Goal: Submit feedback/report problem

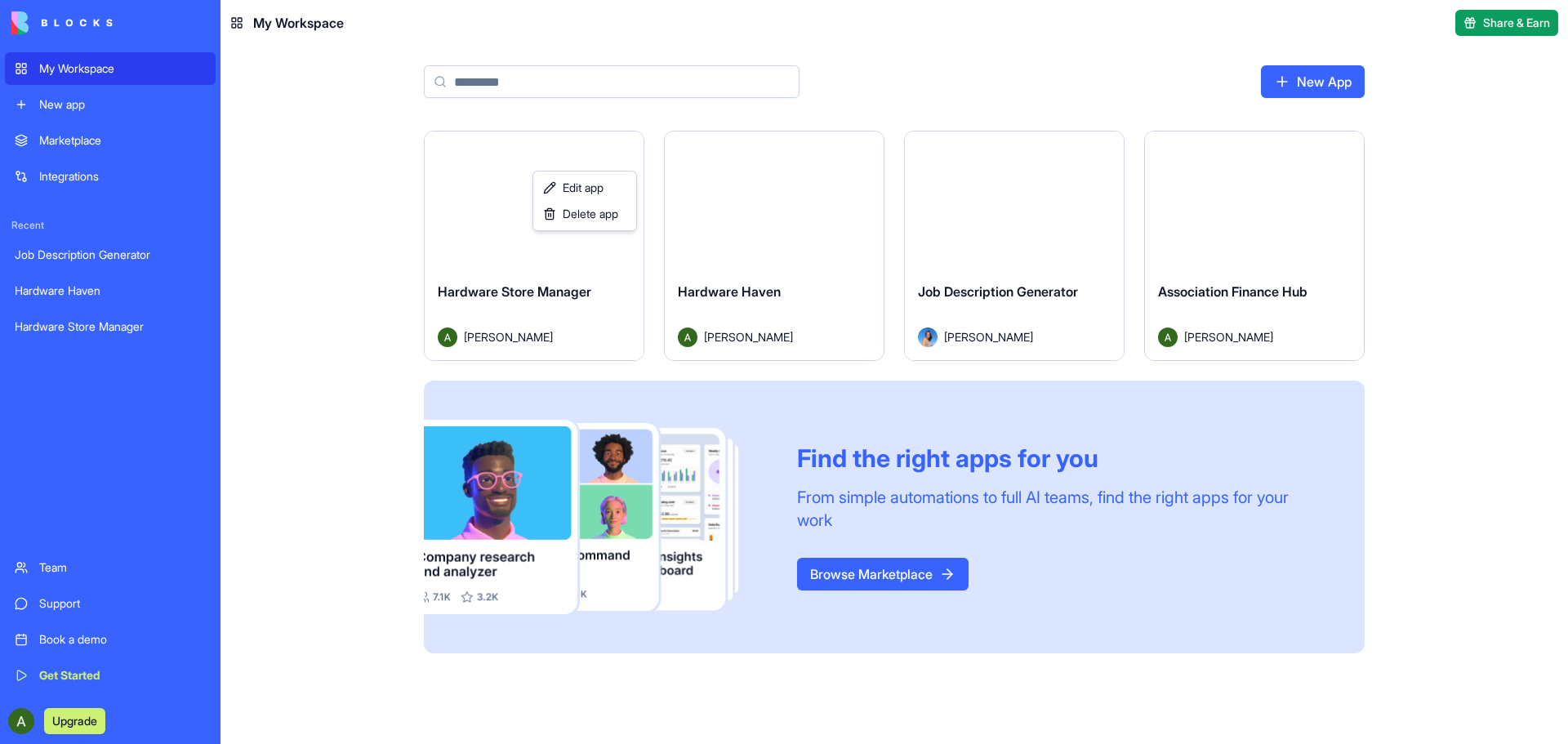
click at [20, 721] on html "My Workspace New app Marketplace Integrations Recent Job Description Generator …" at bounding box center [784, 372] width 1568 height 744
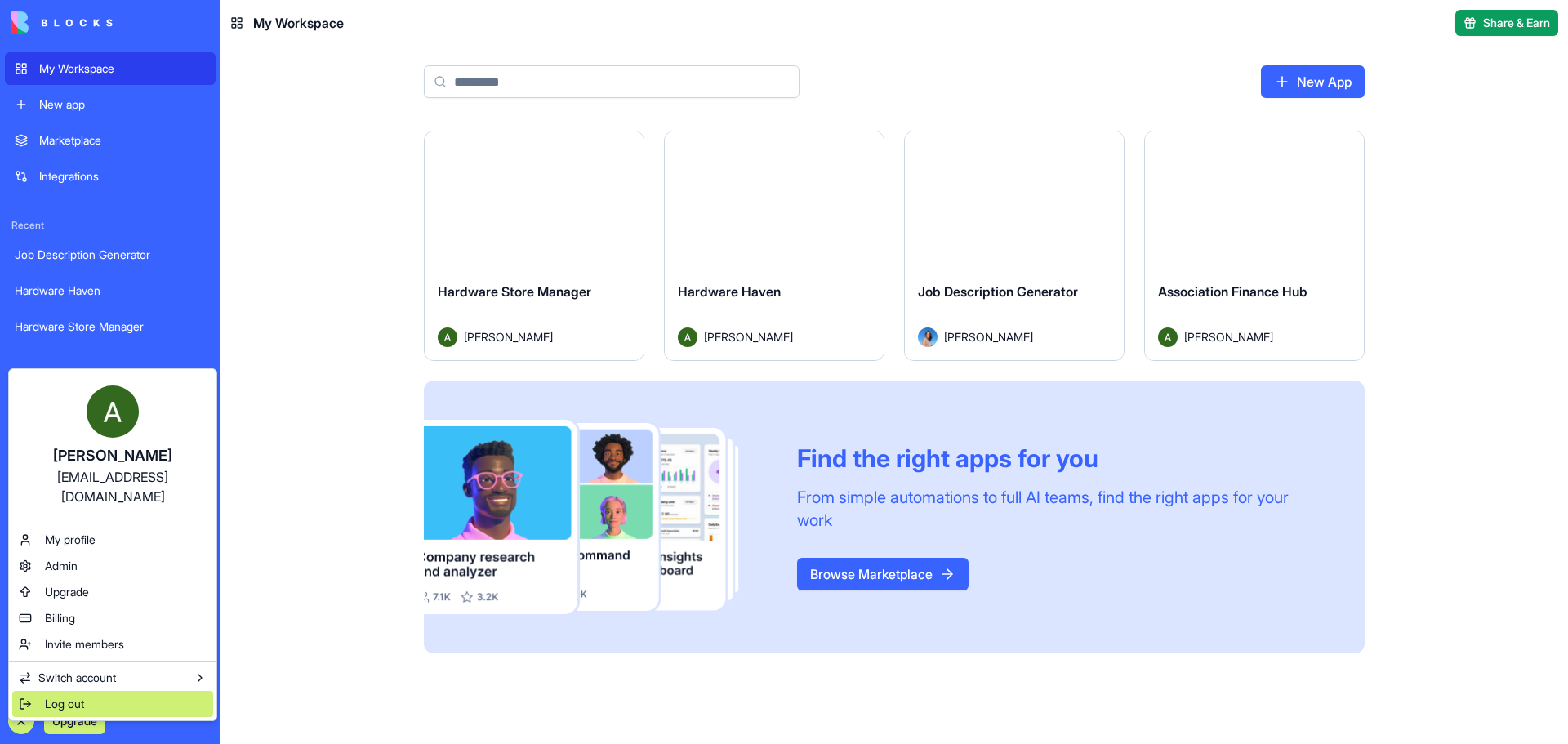
click at [62, 696] on span "Log out" at bounding box center [65, 704] width 39 height 16
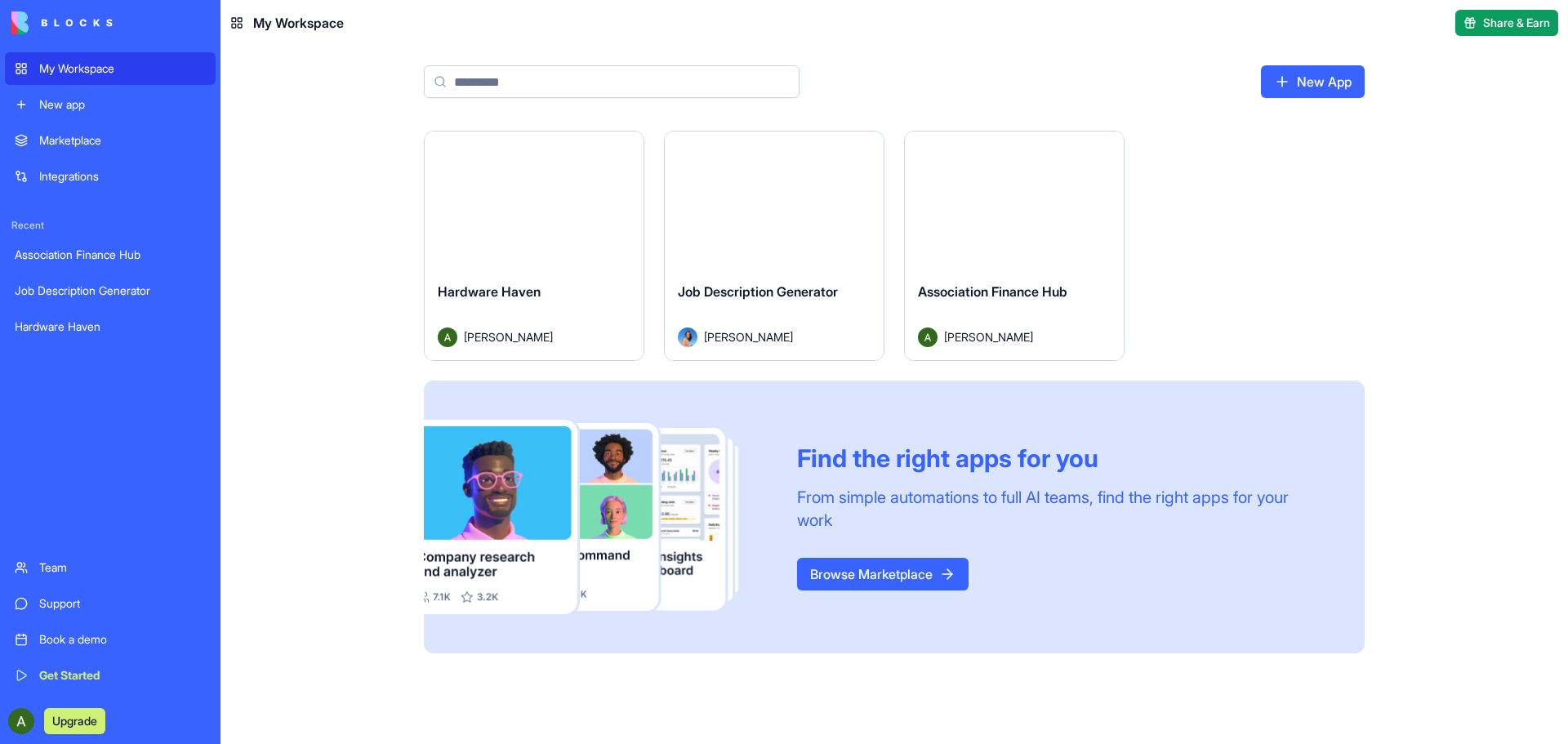
click at [533, 224] on div "Launch" at bounding box center [533, 200] width 219 height 137
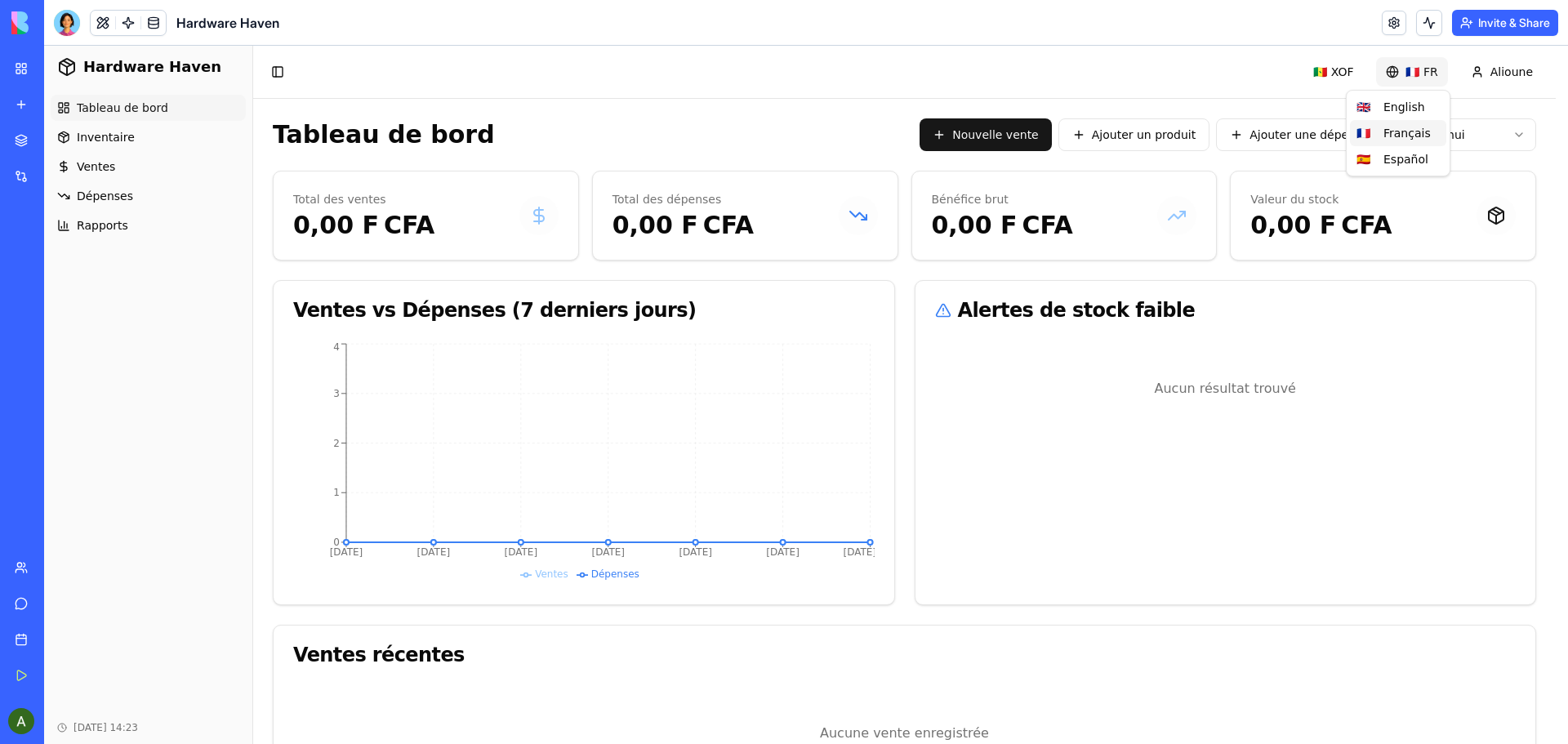
click at [1417, 72] on html "Hardware Haven Tableau de bord Inventaire Ventes Dépenses Rapports Oct 11, 2025…" at bounding box center [806, 434] width 1524 height 777
click at [1180, 139] on html "Hardware Haven Tableau de bord Inventaire Ventes Dépenses Rapports Oct 11, 2025…" at bounding box center [806, 434] width 1524 height 777
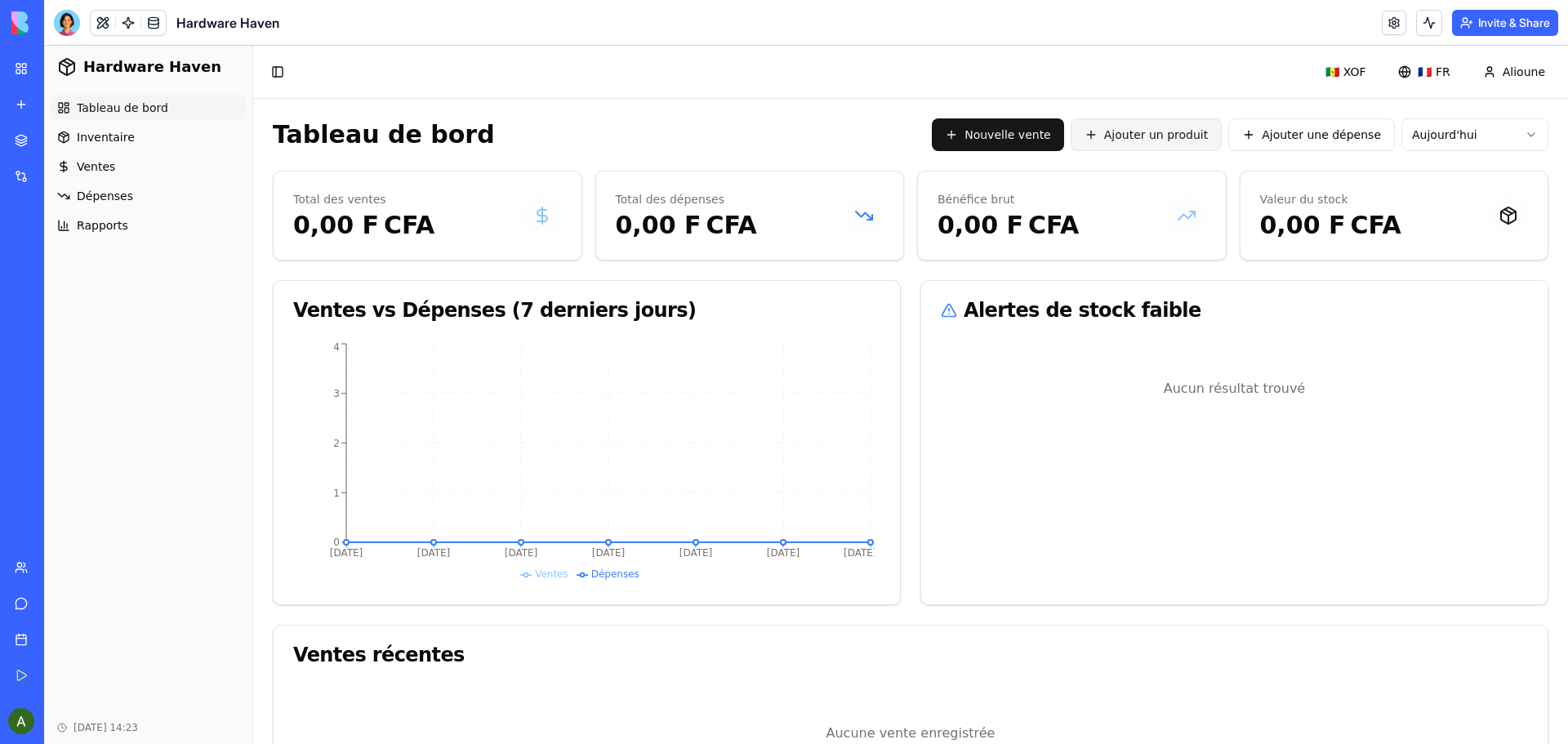
click at [1155, 136] on button "Ajouter un produit" at bounding box center [1146, 134] width 151 height 32
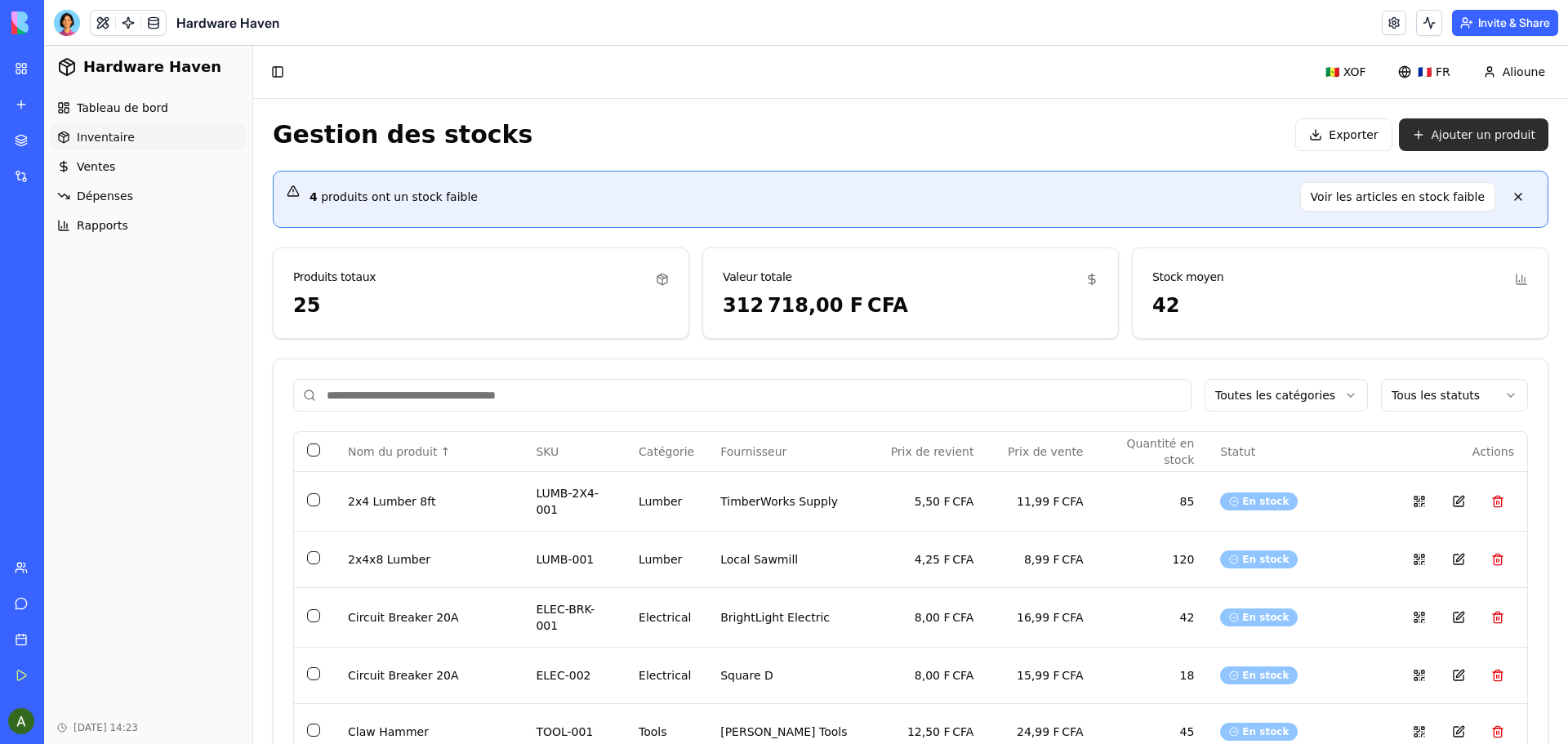
click at [1476, 130] on button "Ajouter un produit" at bounding box center [1474, 134] width 150 height 32
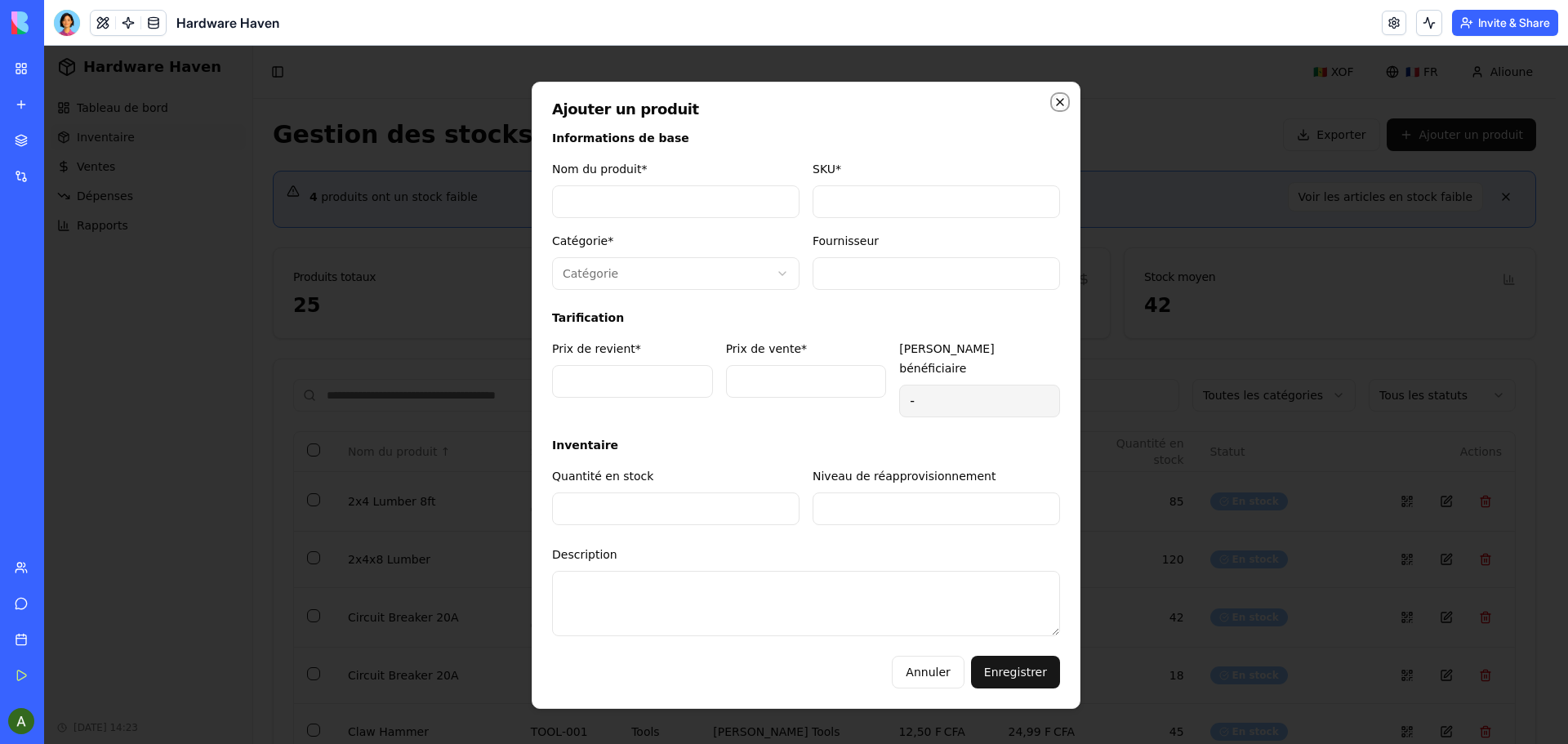
click at [1060, 109] on icon "button" at bounding box center [1059, 101] width 13 height 13
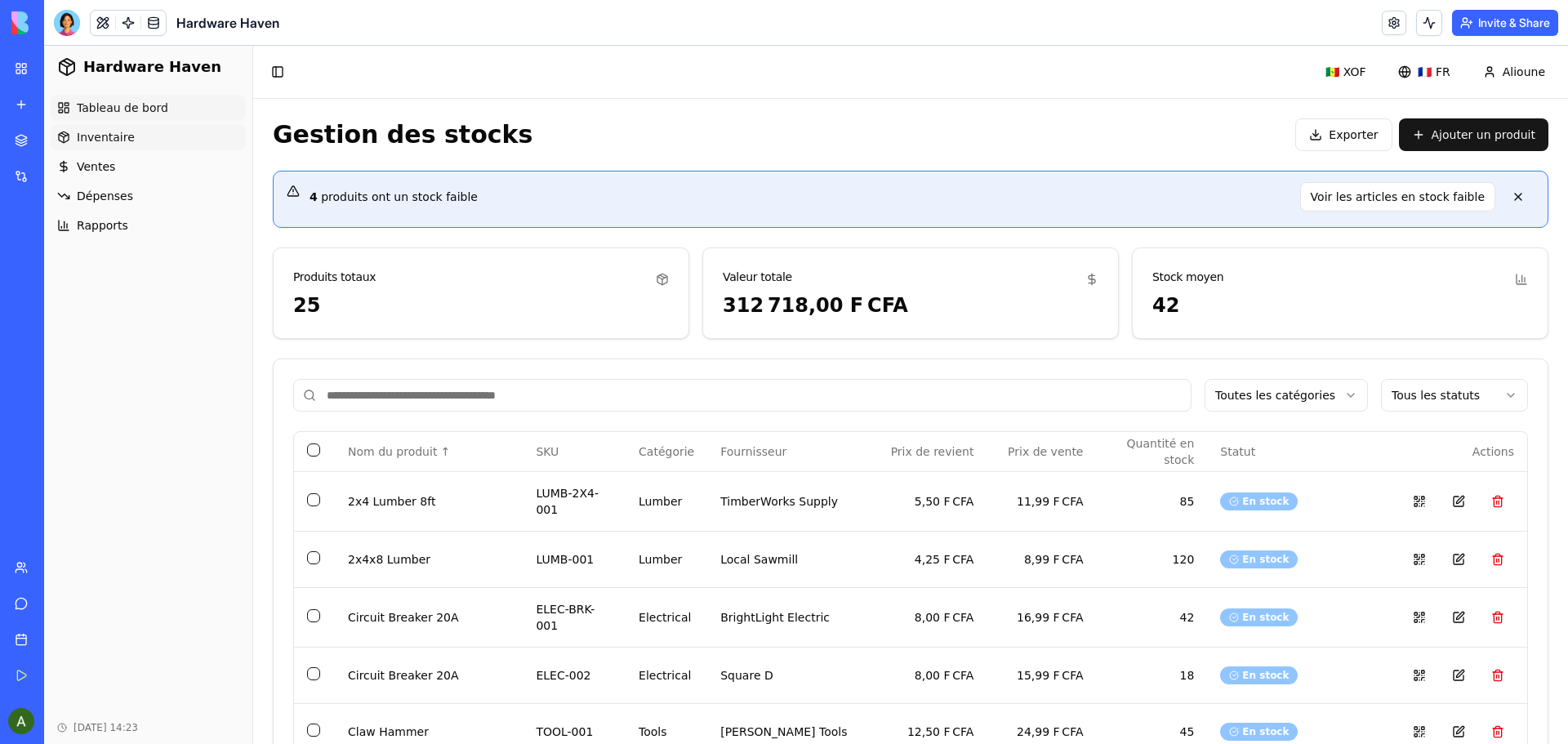
click at [135, 106] on span "Tableau de bord" at bounding box center [123, 107] width 92 height 16
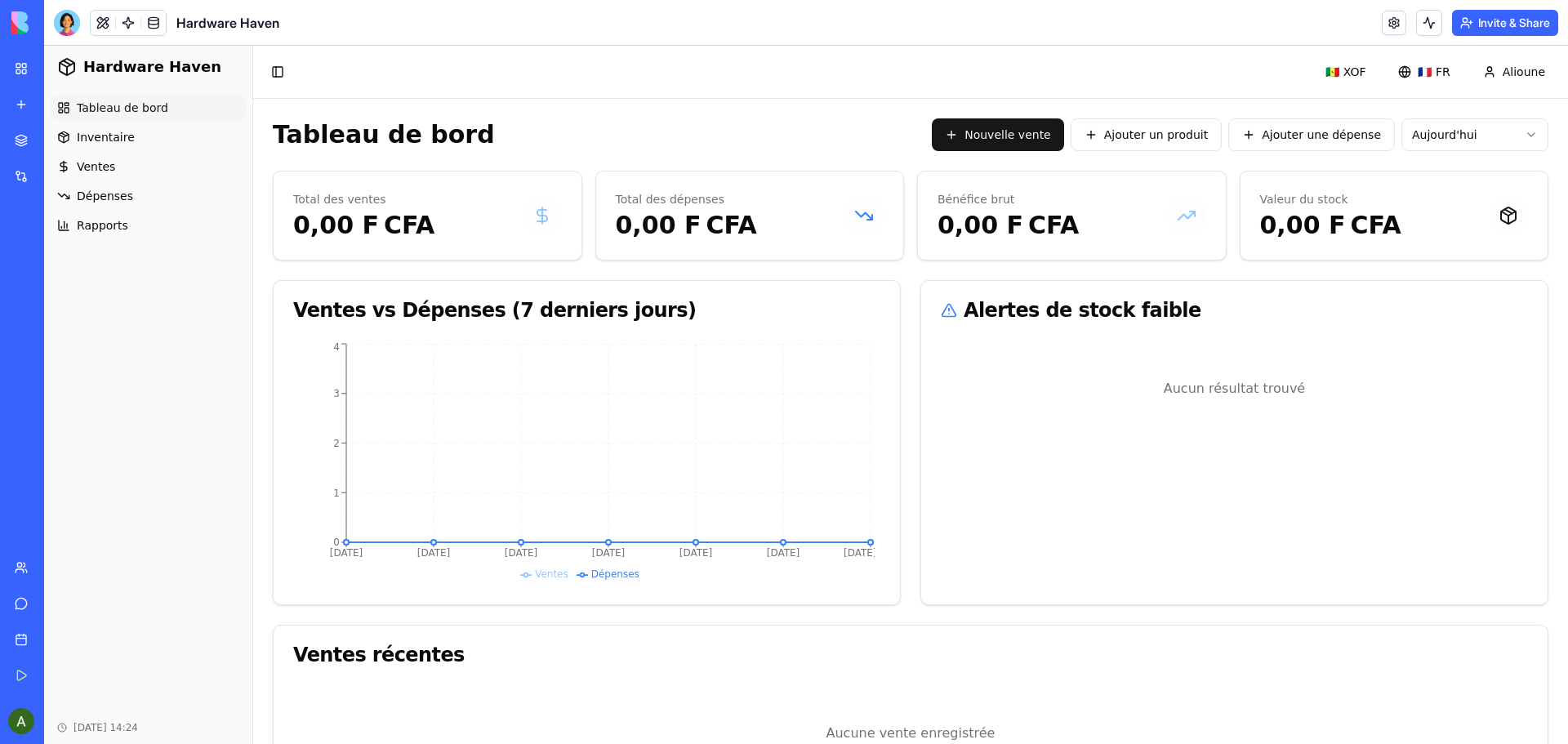
scroll to position [78, 0]
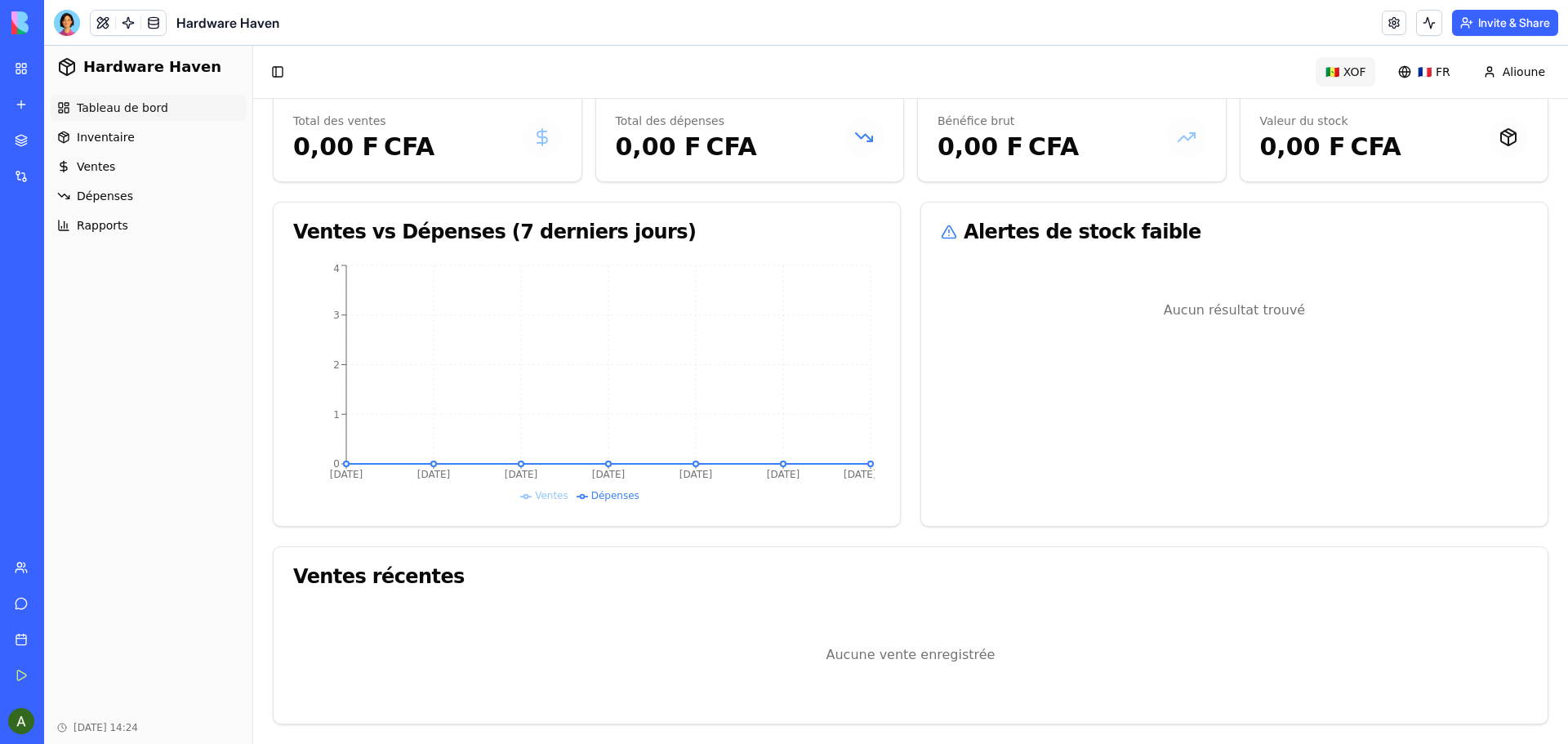
click at [1354, 72] on html "Hardware Haven Tableau de bord Inventaire Ventes Dépenses Rapports Oct 11, 2025…" at bounding box center [806, 356] width 1524 height 777
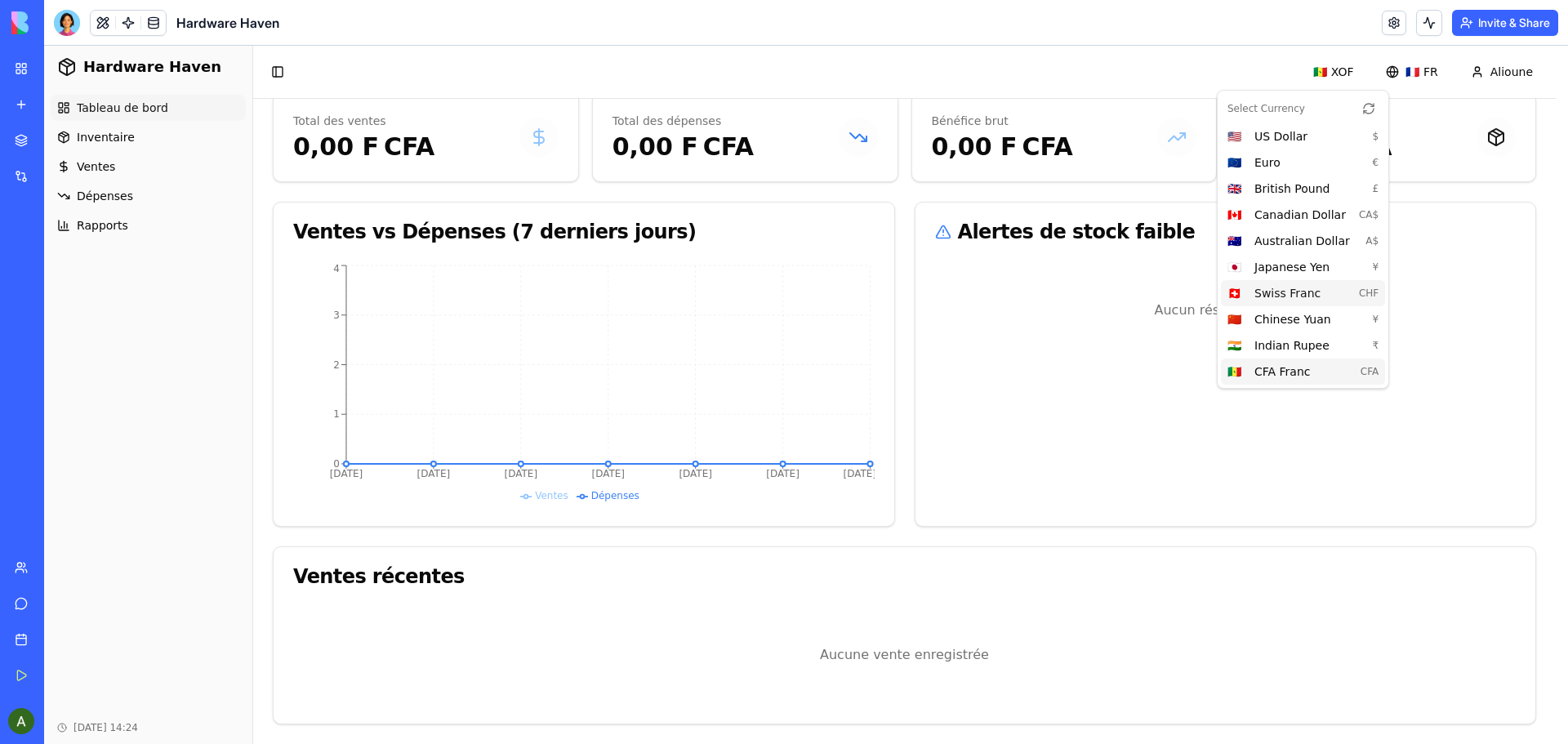
click at [1291, 296] on span "Swiss Franc" at bounding box center [1300, 293] width 92 height 16
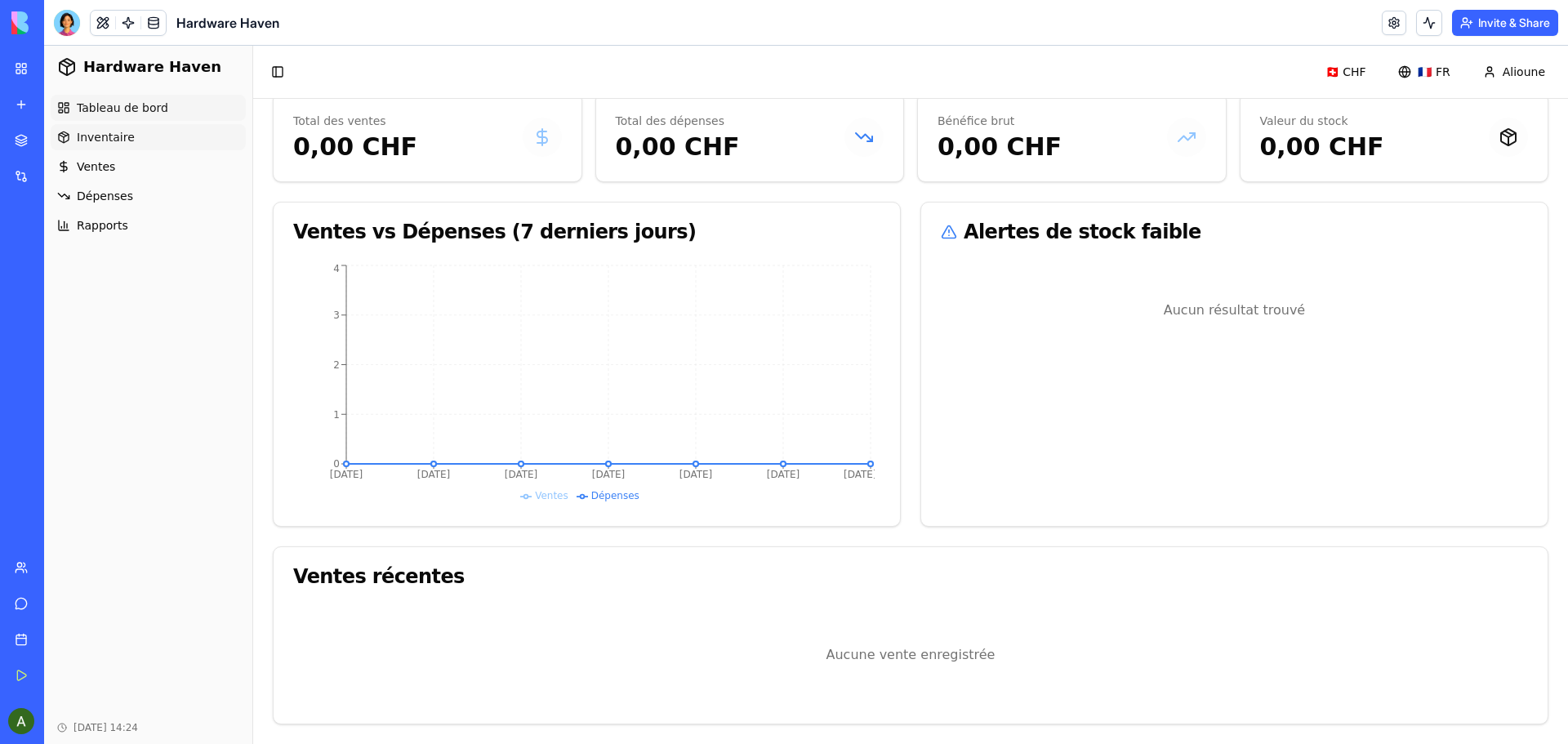
click at [101, 135] on span "Inventaire" at bounding box center [105, 137] width 58 height 16
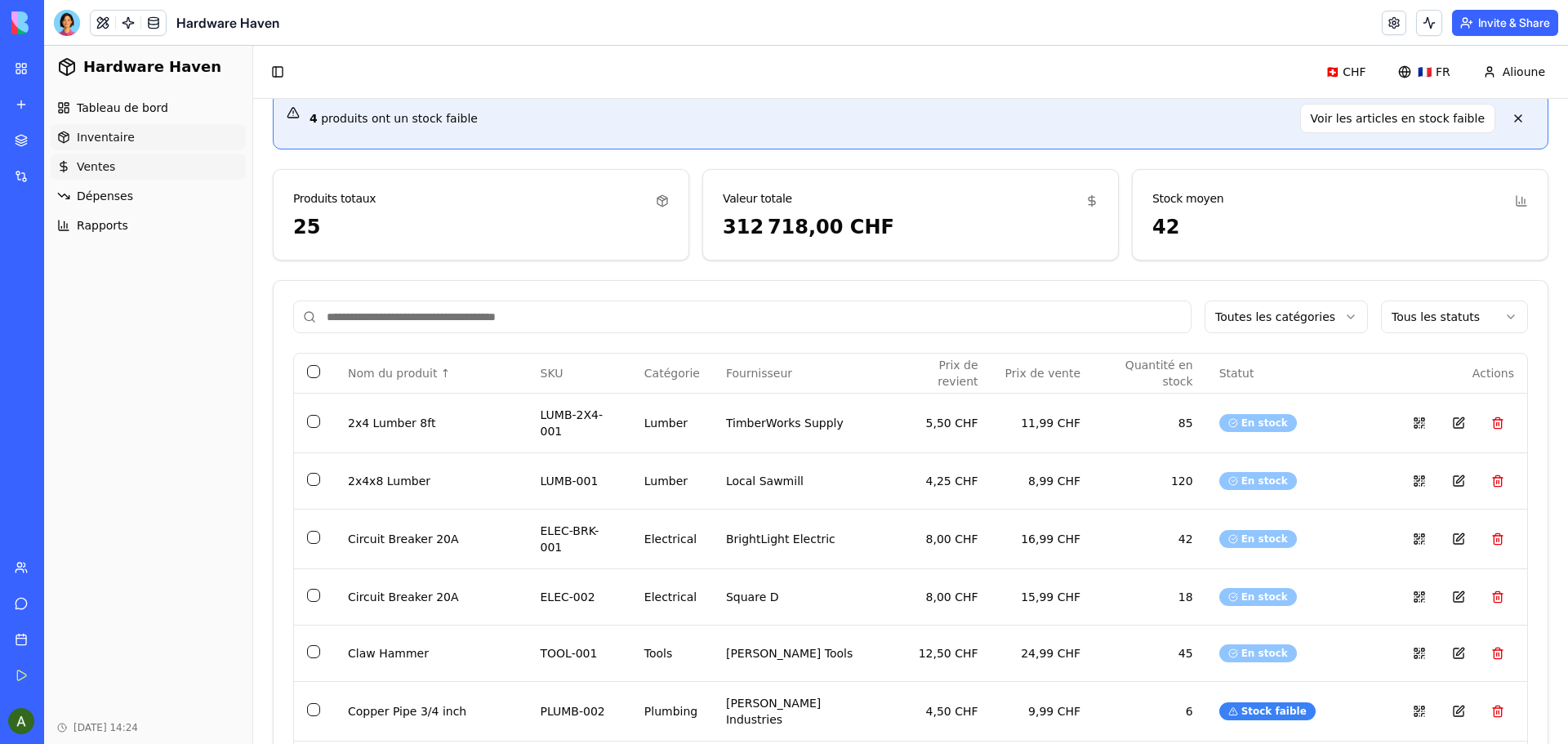
click at [101, 169] on span "Ventes" at bounding box center [95, 166] width 38 height 16
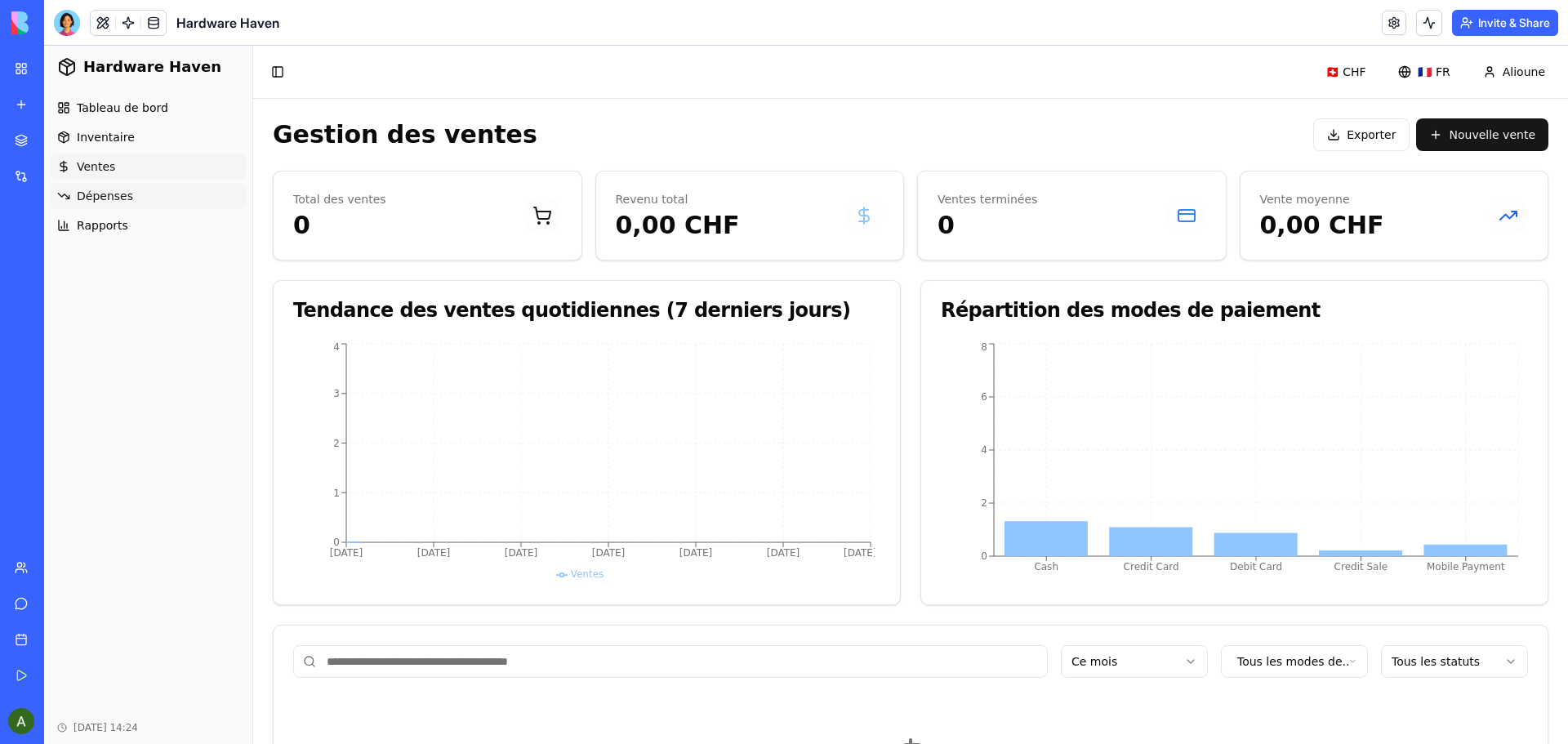
click at [109, 193] on span "Dépenses" at bounding box center [105, 196] width 56 height 16
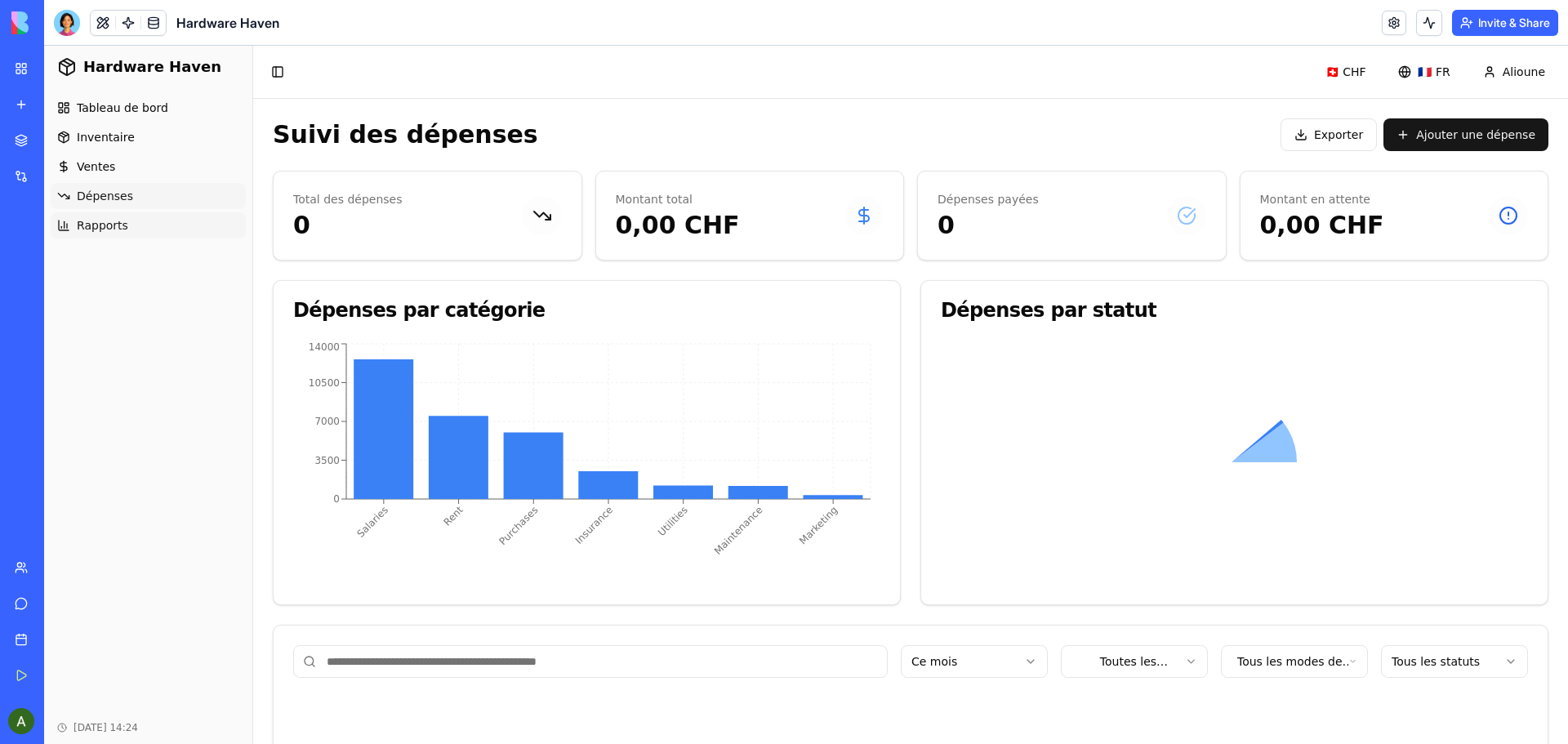
click at [102, 226] on span "Rapports" at bounding box center [102, 225] width 51 height 16
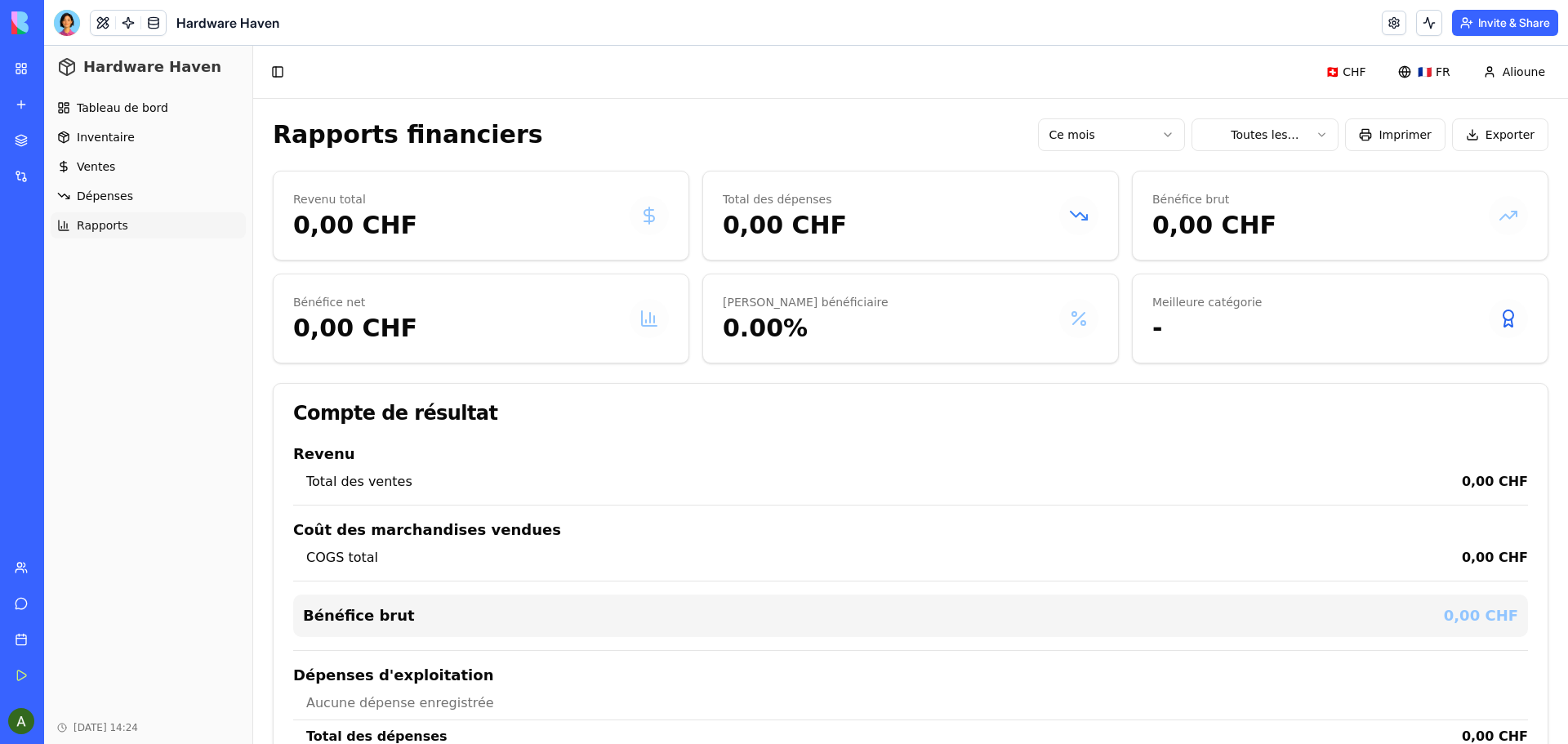
click at [153, 65] on span "Hardware Haven" at bounding box center [152, 66] width 138 height 23
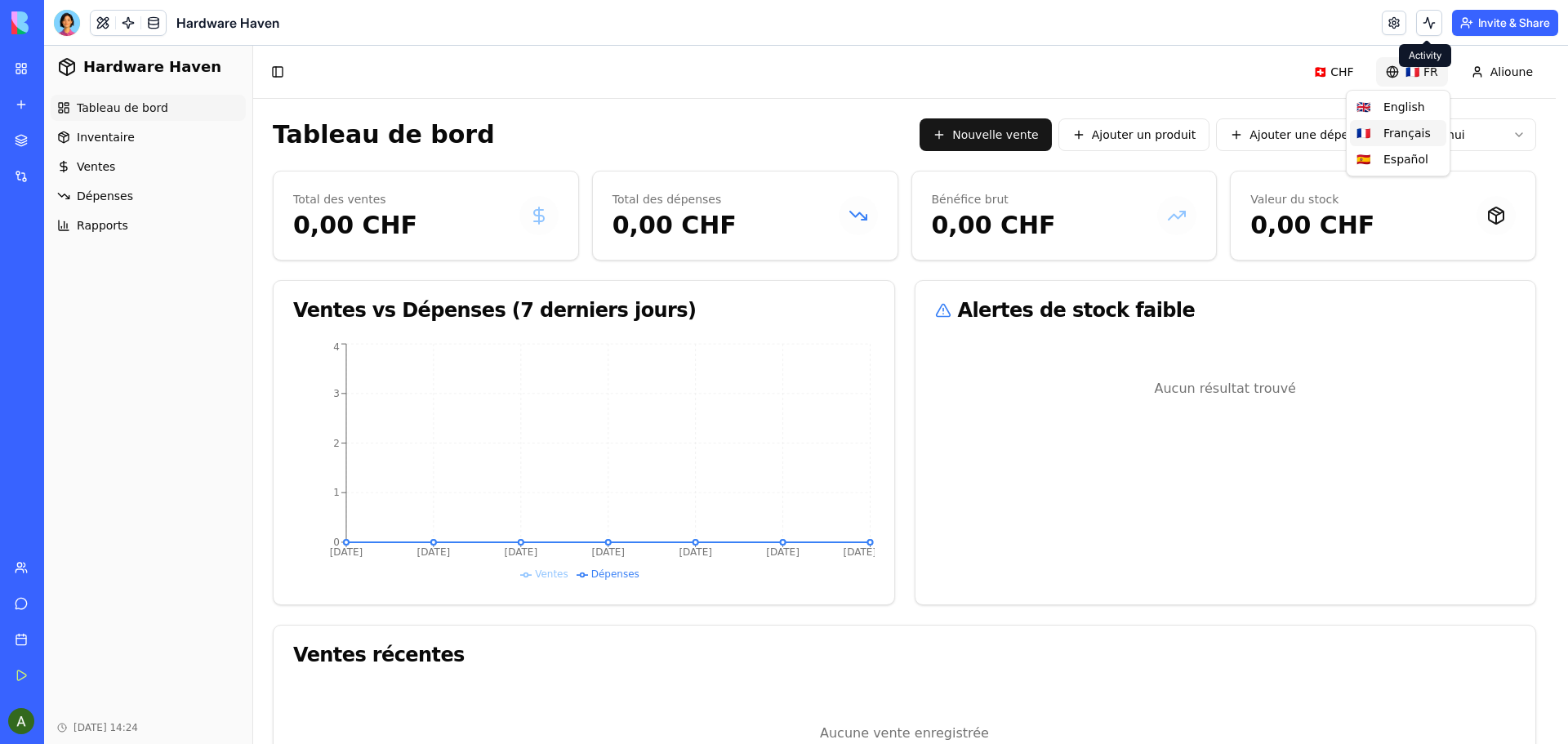
click at [1429, 71] on html "Hardware Haven Tableau de bord Inventaire Ventes Dépenses Rapports Oct 11, 2025…" at bounding box center [806, 434] width 1524 height 777
click at [1407, 160] on div "🇪🇸 Español" at bounding box center [1398, 159] width 96 height 26
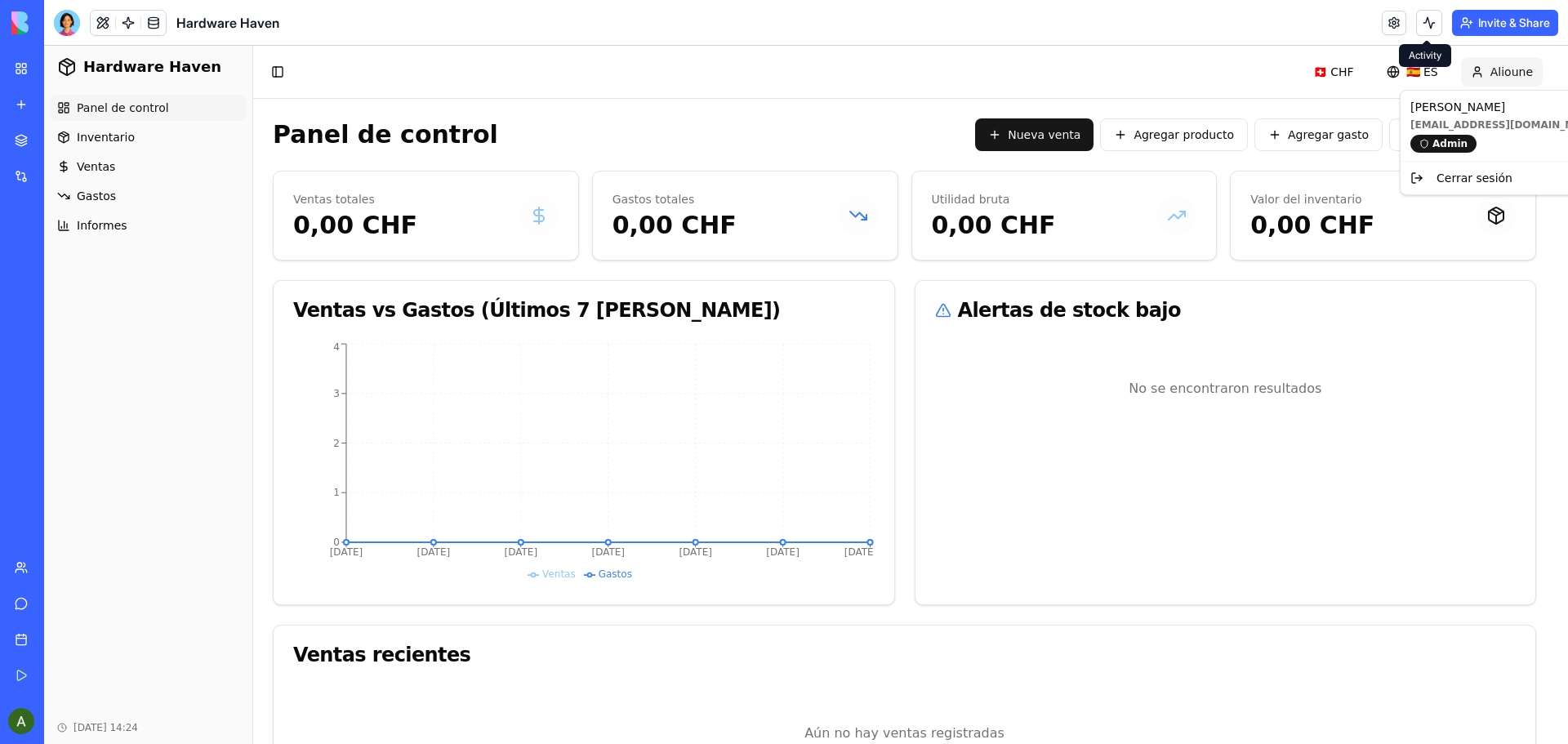
click at [1515, 68] on html "Hardware Haven Panel de control Inventario Ventas Gastos Informes Oct 11, 2025 …" at bounding box center [806, 434] width 1524 height 777
click at [1448, 148] on div "Admin" at bounding box center [1444, 143] width 66 height 18
click at [1451, 179] on div "Cerrar sesión" at bounding box center [1506, 178] width 204 height 26
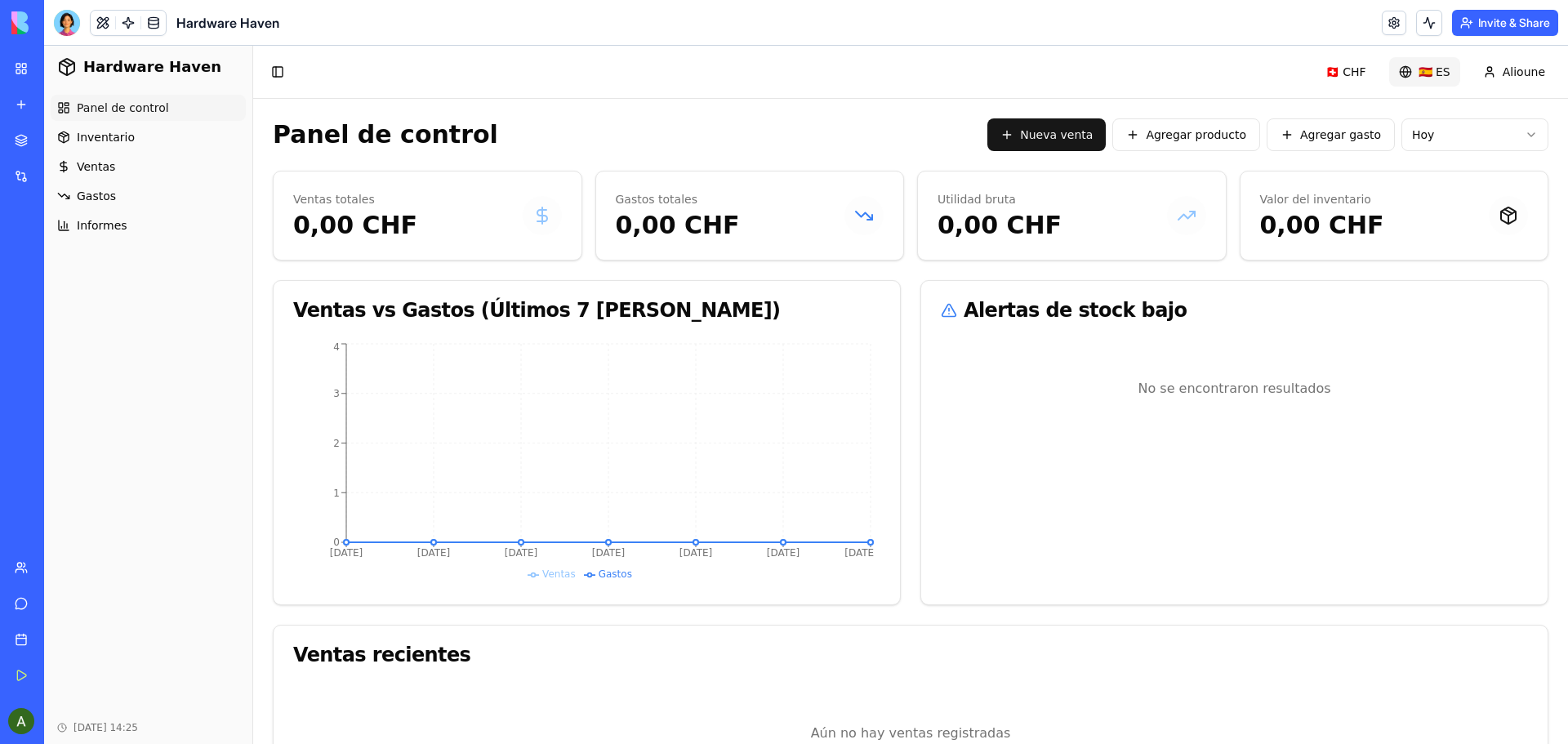
click at [1432, 70] on html "Hardware Haven Panel de control Inventario Ventas Gastos Informes Oct 11, 2025 …" at bounding box center [806, 434] width 1524 height 777
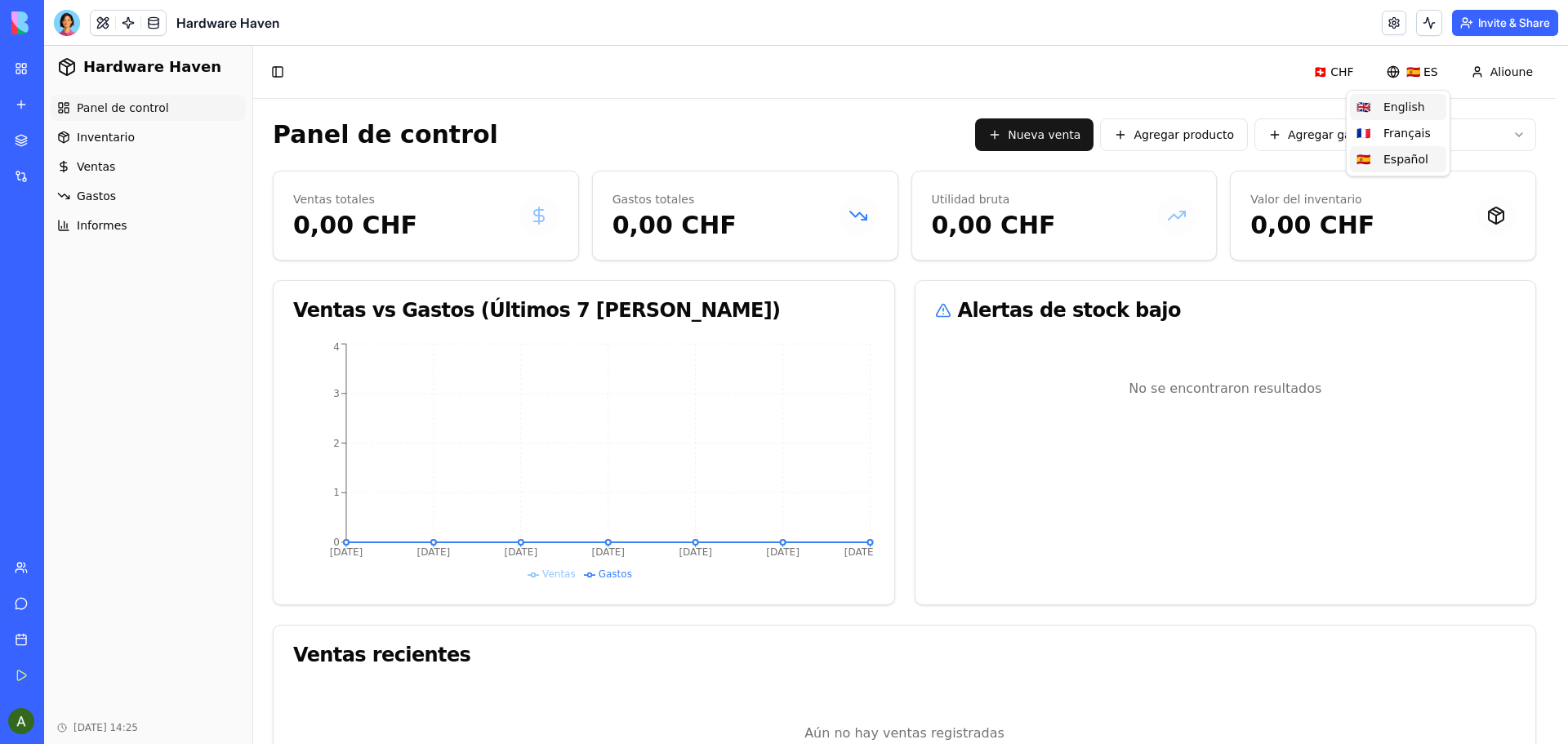
click at [1402, 107] on div "🇬🇧 English" at bounding box center [1398, 106] width 96 height 26
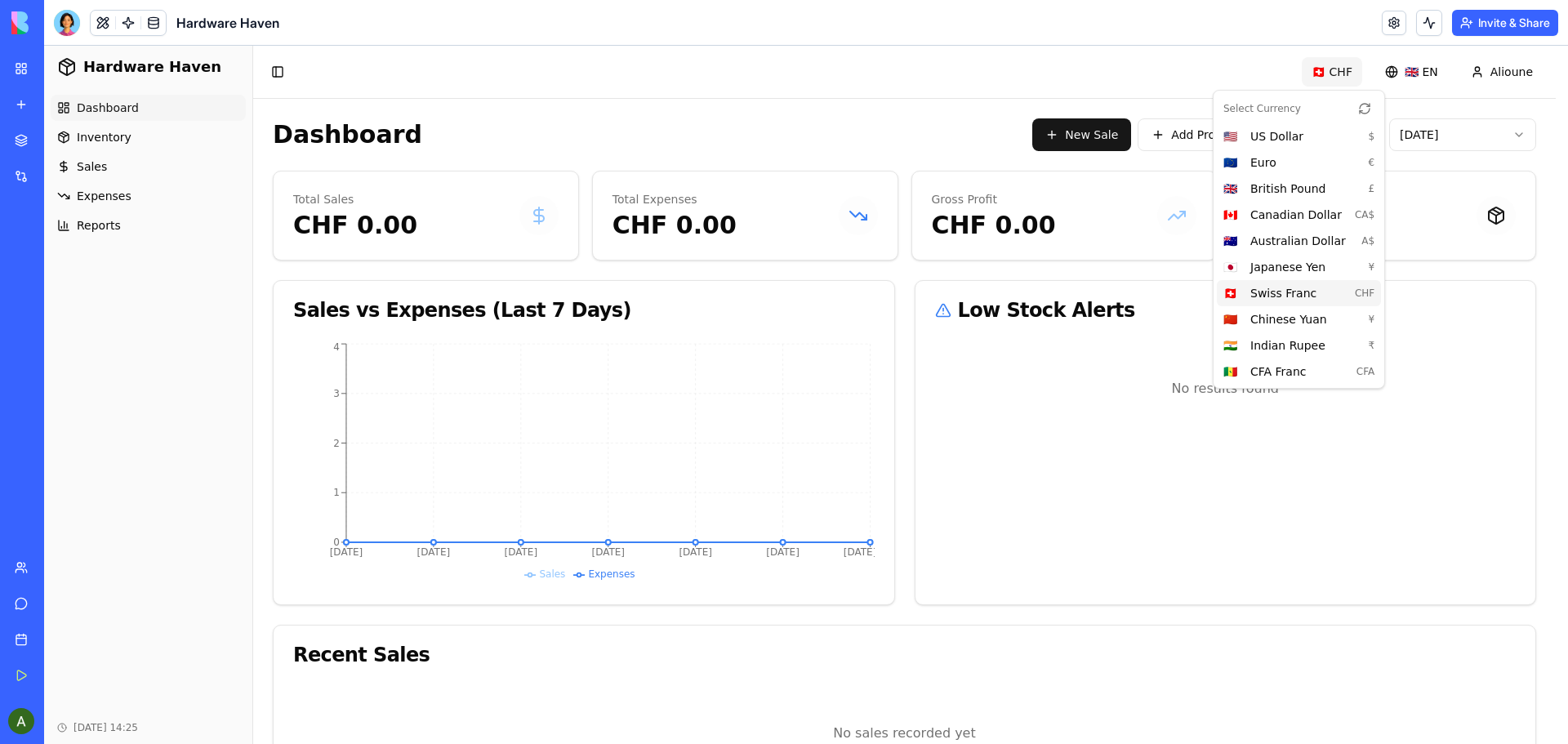
click at [1344, 74] on html "Hardware Haven Dashboard Inventory Sales Expenses Reports Oct 11, 2025 14:25 To…" at bounding box center [806, 434] width 1524 height 777
click at [1269, 137] on span "US Dollar" at bounding box center [1303, 136] width 105 height 16
click at [1344, 72] on html "Hardware Haven Dashboard Inventory Sales Expenses Reports Oct 11, 2025 14:25 To…" at bounding box center [806, 434] width 1524 height 777
click at [1264, 162] on span "Euro" at bounding box center [1303, 162] width 105 height 16
click at [1337, 69] on html "Hardware Haven Dashboard Inventory Sales Expenses Reports Oct 11, 2025 14:25 To…" at bounding box center [806, 434] width 1524 height 777
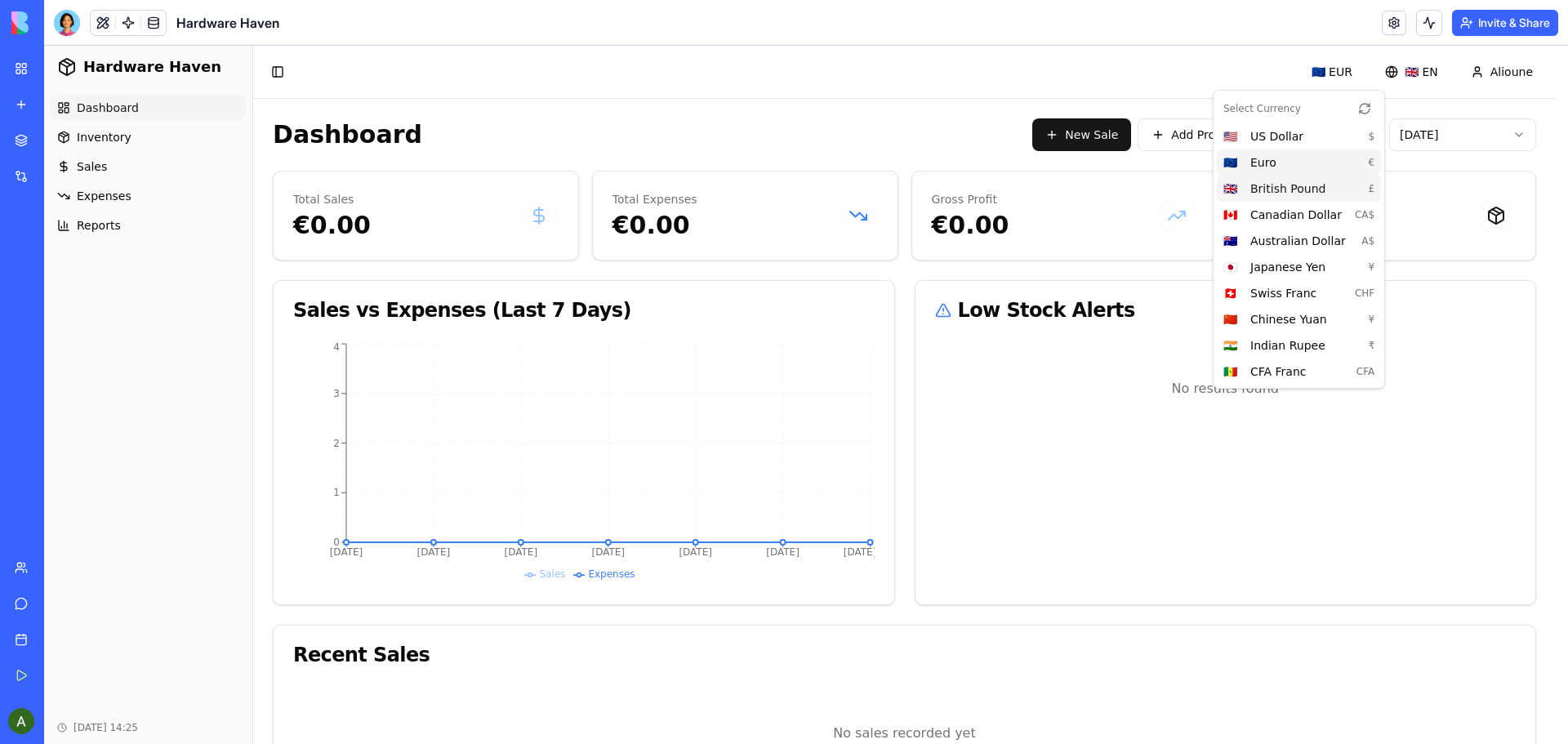
click at [1281, 192] on span "British Pound" at bounding box center [1303, 188] width 105 height 16
click at [1346, 74] on html "Hardware Haven Dashboard Inventory Sales Expenses Reports Oct 11, 2025 14:25 To…" at bounding box center [806, 434] width 1524 height 777
click at [1294, 324] on span "Chinese Yuan" at bounding box center [1303, 319] width 105 height 16
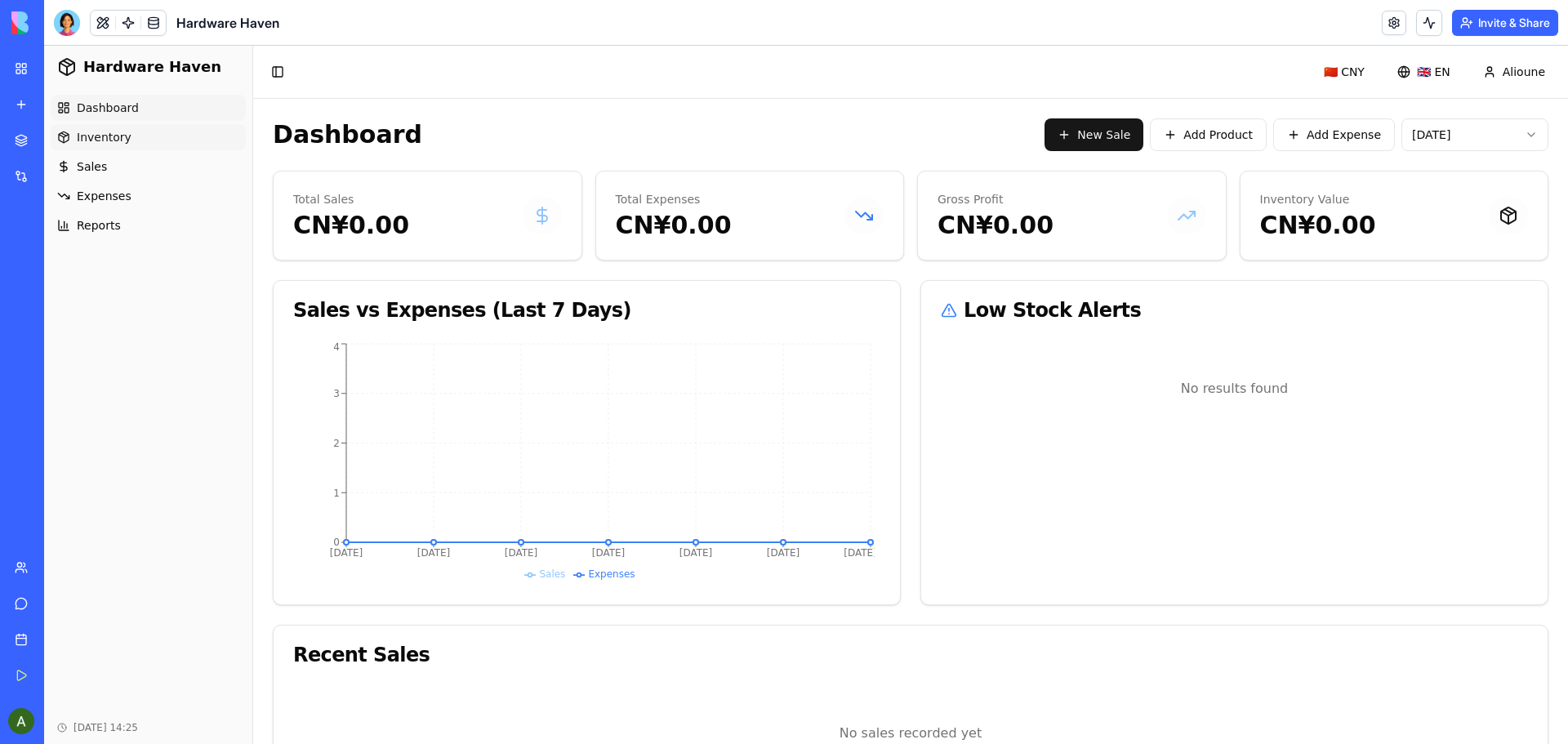
click at [108, 134] on span "Inventory" at bounding box center [104, 137] width 54 height 16
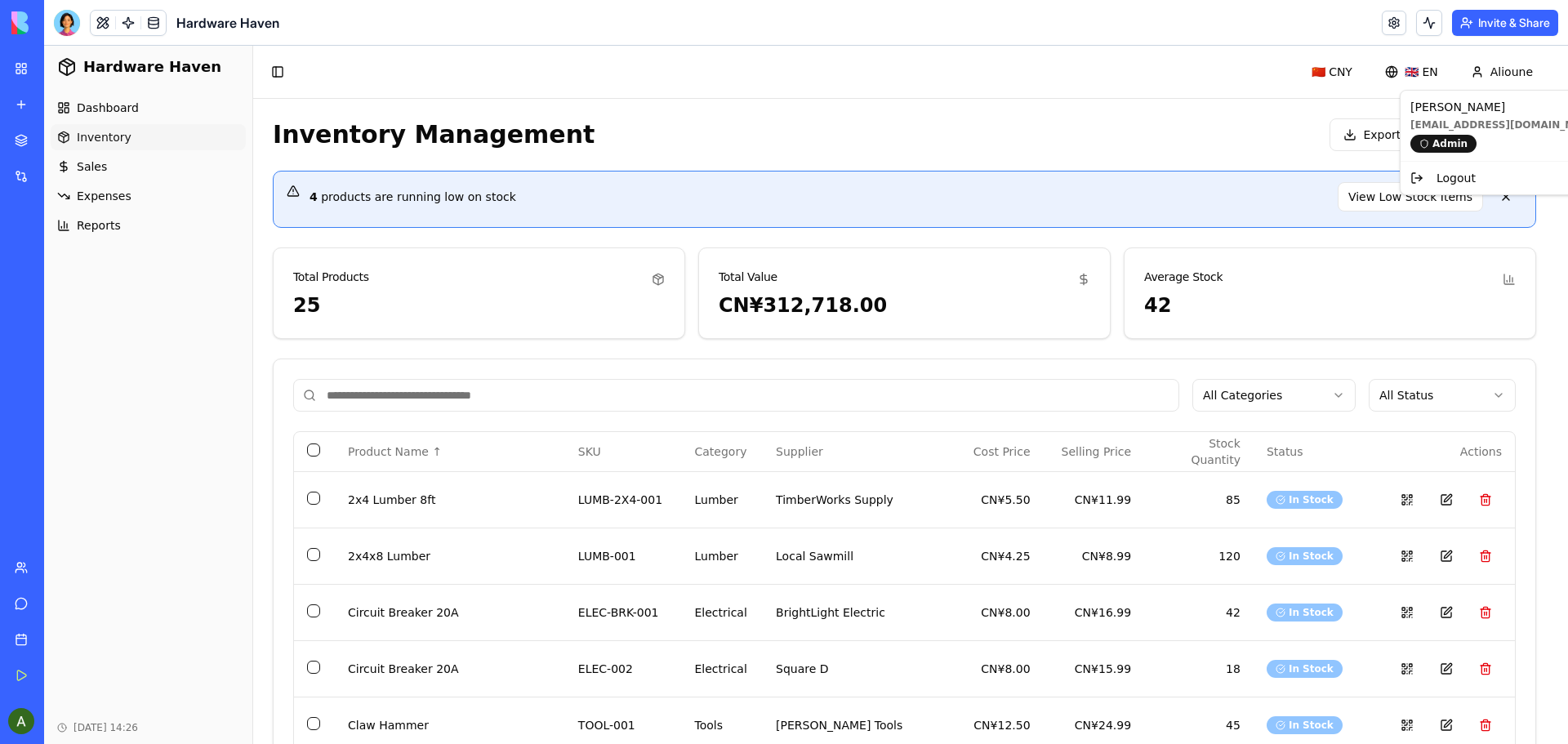
click at [1464, 177] on div "Logout" at bounding box center [1506, 178] width 204 height 26
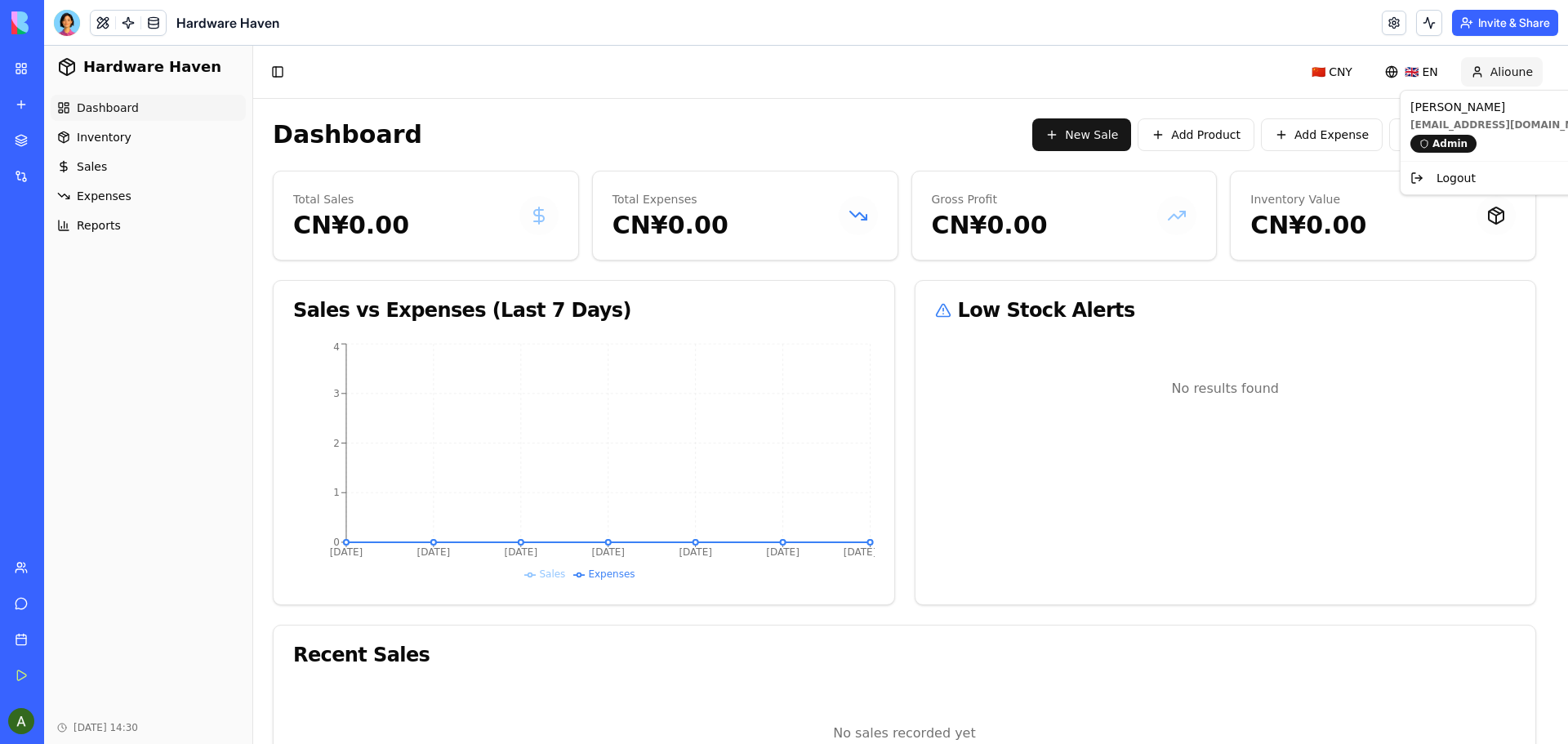
click at [1494, 78] on html "Hardware Haven Dashboard Inventory Sales Expenses Reports Oct 11, 2025 14:30 To…" at bounding box center [806, 434] width 1524 height 777
click at [1551, 287] on html "Hardware Haven Dashboard Inventory Sales Expenses Reports Oct 11, 2025 14:30 To…" at bounding box center [806, 434] width 1524 height 777
click at [1528, 77] on html "Hardware Haven Dashboard Inventory Sales Expenses Reports Oct 11, 2025 14:30 To…" at bounding box center [806, 434] width 1524 height 777
click at [1500, 153] on div "Alioune Ndoye lynxdesigner16@gmail.com Admin" at bounding box center [1506, 125] width 204 height 64
click at [67, 21] on div at bounding box center [66, 23] width 26 height 26
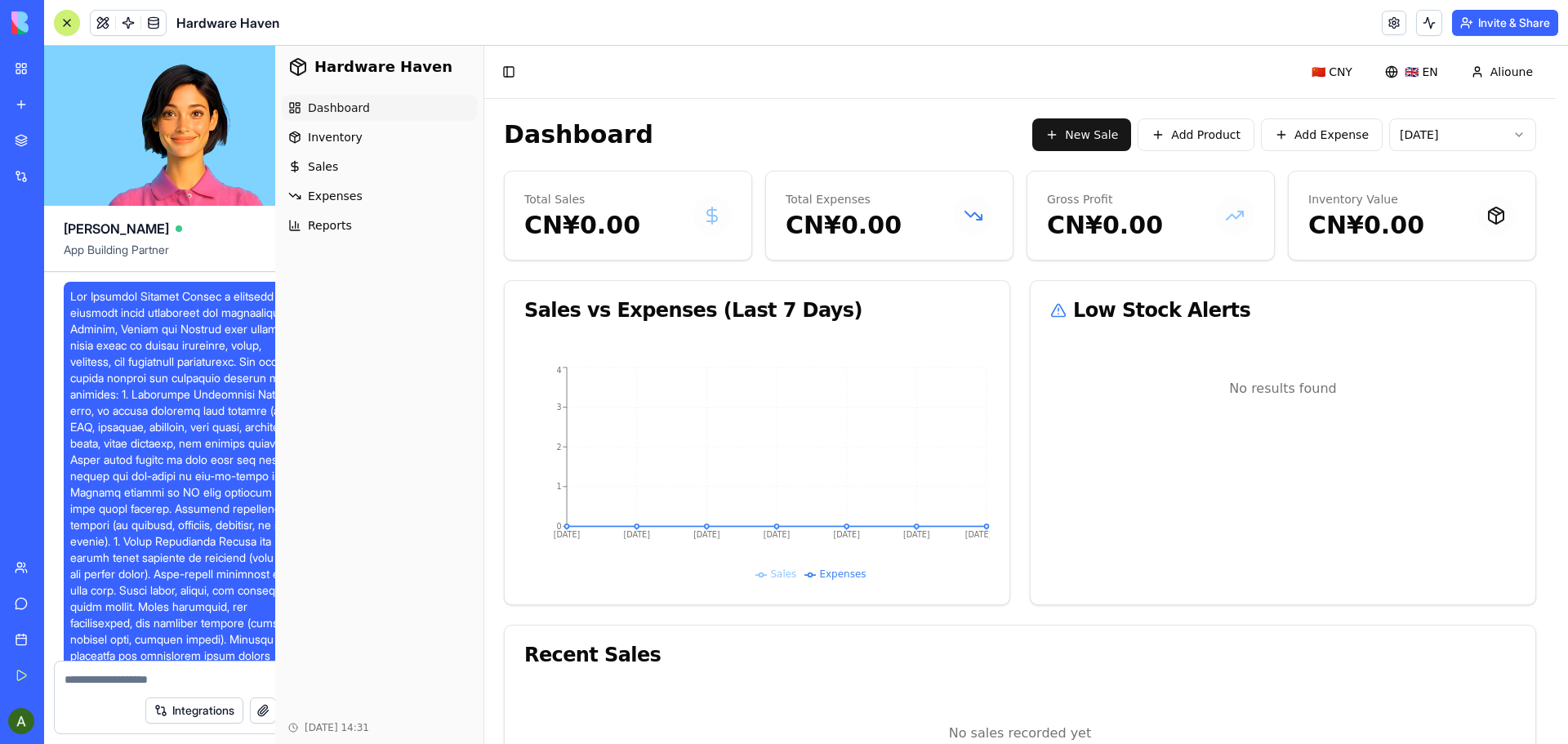
scroll to position [29562, 0]
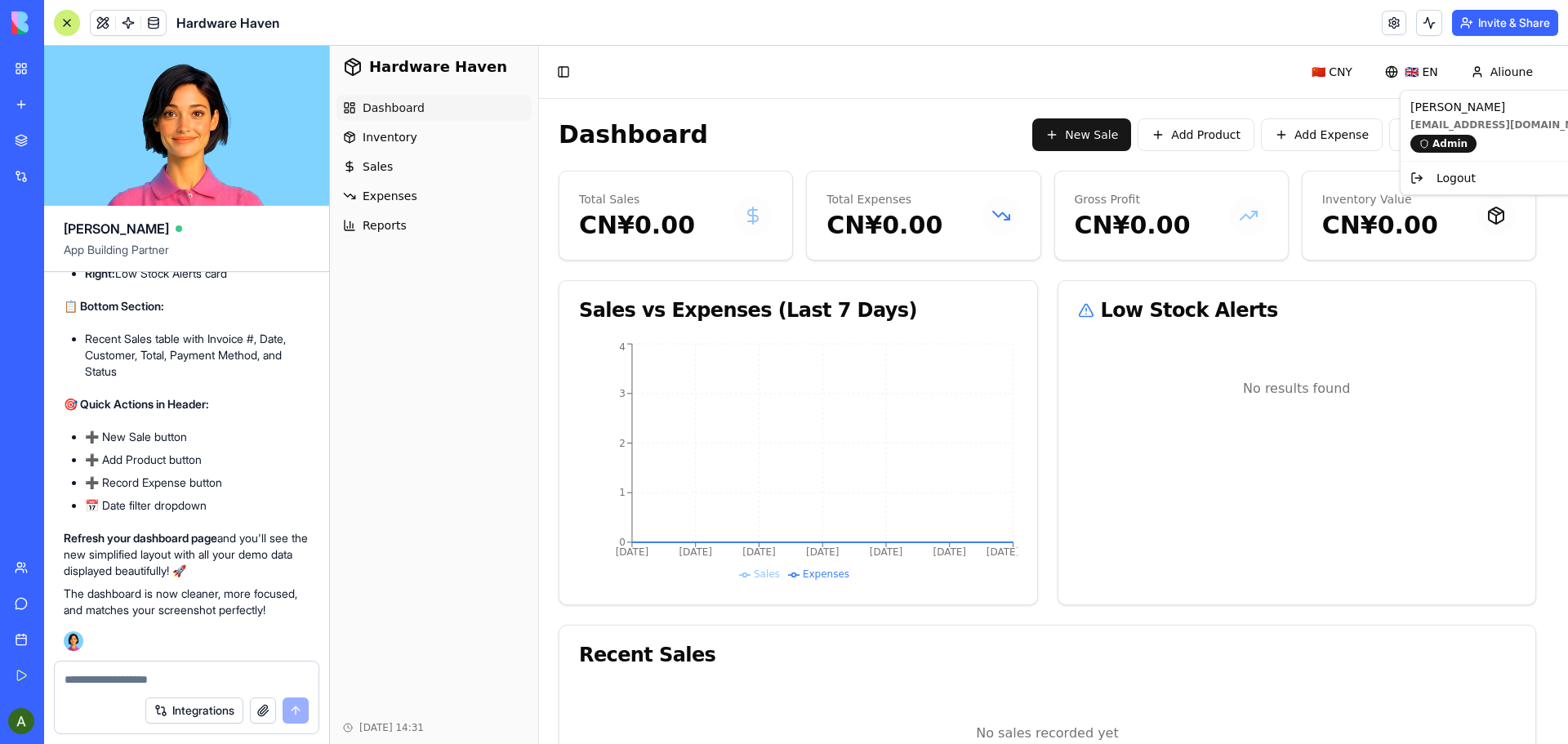
click at [171, 677] on textarea at bounding box center [186, 679] width 244 height 16
type textarea "*"
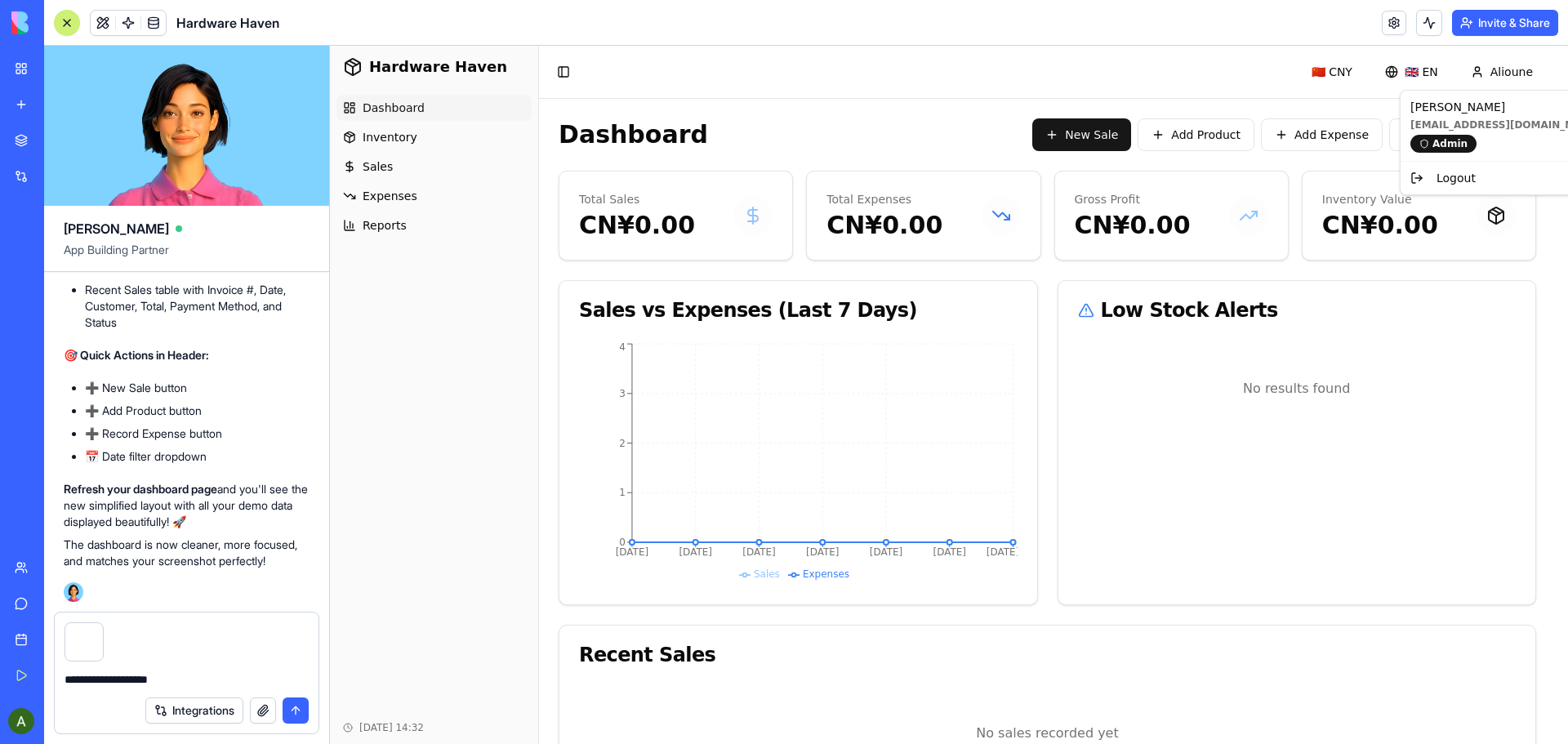
type textarea "**********"
click at [1351, 69] on html "Hardware Haven Dashboard Inventory Sales Expenses Reports Oct 11, 2025 14:32 To…" at bounding box center [949, 434] width 1238 height 777
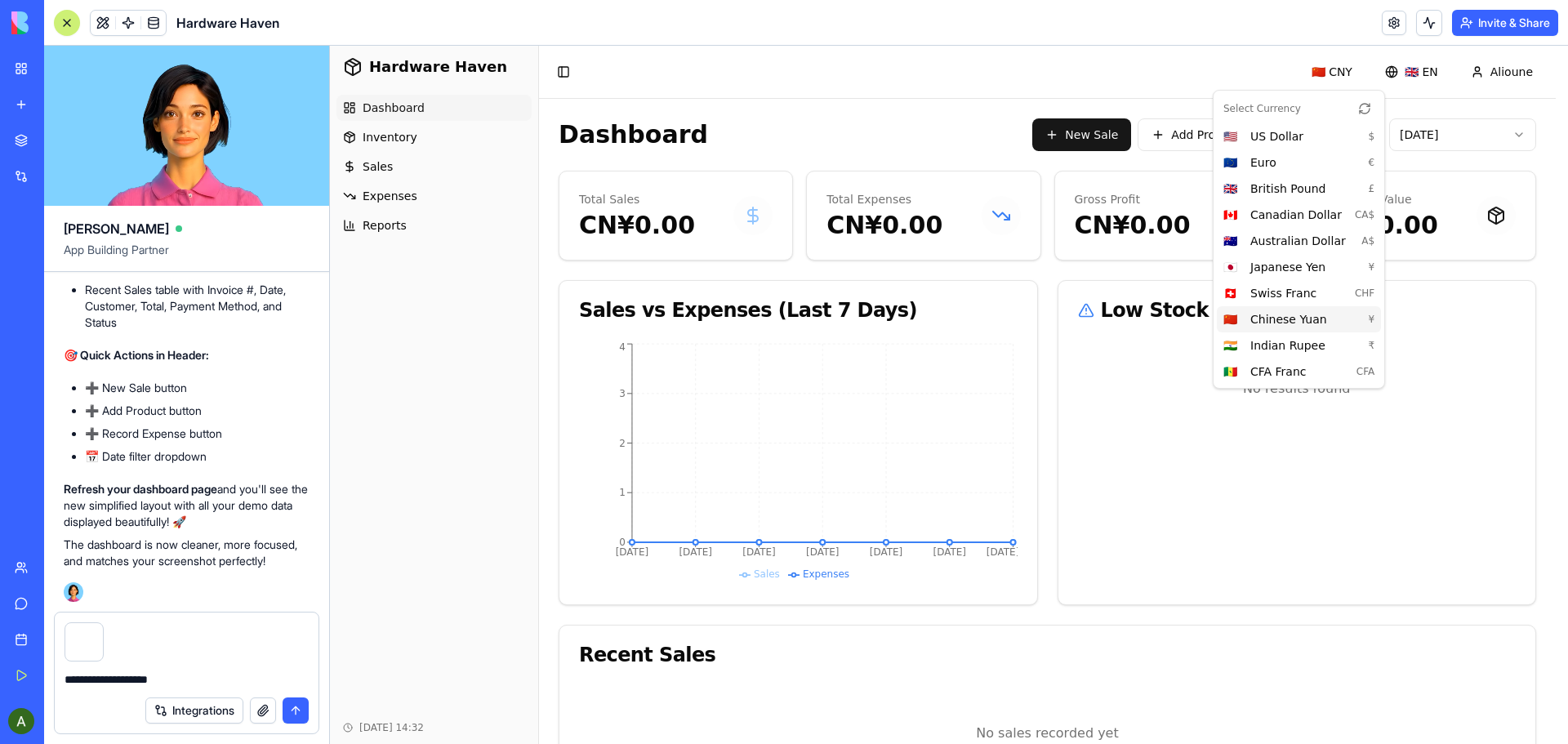
click at [1351, 69] on html "Hardware Haven Dashboard Inventory Sales Expenses Reports Oct 11, 2025 14:32 To…" at bounding box center [949, 434] width 1238 height 777
click at [297, 716] on button "submit" at bounding box center [295, 711] width 26 height 26
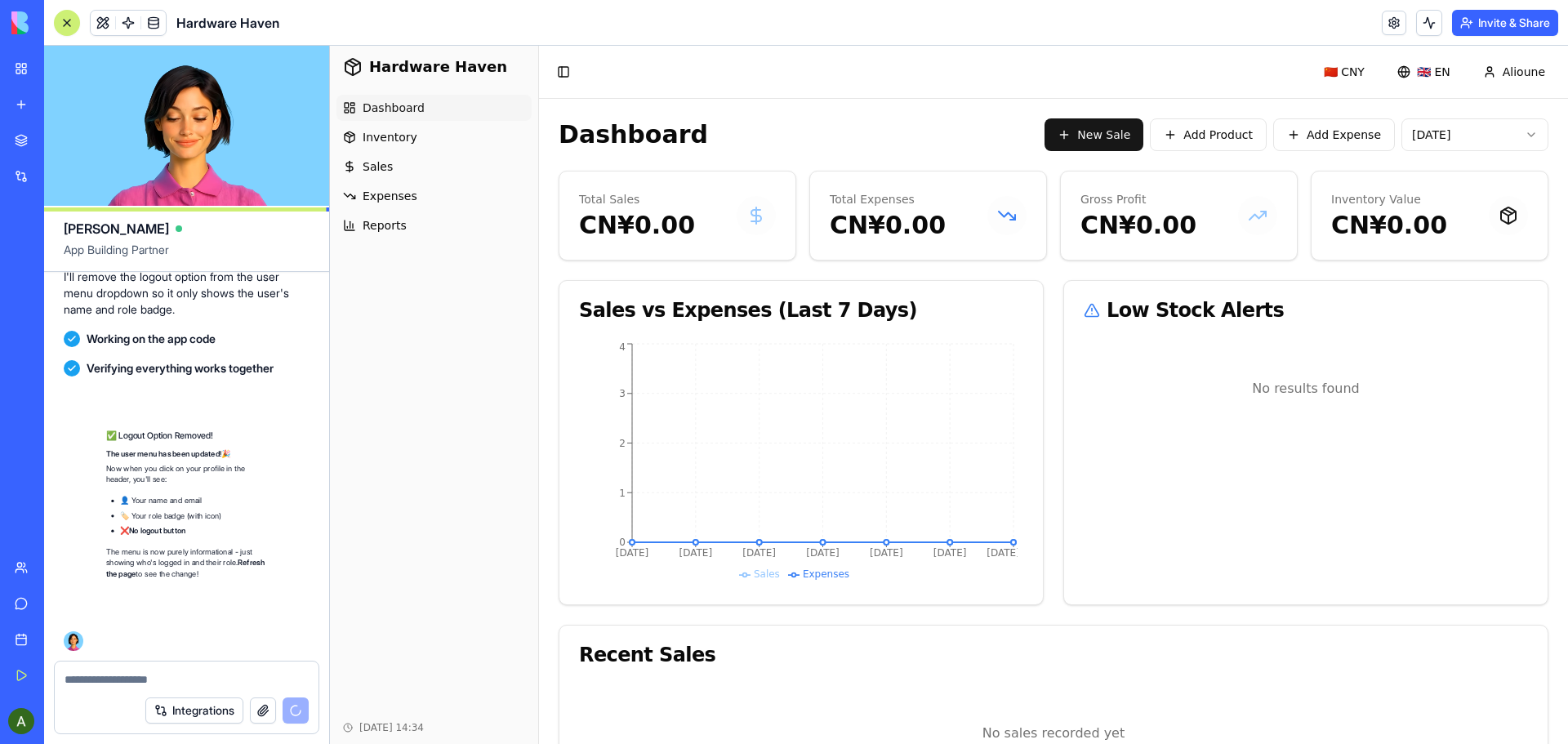
scroll to position [30065, 0]
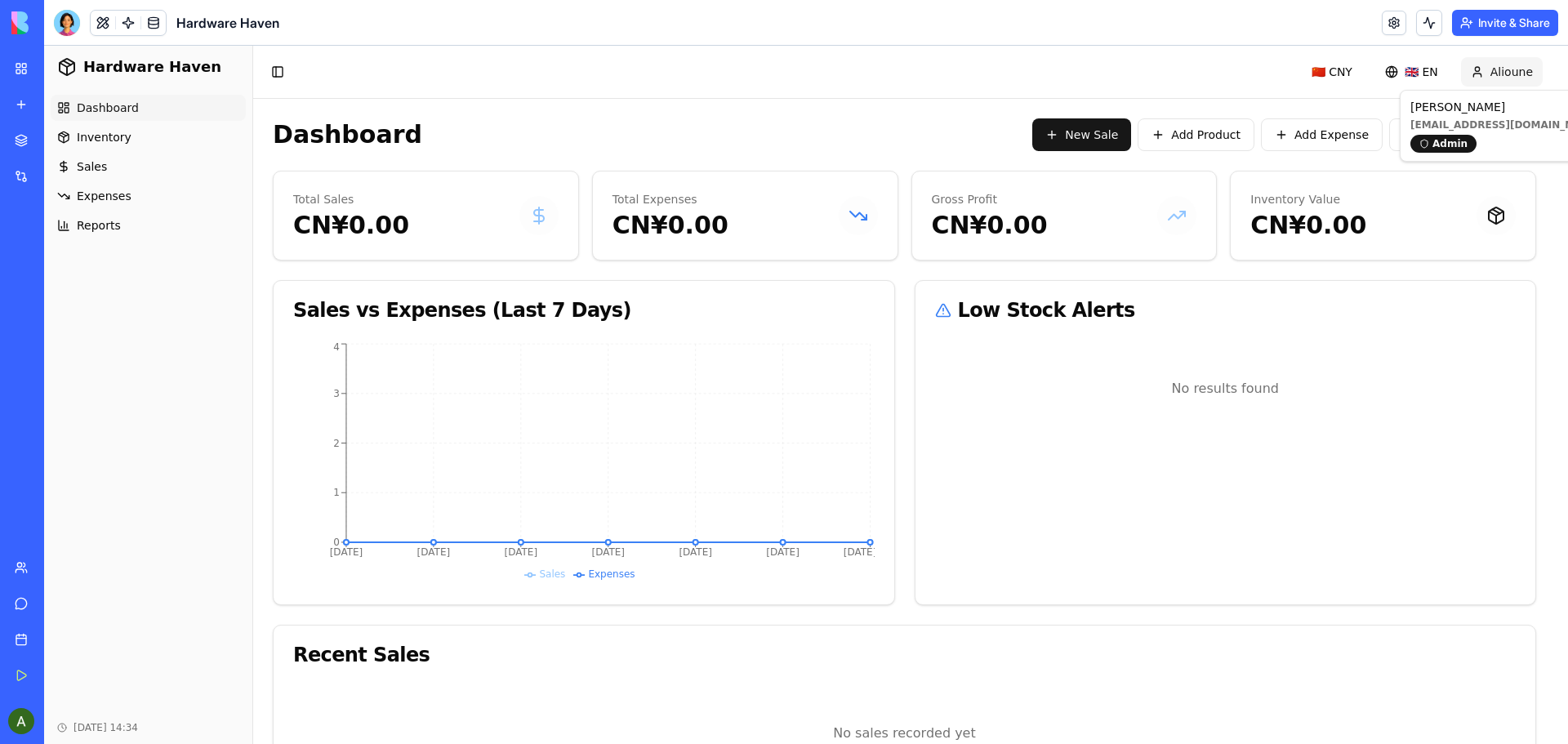
click at [1514, 73] on html "Hardware Haven Dashboard Inventory Sales Expenses Reports [DATE] 14:34 Toggle S…" at bounding box center [806, 434] width 1524 height 777
drag, startPoint x: 1383, startPoint y: 143, endPoint x: 107, endPoint y: 45, distance: 1279.8
click at [59, 23] on div at bounding box center [66, 23] width 26 height 26
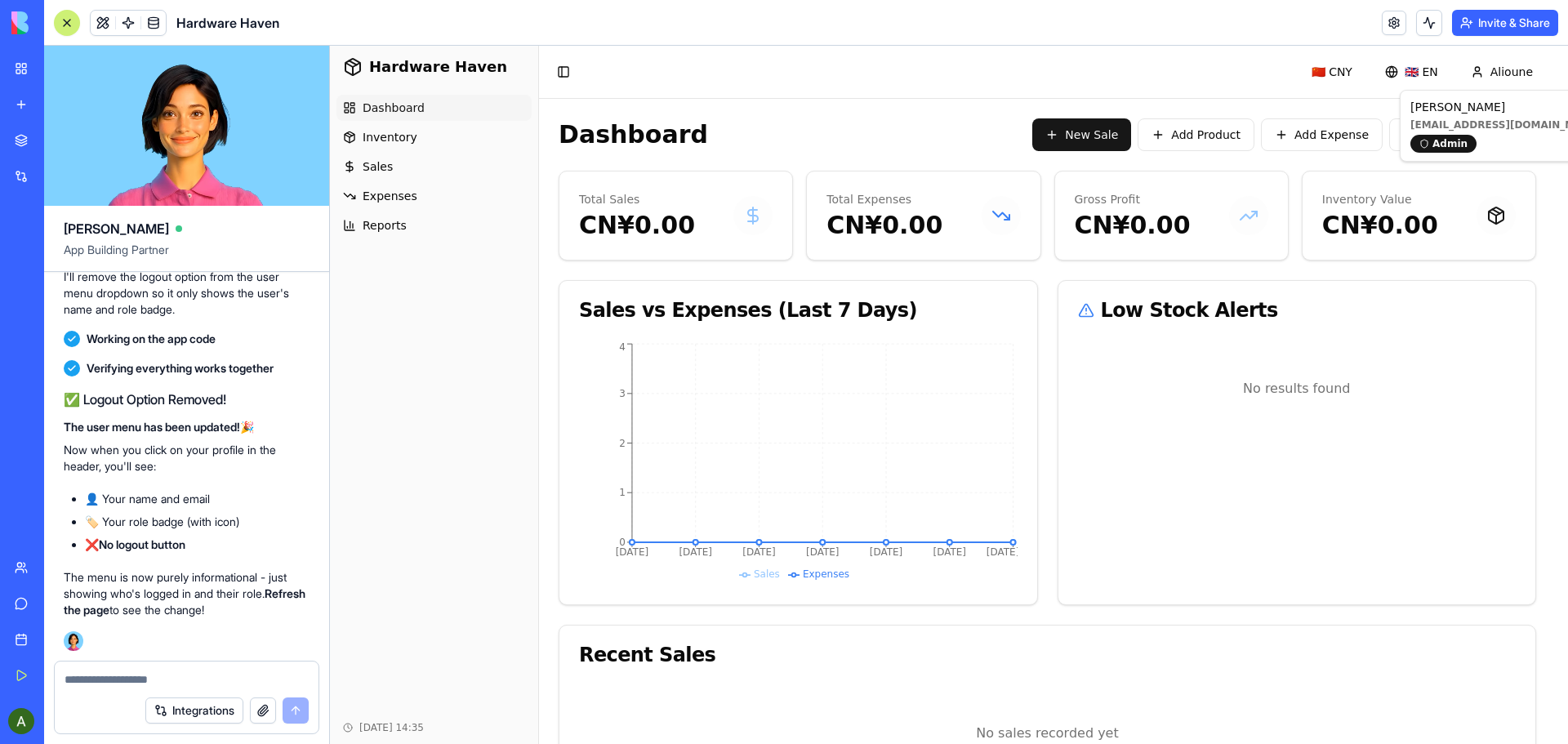
scroll to position [29983, 0]
click at [131, 684] on textarea at bounding box center [186, 679] width 244 height 16
type textarea "**********"
click at [1547, 339] on html "Hardware Haven Dashboard Inventory Sales Expenses Reports Oct 11, 2025 14:35 To…" at bounding box center [949, 434] width 1238 height 777
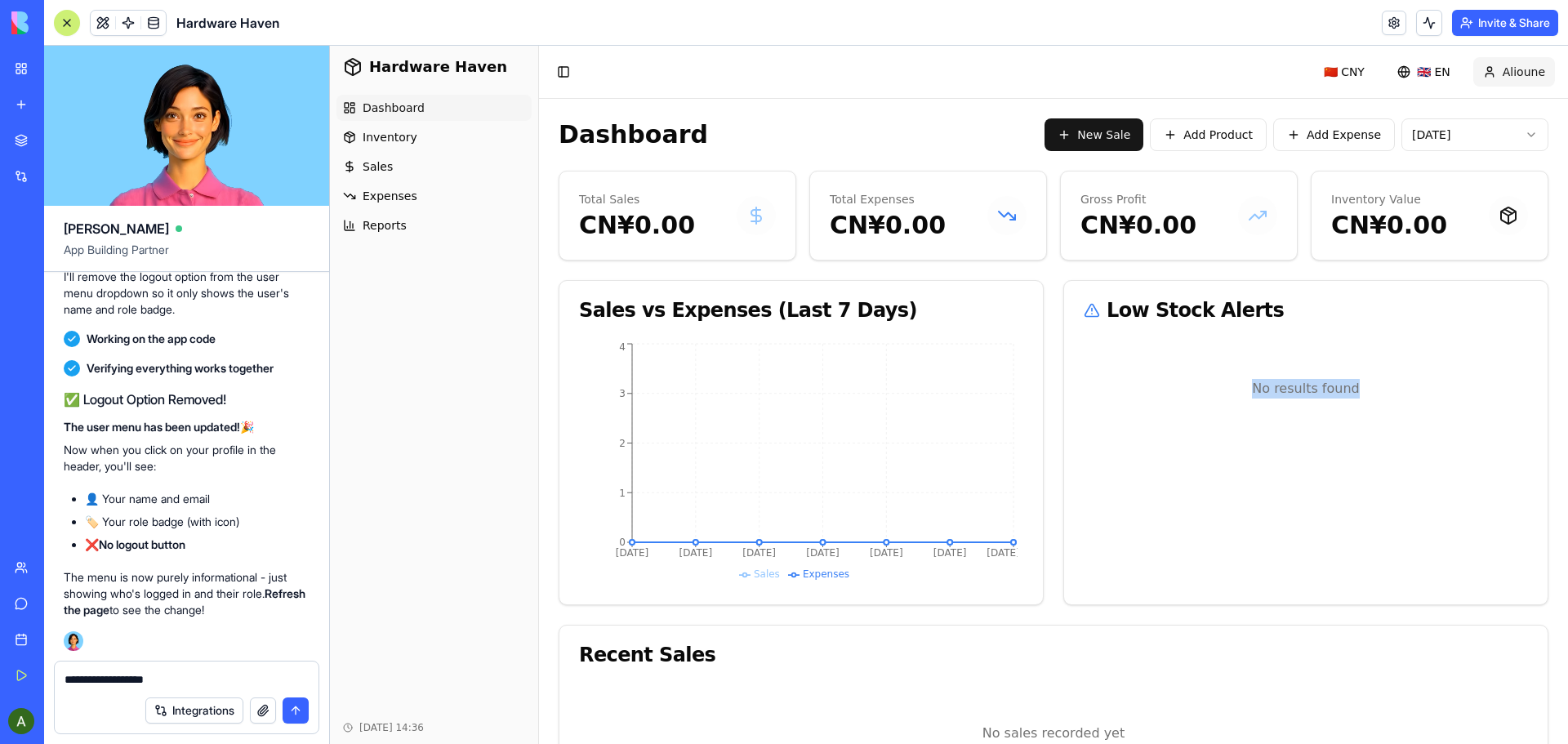
click at [1505, 76] on html "Hardware Haven Dashboard Inventory Sales Expenses Reports Oct 11, 2025 14:36 To…" at bounding box center [949, 434] width 1238 height 777
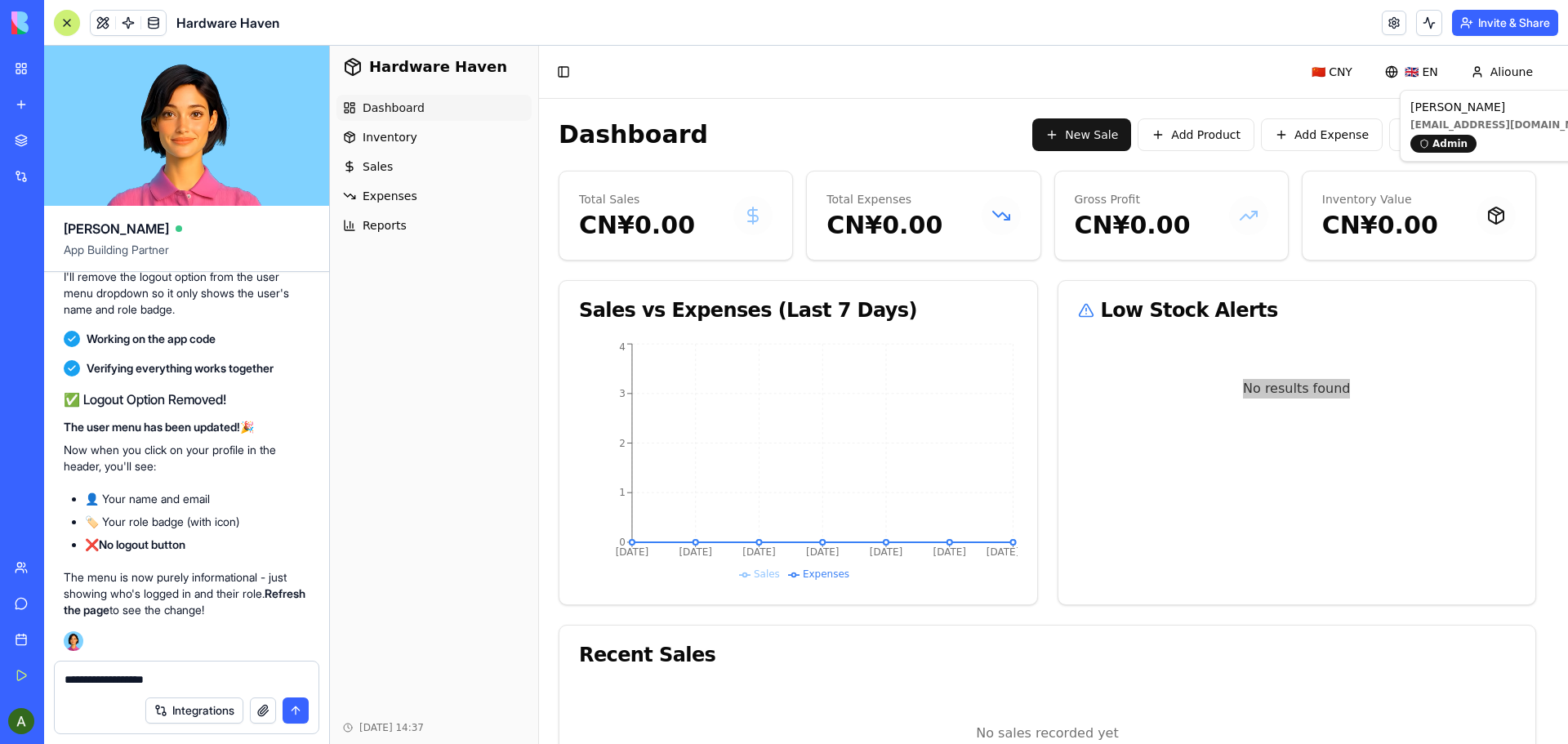
click at [211, 685] on textarea "**********" at bounding box center [186, 679] width 244 height 16
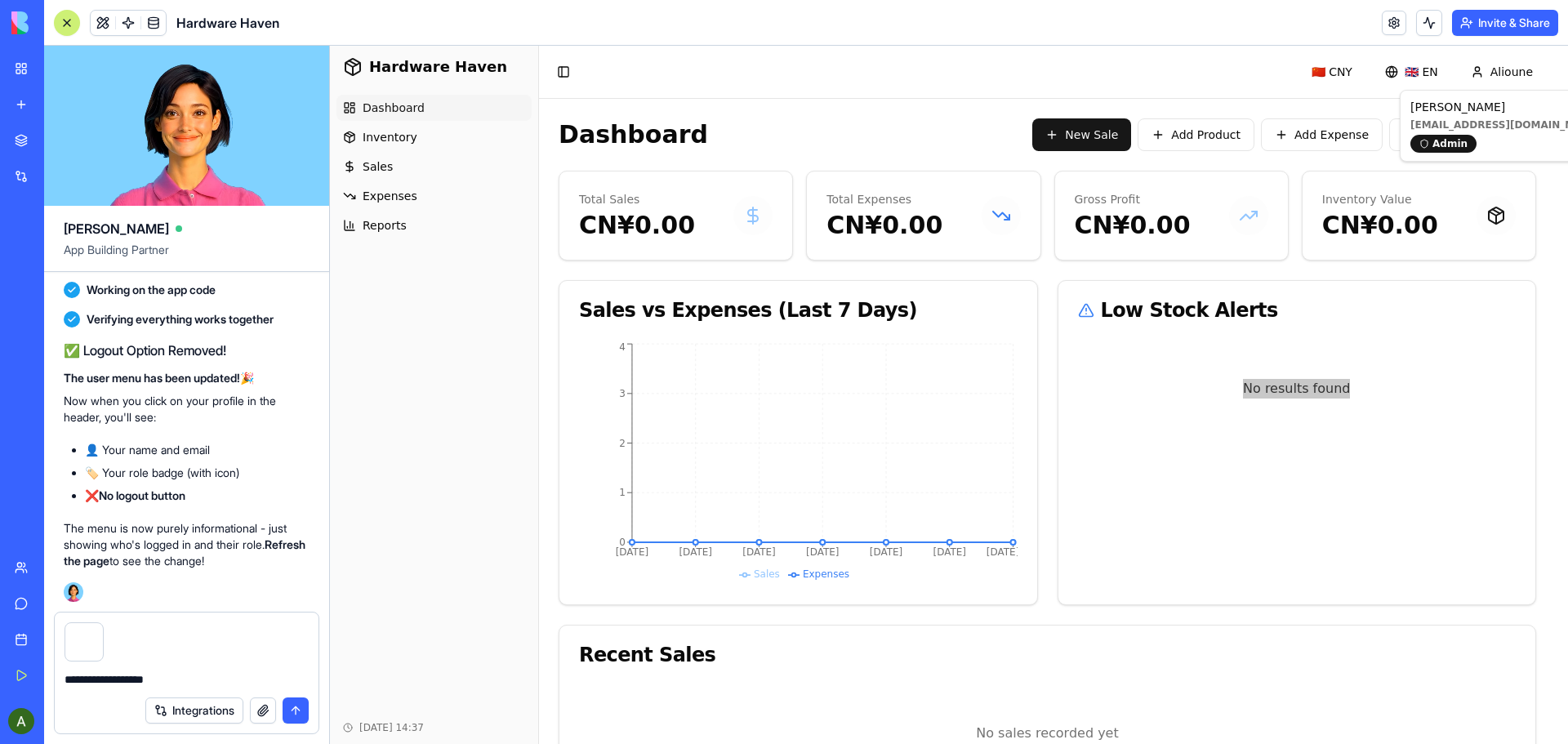
click at [297, 713] on button "submit" at bounding box center [295, 711] width 26 height 26
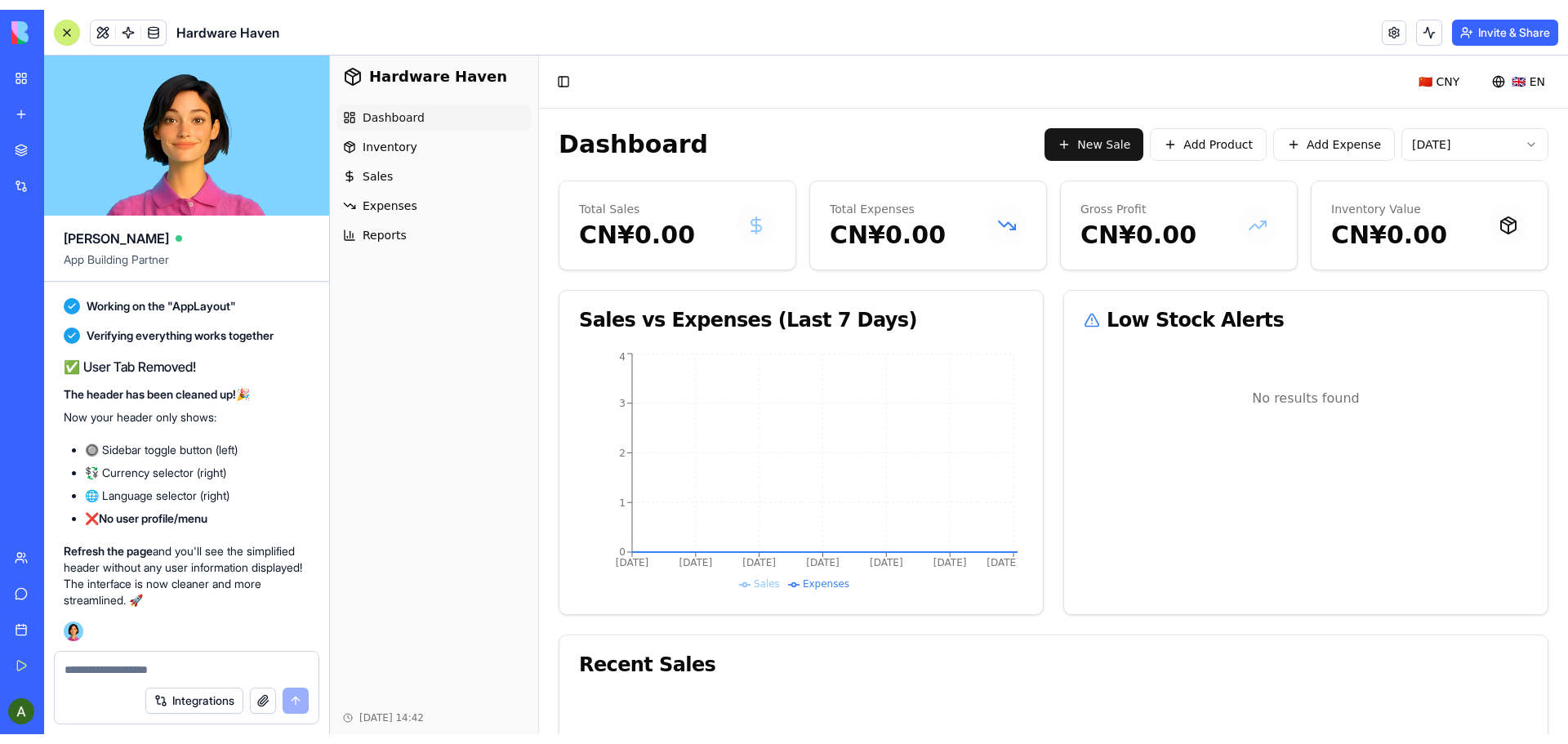
scroll to position [30592, 0]
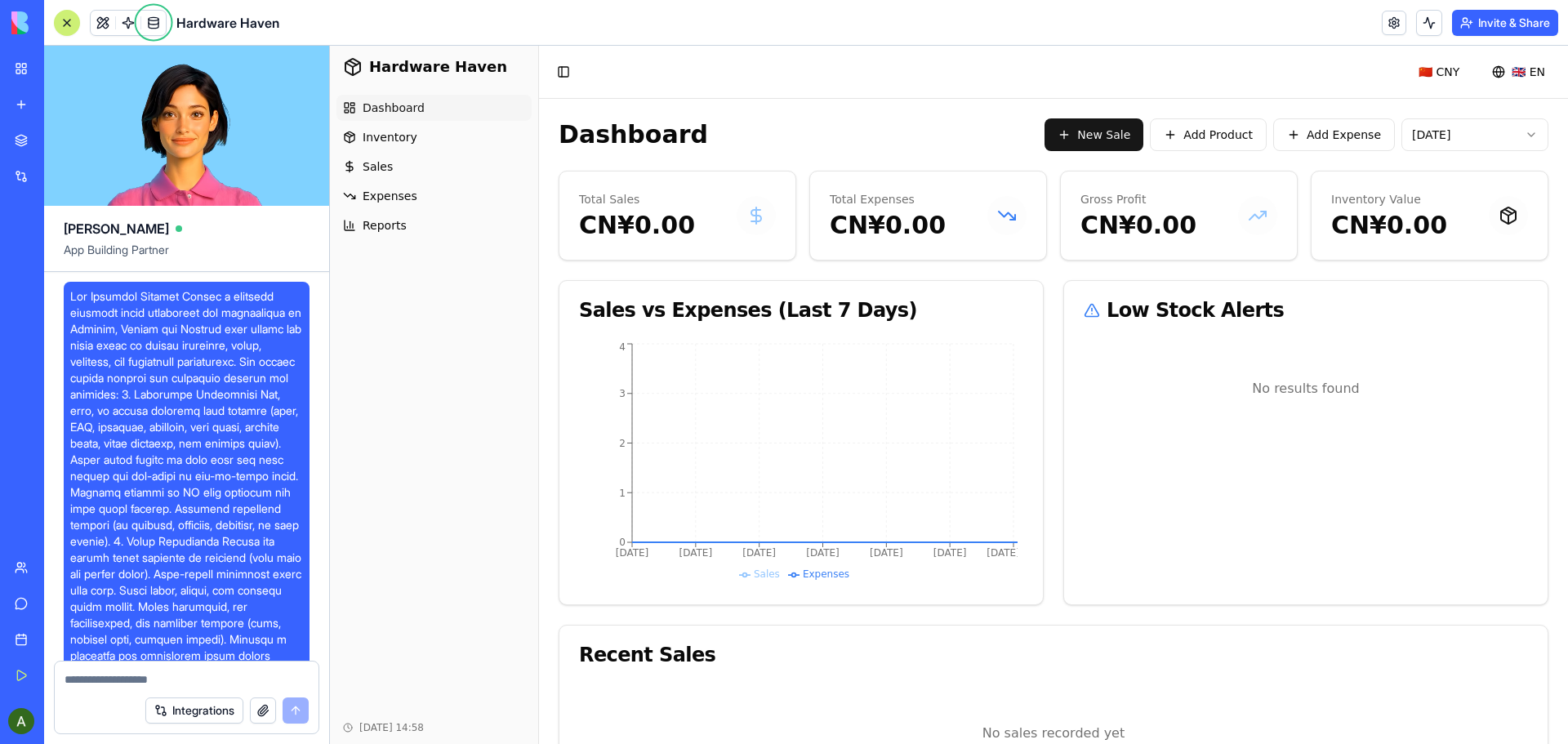
scroll to position [30559, 0]
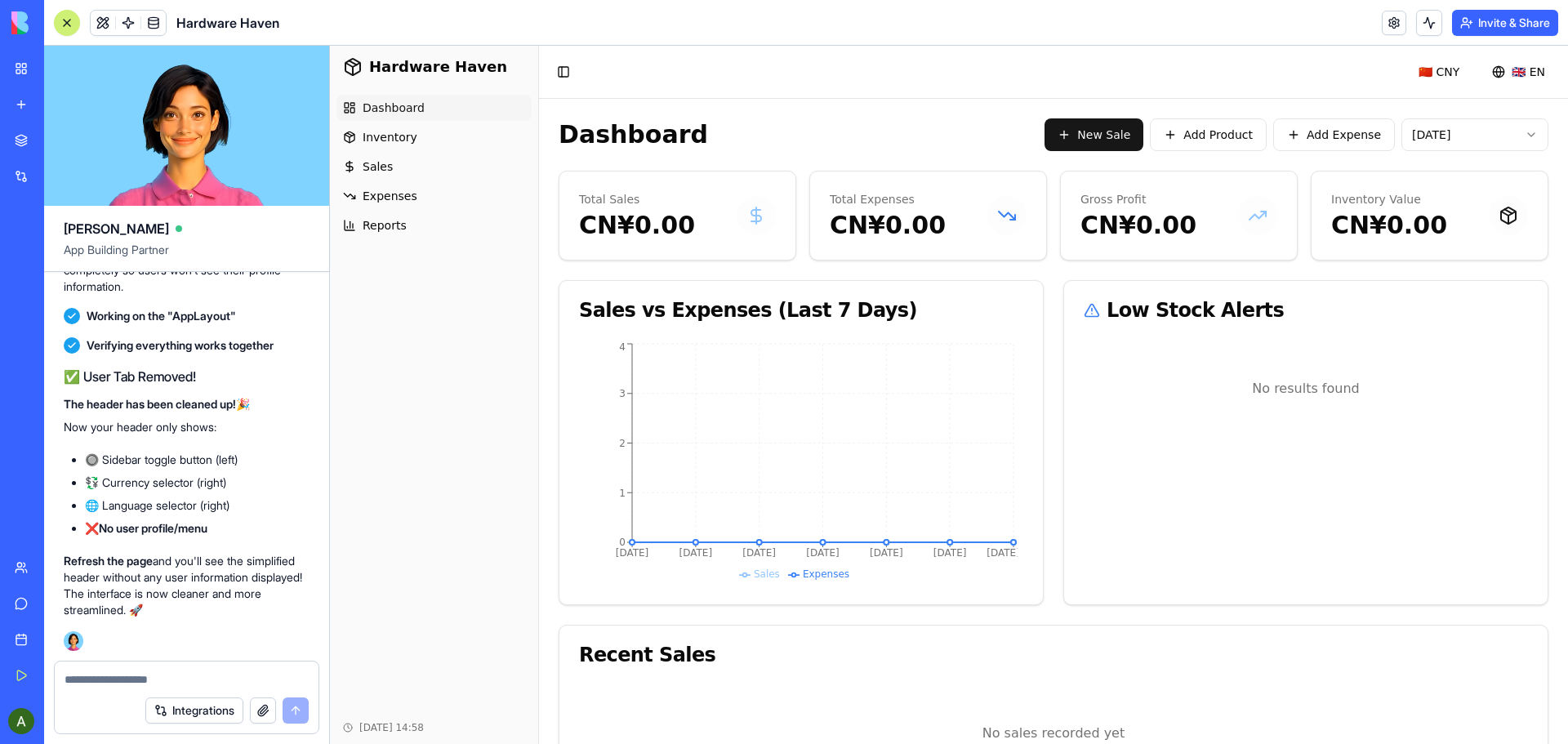
click at [89, 673] on textarea at bounding box center [186, 679] width 244 height 16
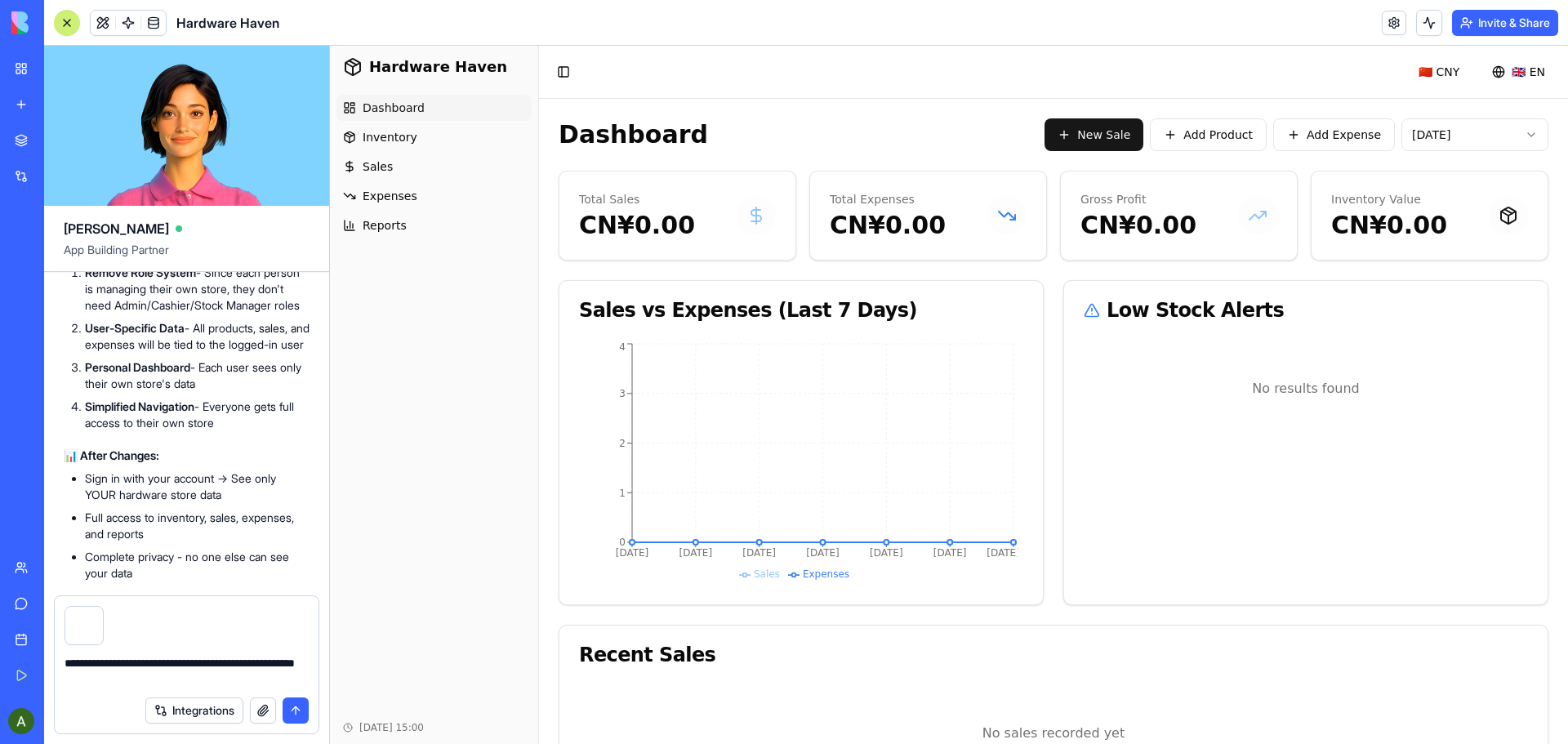
scroll to position [23204, 0]
drag, startPoint x: 83, startPoint y: 285, endPoint x: 195, endPoint y: 386, distance: 150.8
copy div "urrent Role-Based Access: Admin → Sees everything (Dashboard, Inventory, Sales,…"
click at [214, 682] on textarea "**********" at bounding box center [186, 672] width 244 height 32
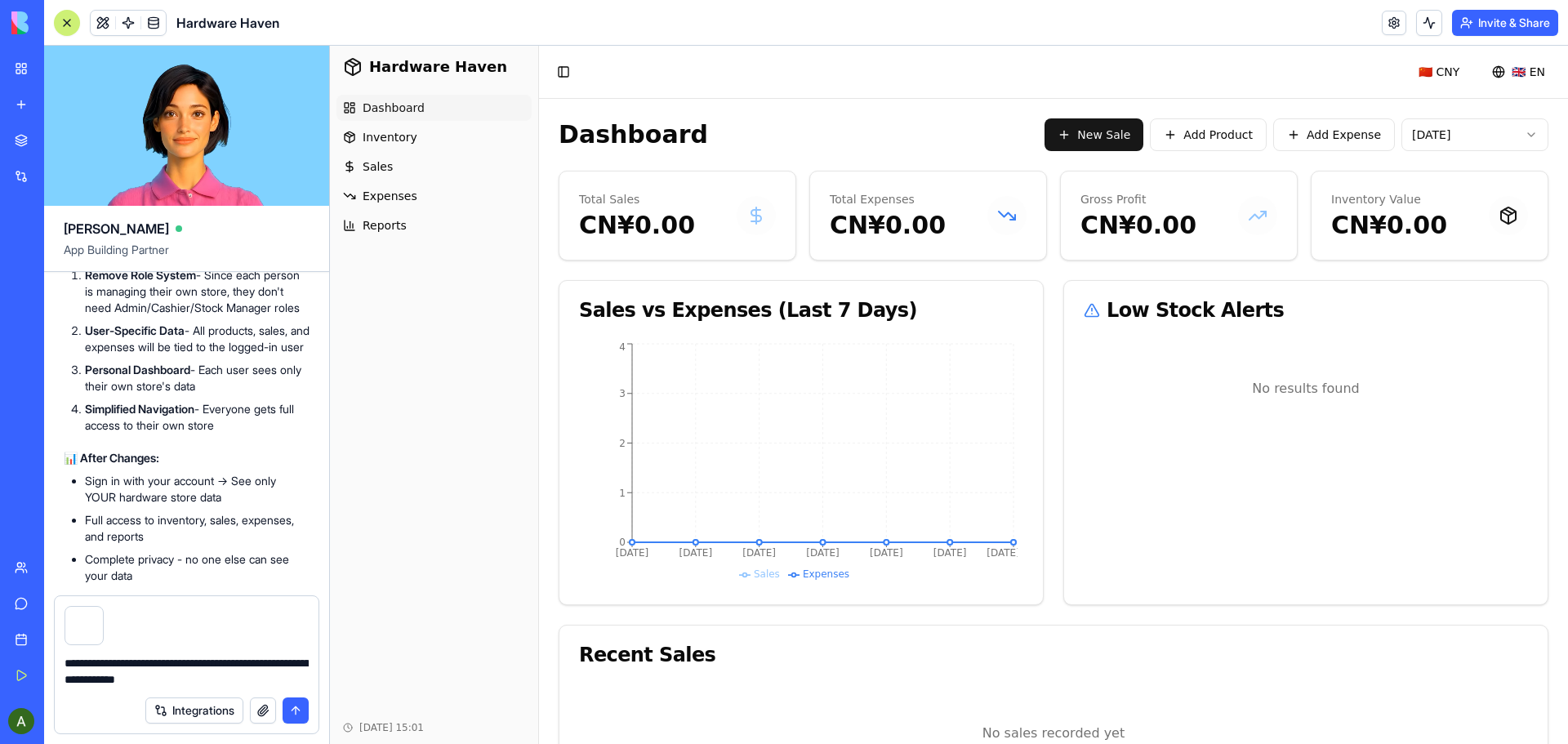
paste textarea "**********"
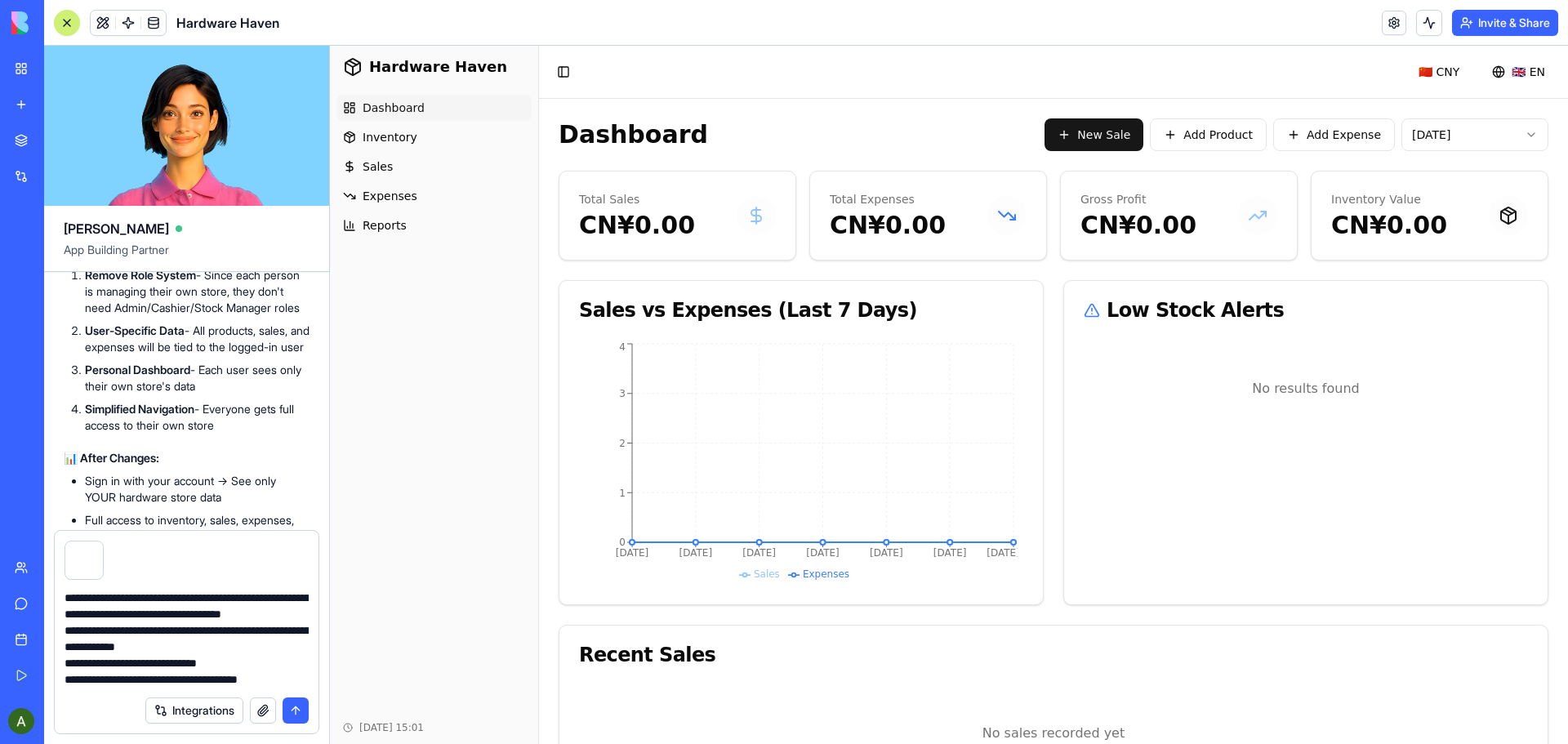
click at [99, 617] on textarea "**********" at bounding box center [186, 638] width 244 height 98
type textarea "**********"
click at [297, 713] on button "submit" at bounding box center [295, 711] width 26 height 26
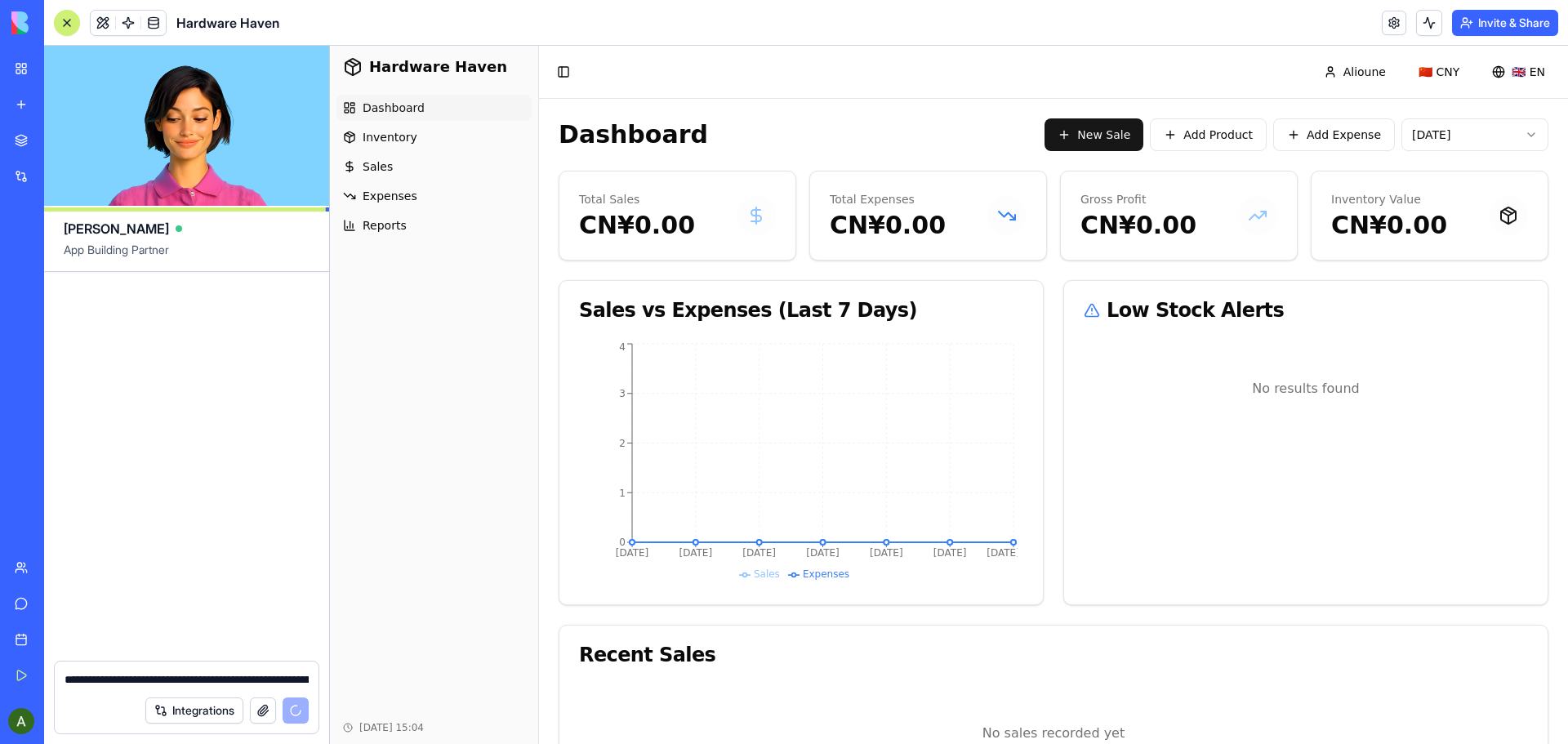
scroll to position [31834, 0]
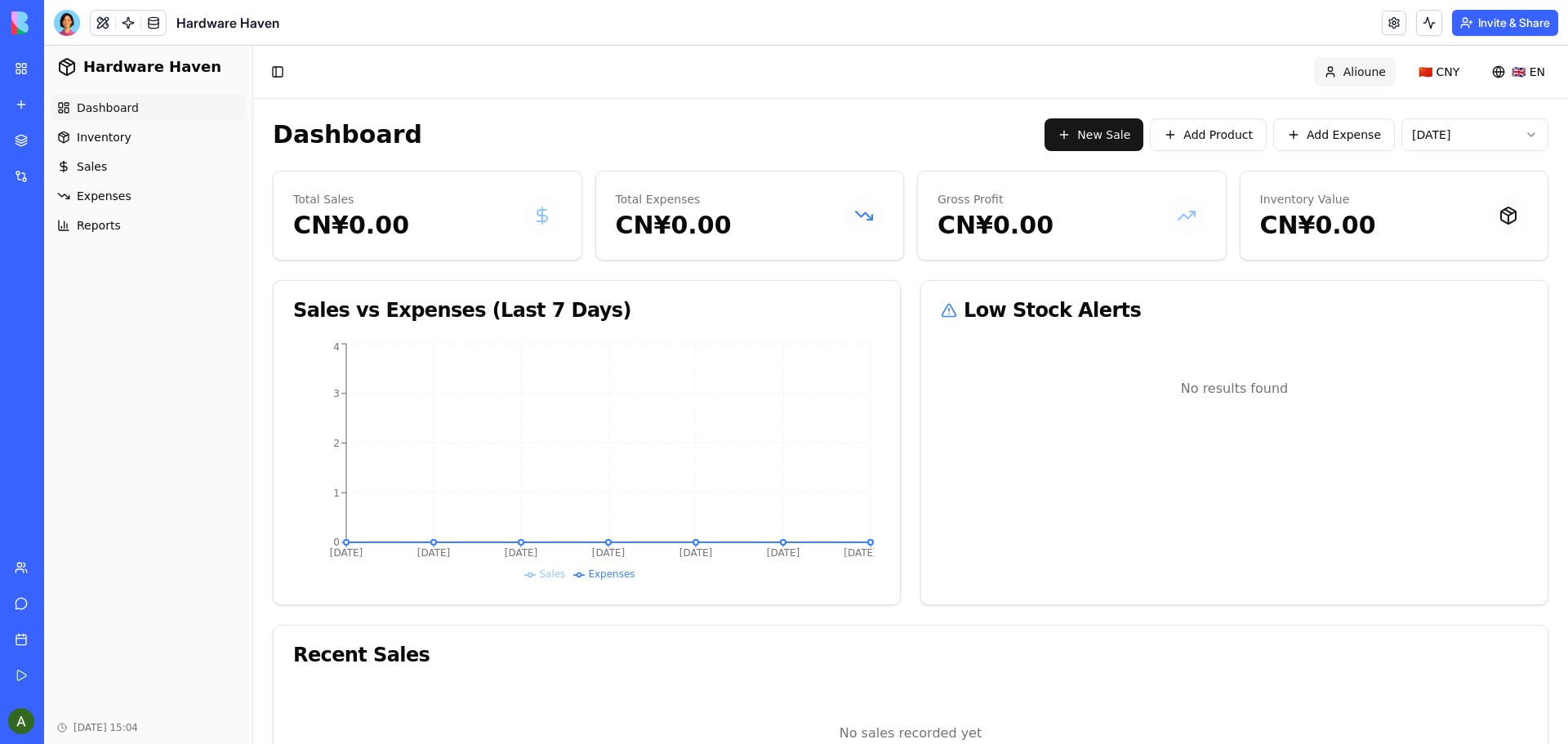
click at [1360, 71] on html "Hardware Haven Dashboard Inventory Sales Expenses Reports [DATE] 15:04 Toggle S…" at bounding box center [806, 434] width 1524 height 777
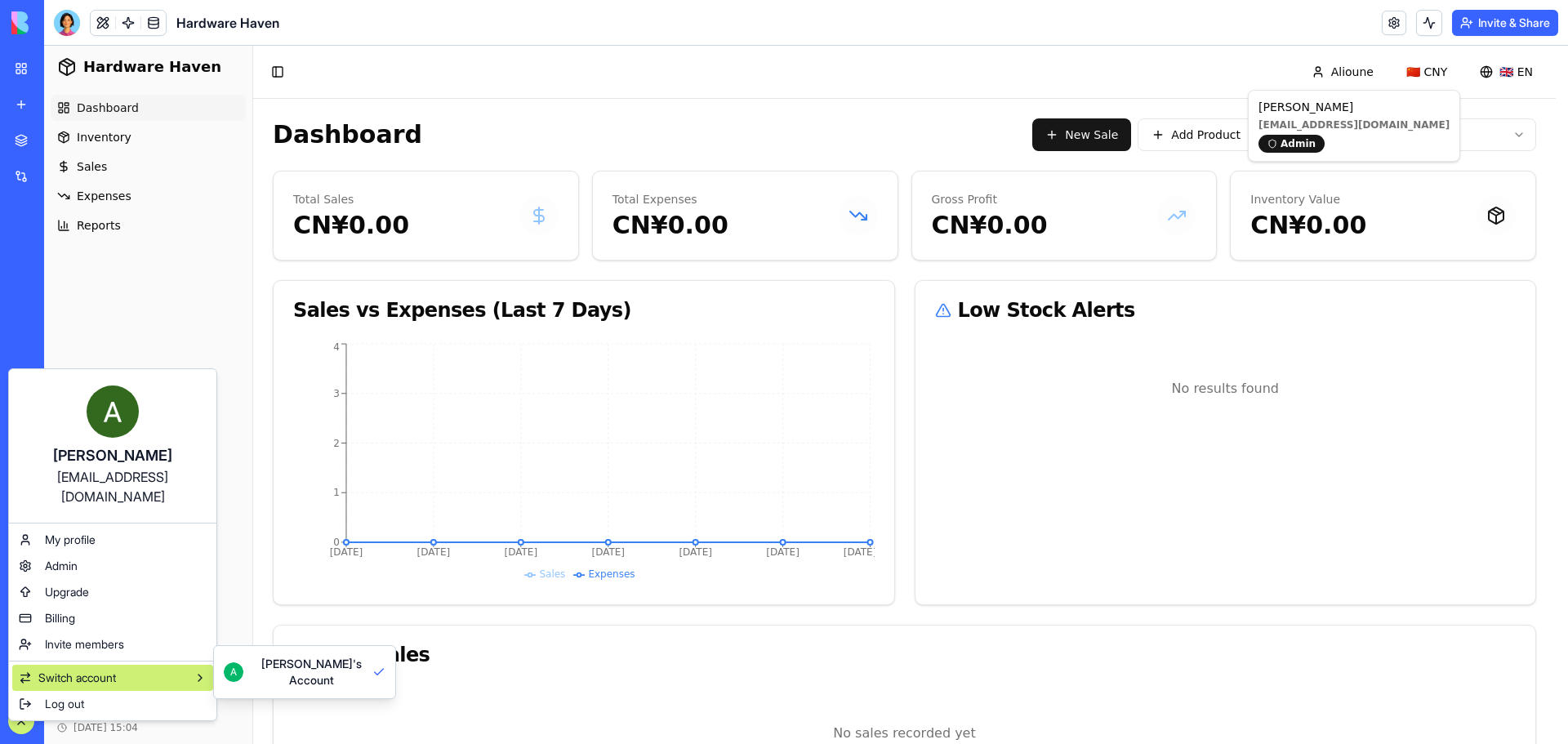
click at [149, 665] on div "Switch account" at bounding box center [112, 678] width 201 height 26
click at [10, 654] on div "[PERSON_NAME] [EMAIL_ADDRESS][DOMAIN_NAME] My profile Admin Upgrade Billing Inv…" at bounding box center [113, 545] width 209 height 353
click at [21, 676] on icon at bounding box center [26, 676] width 9 height 0
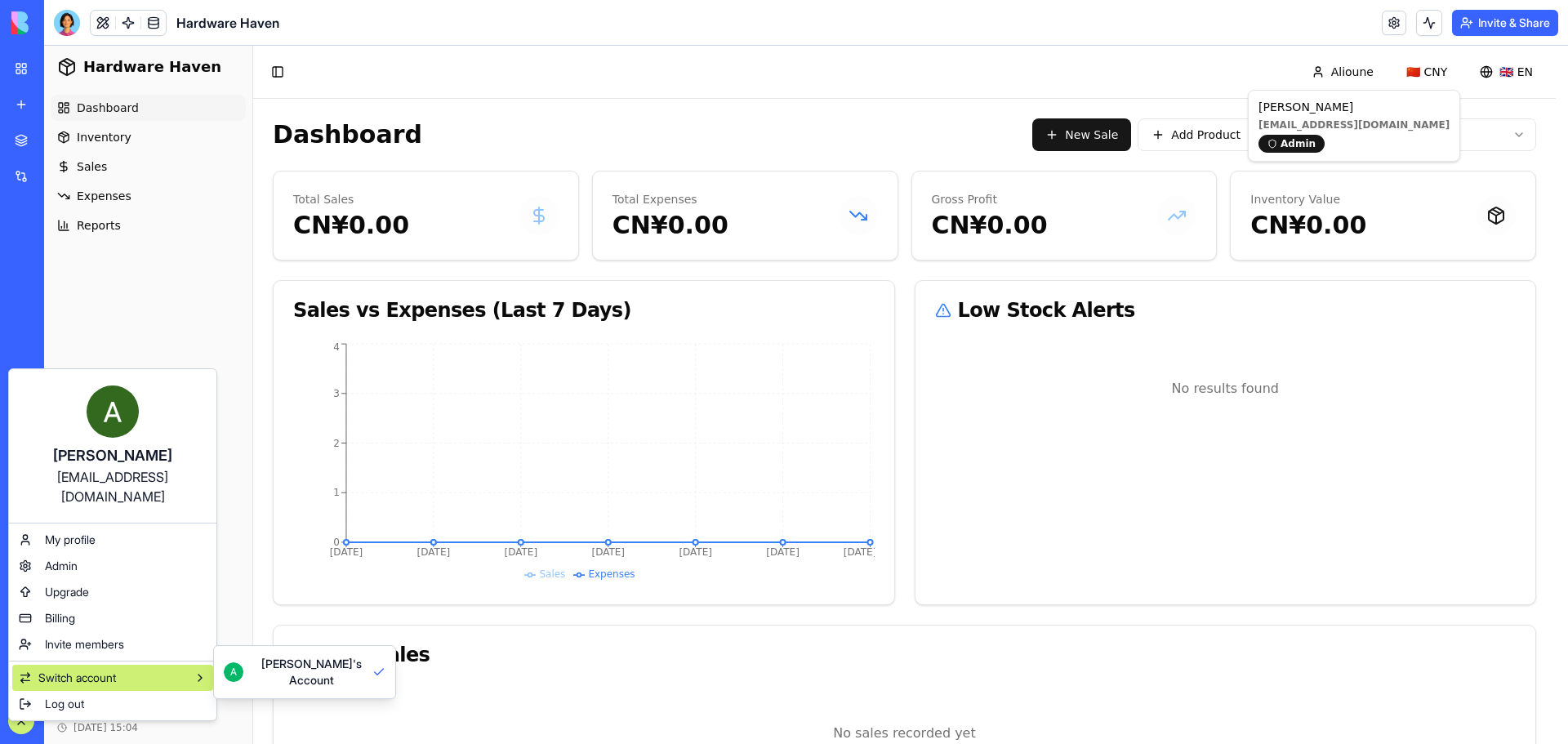
click at [21, 676] on icon at bounding box center [26, 676] width 9 height 0
click at [22, 676] on icon at bounding box center [26, 676] width 9 height 0
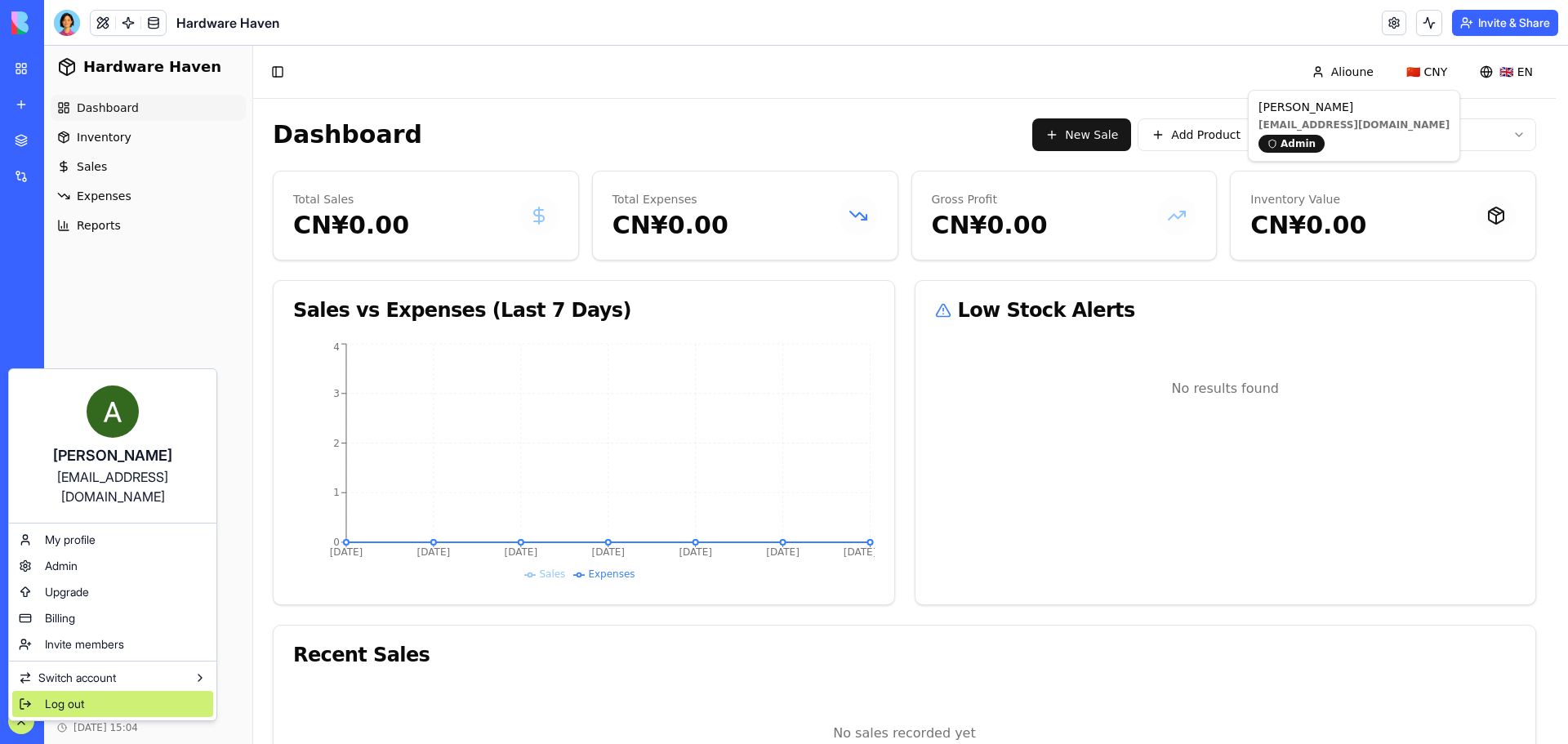
click at [54, 696] on span "Log out" at bounding box center [65, 704] width 39 height 16
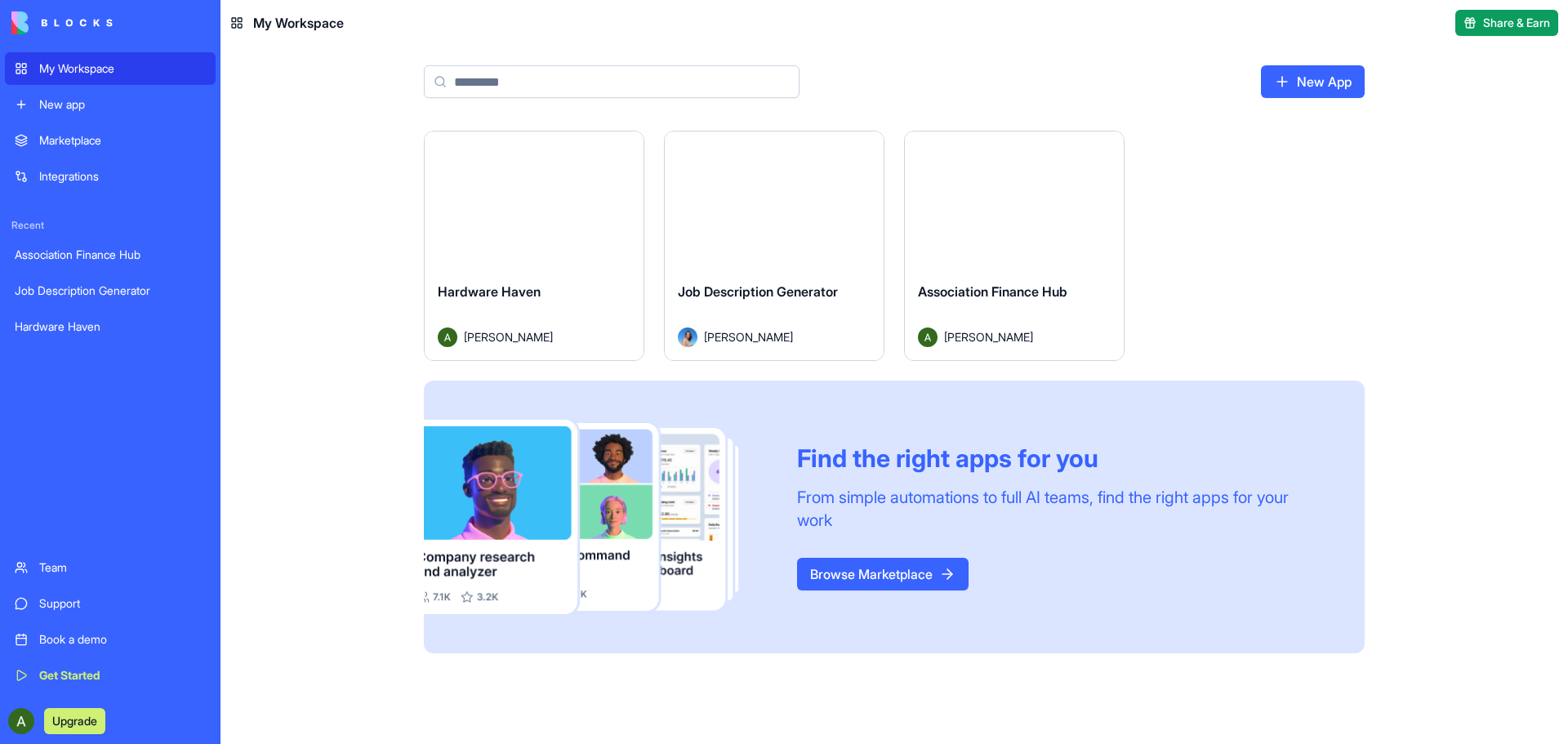
click at [529, 209] on button "Launch" at bounding box center [534, 200] width 123 height 32
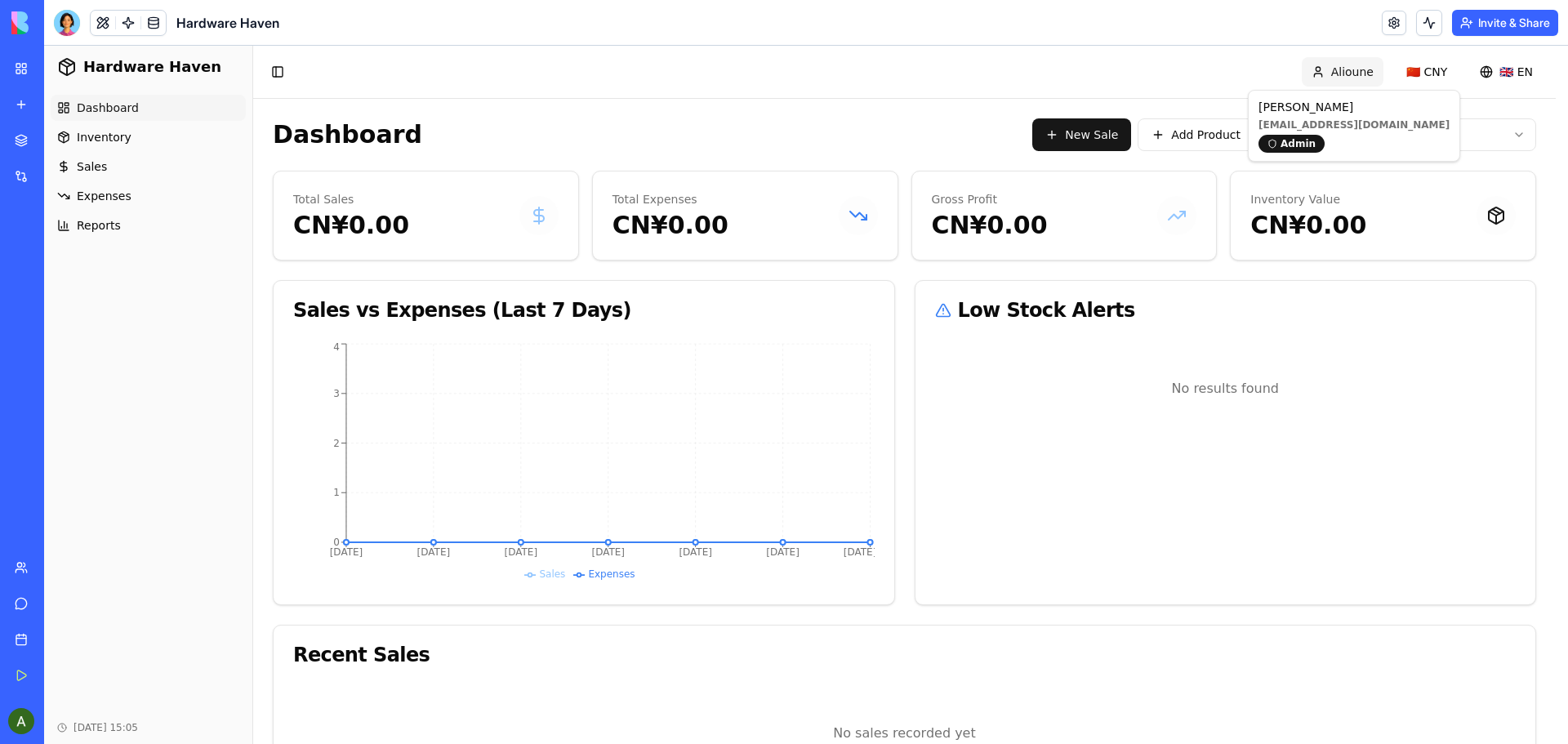
click at [1368, 72] on html "Hardware Haven Dashboard Inventory Sales Expenses Reports Oct 11, 2025 15:05 To…" at bounding box center [806, 434] width 1524 height 777
click at [1297, 144] on div "Admin" at bounding box center [1291, 143] width 66 height 18
click at [1309, 145] on div "Admin" at bounding box center [1291, 143] width 66 height 18
click at [1304, 142] on div "Admin" at bounding box center [1291, 143] width 66 height 18
click at [1359, 72] on html "Hardware Haven Dashboard Inventory Sales Expenses Reports Oct 11, 2025 15:05 To…" at bounding box center [806, 434] width 1524 height 777
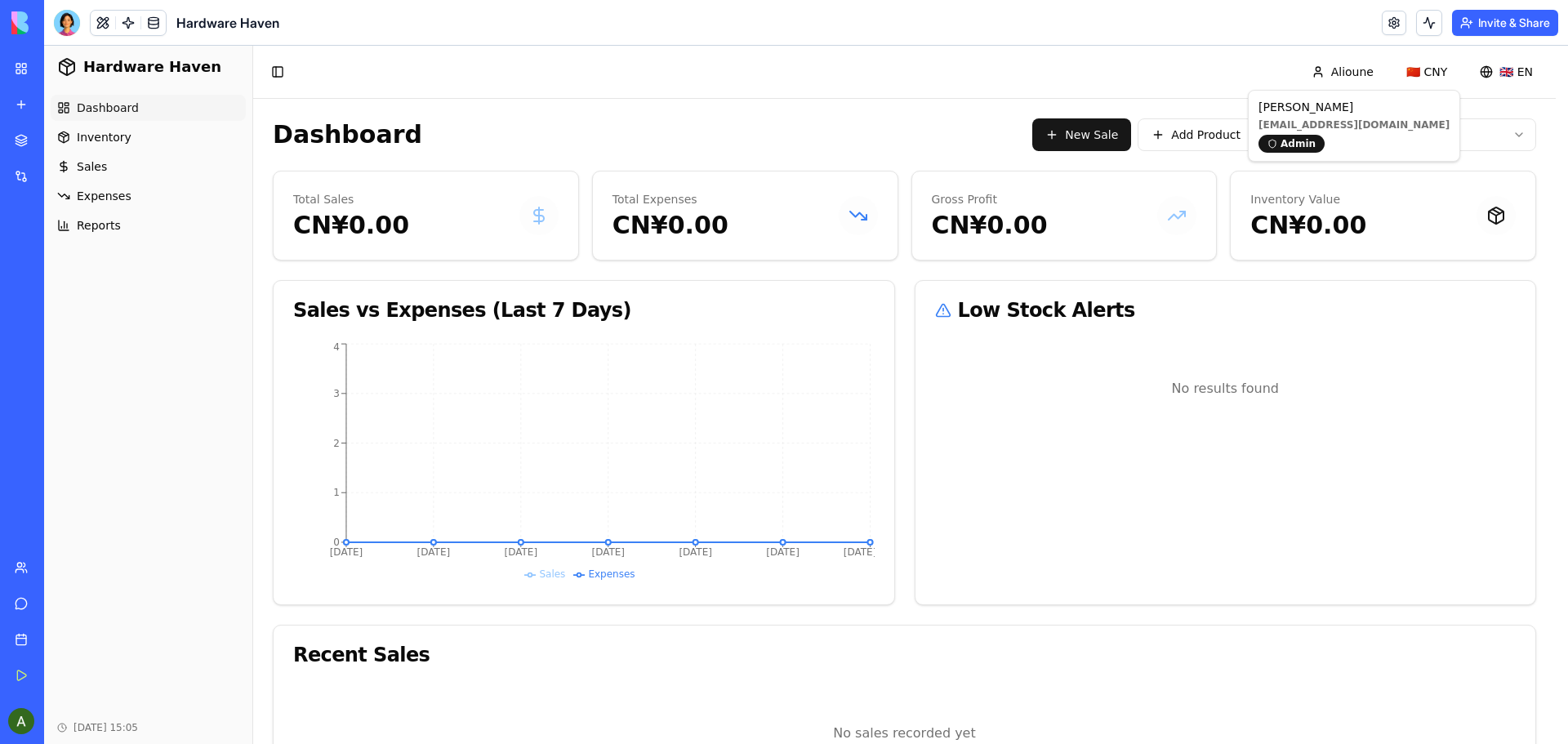
click at [1359, 72] on html "Hardware Haven Dashboard Inventory Sales Expenses Reports Oct 11, 2025 15:05 To…" at bounding box center [806, 434] width 1524 height 777
click at [65, 26] on div at bounding box center [66, 23] width 26 height 26
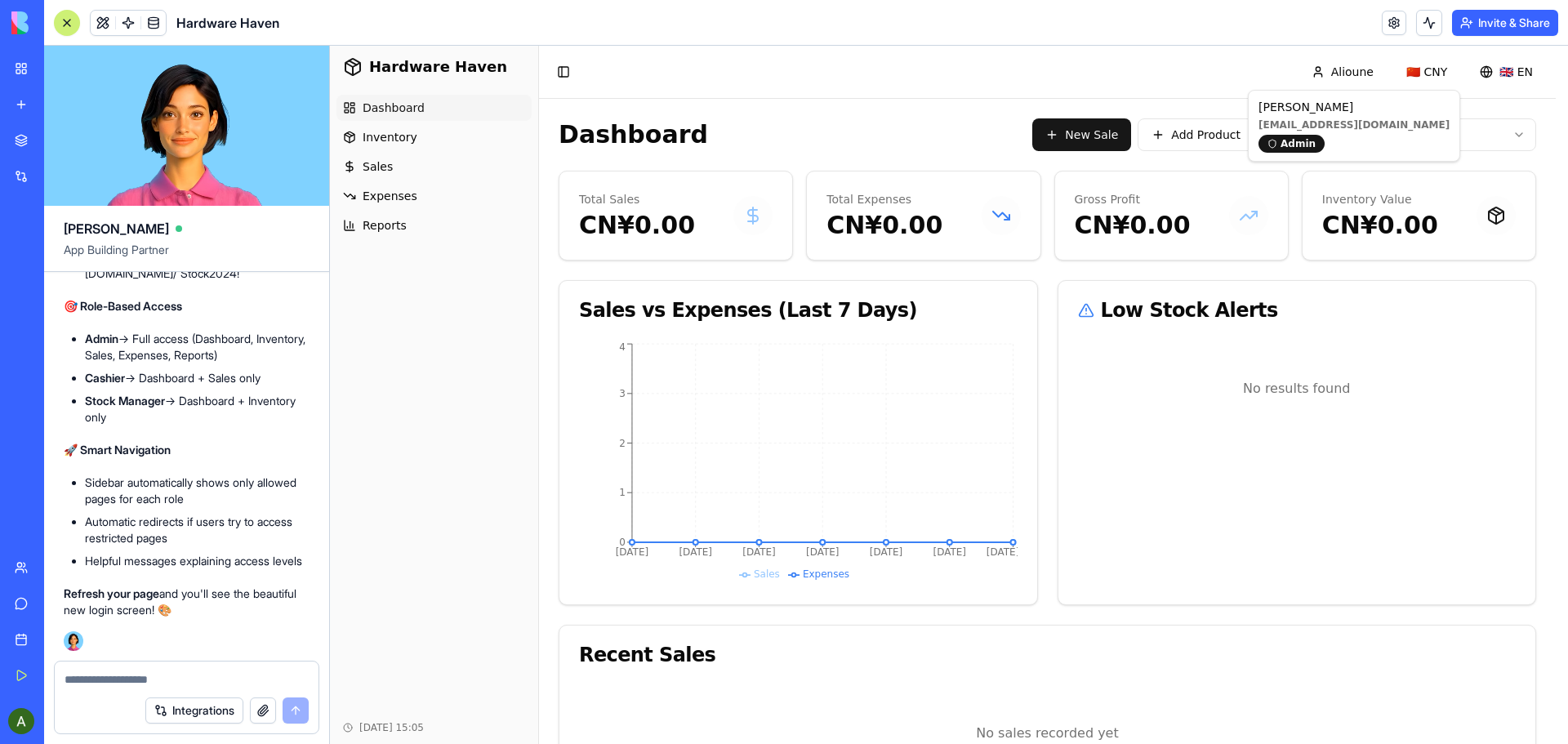
scroll to position [31834, 0]
click at [1297, 146] on div "Admin" at bounding box center [1291, 143] width 66 height 18
click at [1297, 145] on div "Admin" at bounding box center [1291, 143] width 66 height 18
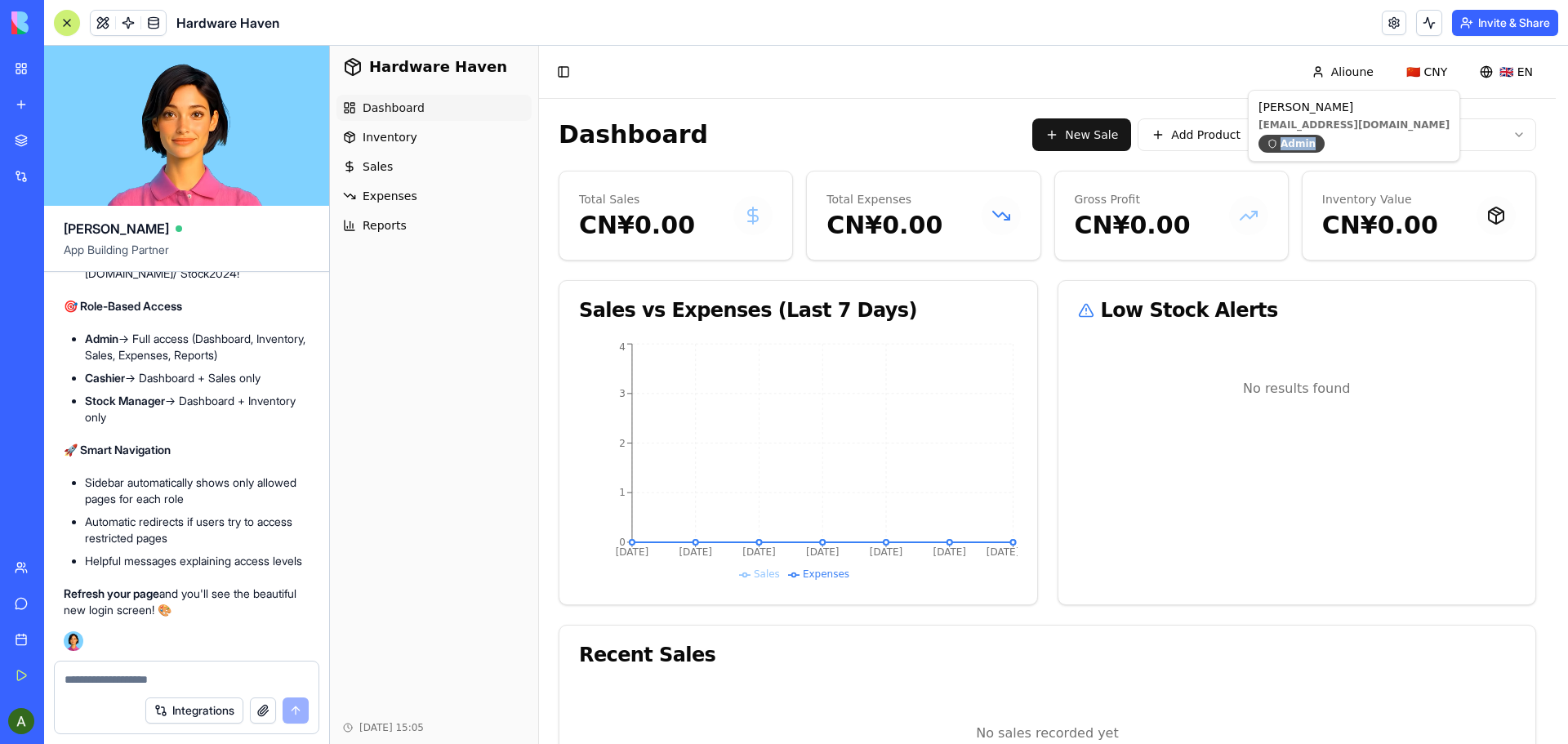
click at [1297, 145] on div "Admin" at bounding box center [1291, 143] width 66 height 18
click at [140, 679] on textarea at bounding box center [186, 679] width 244 height 16
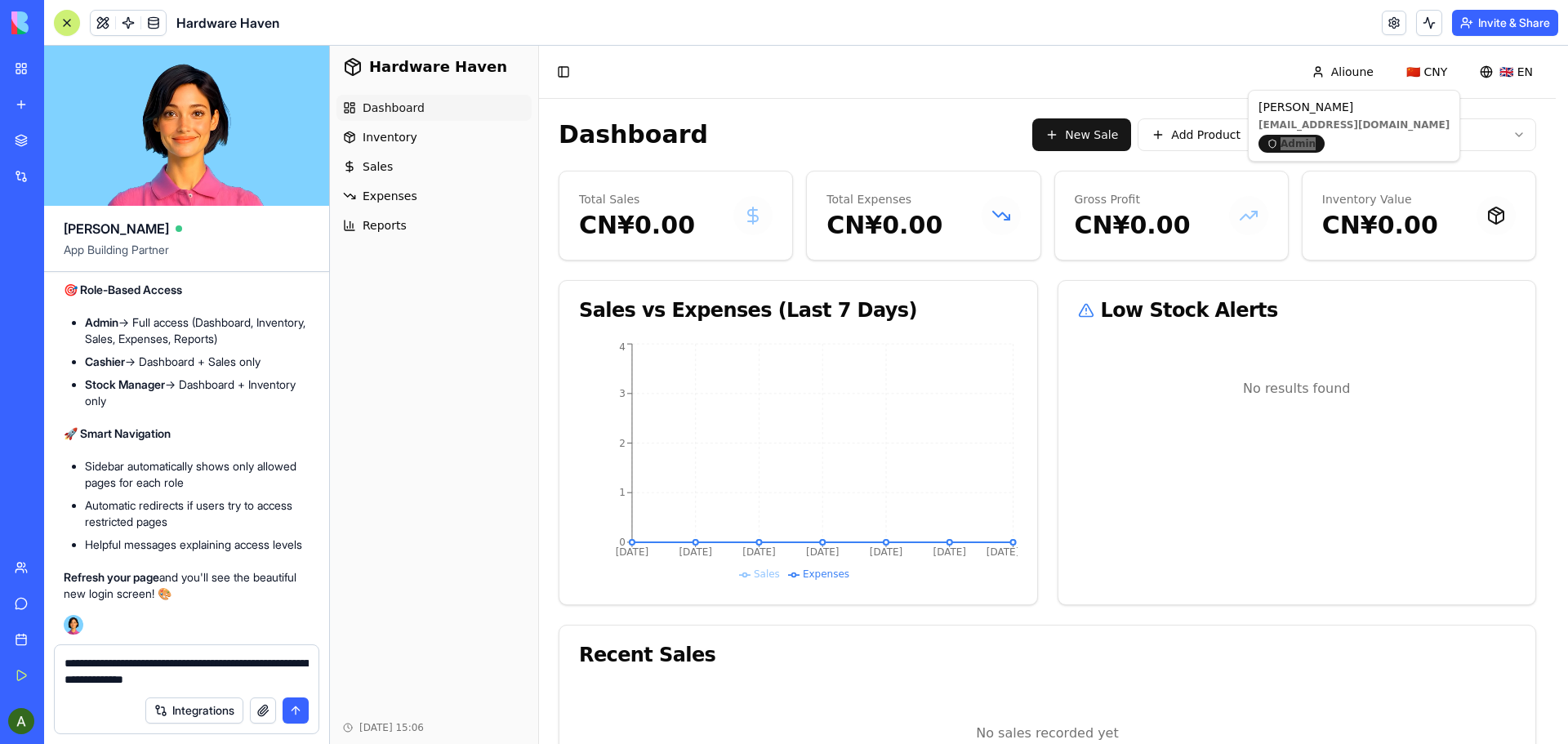
type textarea "**********"
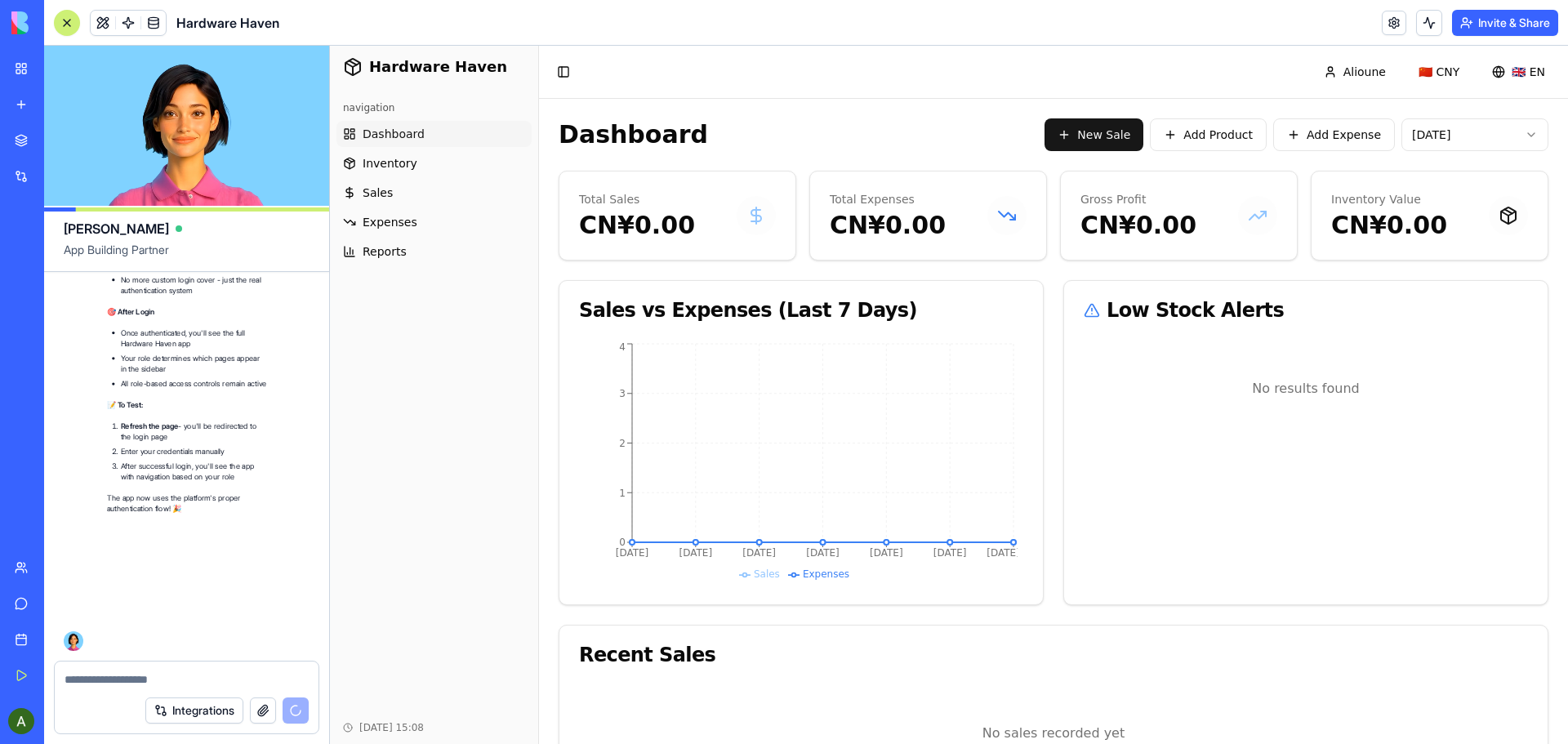
scroll to position [32689, 0]
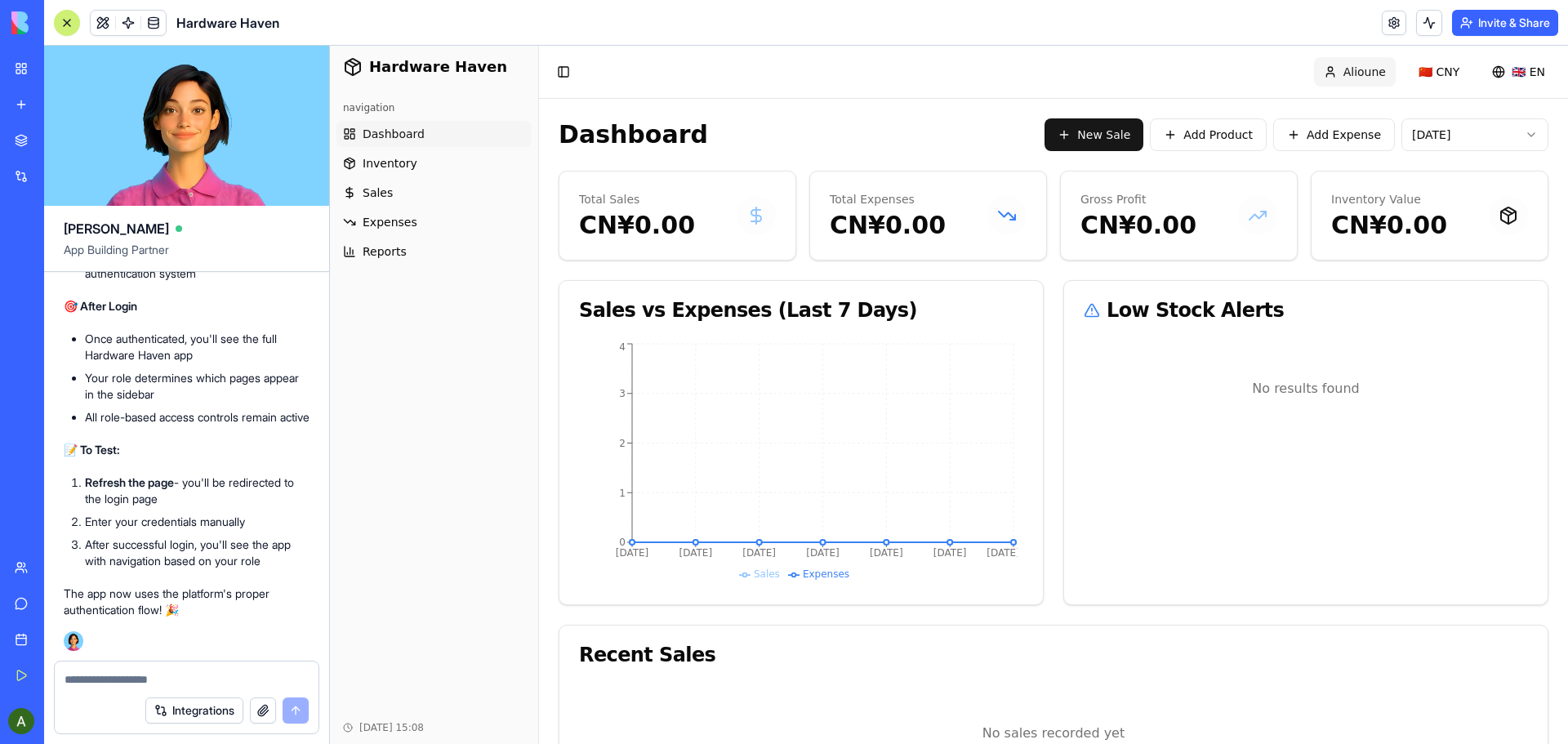
click at [1366, 70] on html "Hardware Haven navigation Dashboard Inventory Sales Expenses Reports Oct 11, 20…" at bounding box center [949, 434] width 1238 height 777
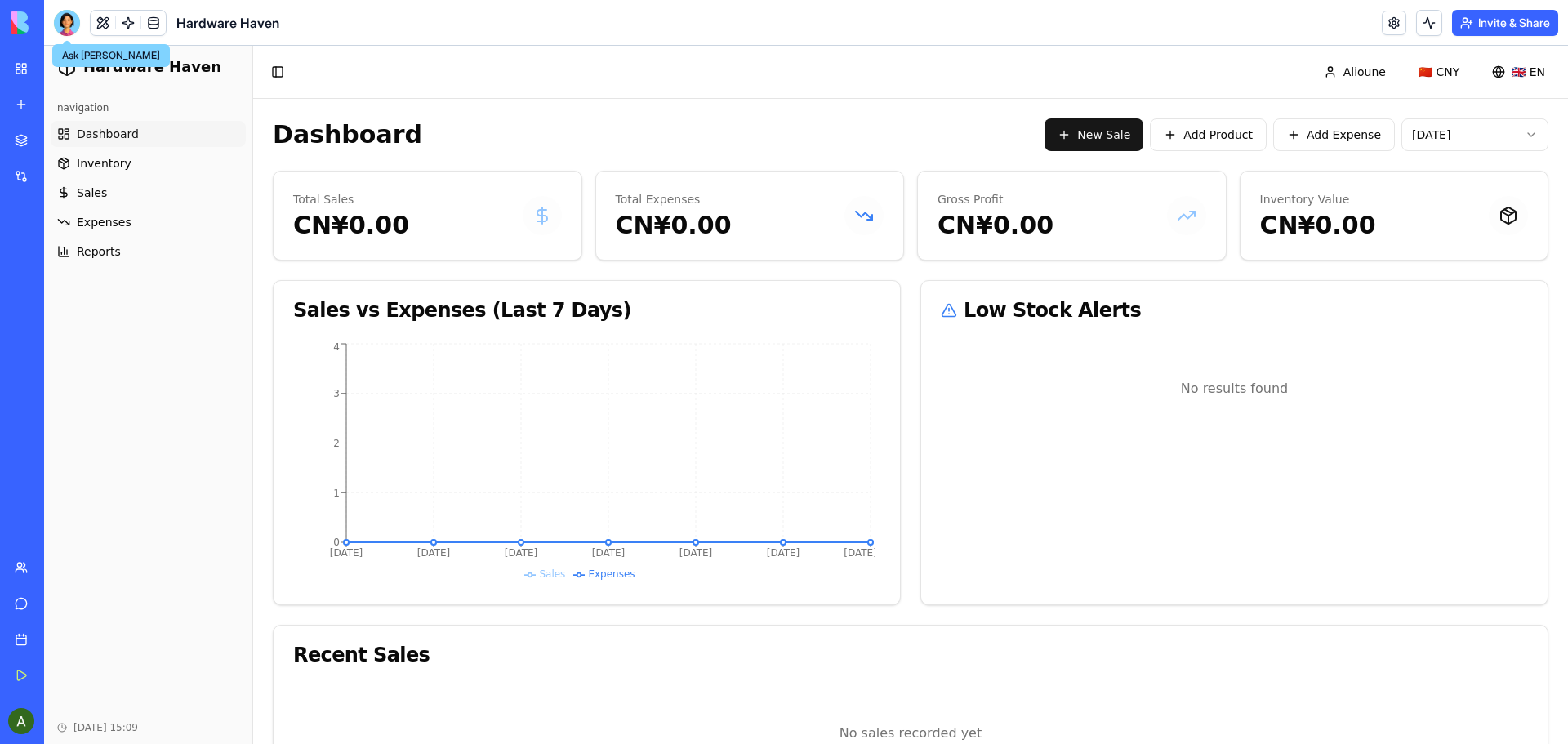
click at [65, 25] on div at bounding box center [66, 23] width 26 height 26
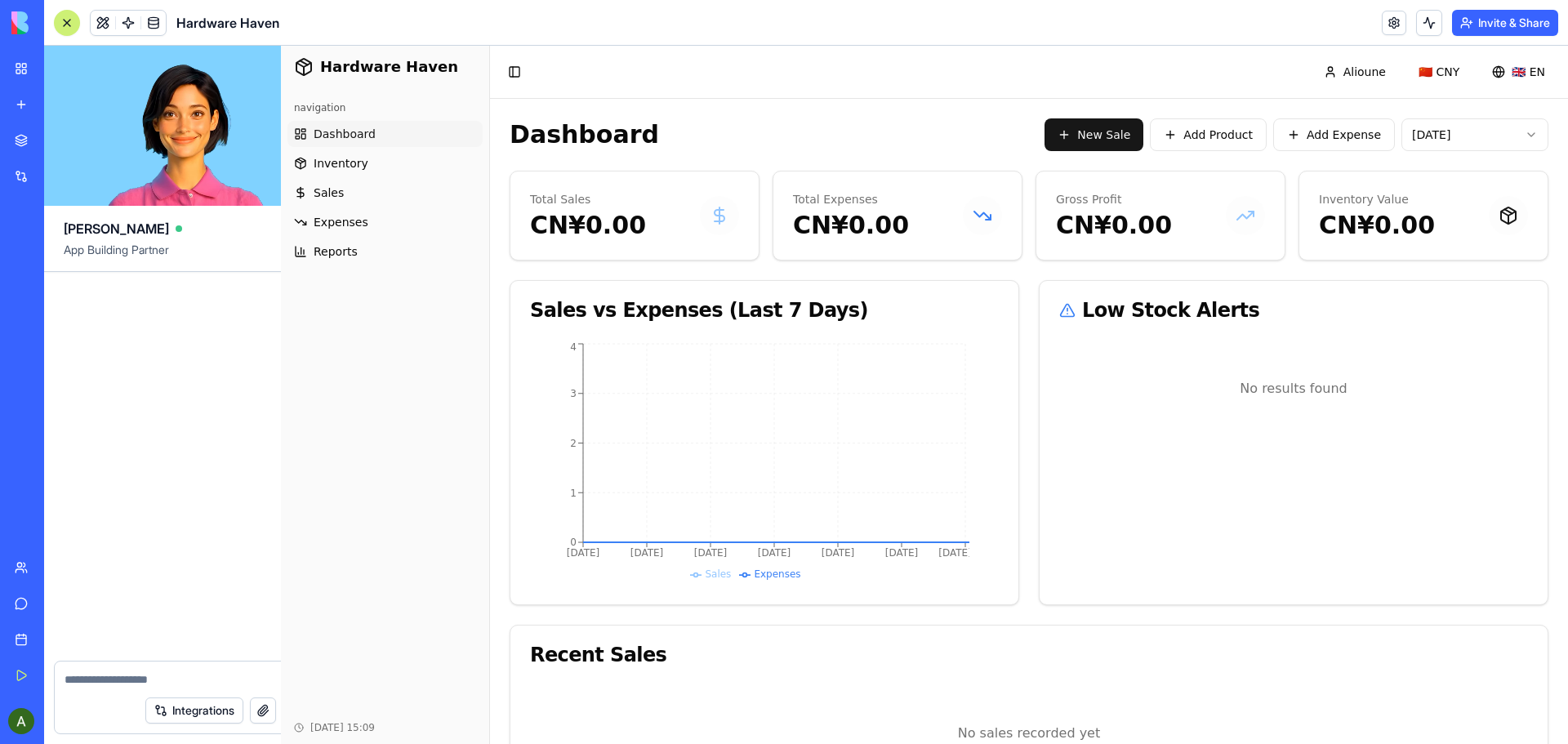
scroll to position [32689, 0]
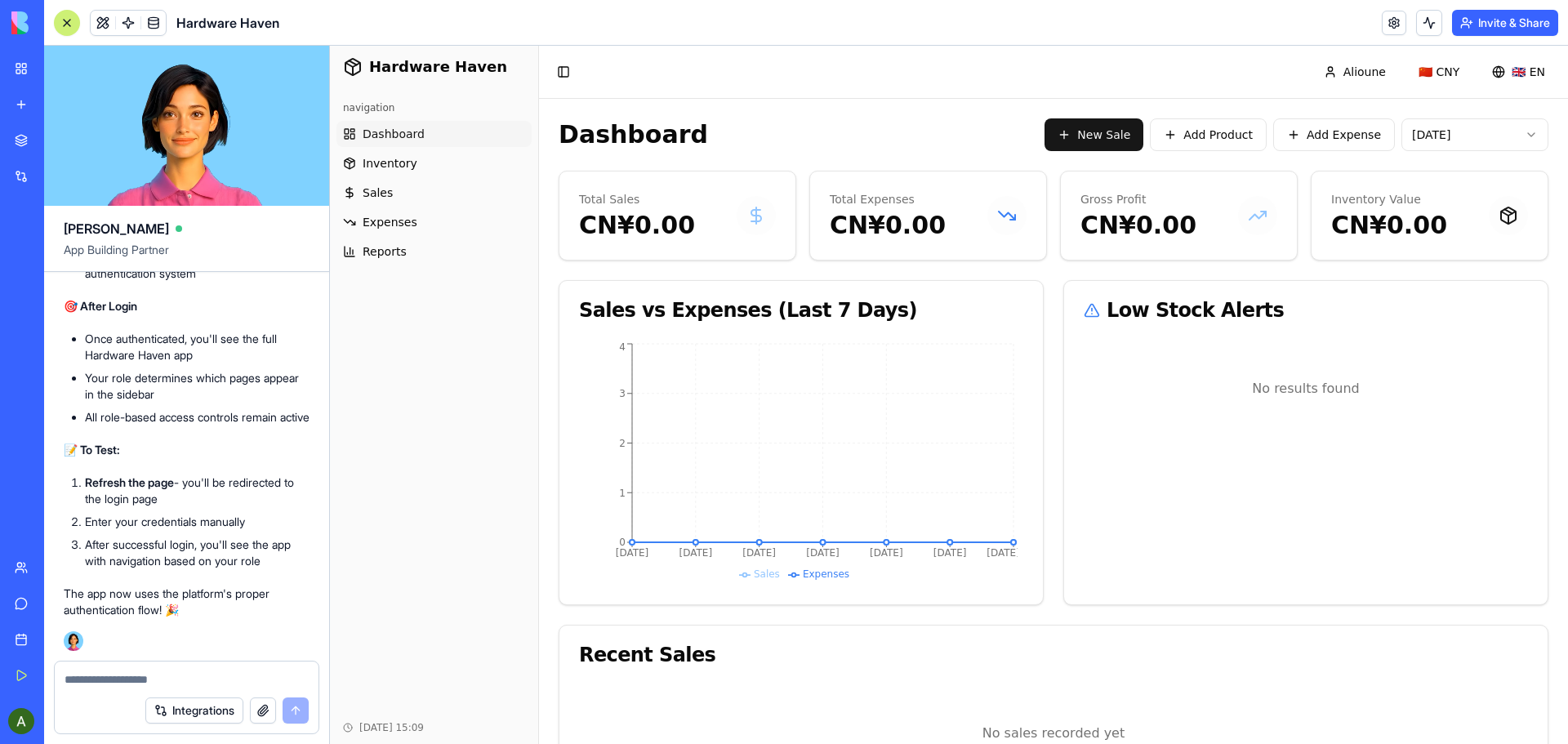
click at [193, 678] on textarea at bounding box center [186, 679] width 244 height 16
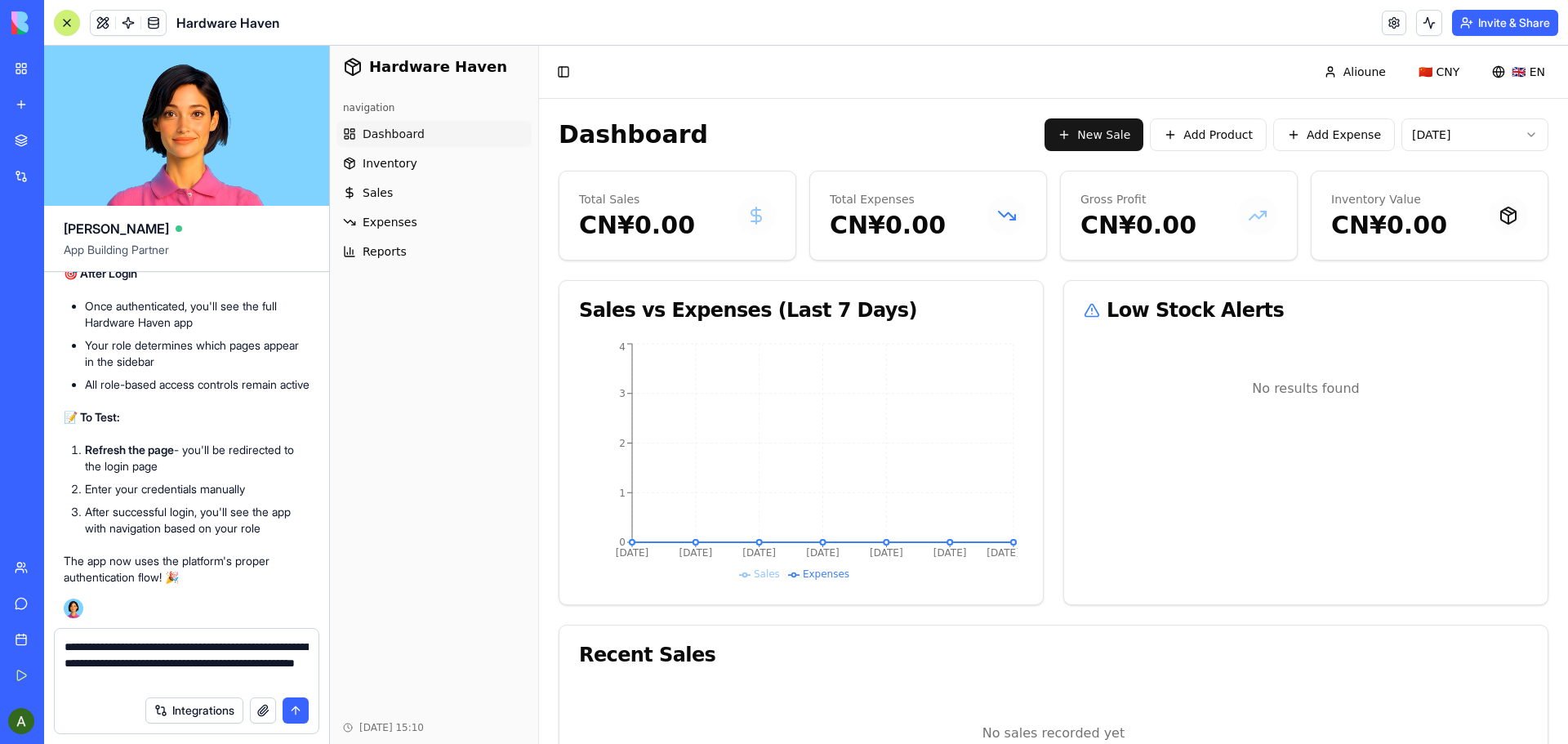
click at [71, 683] on textarea "**********" at bounding box center [186, 664] width 244 height 49
click at [221, 683] on textarea "**********" at bounding box center [186, 664] width 244 height 49
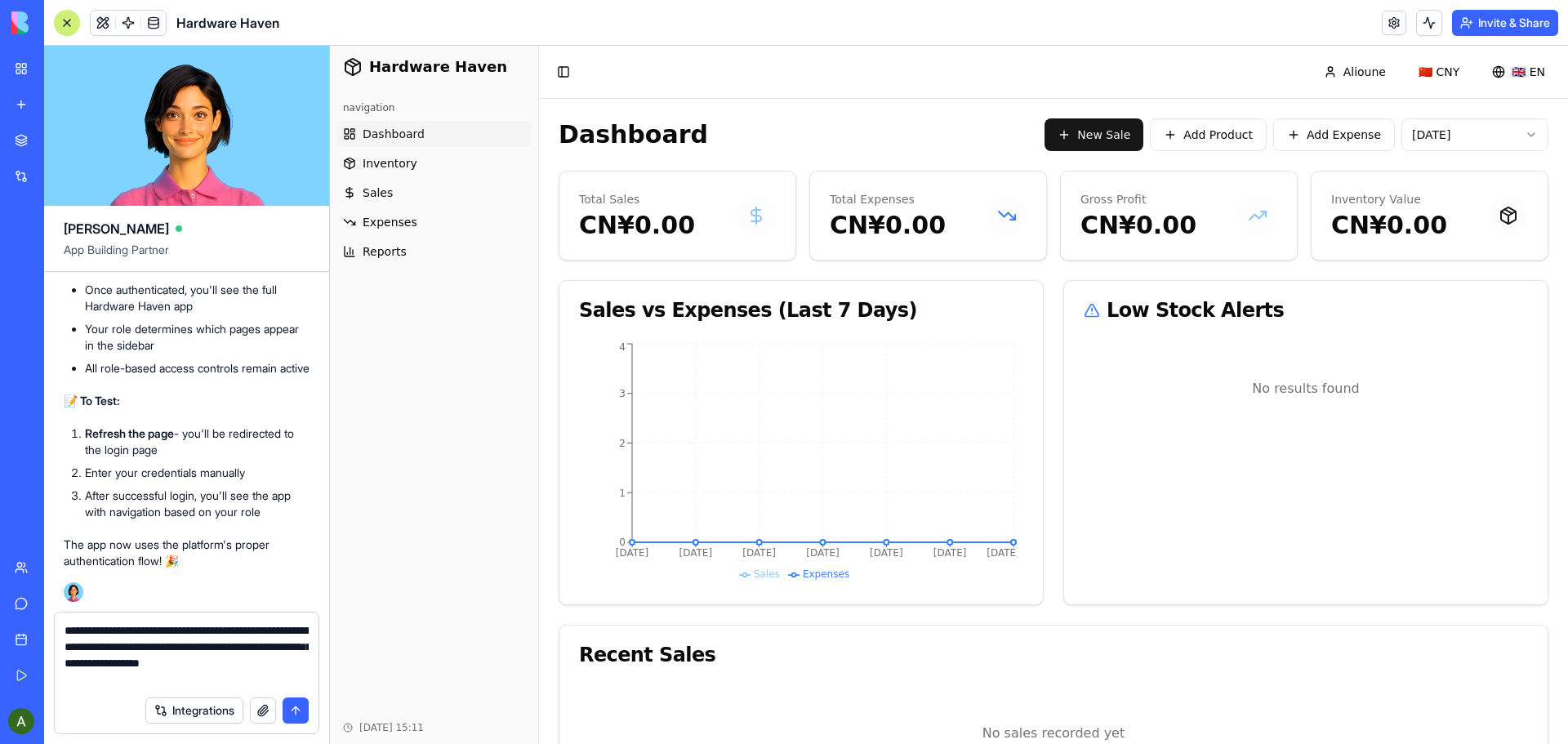
type textarea "**********"
click at [159, 686] on textarea "**********" at bounding box center [186, 655] width 244 height 66
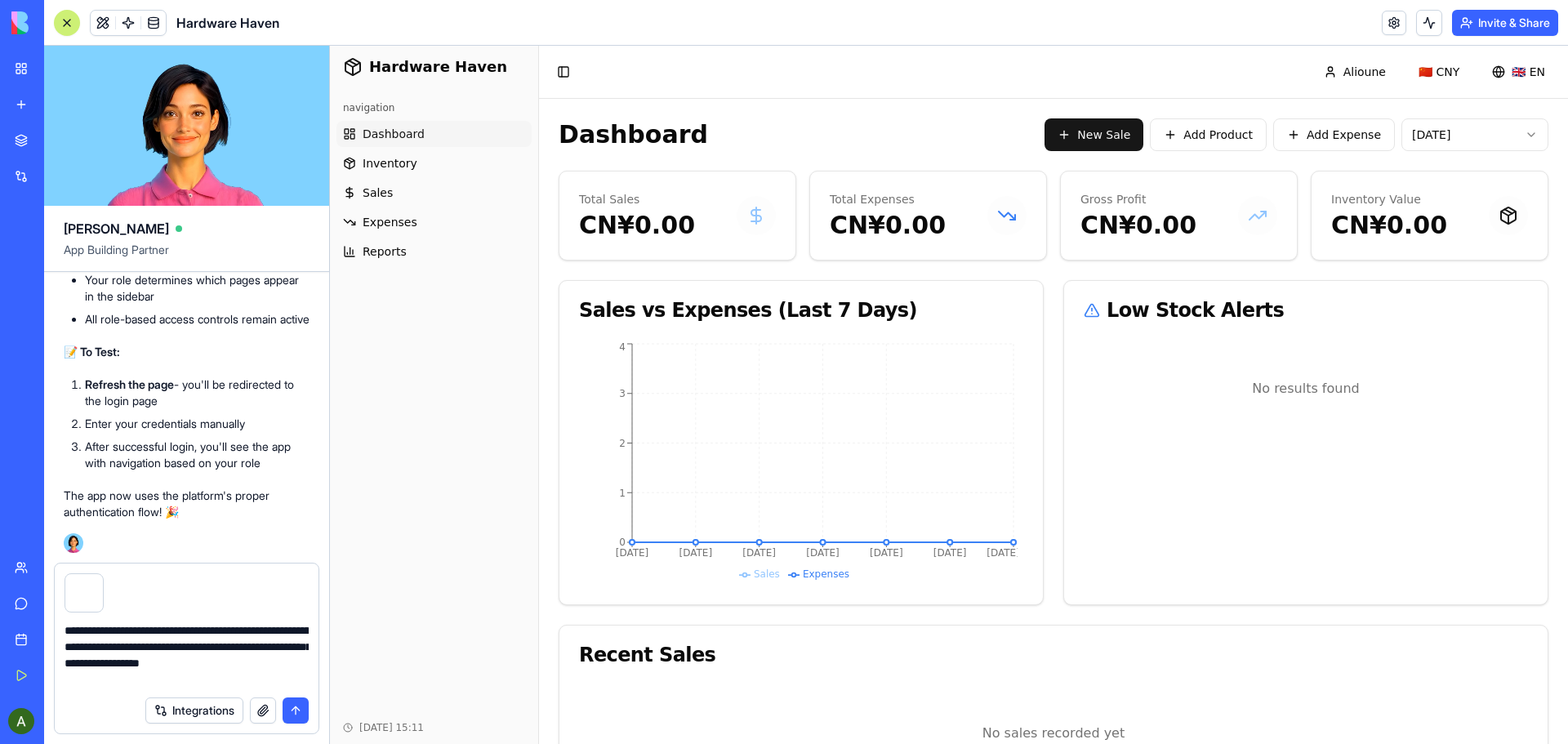
click at [293, 711] on button "submit" at bounding box center [295, 711] width 26 height 26
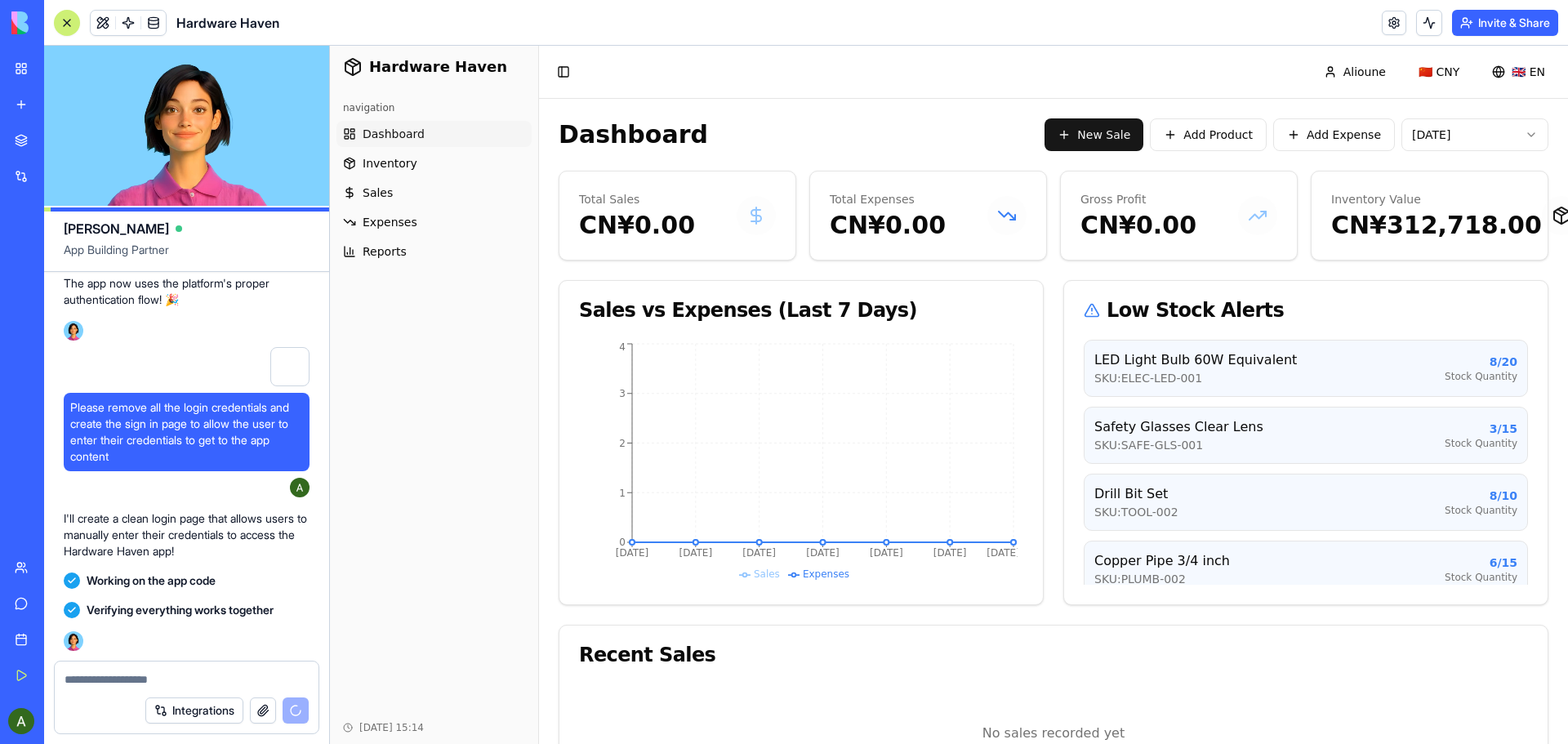
scroll to position [33827, 0]
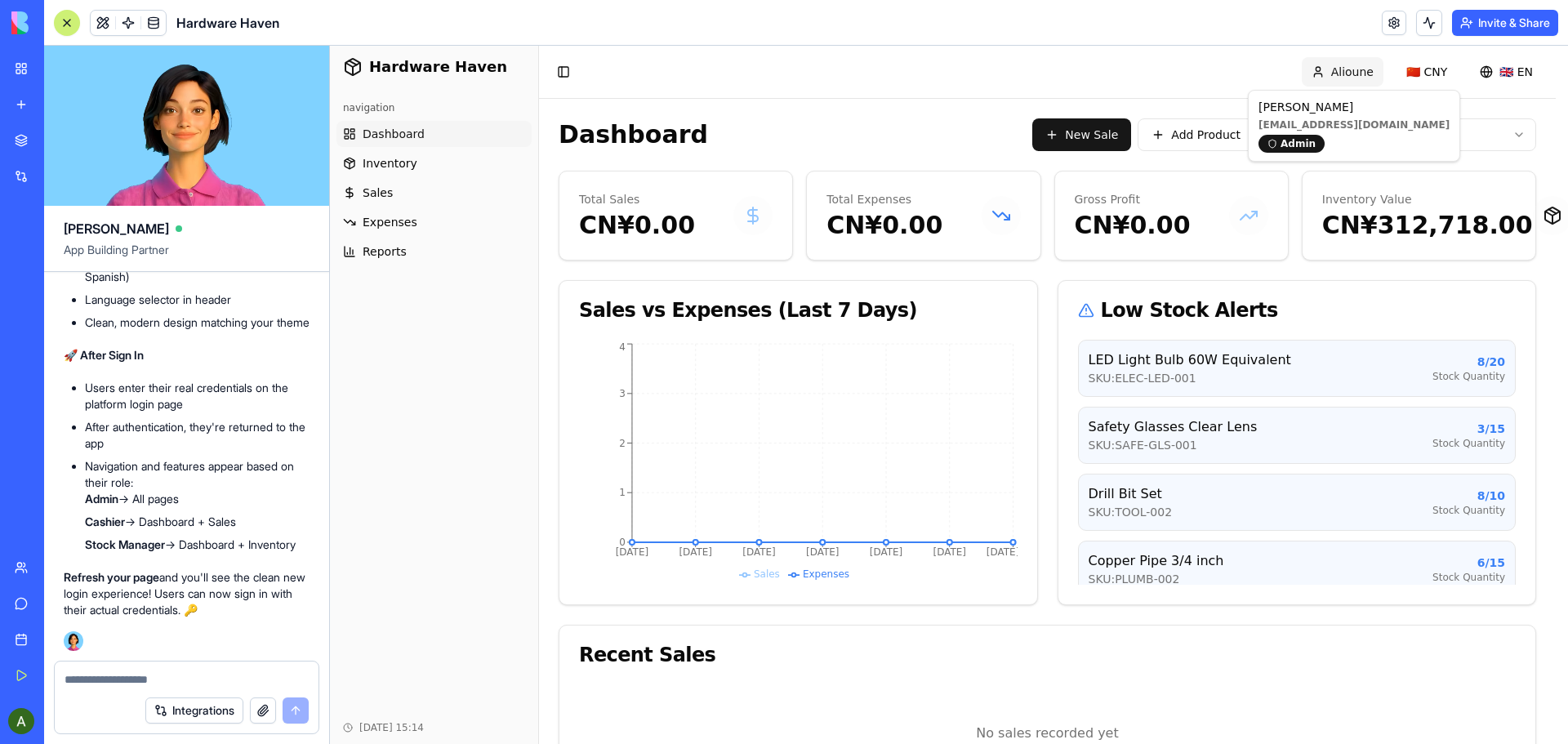
click at [1369, 72] on html "Hardware Haven navigation Dashboard Inventory Sales Expenses Reports [DATE] 15:…" at bounding box center [949, 434] width 1238 height 777
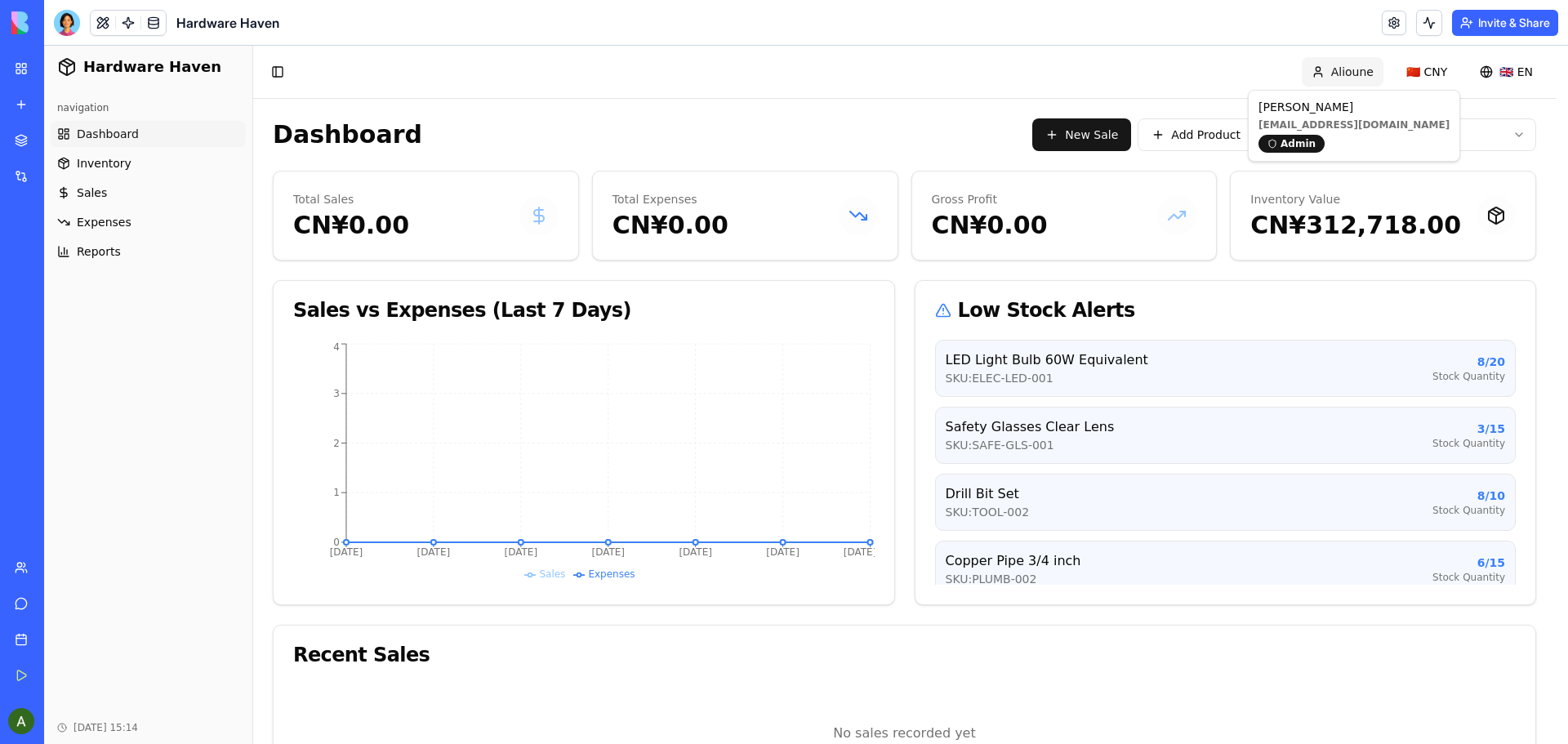
click at [1366, 77] on html "Hardware Haven navigation Dashboard Inventory Sales Expenses Reports [DATE] 15:…" at bounding box center [806, 434] width 1524 height 777
click at [1299, 142] on div "Admin" at bounding box center [1291, 143] width 66 height 18
click at [1520, 73] on html "Hardware Haven navigation Dashboard Inventory Sales Expenses Reports [DATE] 15:…" at bounding box center [806, 434] width 1524 height 777
click at [1501, 140] on div "🇫🇷 Français" at bounding box center [1490, 133] width 96 height 26
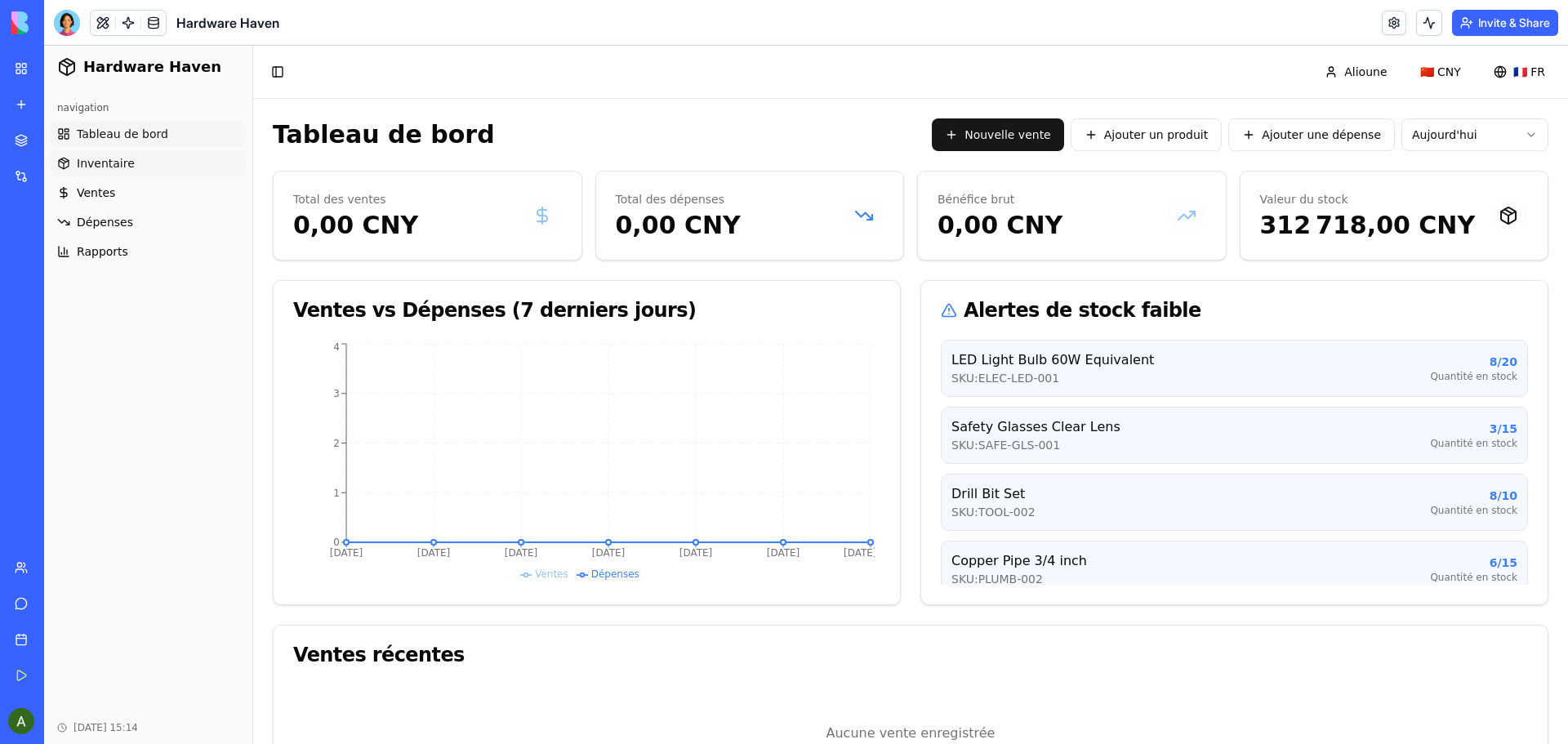
click at [102, 161] on span "Inventaire" at bounding box center [105, 163] width 58 height 16
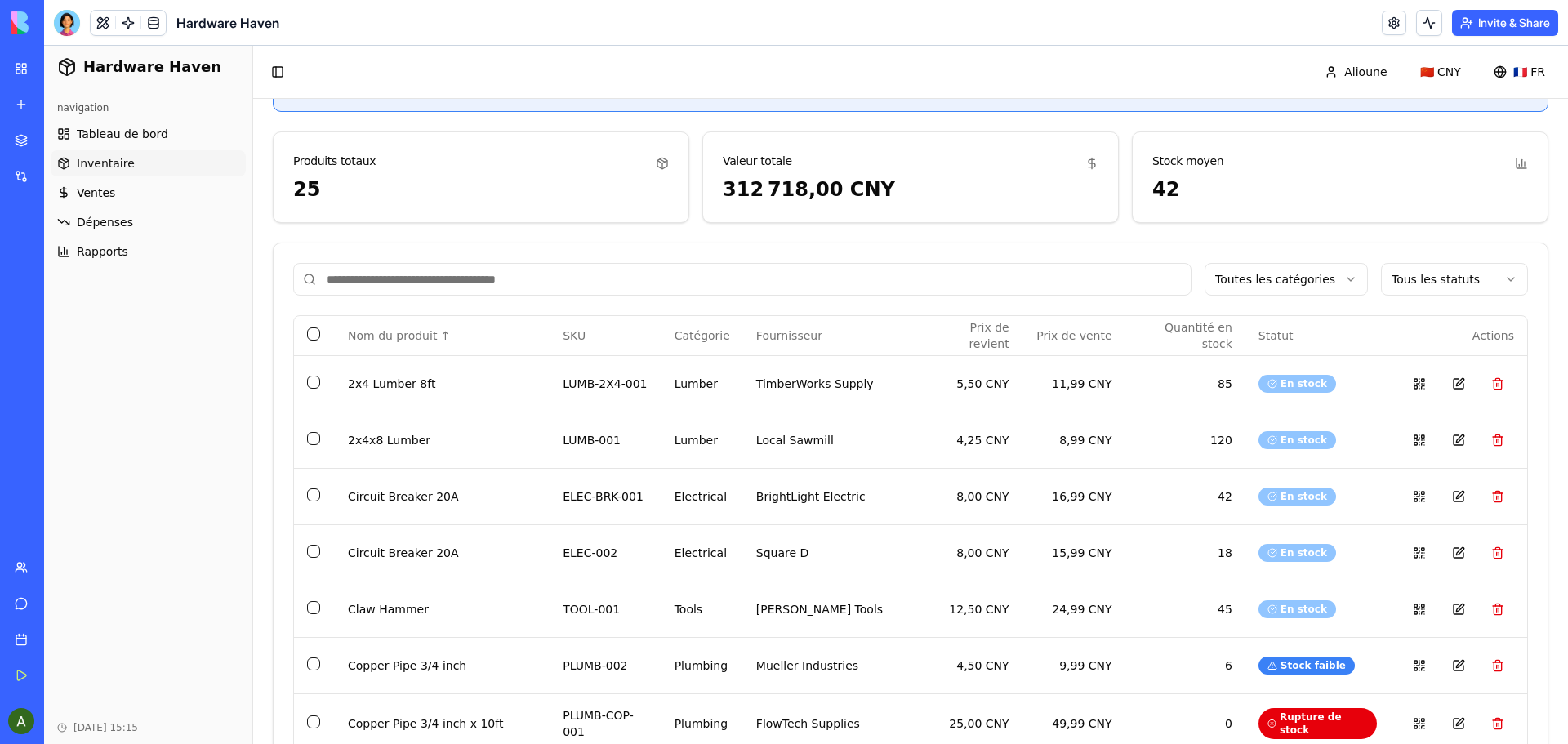
scroll to position [115, 0]
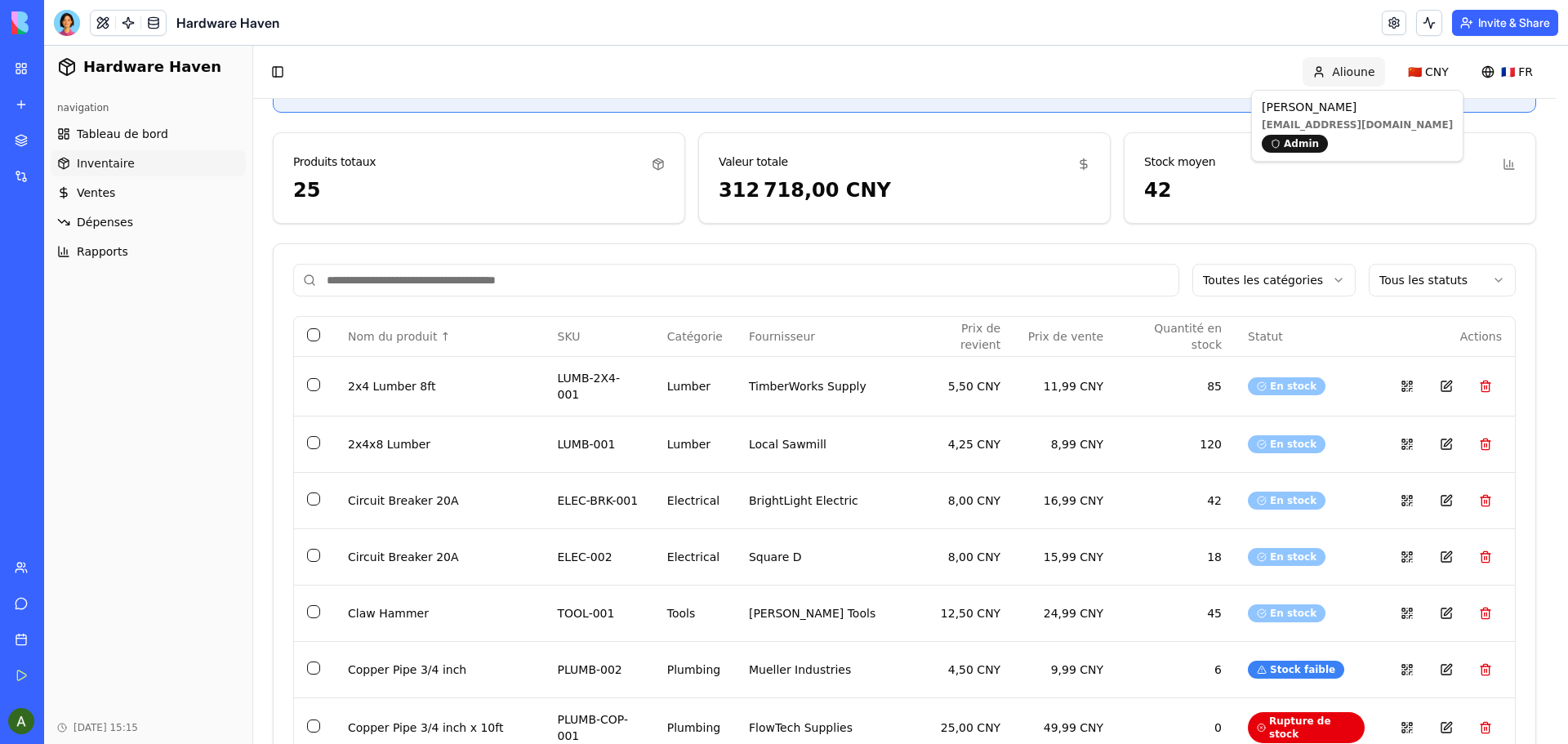
click at [1291, 126] on p "[EMAIL_ADDRESS][DOMAIN_NAME]" at bounding box center [1357, 124] width 191 height 13
click at [1301, 152] on div "[PERSON_NAME] [EMAIL_ADDRESS][DOMAIN_NAME] Admin" at bounding box center [1357, 125] width 204 height 64
click at [1338, 129] on p "[EMAIL_ADDRESS][DOMAIN_NAME]" at bounding box center [1357, 124] width 191 height 13
click at [1385, 129] on div "[PERSON_NAME] [EMAIL_ADDRESS][DOMAIN_NAME] Admin" at bounding box center [1357, 125] width 204 height 64
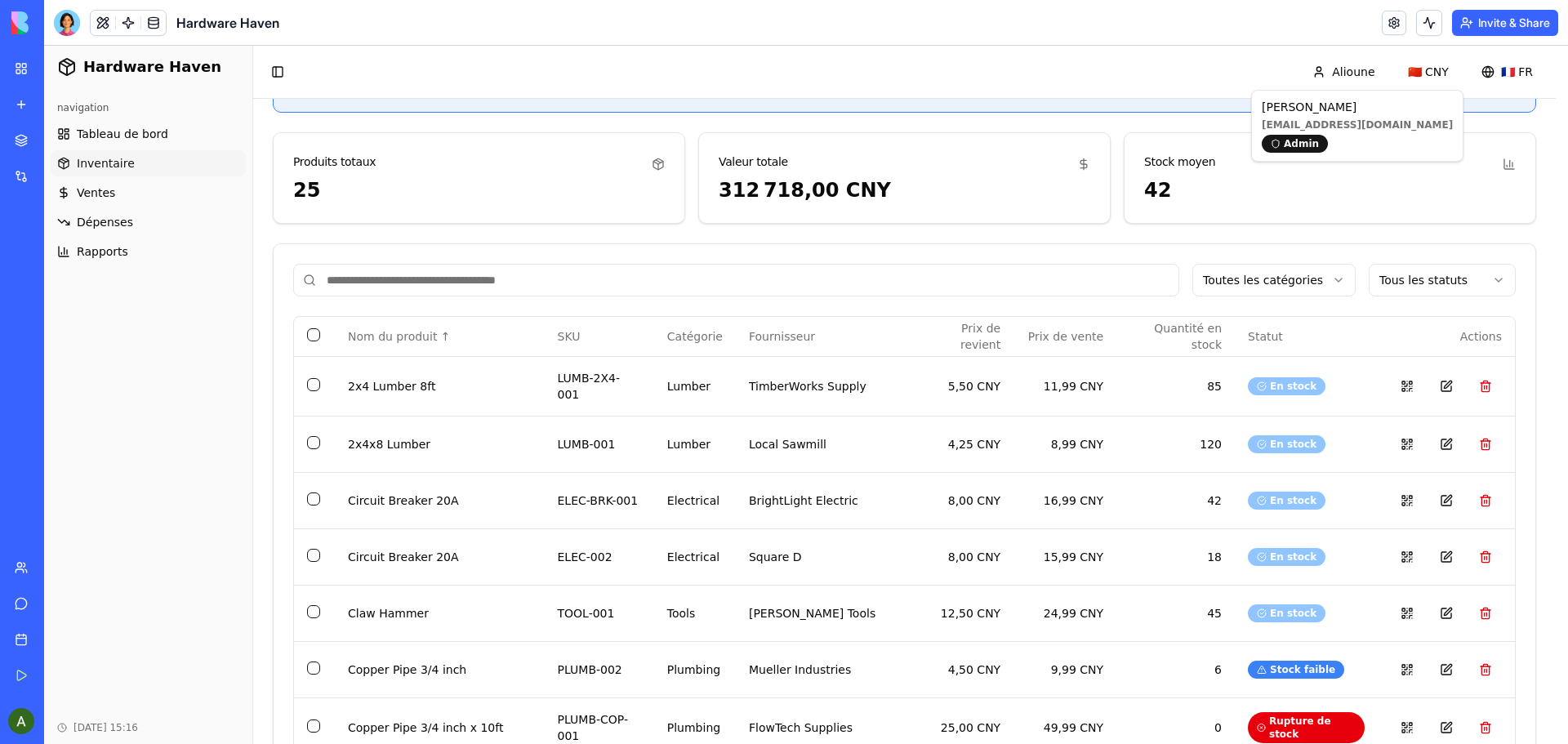
click at [1376, 123] on p "[EMAIL_ADDRESS][DOMAIN_NAME]" at bounding box center [1357, 124] width 191 height 13
click at [64, 23] on div at bounding box center [66, 23] width 26 height 26
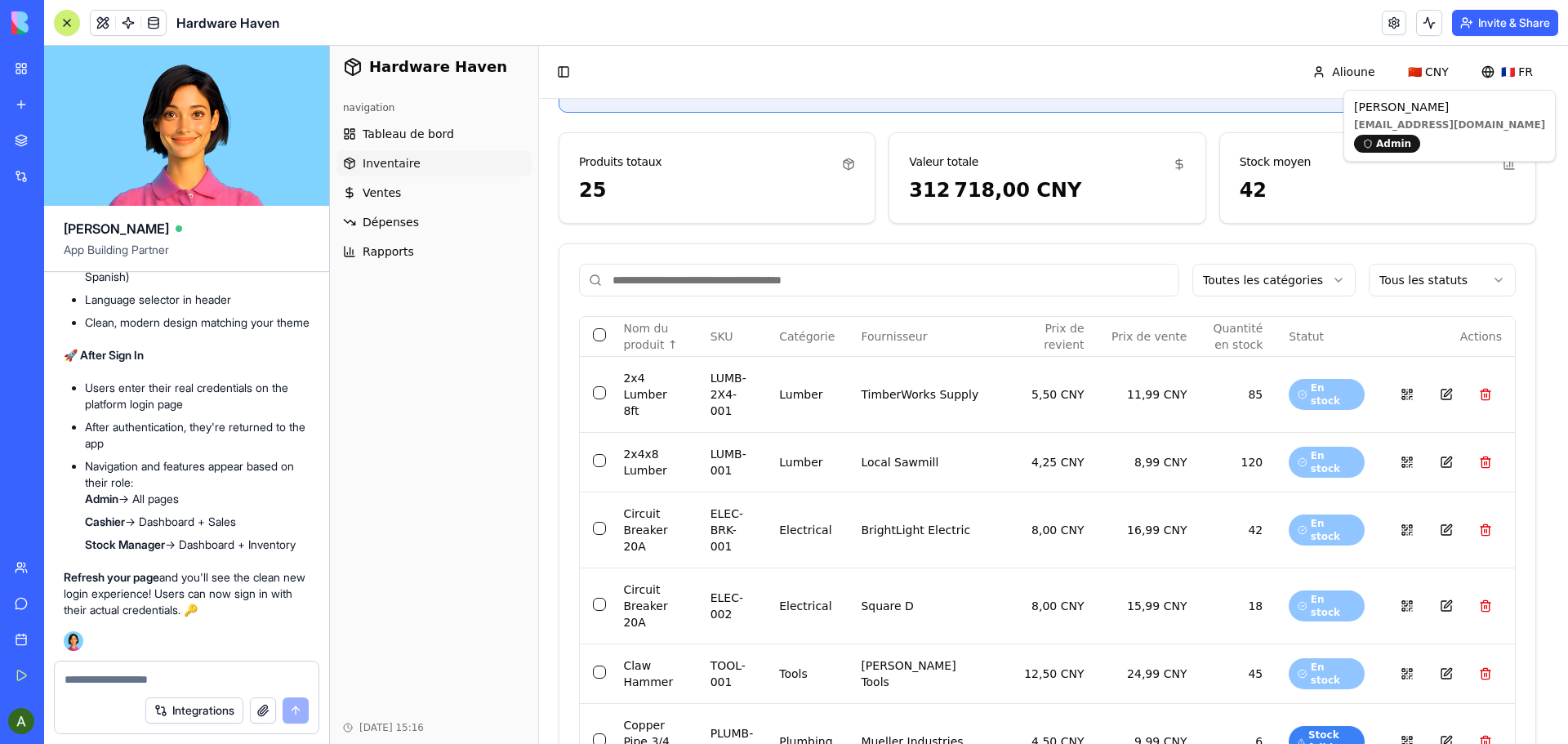
scroll to position [0, 0]
click at [129, 679] on textarea at bounding box center [186, 679] width 244 height 16
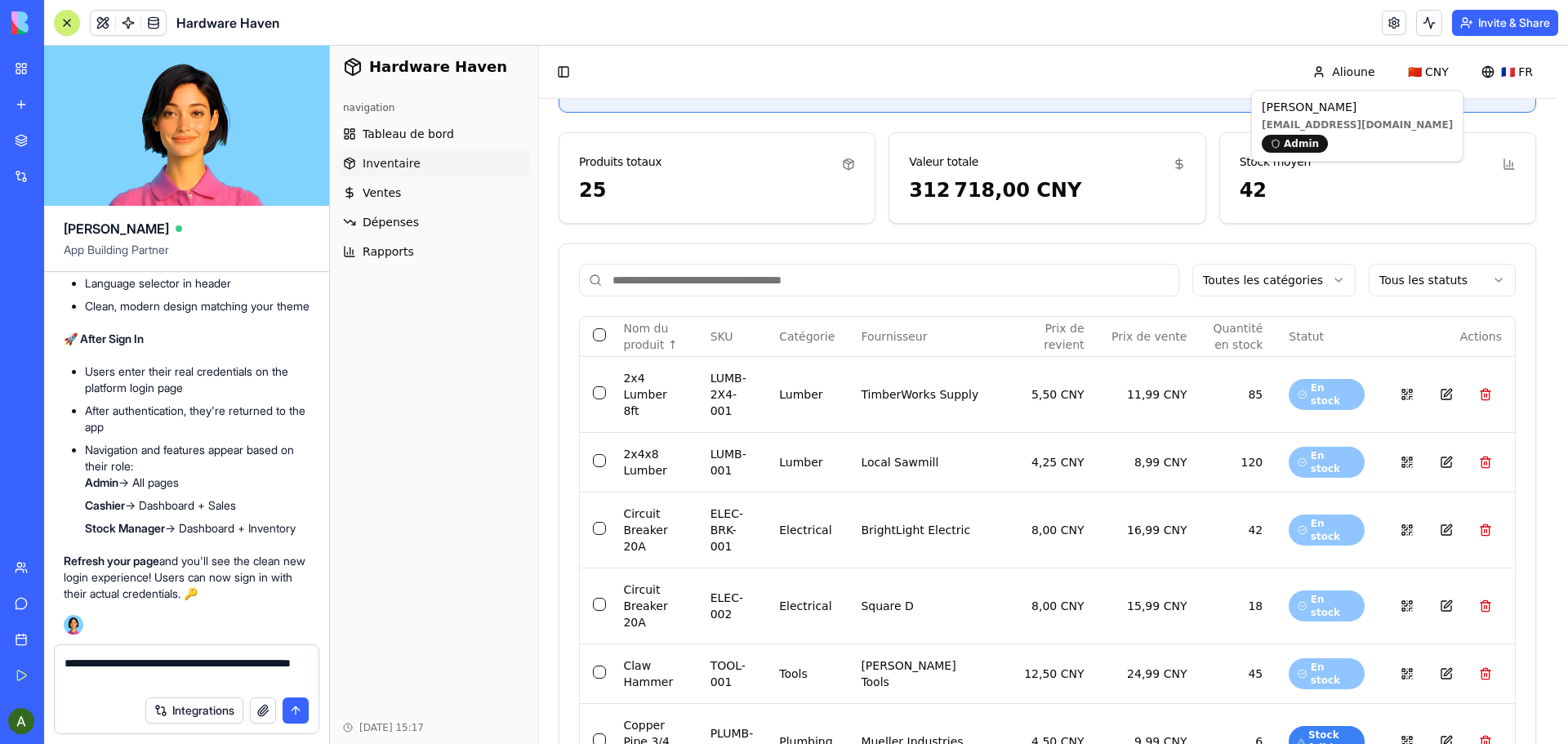
type textarea "**********"
click at [180, 682] on textarea "**********" at bounding box center [186, 672] width 244 height 32
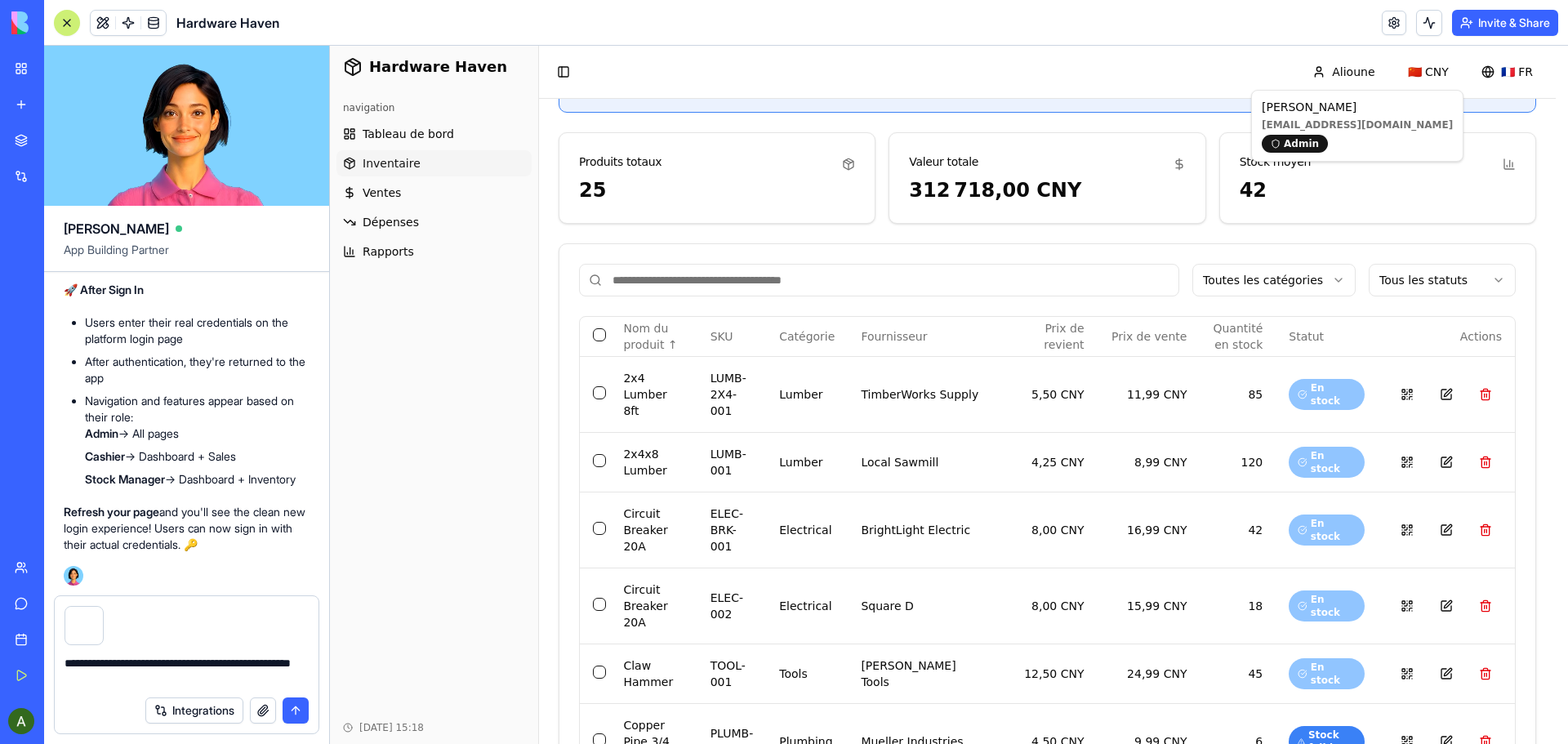
click at [296, 713] on button "submit" at bounding box center [295, 711] width 26 height 26
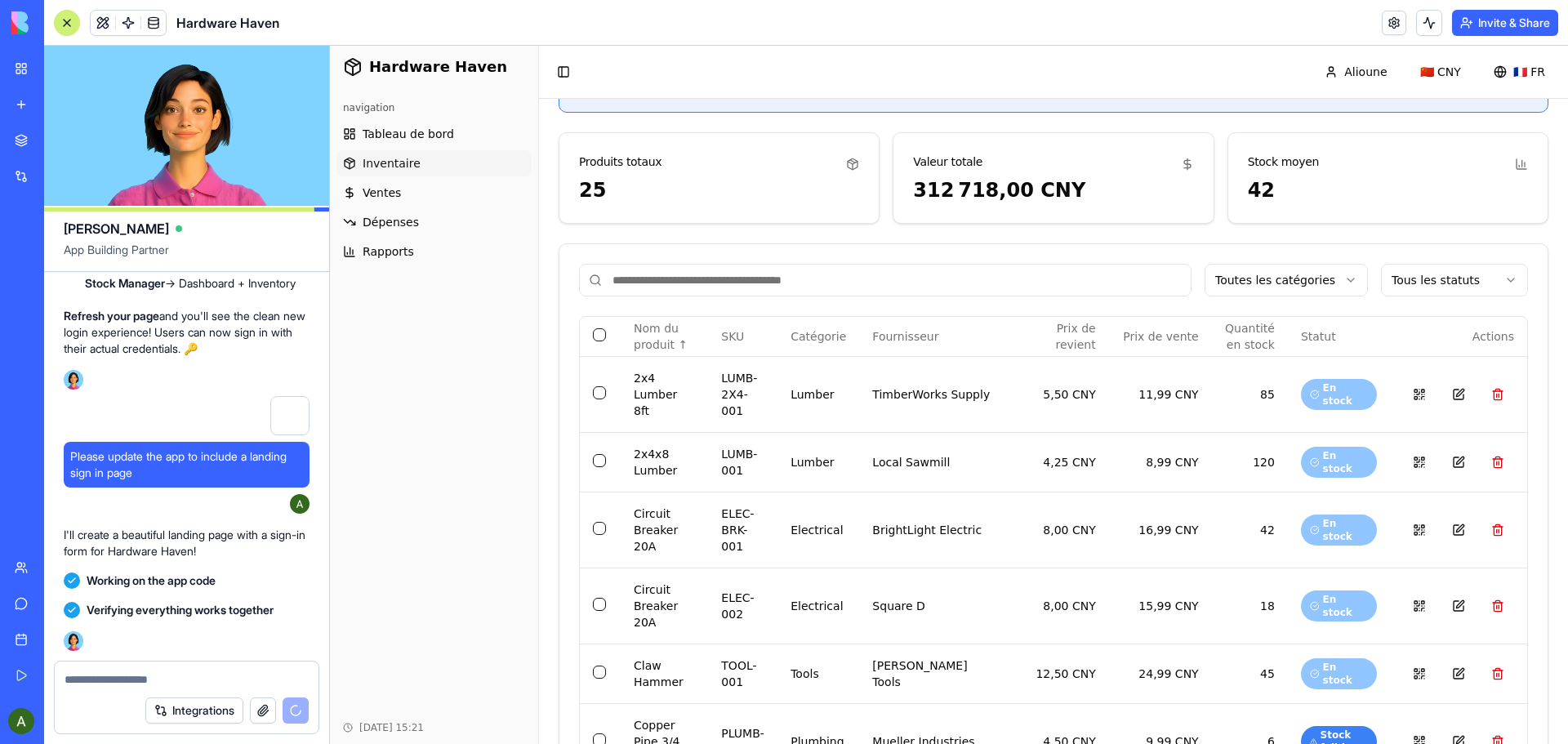
scroll to position [34988, 0]
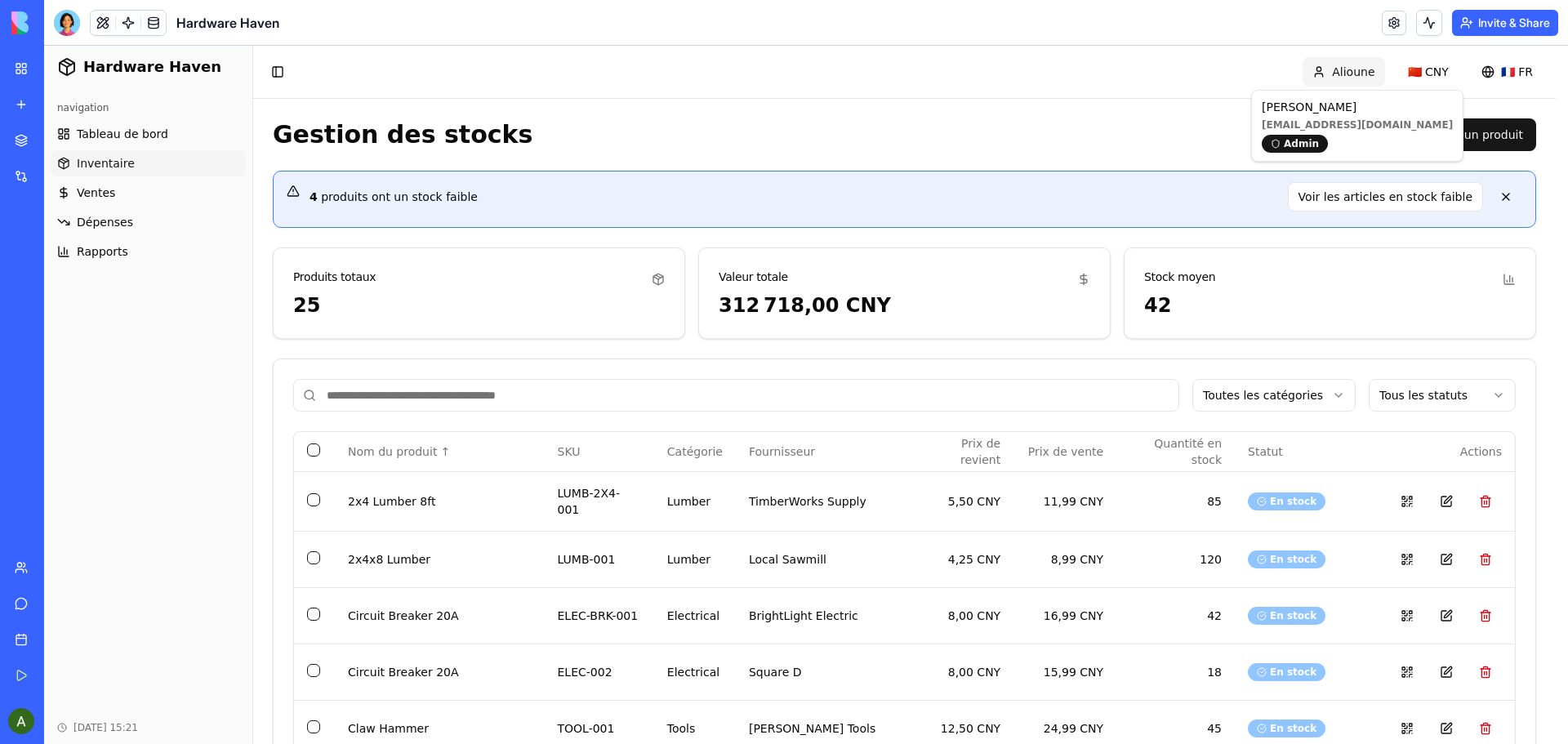
click at [69, 26] on div at bounding box center [66, 23] width 26 height 26
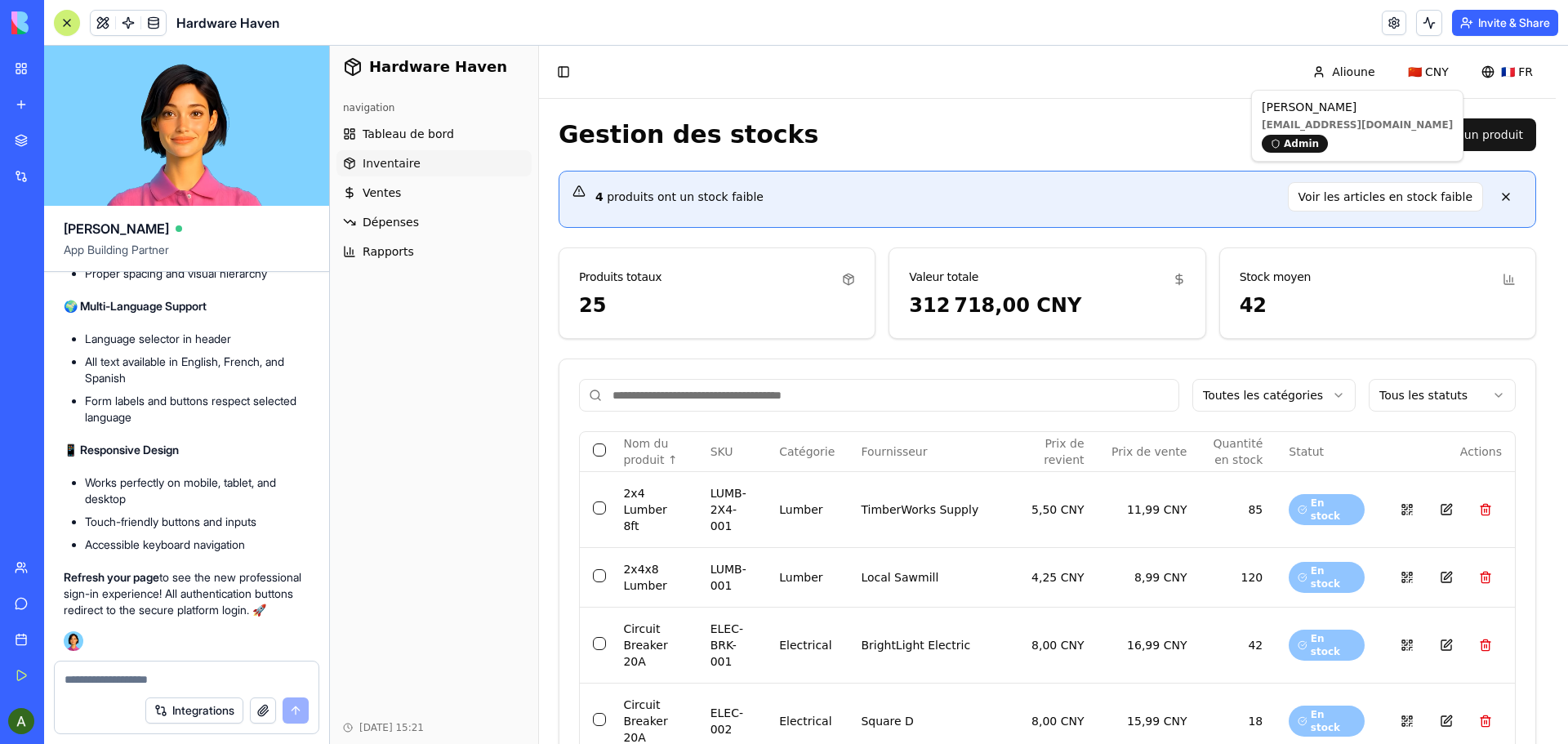
scroll to position [34252, 0]
click at [197, 680] on textarea at bounding box center [186, 679] width 244 height 16
click at [204, 711] on button "Integrations" at bounding box center [194, 711] width 98 height 26
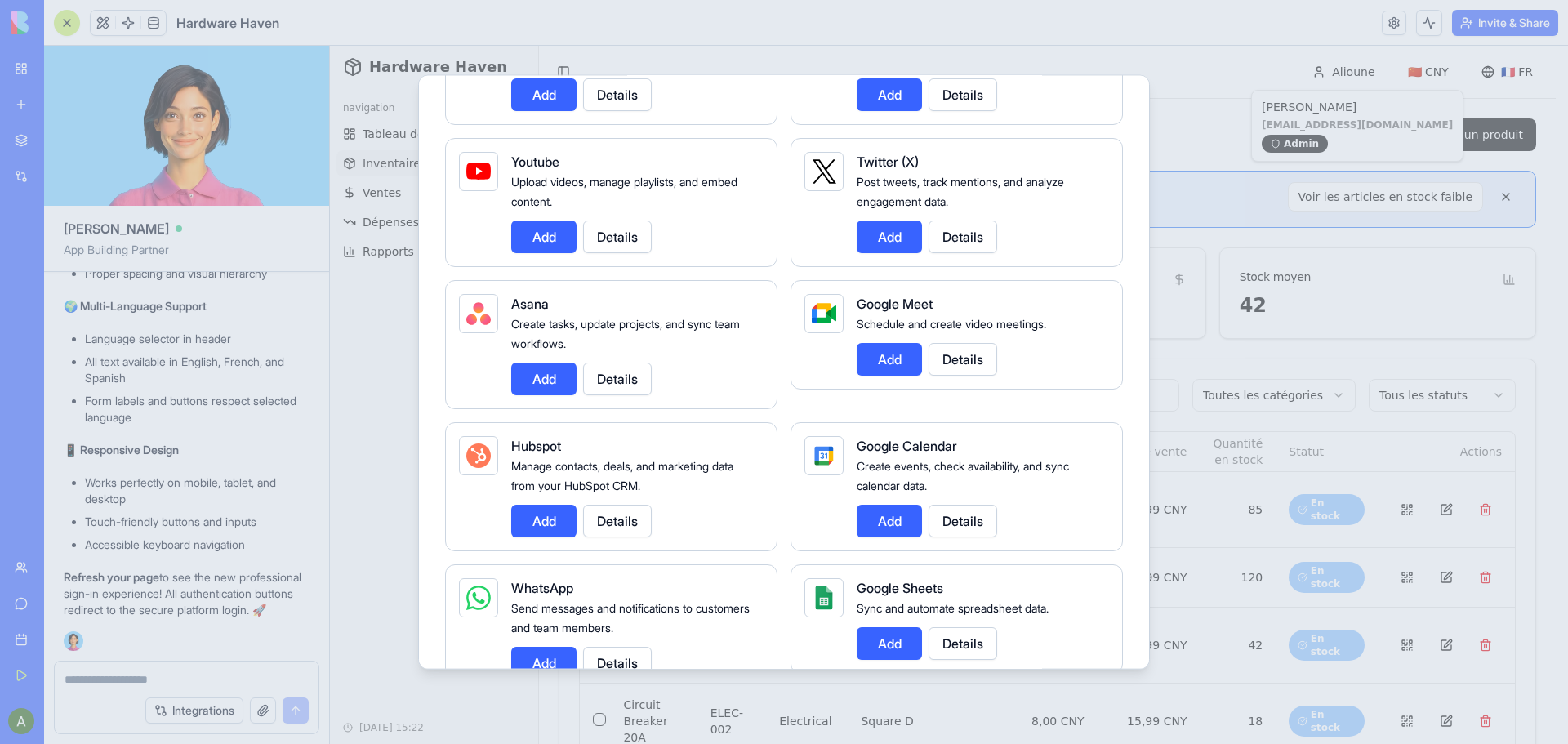
scroll to position [409, 0]
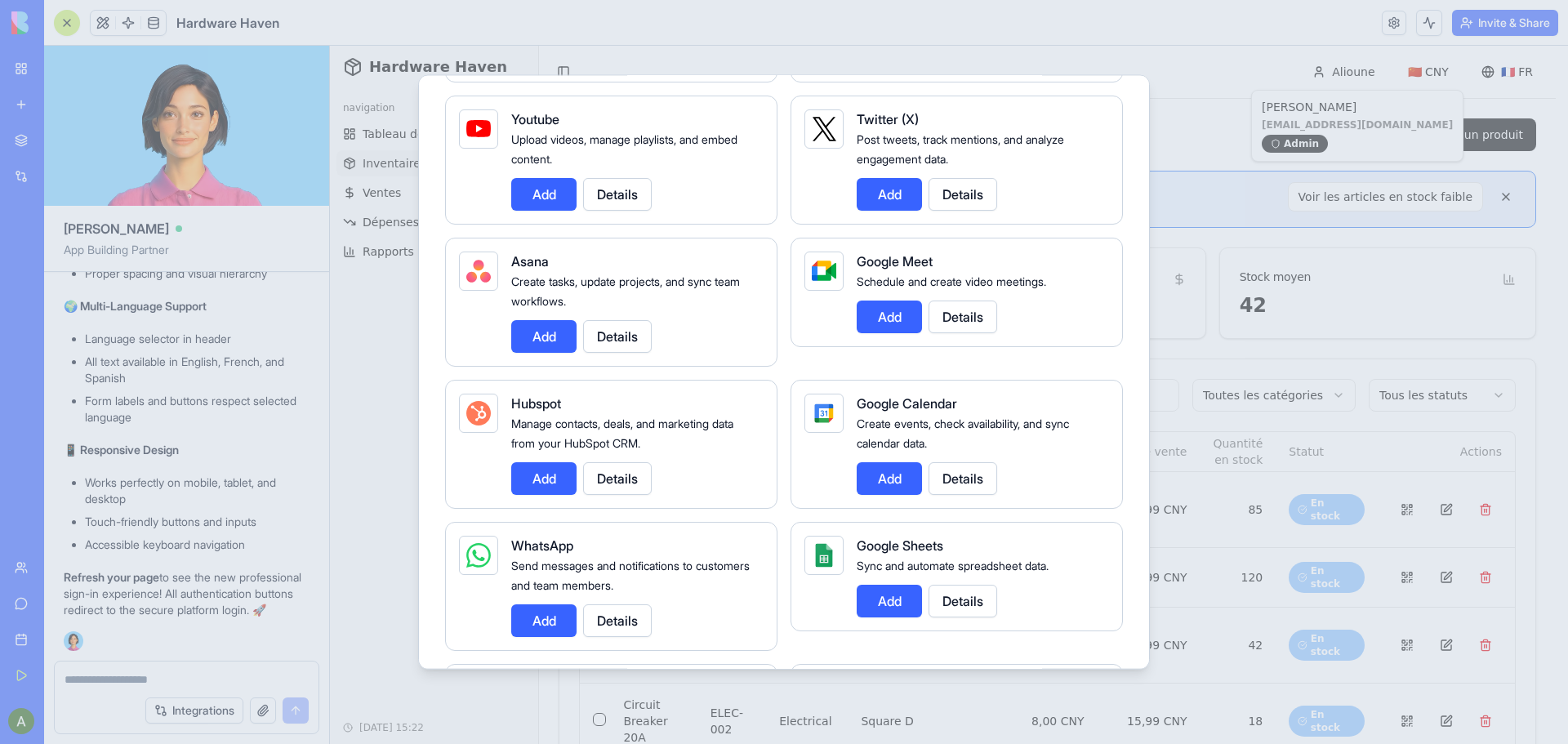
click at [532, 630] on button "Add" at bounding box center [544, 620] width 66 height 32
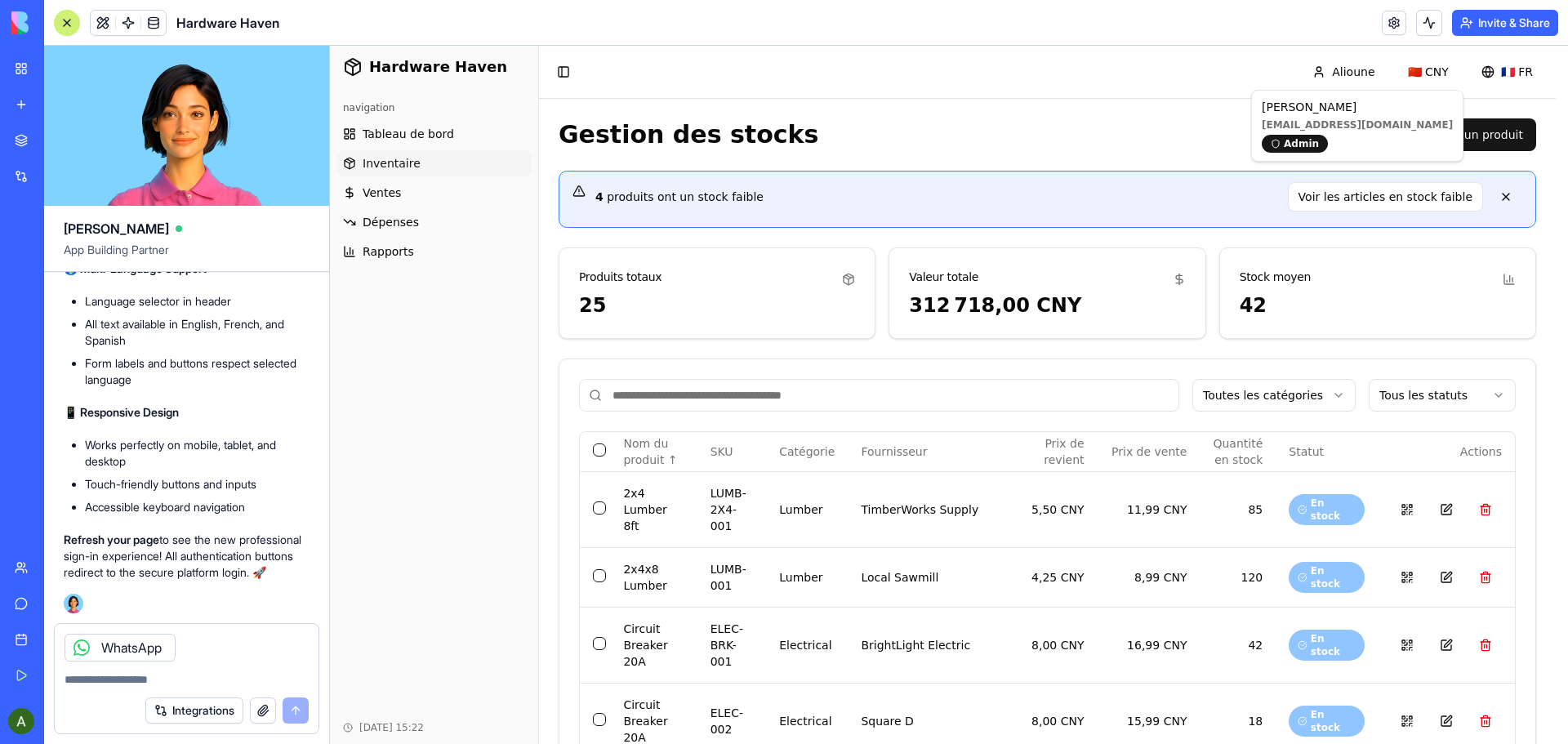
click at [298, 713] on div "Integrations" at bounding box center [227, 711] width 163 height 26
click at [229, 651] on div "WhatsApp" at bounding box center [186, 643] width 264 height 37
click at [216, 644] on div "WhatsApp" at bounding box center [186, 643] width 264 height 37
click at [295, 712] on div "Integrations" at bounding box center [227, 711] width 163 height 26
click at [215, 711] on button "Integrations" at bounding box center [194, 711] width 98 height 26
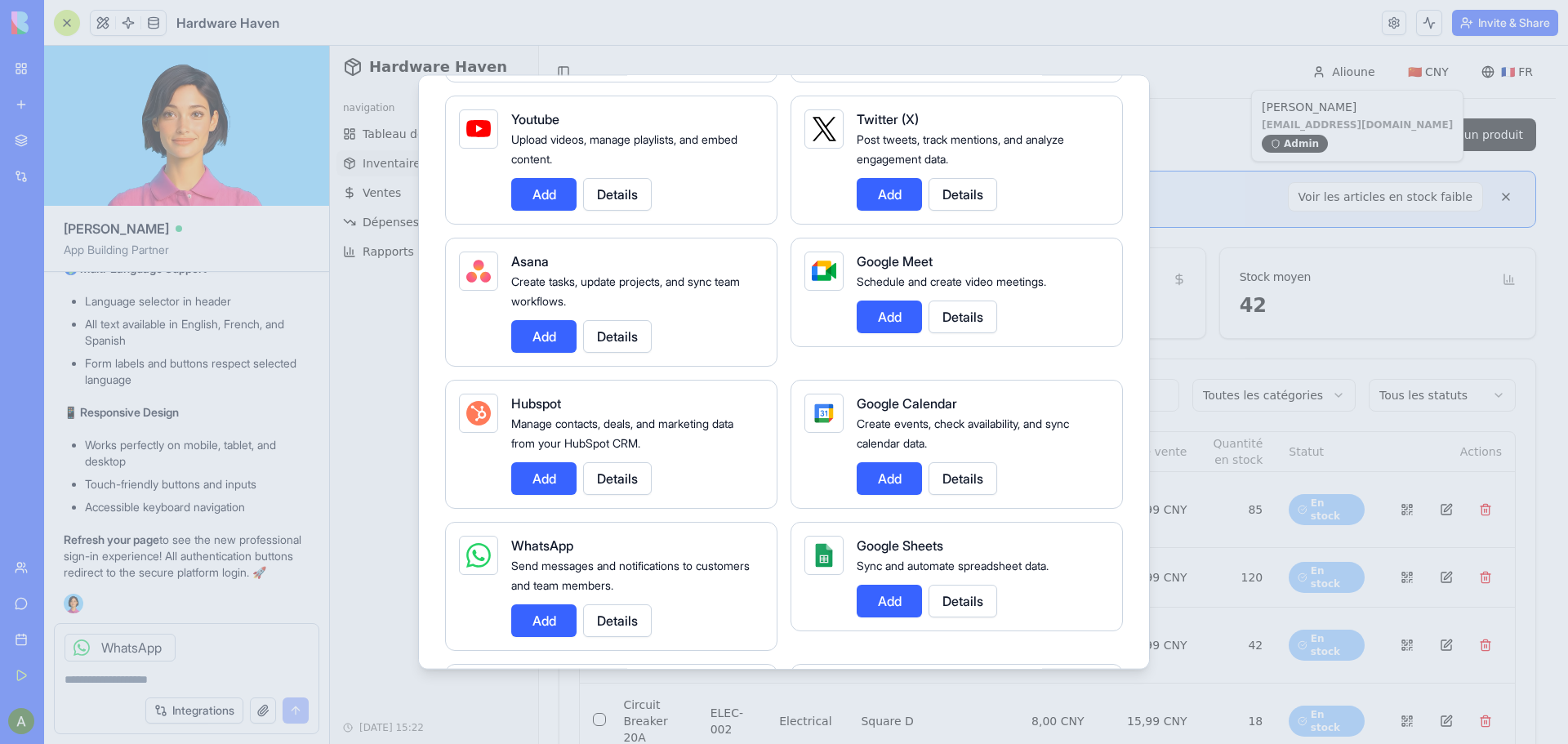
click at [553, 621] on button "Add" at bounding box center [544, 620] width 66 height 32
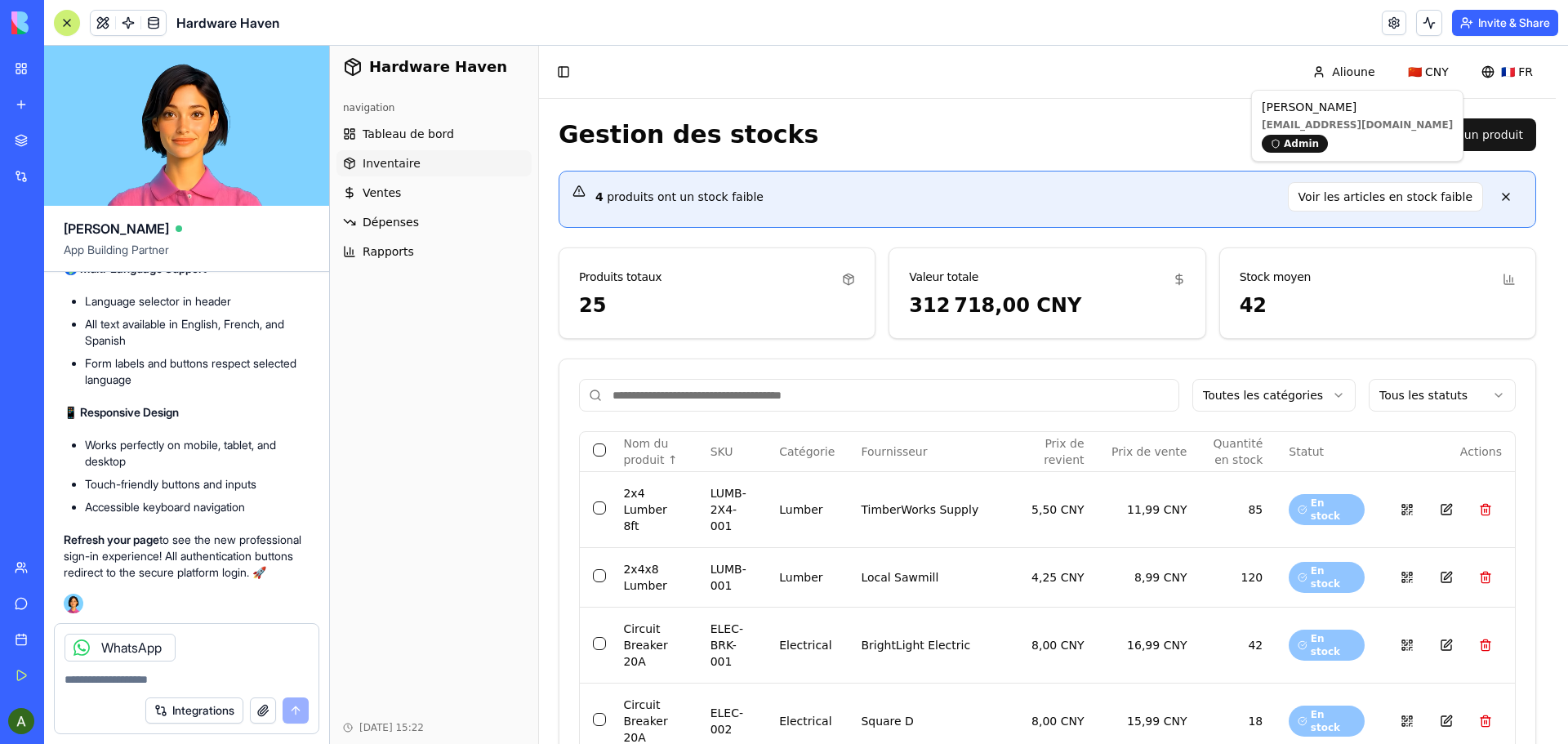
click at [179, 682] on textarea at bounding box center [186, 679] width 244 height 16
type textarea "**********"
click at [295, 712] on button "submit" at bounding box center [295, 711] width 26 height 26
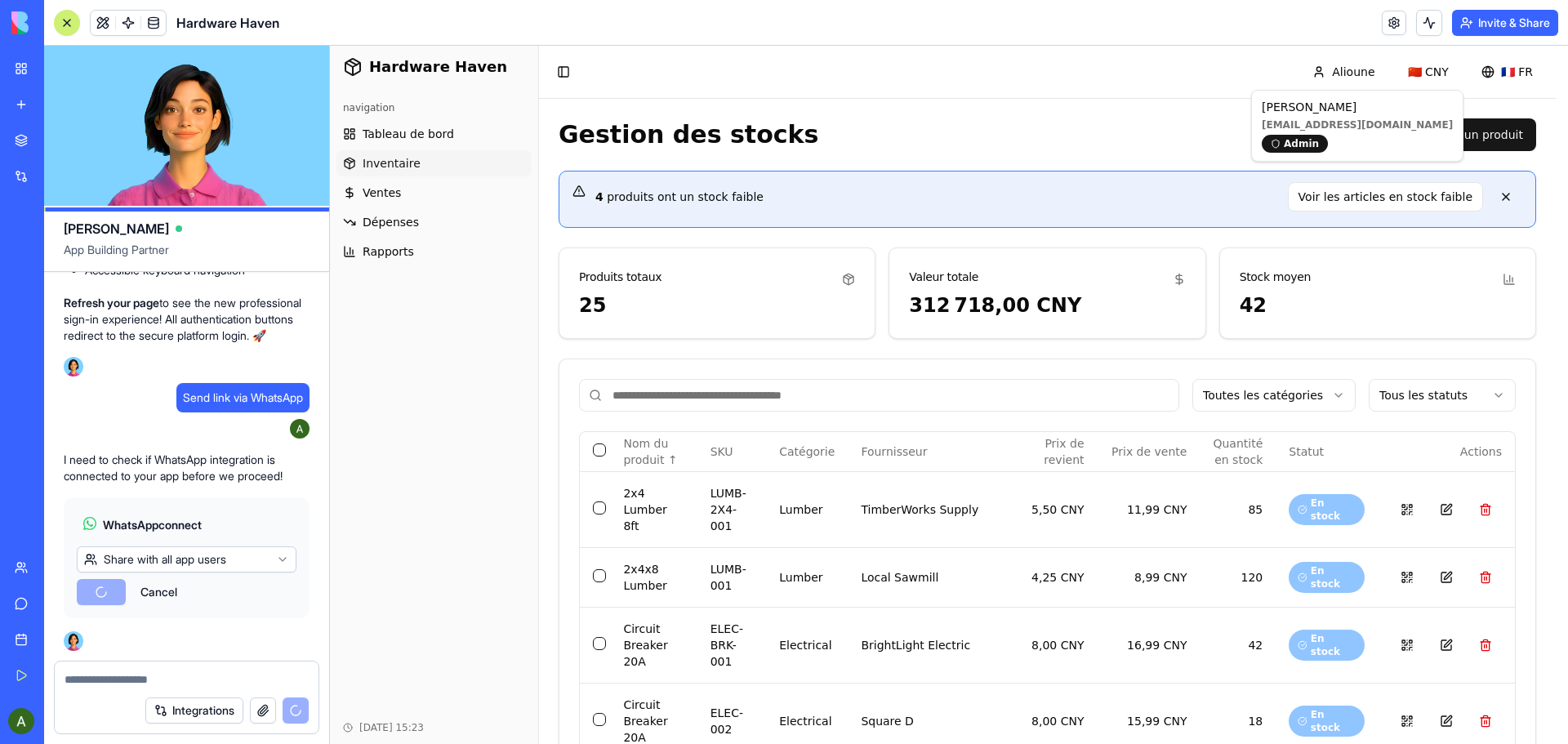
scroll to position [35464, 0]
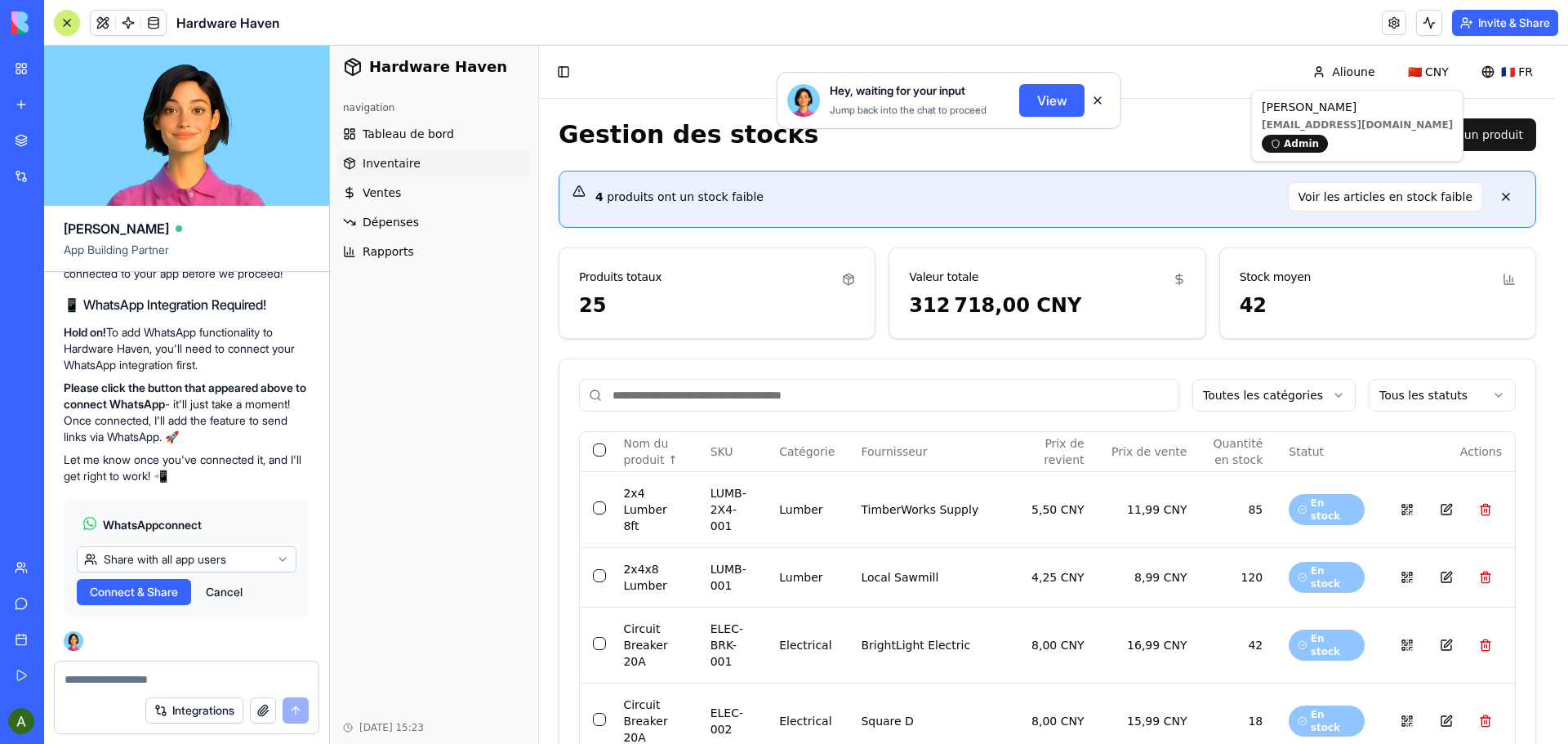
click at [1048, 98] on button "View" at bounding box center [1052, 100] width 66 height 32
click at [1098, 101] on button at bounding box center [1098, 100] width 26 height 26
click at [147, 590] on span "Connect & Share" at bounding box center [134, 592] width 88 height 16
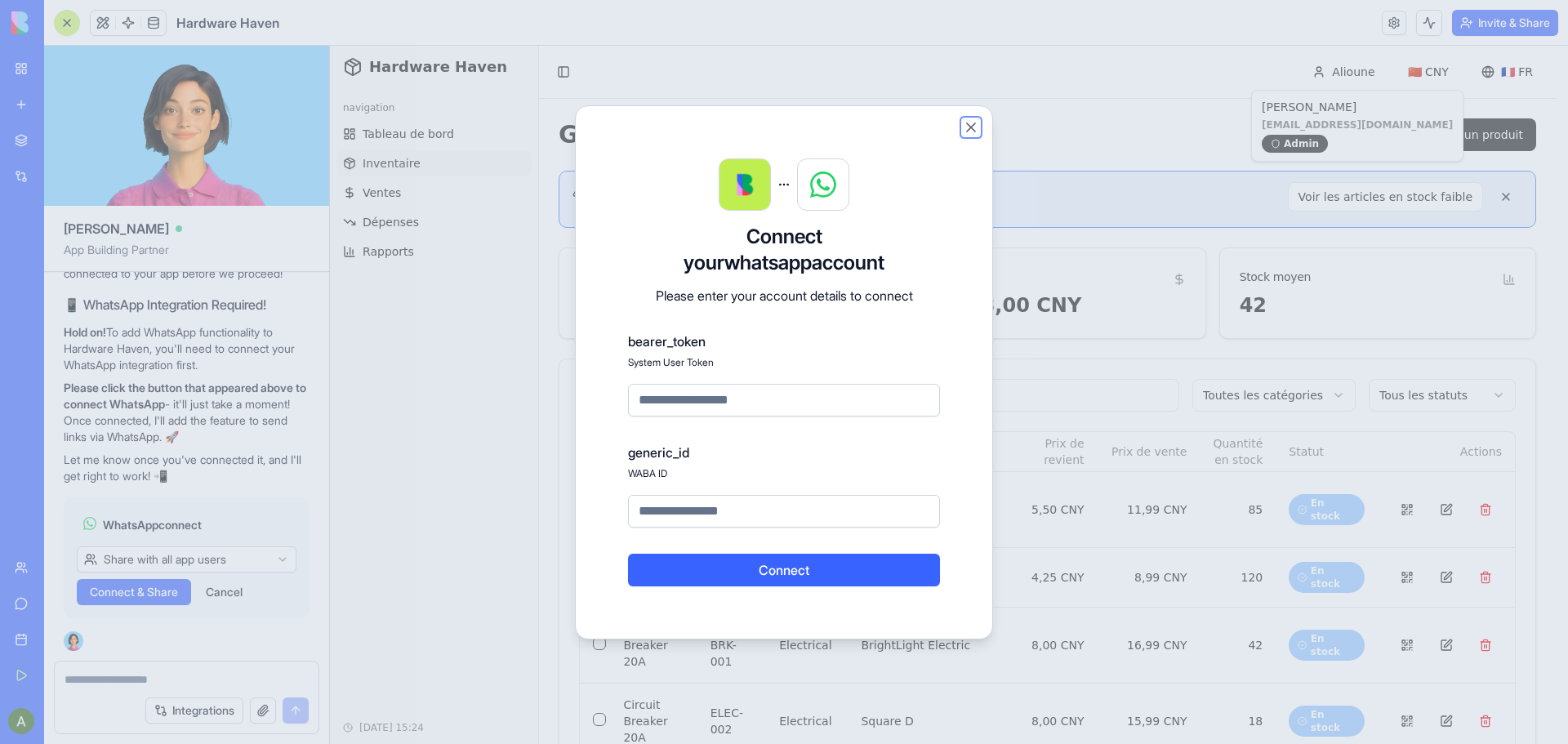
click at [972, 125] on button "Close" at bounding box center [971, 127] width 16 height 16
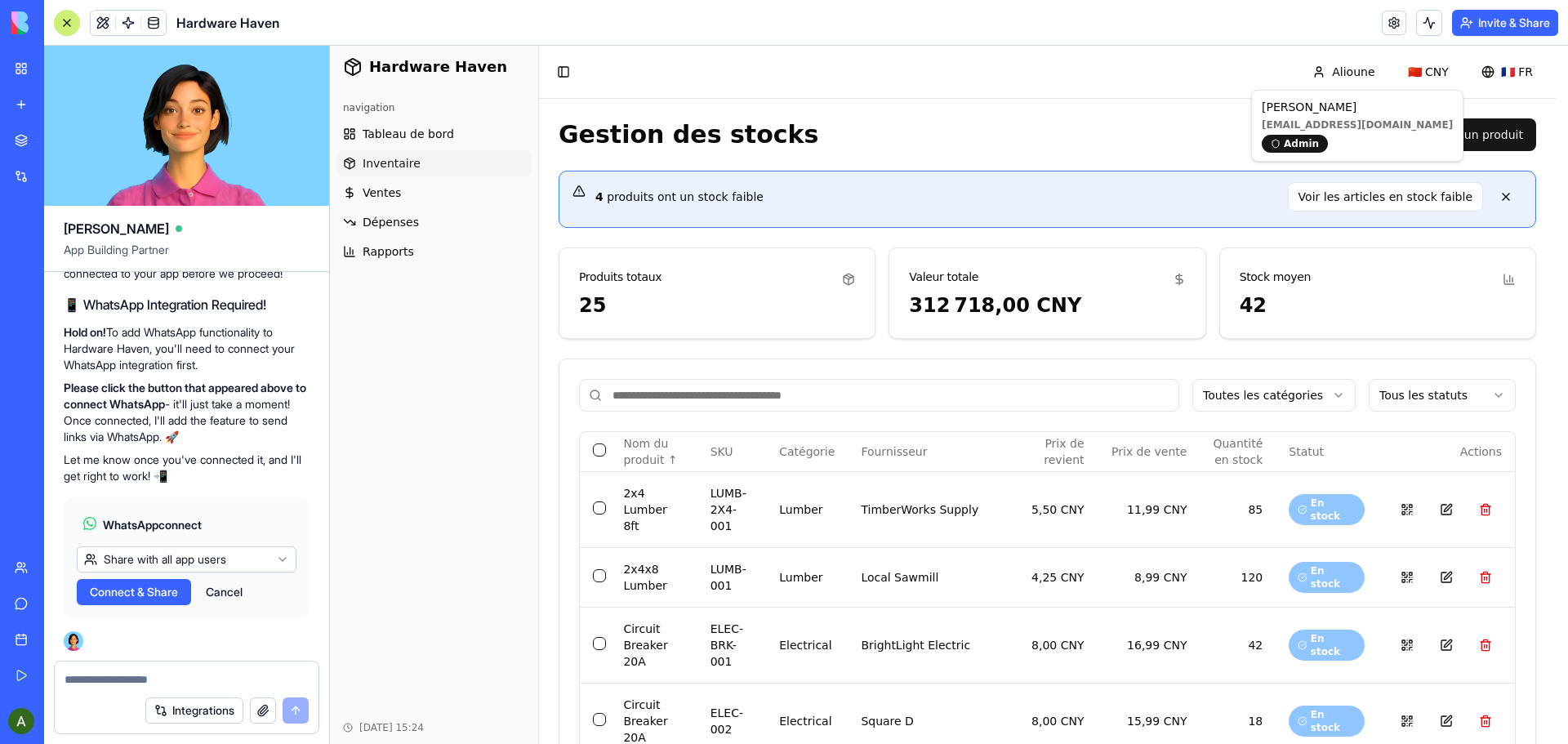
click at [224, 597] on button "Cancel" at bounding box center [224, 592] width 53 height 26
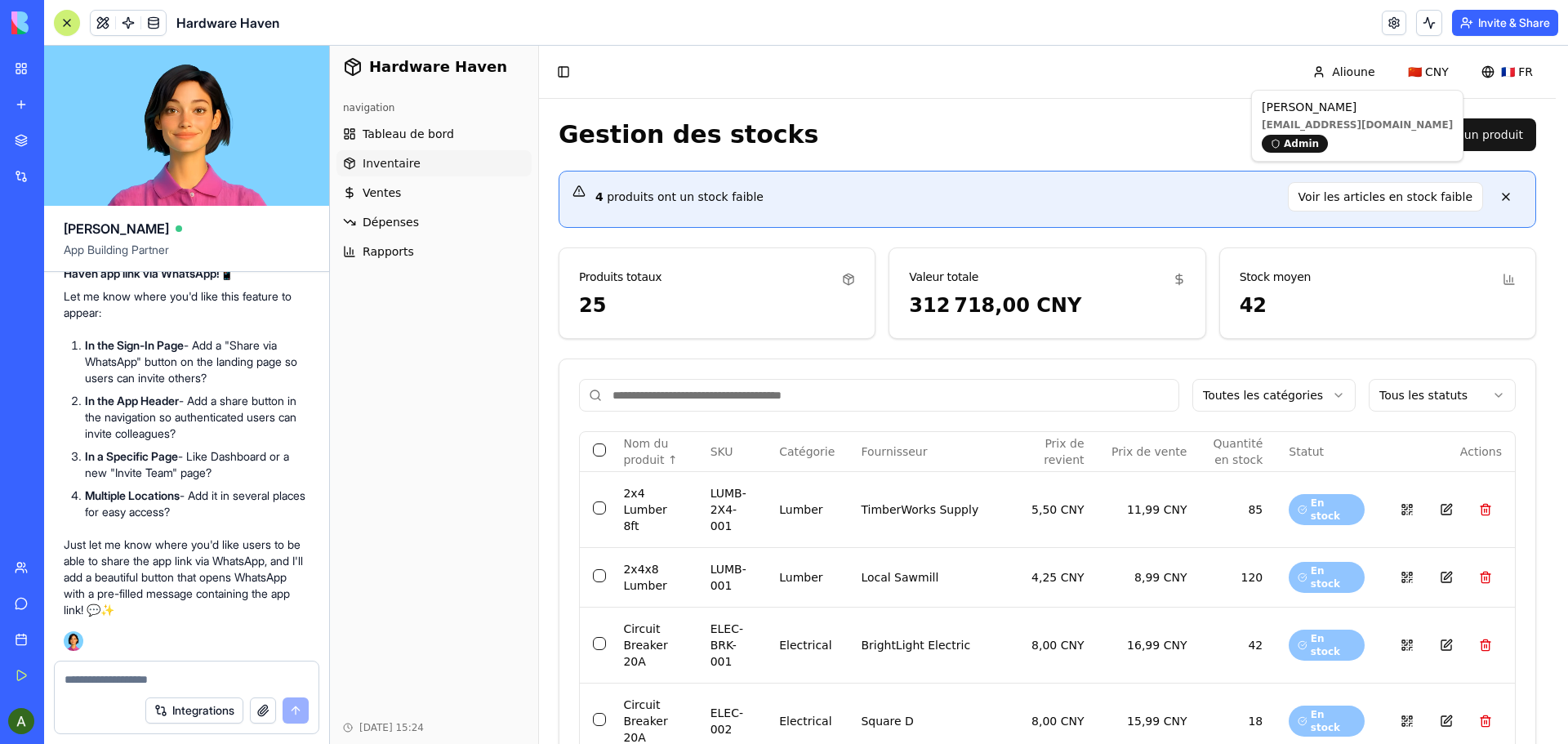
scroll to position [35804, 0]
click at [197, 679] on textarea at bounding box center [186, 679] width 244 height 16
click at [115, 684] on textarea at bounding box center [186, 679] width 244 height 16
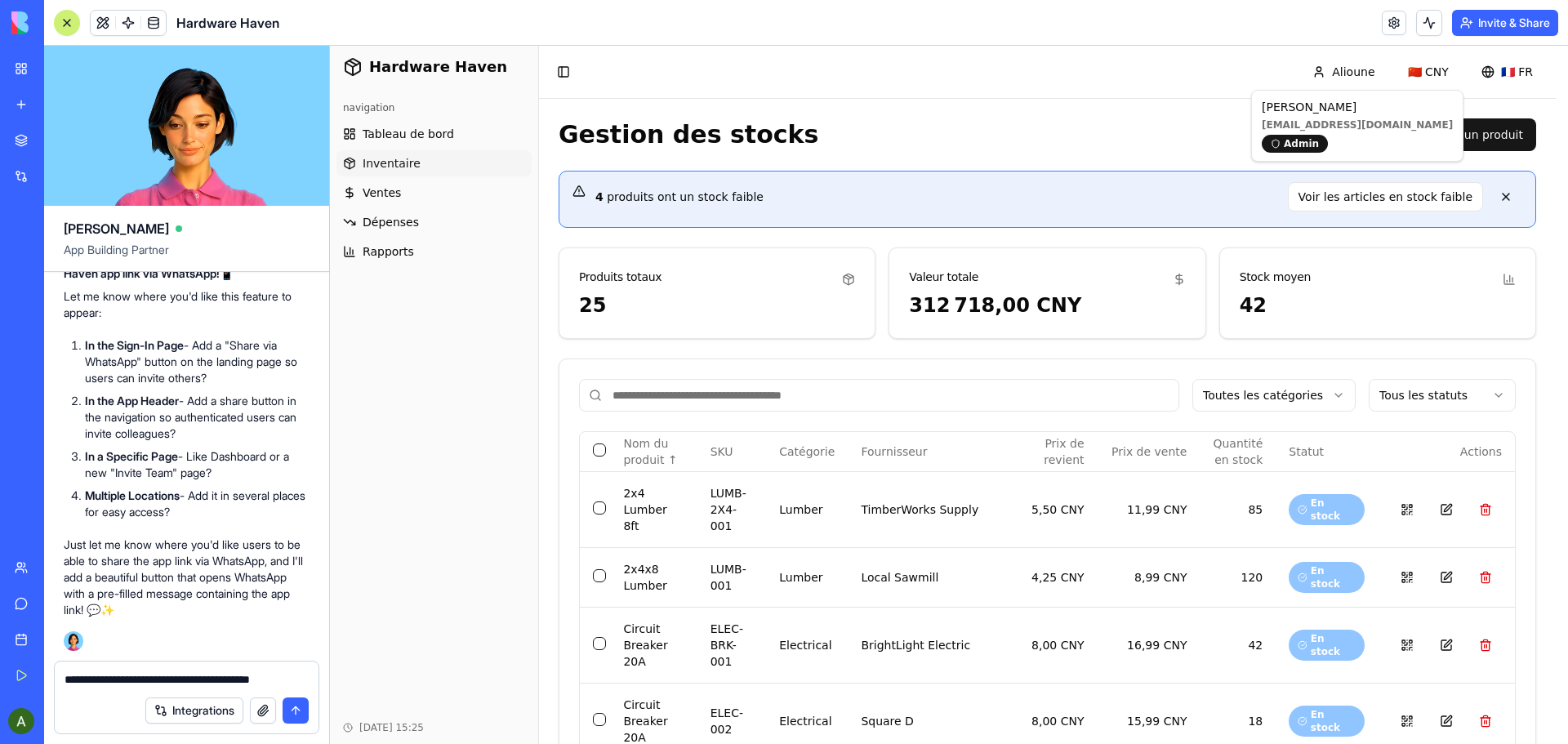
type textarea "**********"
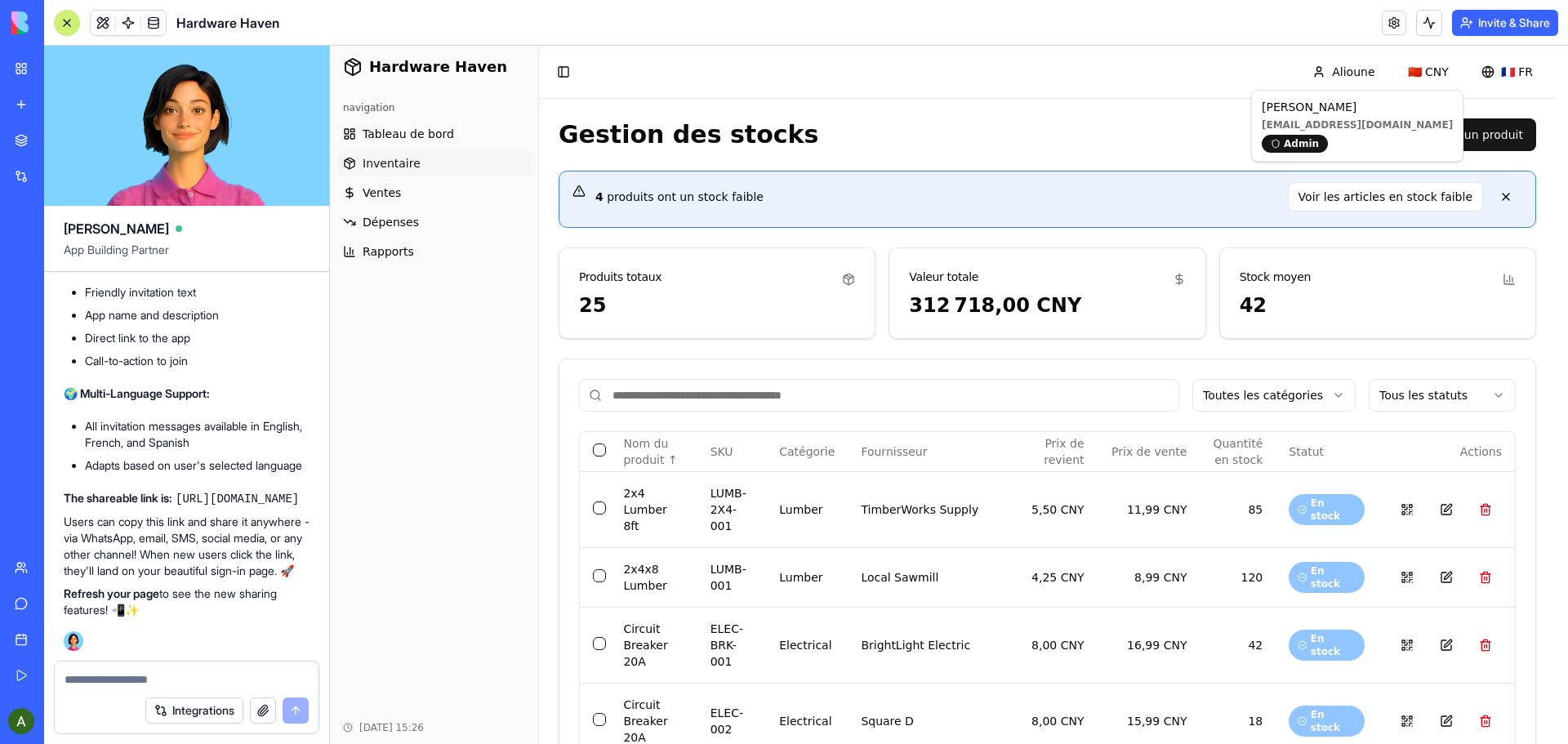
scroll to position [36867, 31]
drag, startPoint x: 65, startPoint y: 478, endPoint x: 324, endPoint y: 480, distance: 259.0
click at [299, 493] on code "[URL][DOMAIN_NAME]" at bounding box center [237, 499] width 123 height 13
drag, startPoint x: 328, startPoint y: 480, endPoint x: 65, endPoint y: 484, distance: 263.0
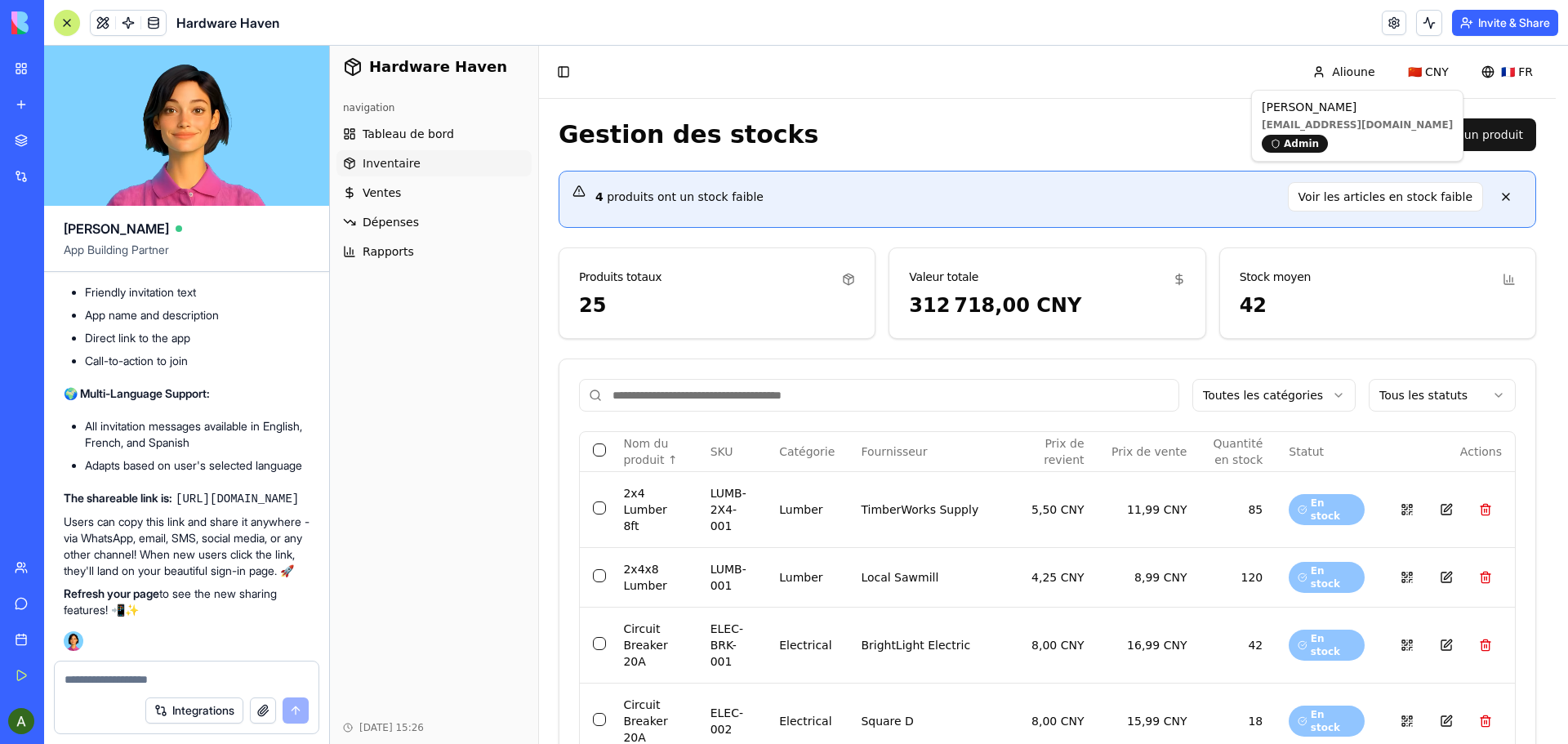
click at [175, 493] on code "[URL][DOMAIN_NAME]" at bounding box center [237, 499] width 123 height 13
copy code "[URL][DOMAIN_NAME]"
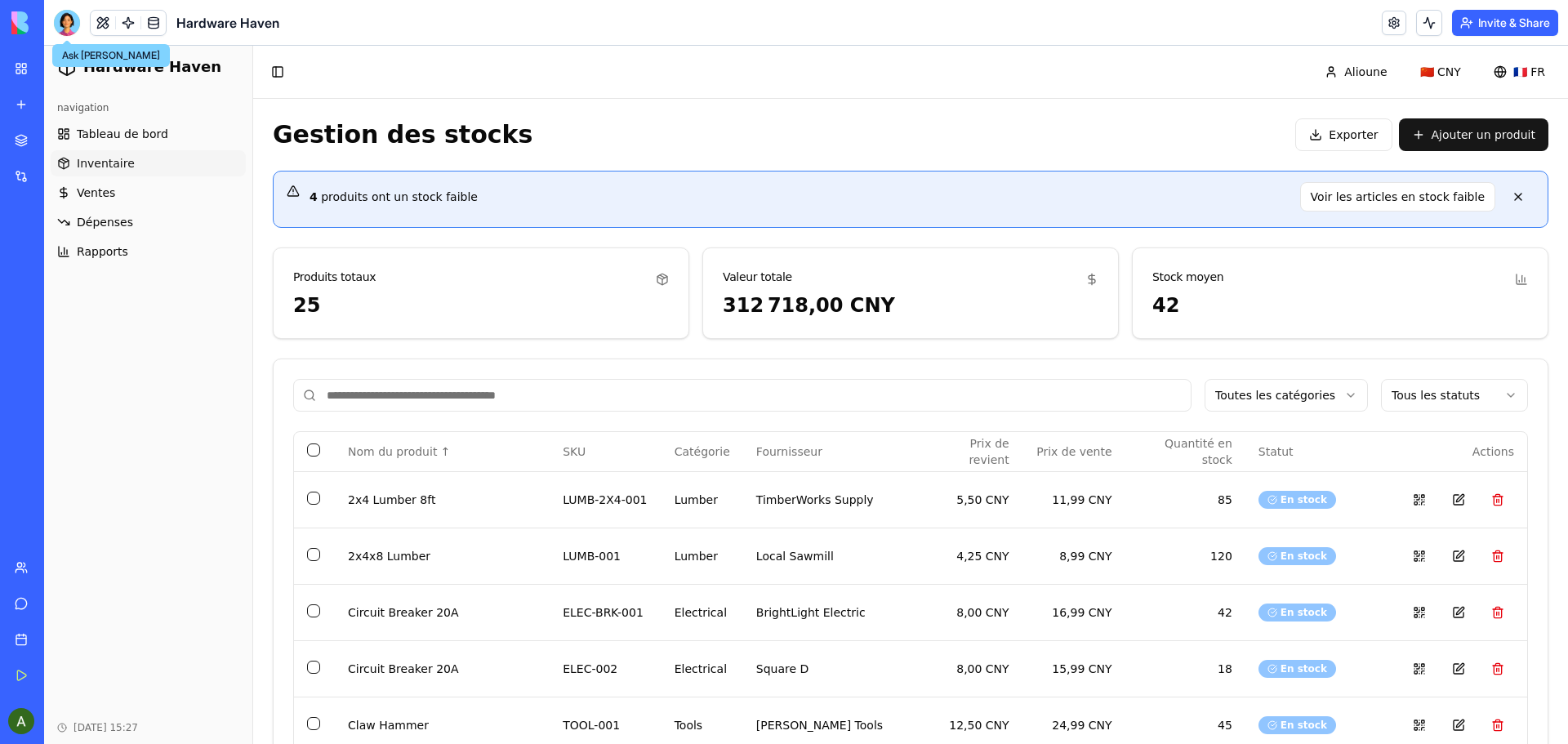
click at [72, 20] on div at bounding box center [66, 23] width 26 height 26
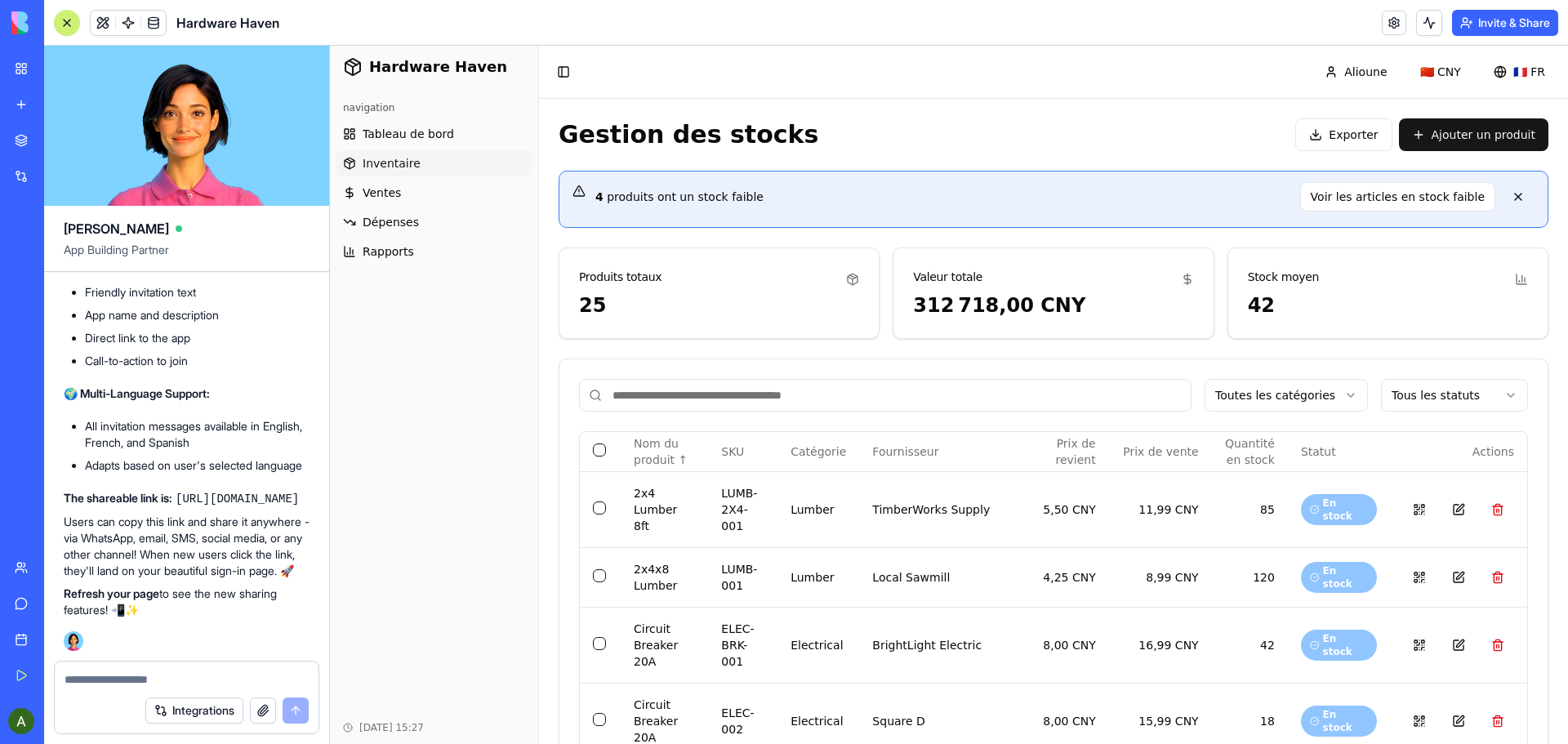
click at [175, 493] on code "[URL][DOMAIN_NAME]" at bounding box center [237, 499] width 123 height 13
drag, startPoint x: 64, startPoint y: 479, endPoint x: 326, endPoint y: 489, distance: 262.2
click at [299, 493] on code "[URL][DOMAIN_NAME]" at bounding box center [237, 499] width 123 height 13
copy code "[URL][DOMAIN_NAME]"
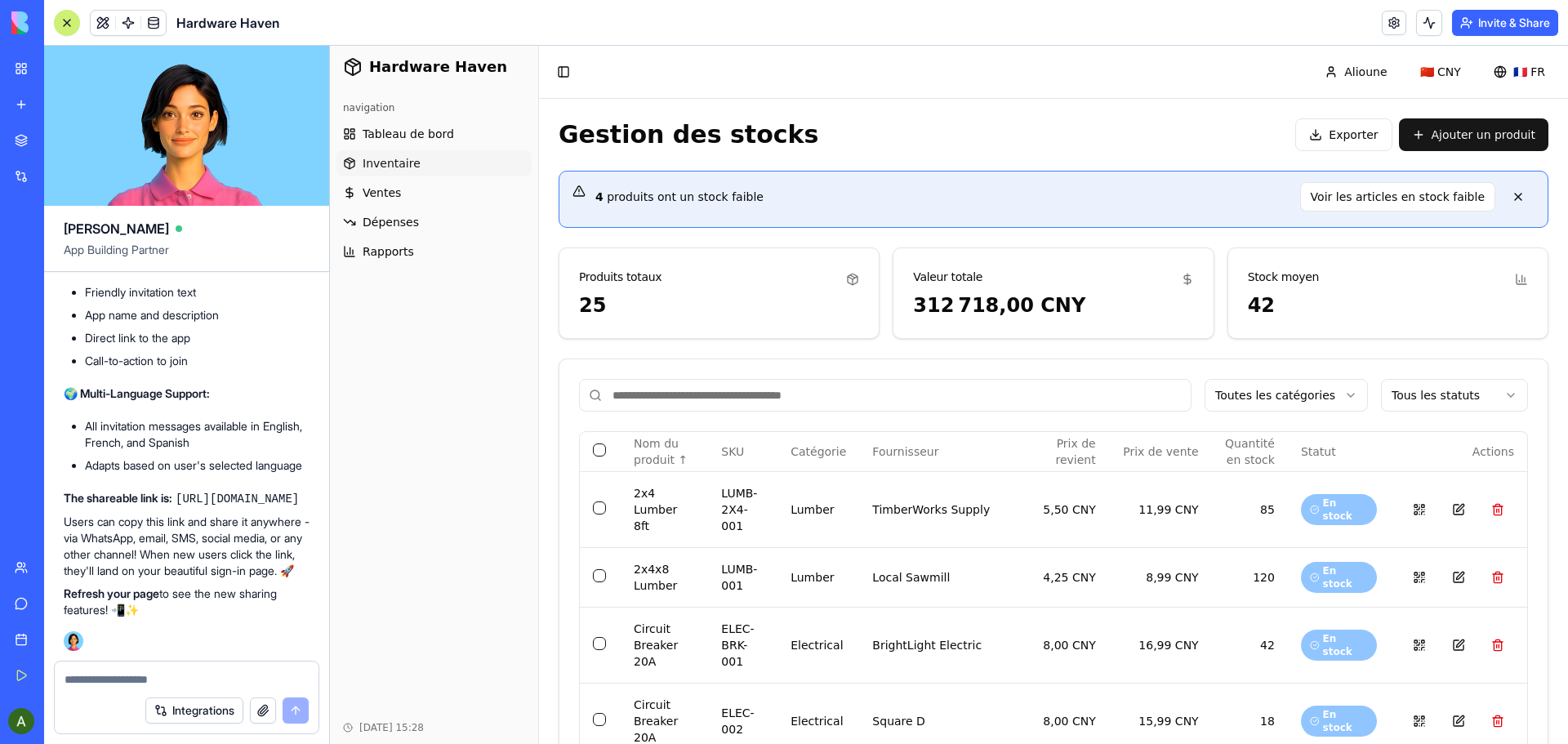
drag, startPoint x: 353, startPoint y: 337, endPoint x: 379, endPoint y: 358, distance: 33.4
click at [355, 338] on div "navigation Tableau de bord Inventaire Ventes Dépenses Rapports" at bounding box center [434, 400] width 208 height 623
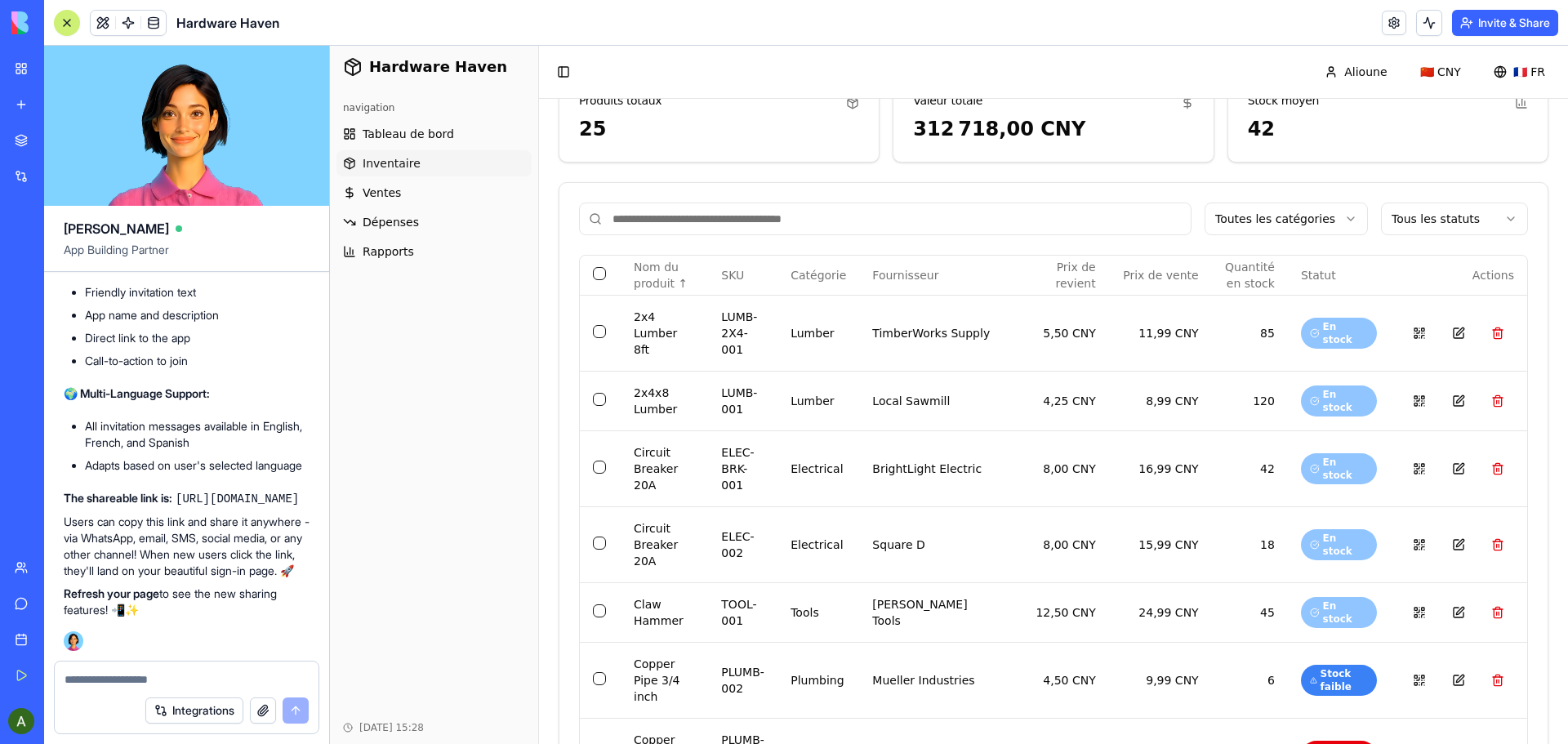
scroll to position [490, 0]
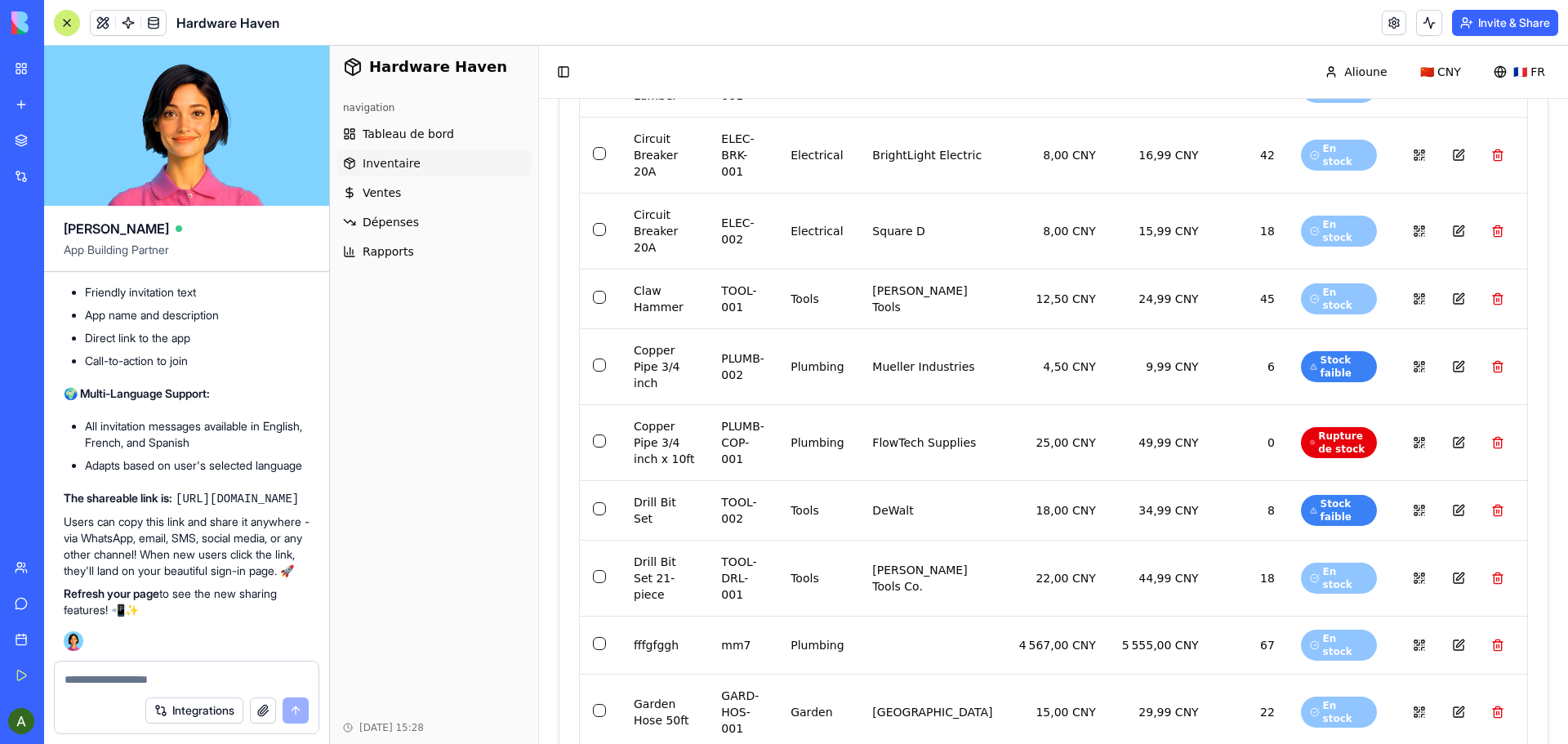
click at [21, 401] on div "Marketplace Integrations Recent Association Finance Hub Job Description Generat…" at bounding box center [22, 336] width 34 height 424
click at [502, 389] on div "navigation Tableau de bord Inventaire Ventes Dépenses Rapports" at bounding box center [434, 400] width 208 height 623
click at [464, 401] on div "navigation Tableau de bord Inventaire Ventes Dépenses Rapports" at bounding box center [434, 400] width 208 height 623
click at [68, 24] on div at bounding box center [66, 22] width 13 height 13
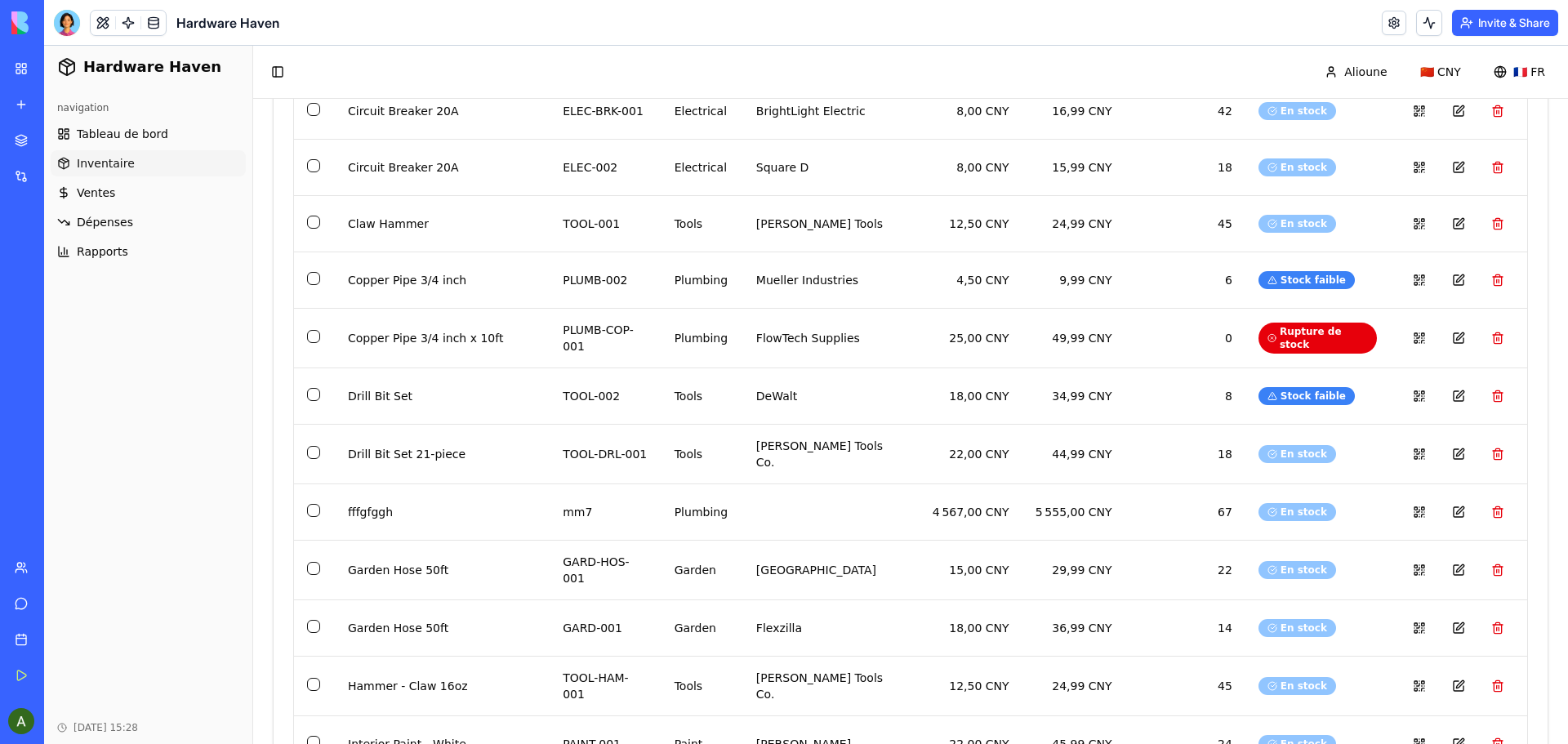
scroll to position [409, 0]
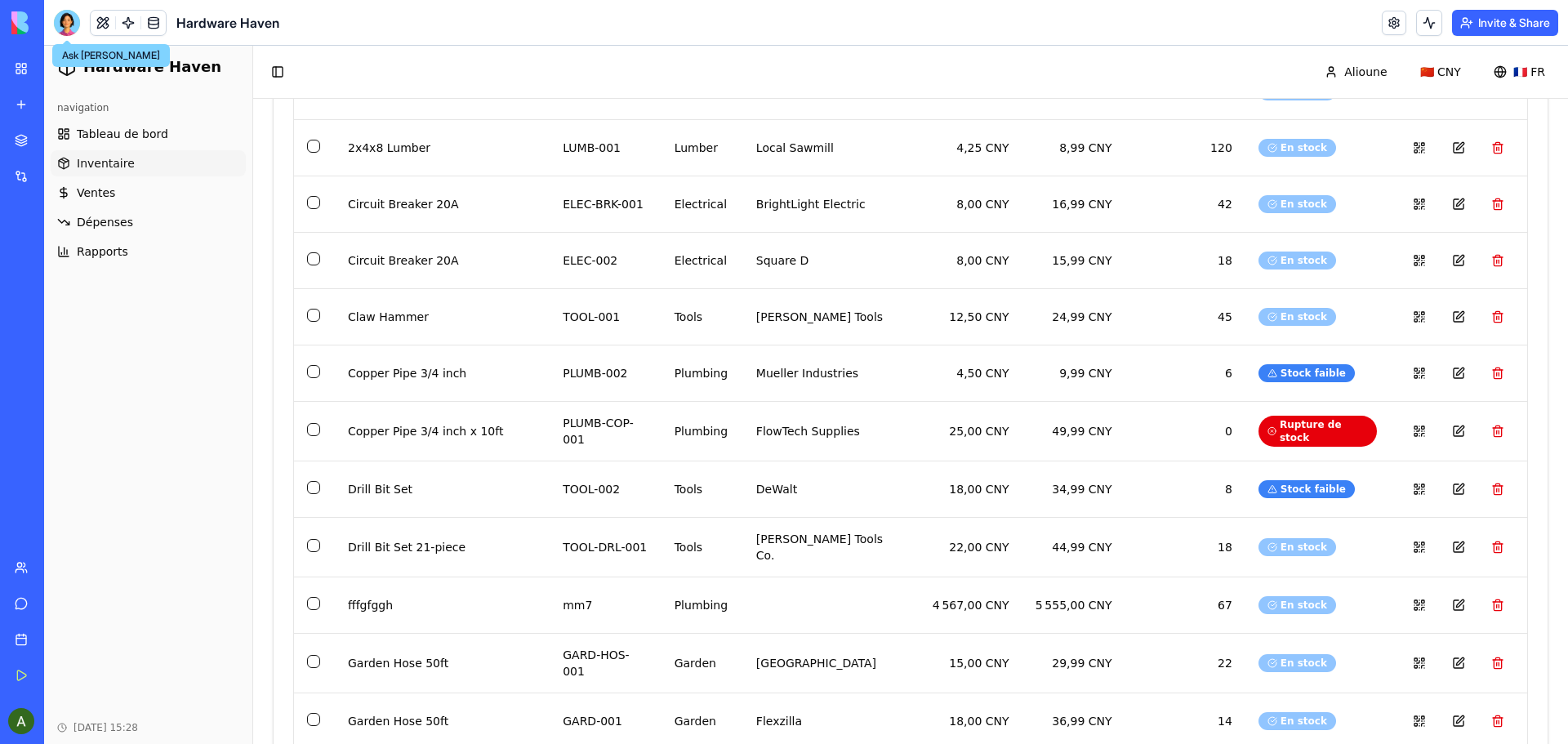
click at [71, 16] on div at bounding box center [66, 23] width 26 height 26
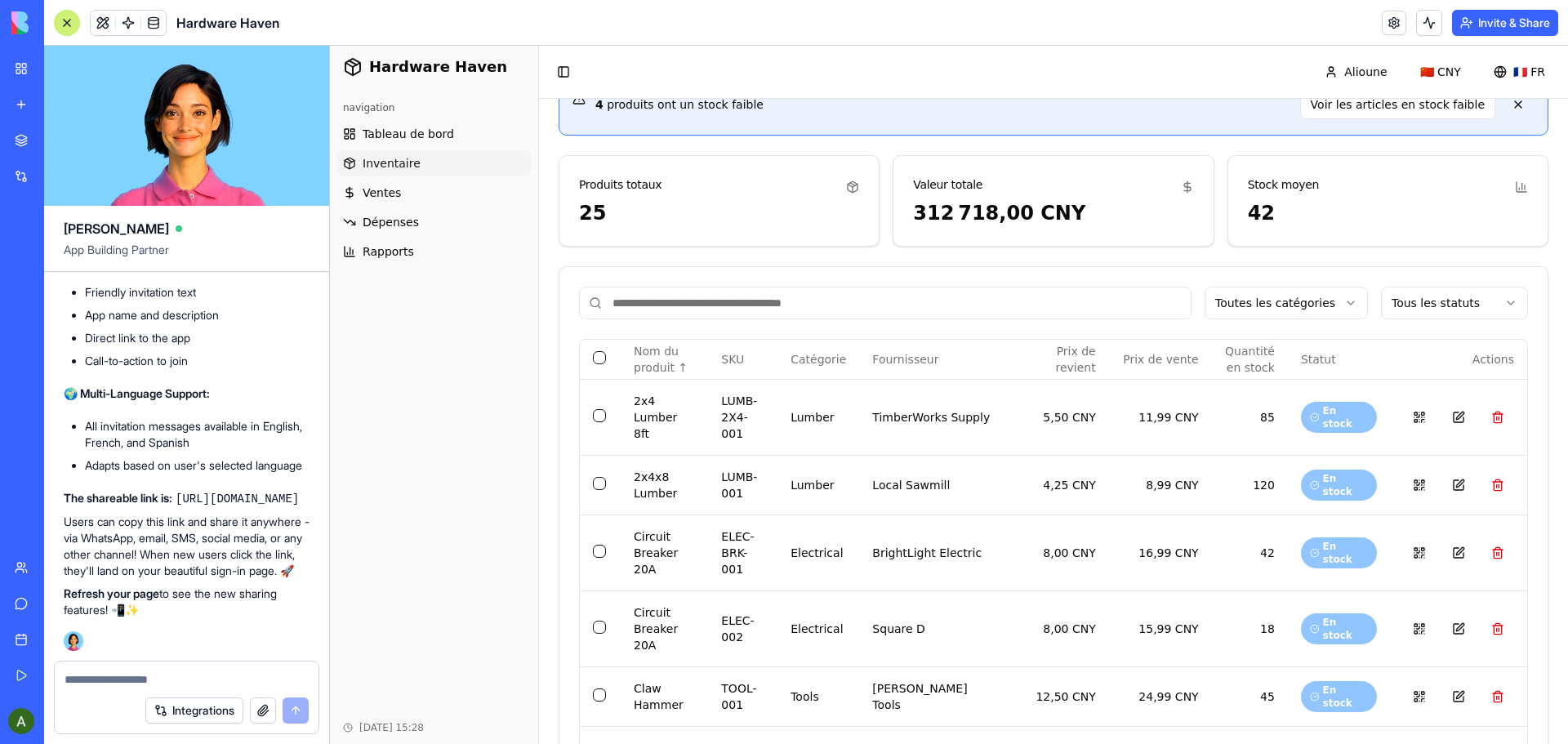
scroll to position [82, 0]
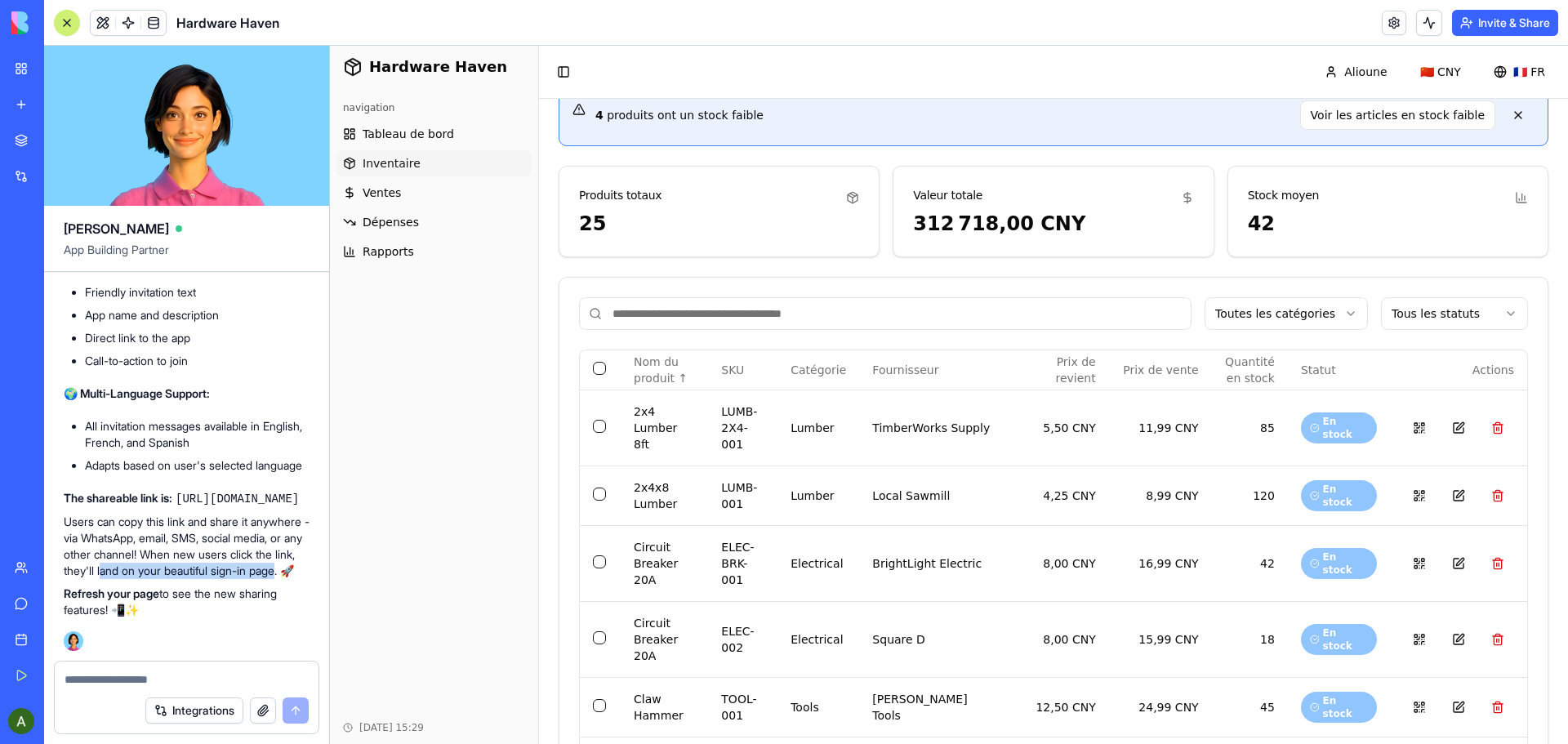
drag, startPoint x: 208, startPoint y: 553, endPoint x: 182, endPoint y: 574, distance: 33.4
click at [182, 574] on p "Users can copy this link and share it anywhere - via WhatsApp, email, SMS, soci…" at bounding box center [186, 547] width 246 height 66
copy p "and on your beautiful sign-in page"
click at [24, 20] on img at bounding box center [61, 22] width 101 height 23
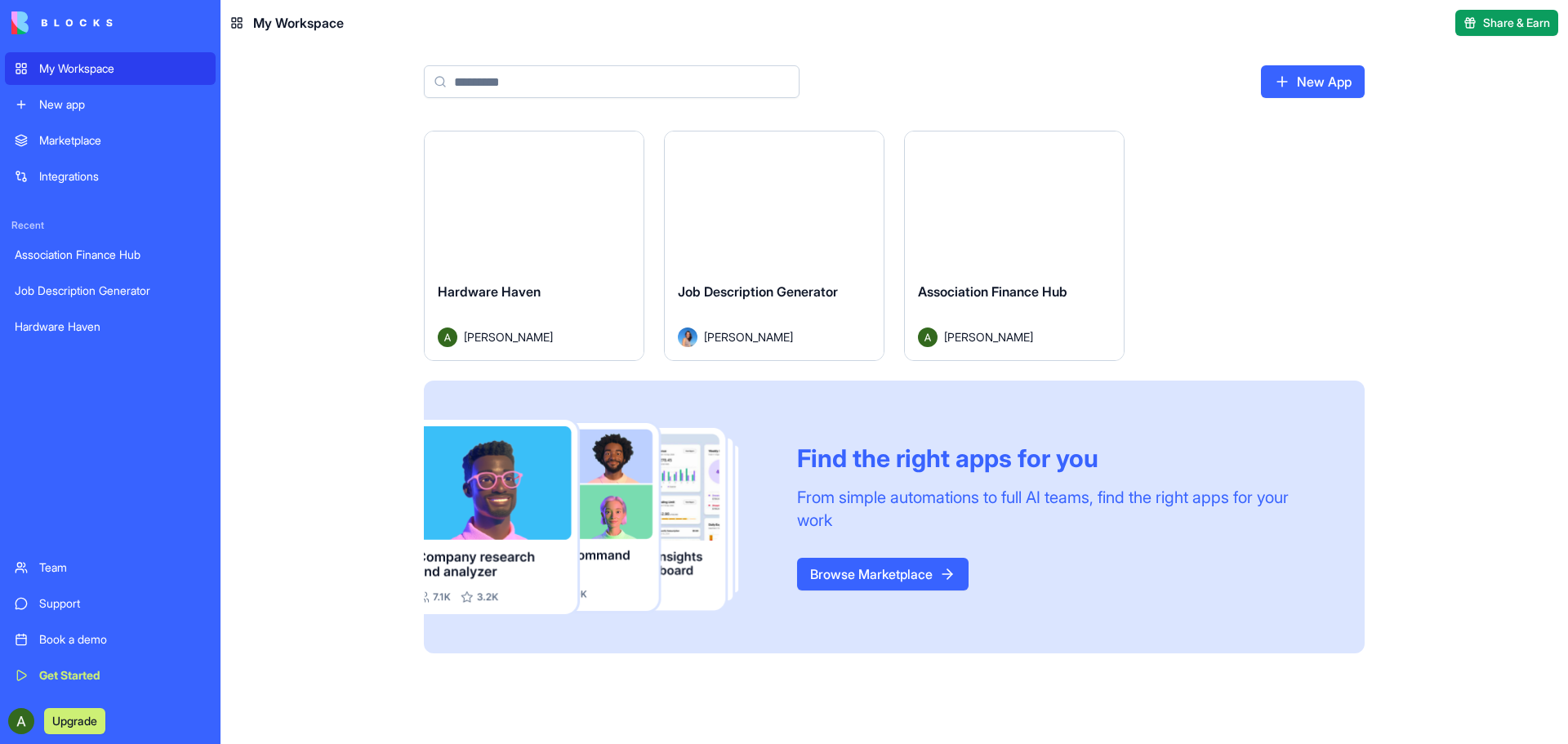
click at [1295, 83] on link "New App" at bounding box center [1313, 82] width 104 height 32
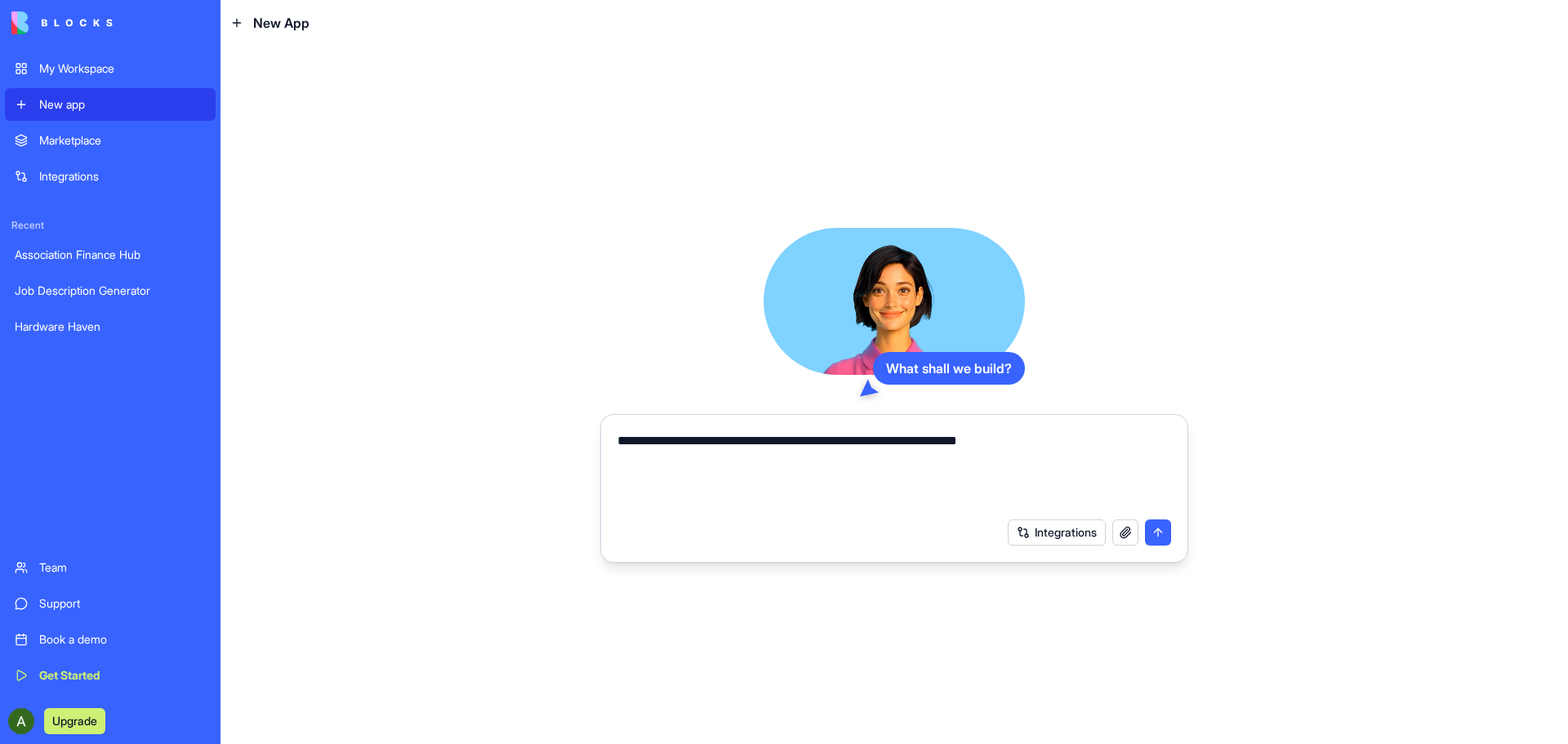
click at [913, 443] on textarea "**********" at bounding box center [894, 471] width 554 height 78
click at [899, 441] on textarea "**********" at bounding box center [894, 471] width 554 height 78
type textarea "**********"
click at [1155, 529] on button "submit" at bounding box center [1158, 532] width 26 height 26
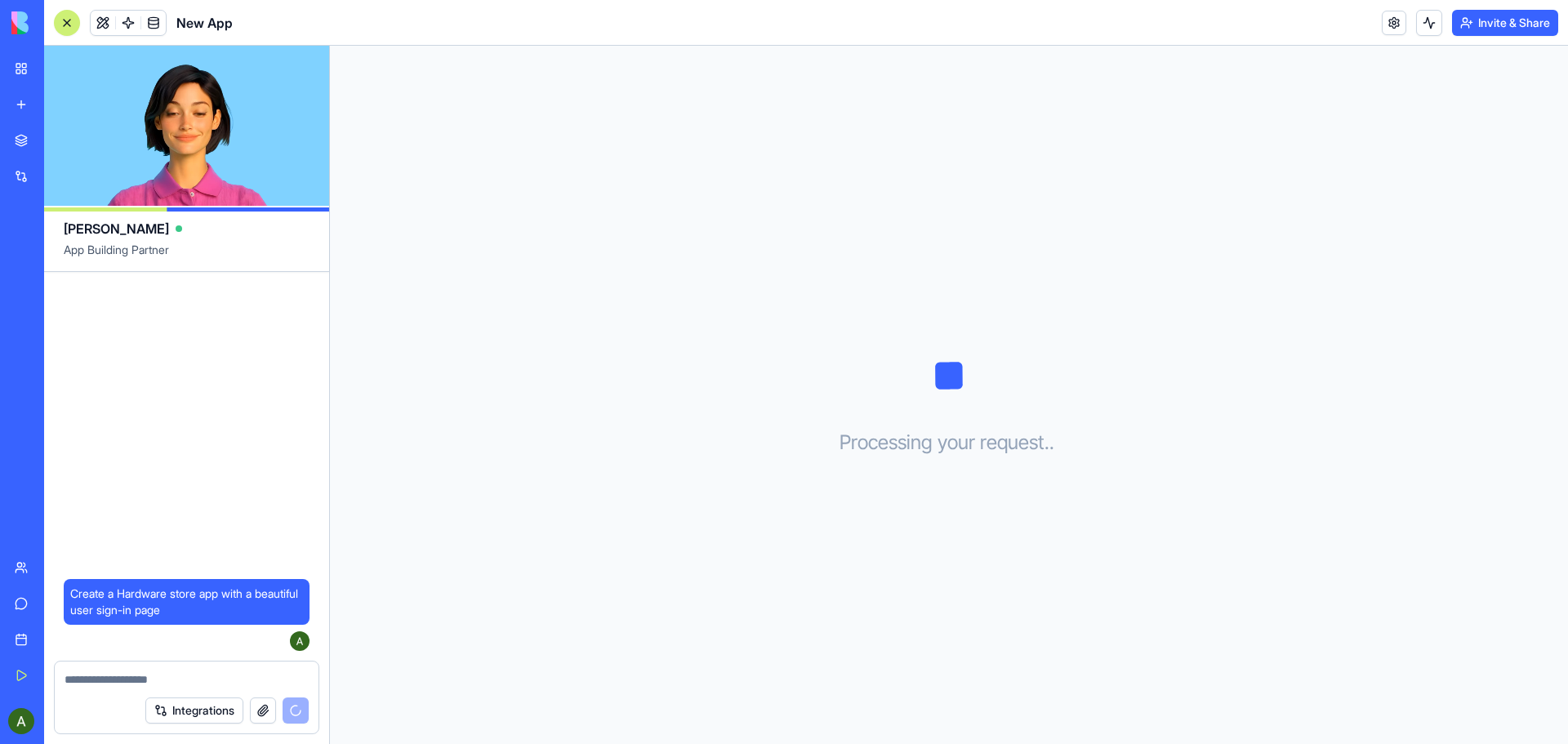
scroll to position [258, 0]
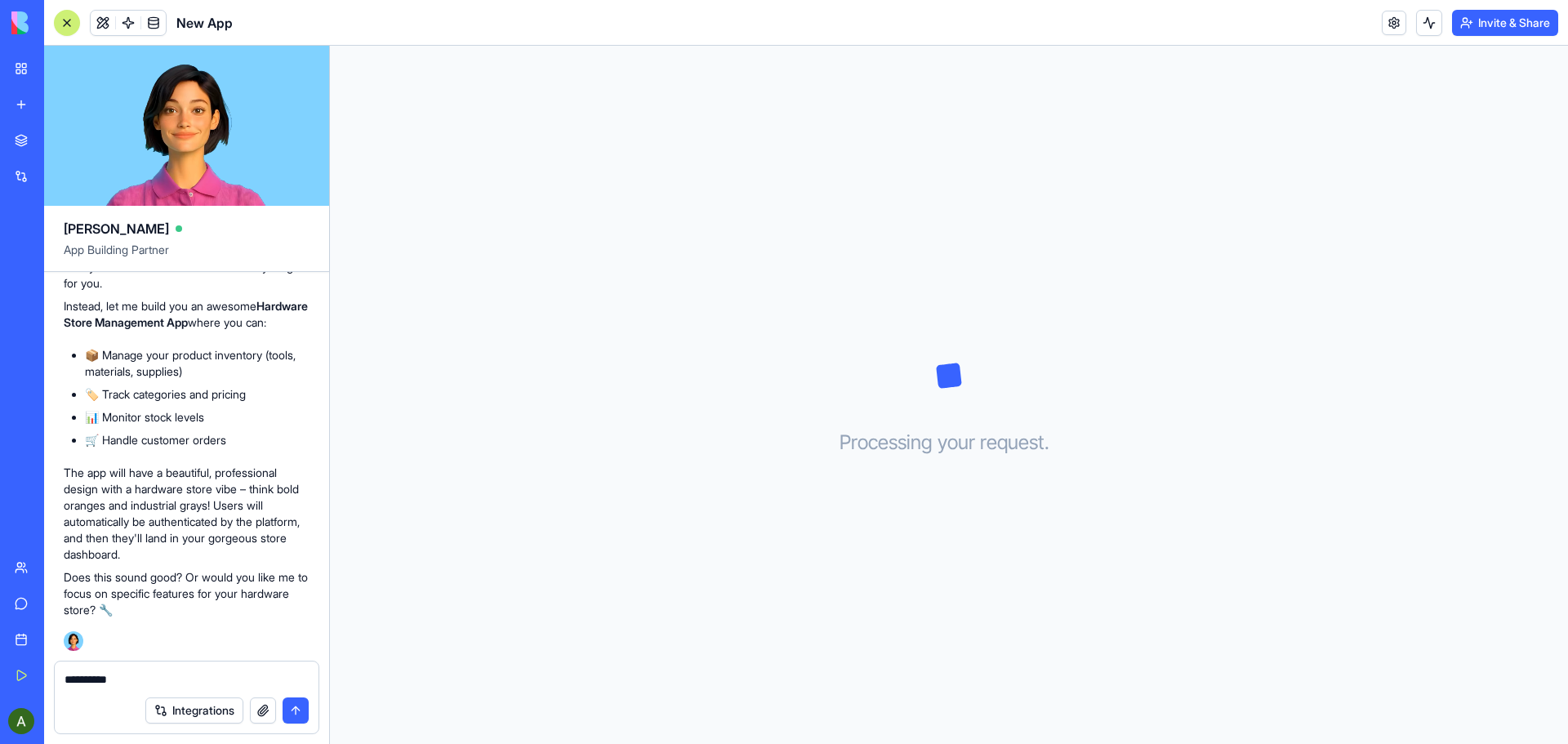
type textarea "**********"
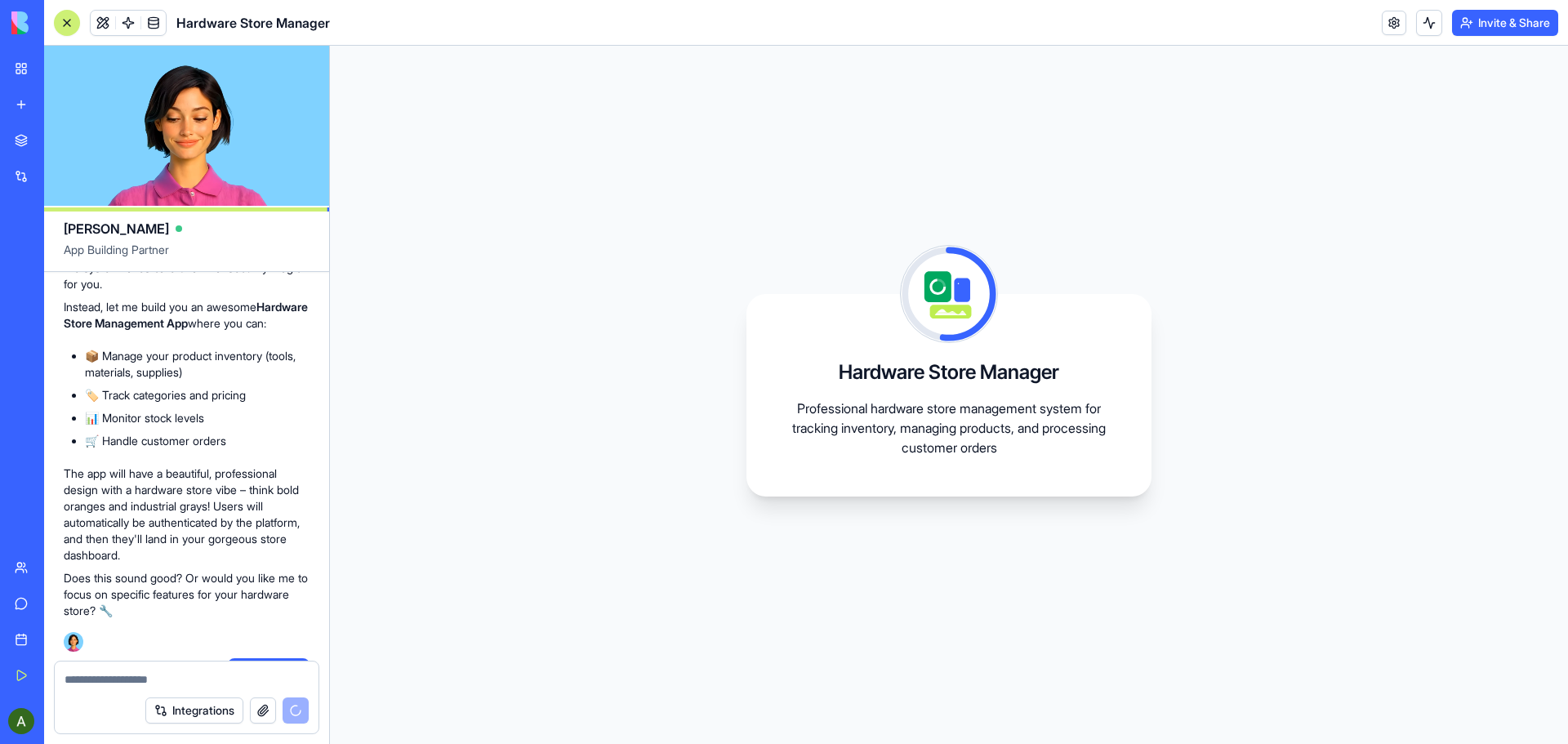
scroll to position [0, 0]
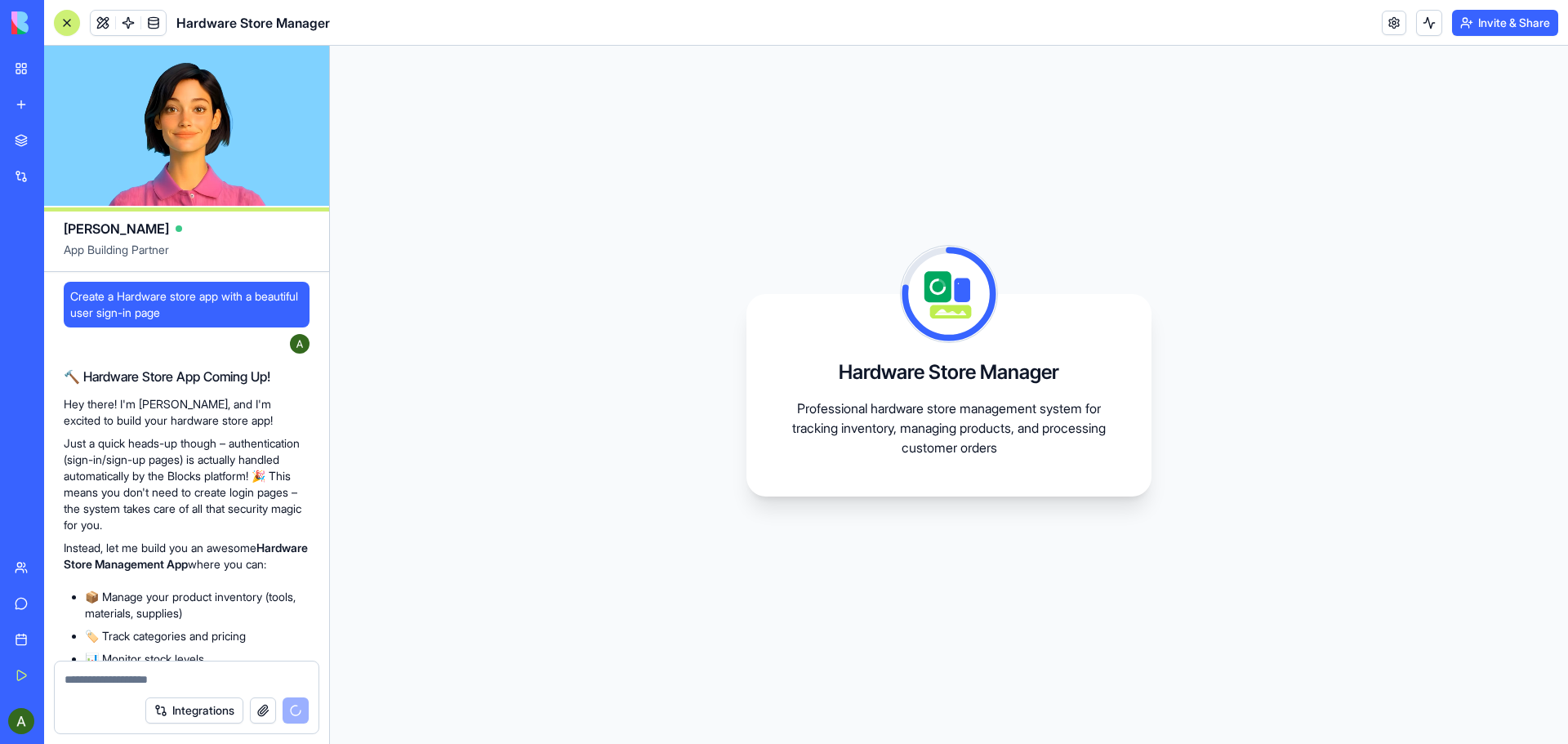
click at [19, 19] on img at bounding box center [61, 22] width 101 height 23
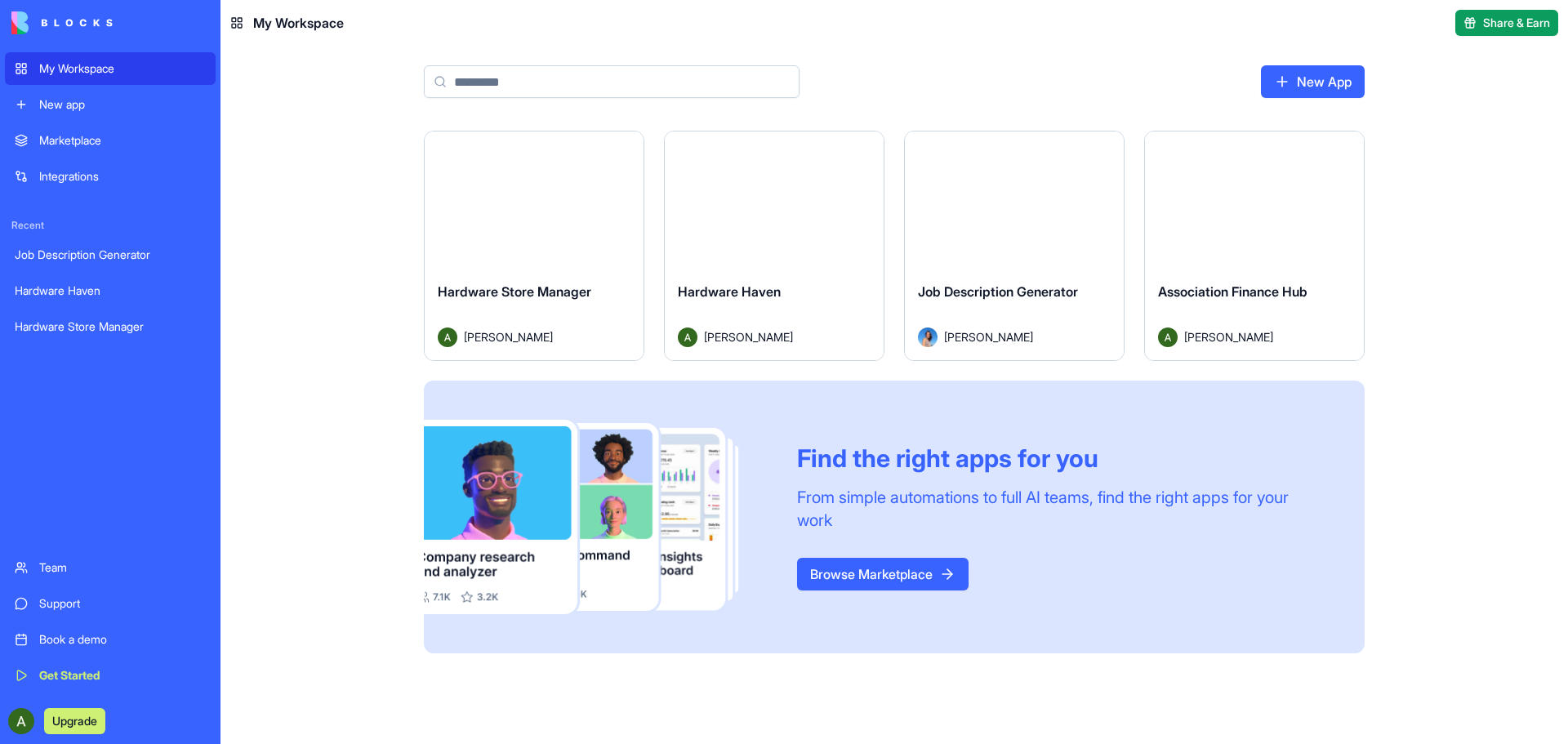
click at [797, 236] on div "Launch" at bounding box center [773, 200] width 219 height 137
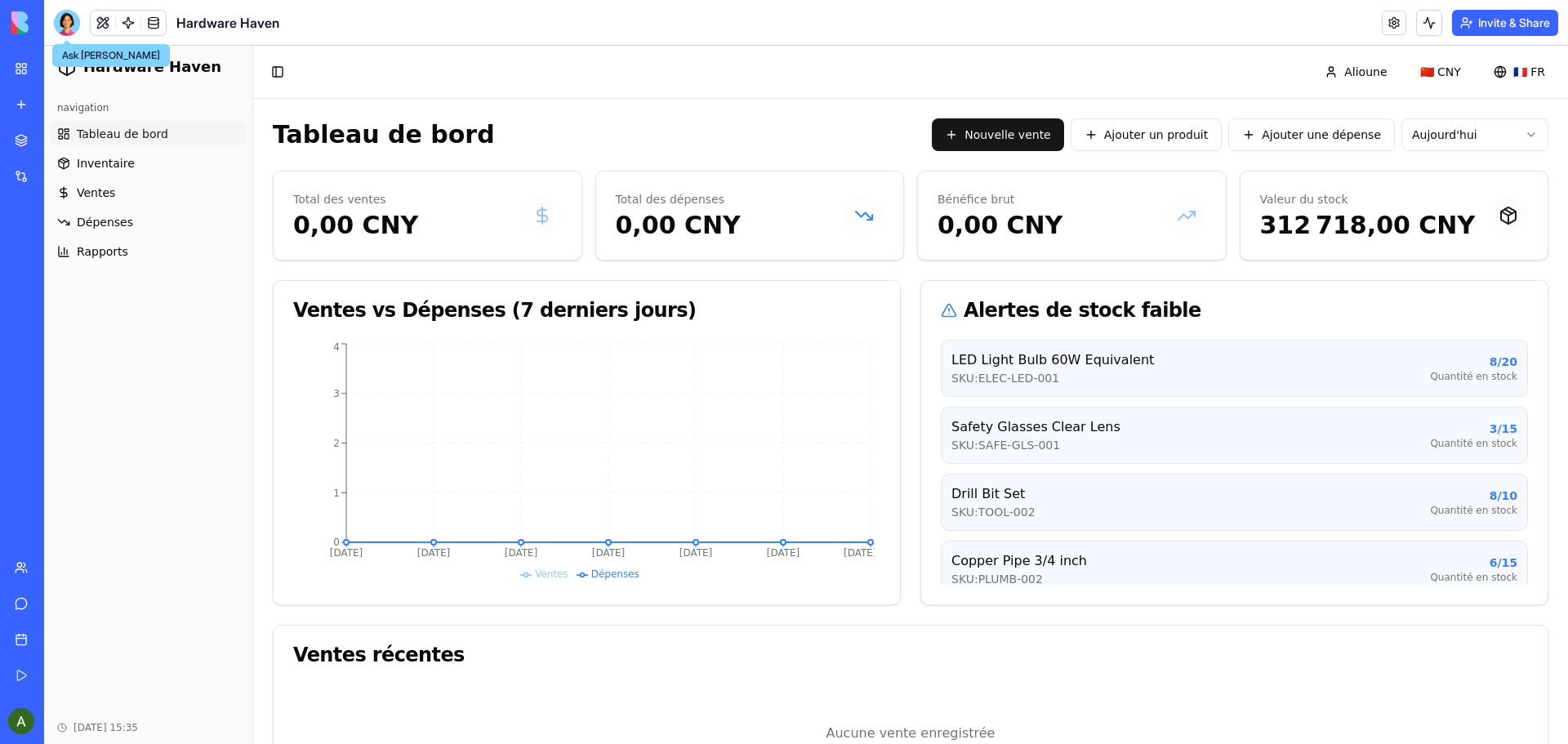
click at [69, 21] on div at bounding box center [66, 23] width 26 height 26
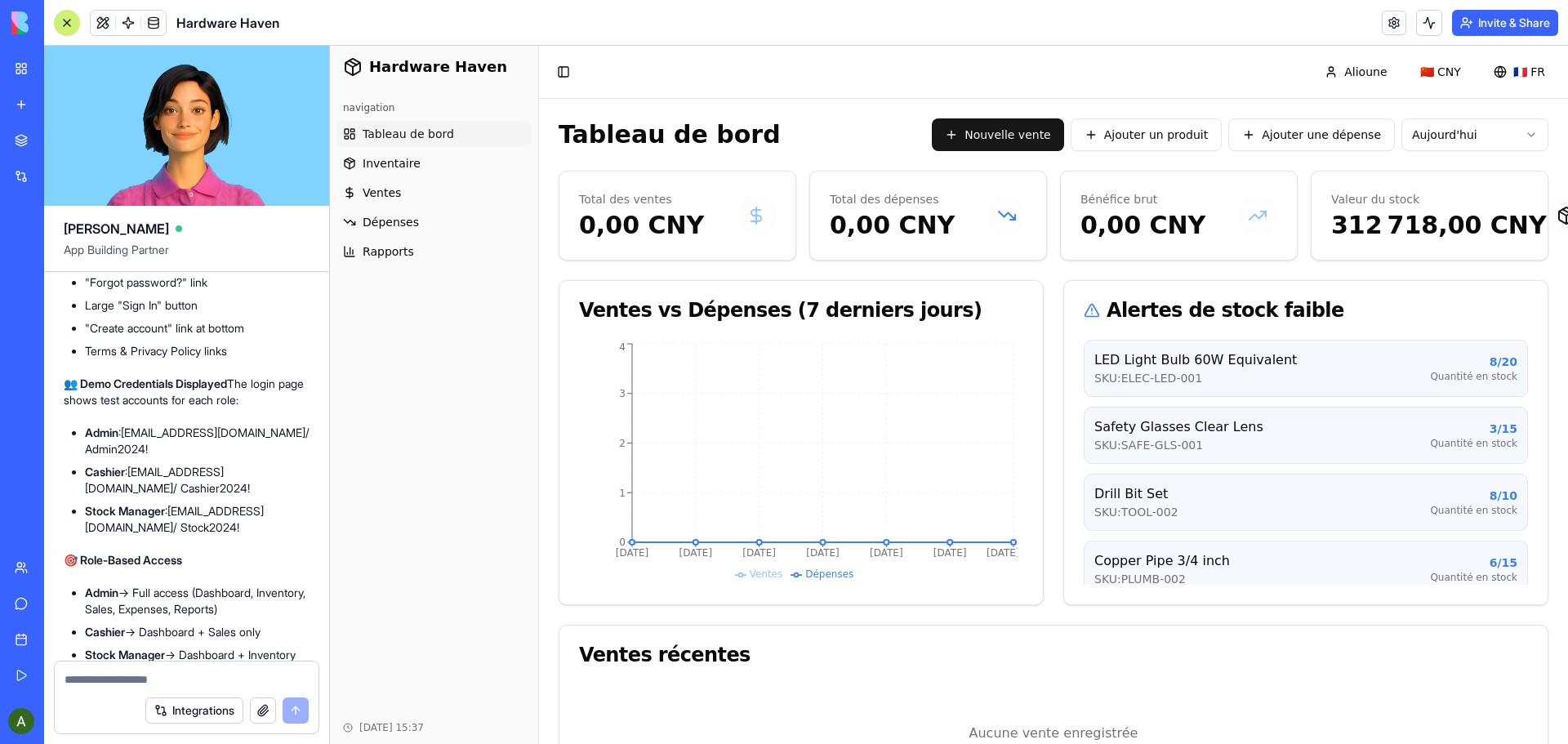
scroll to position [30804, 0]
drag, startPoint x: 235, startPoint y: 606, endPoint x: 60, endPoint y: 503, distance: 203.1
copy span "add some type of login page like the screenshot attached with user rolesCurrent…"
click at [60, 140] on div "Marketplace" at bounding box center [49, 140] width 21 height 16
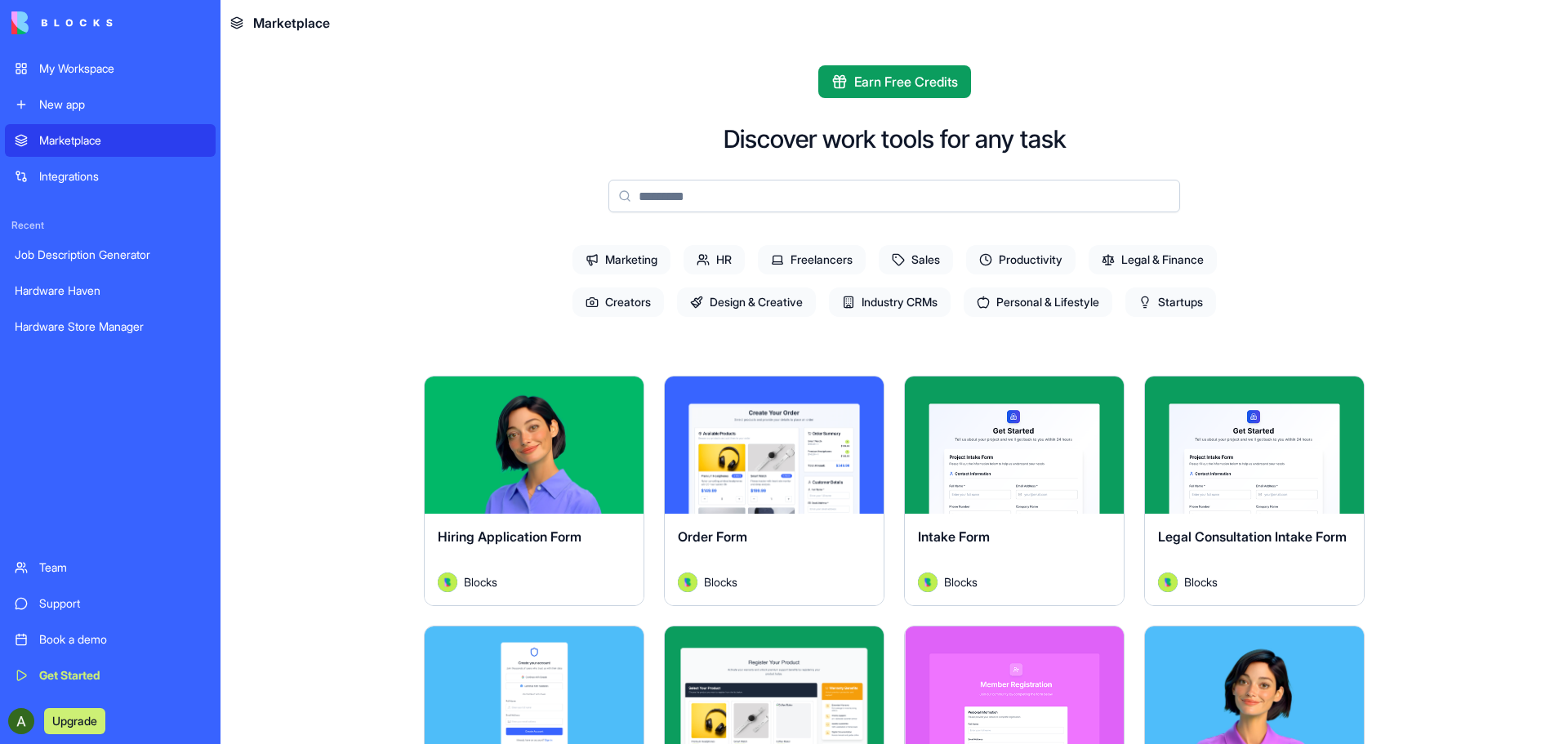
click at [70, 65] on div "My Workspace" at bounding box center [123, 68] width 167 height 16
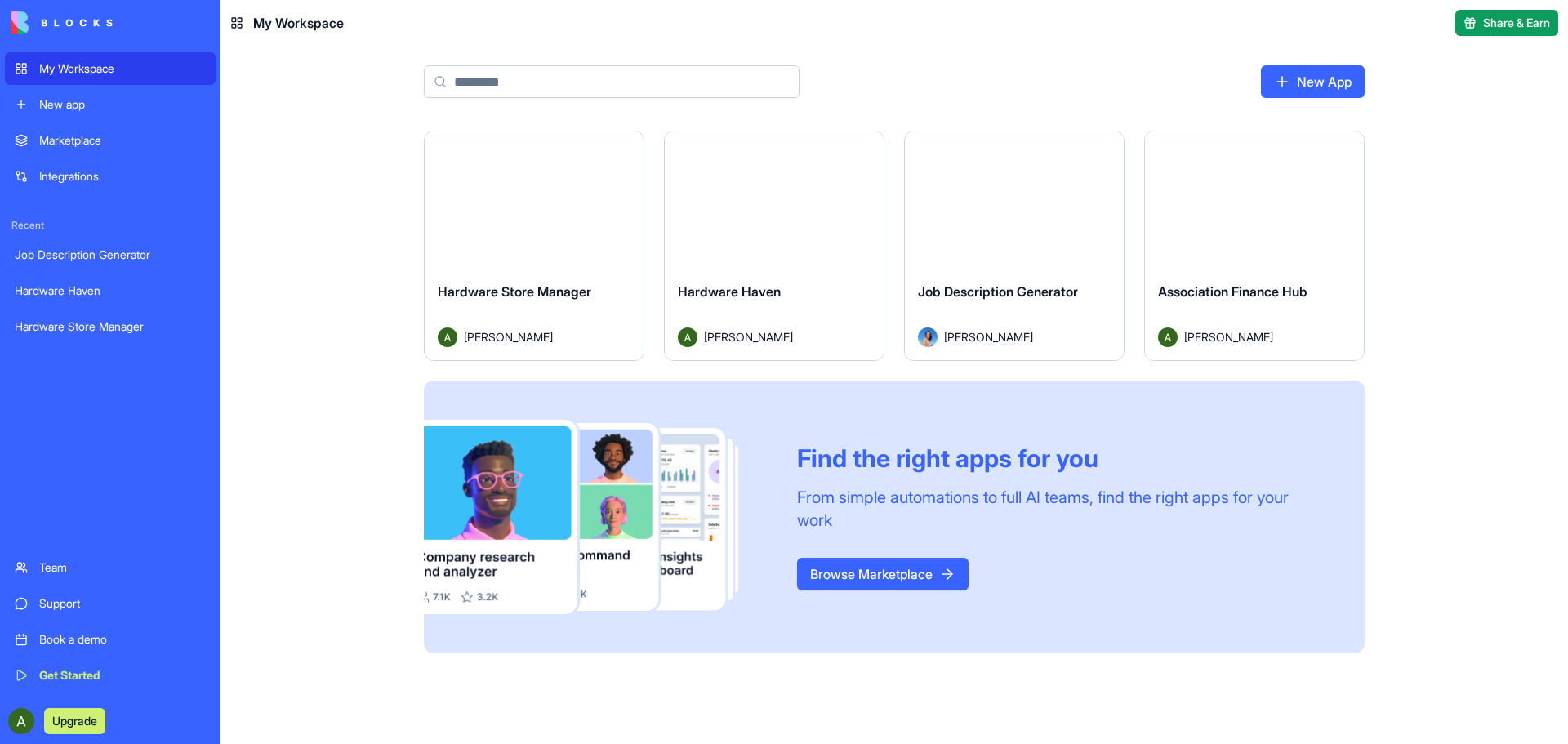
click at [516, 231] on div "Launch" at bounding box center [533, 200] width 219 height 137
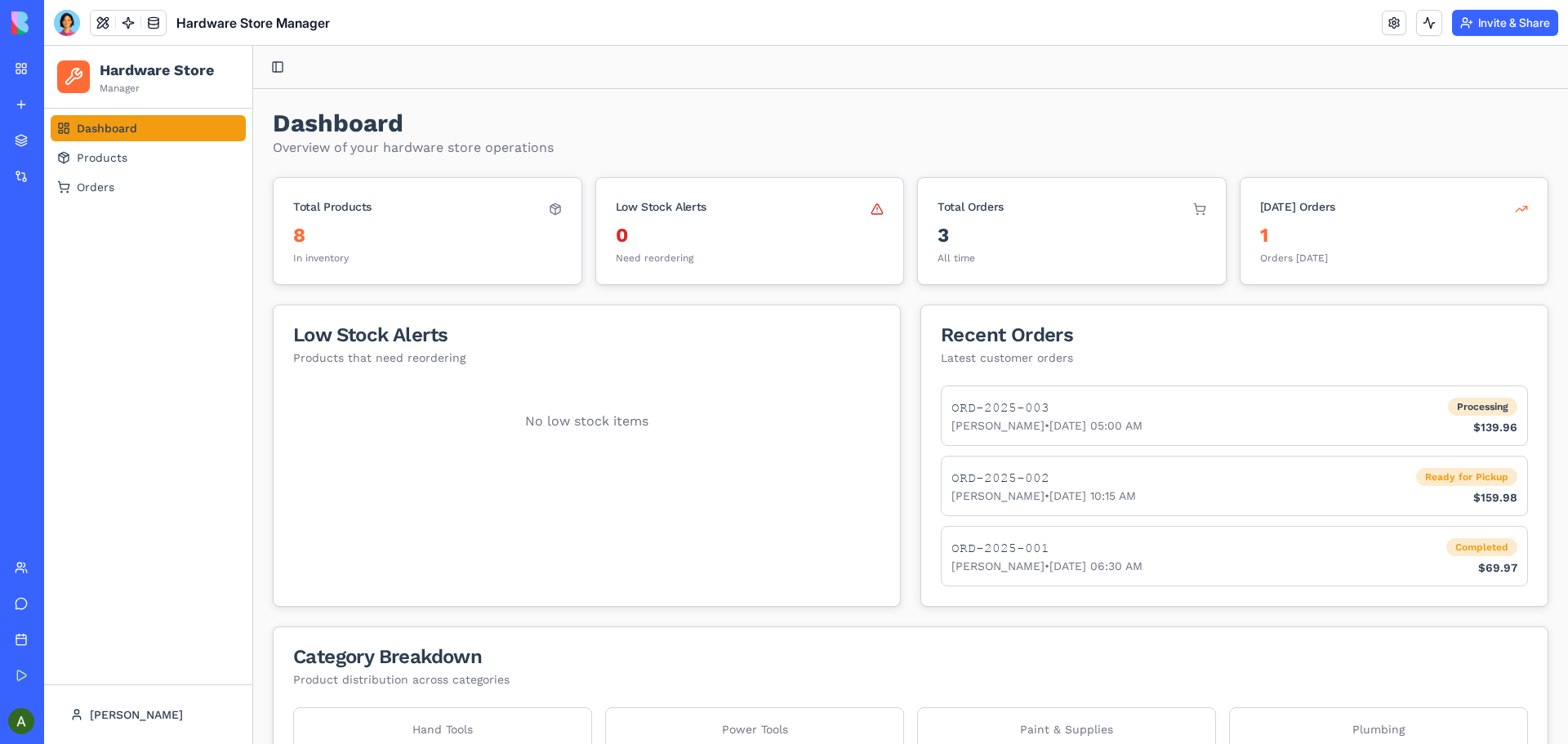
click at [128, 92] on p "Manager" at bounding box center [157, 88] width 114 height 13
click at [151, 707] on html "Hardware Store Manager Dashboard Products Orders [PERSON_NAME] Toggle Sidebar D…" at bounding box center [806, 500] width 1524 height 907
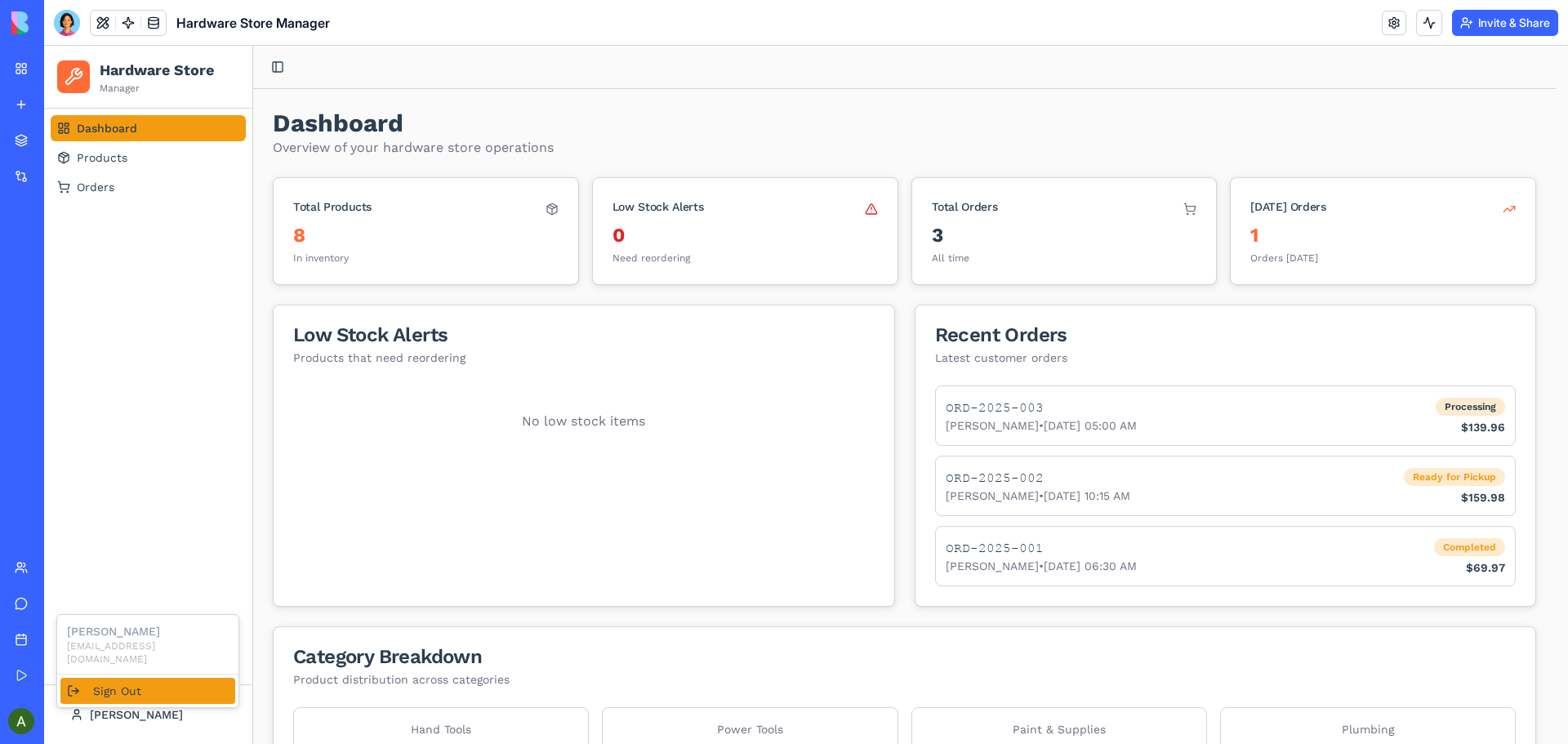
click at [128, 682] on div "Sign Out" at bounding box center [147, 691] width 174 height 26
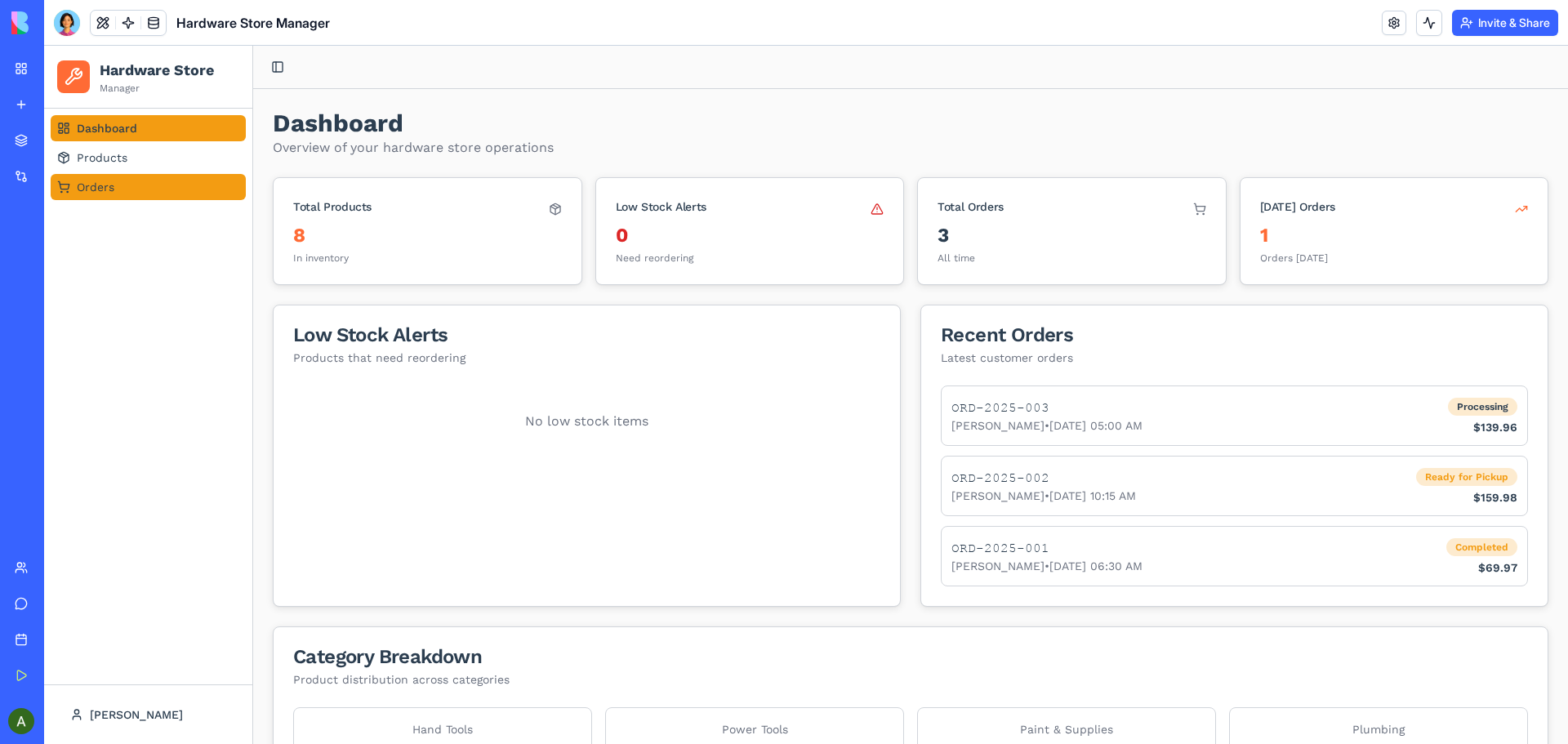
click at [99, 192] on span "Orders" at bounding box center [95, 186] width 37 height 16
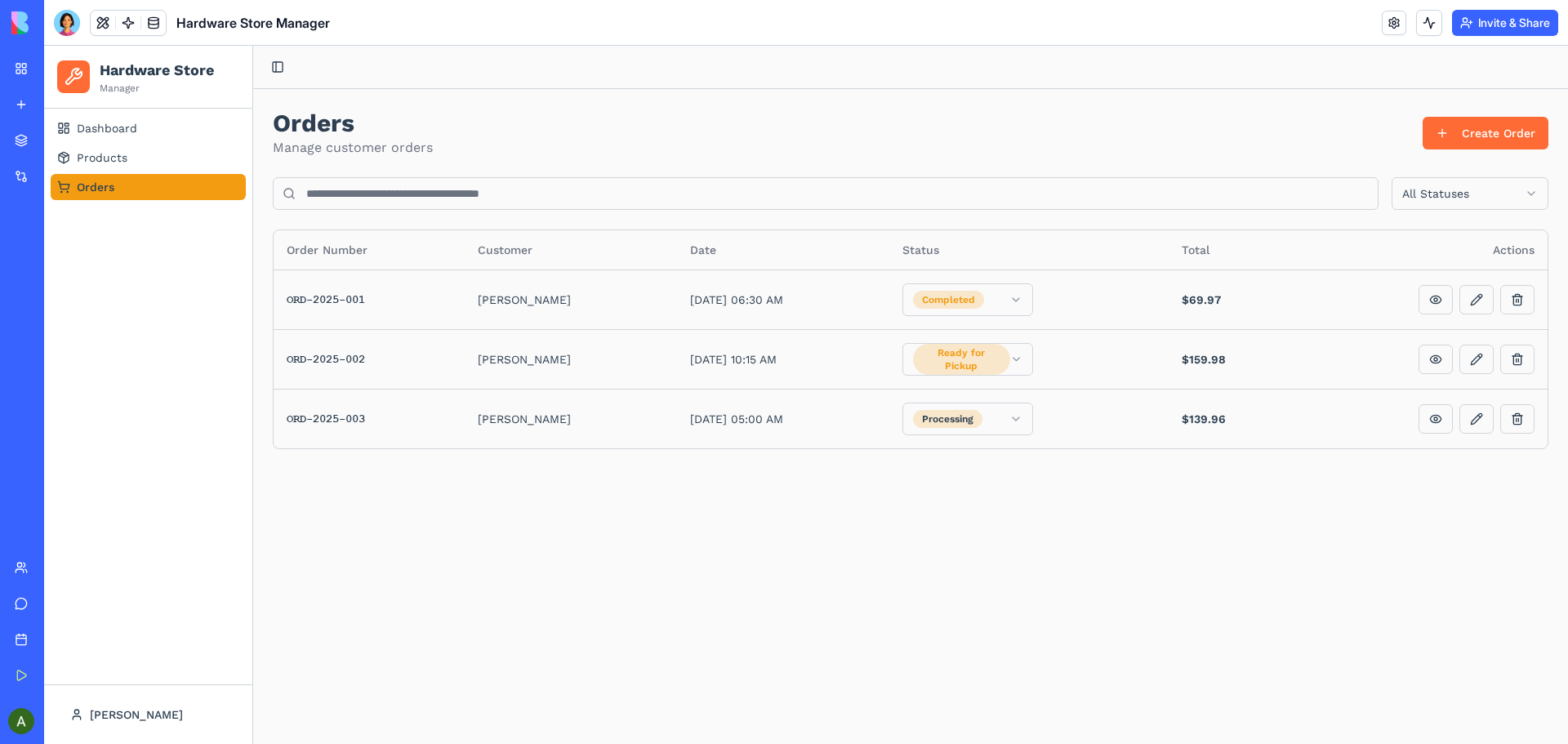
click at [1512, 152] on div "Orders Manage customer orders Create Order" at bounding box center [910, 134] width 1275 height 49
click at [1465, 132] on button "Create Order" at bounding box center [1485, 133] width 126 height 32
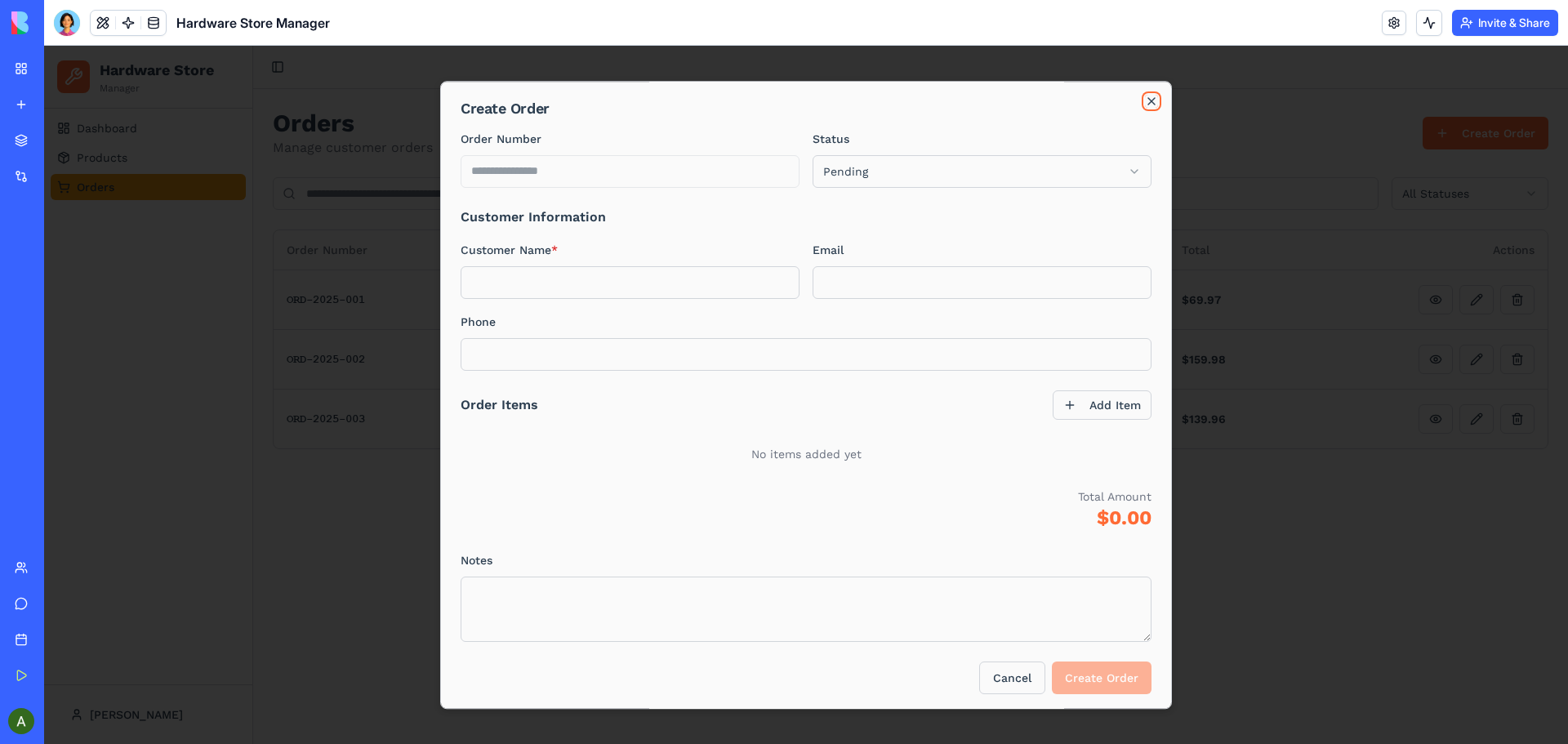
click at [1145, 98] on icon "button" at bounding box center [1151, 100] width 13 height 13
type input "**********"
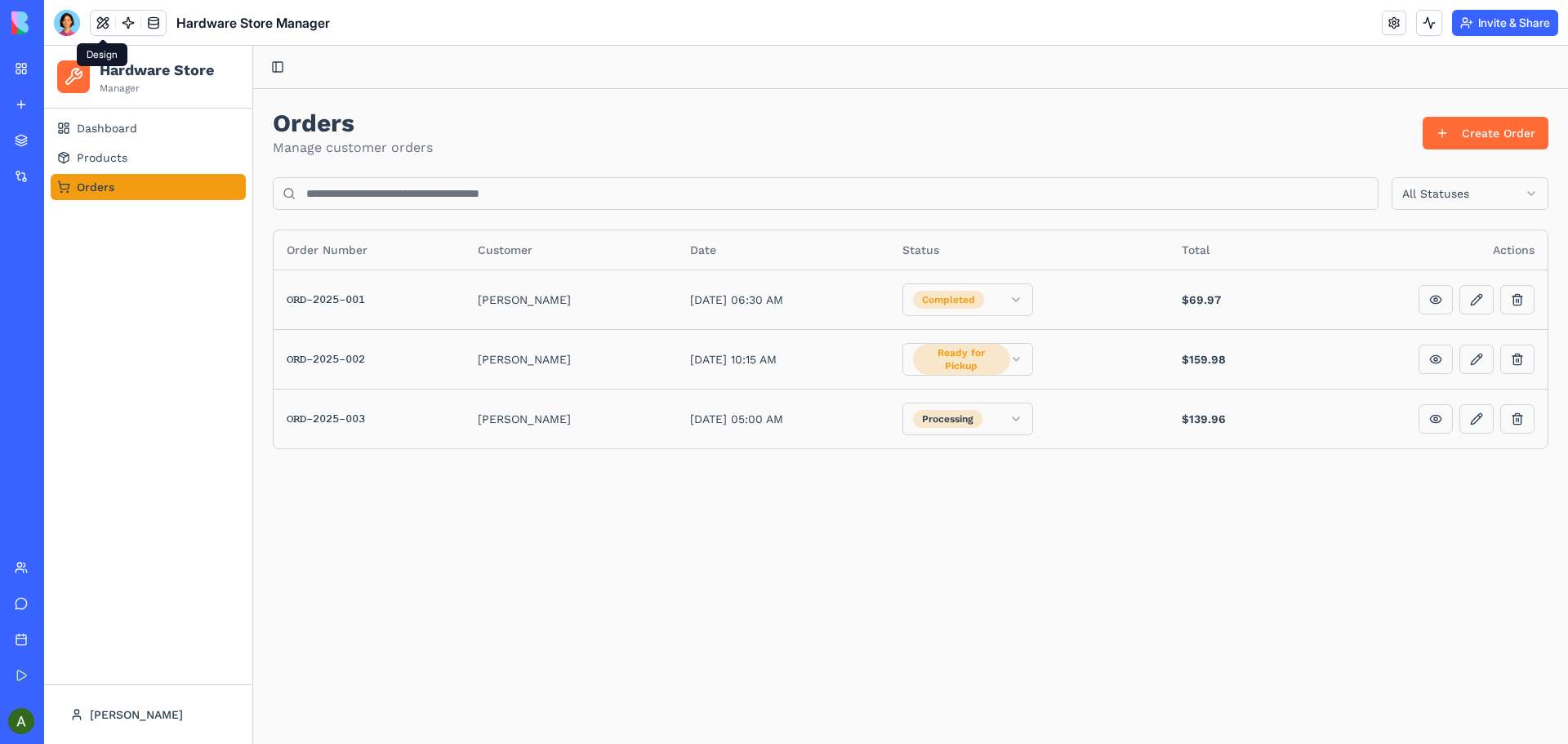
click at [99, 23] on button at bounding box center [103, 22] width 25 height 25
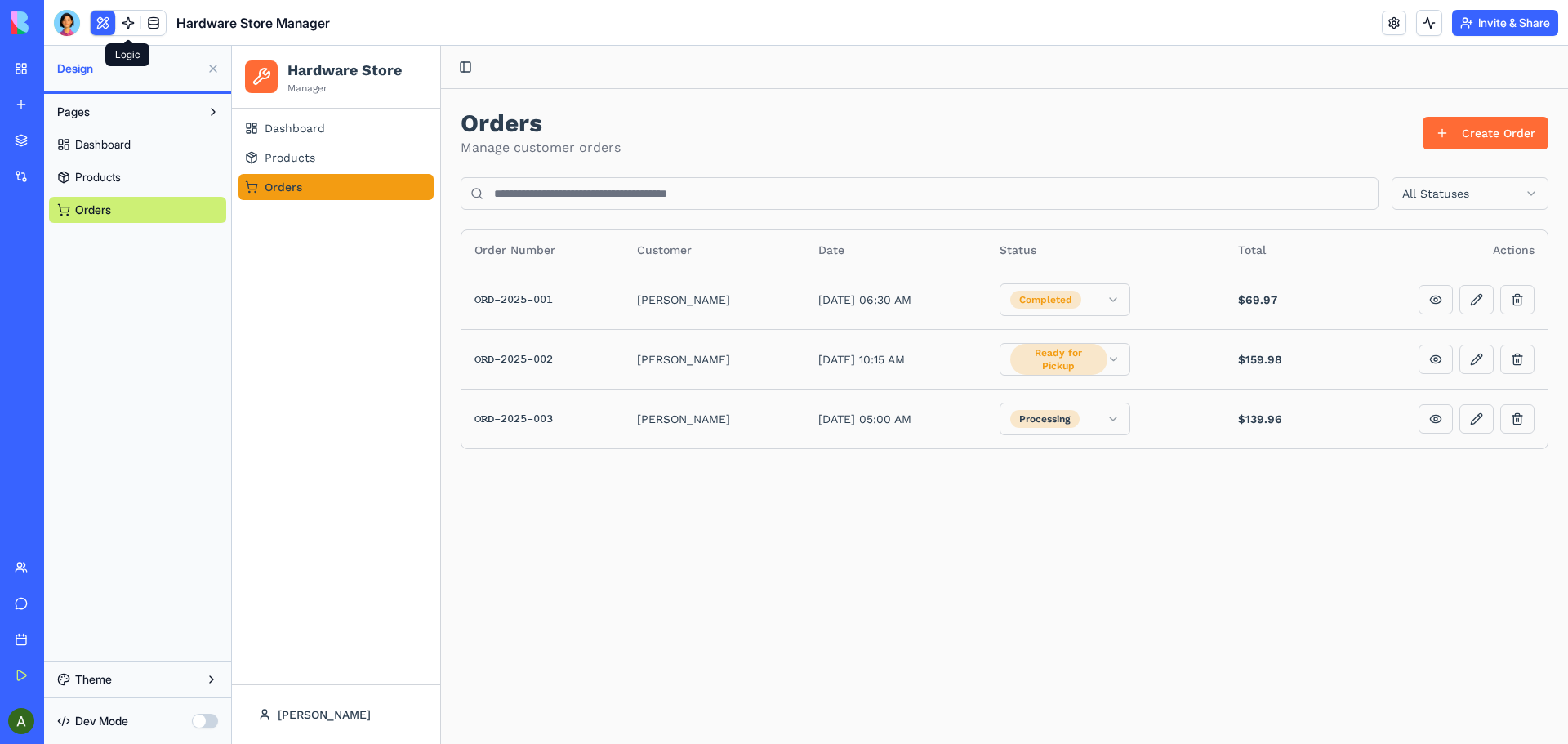
click at [128, 19] on link at bounding box center [128, 22] width 25 height 25
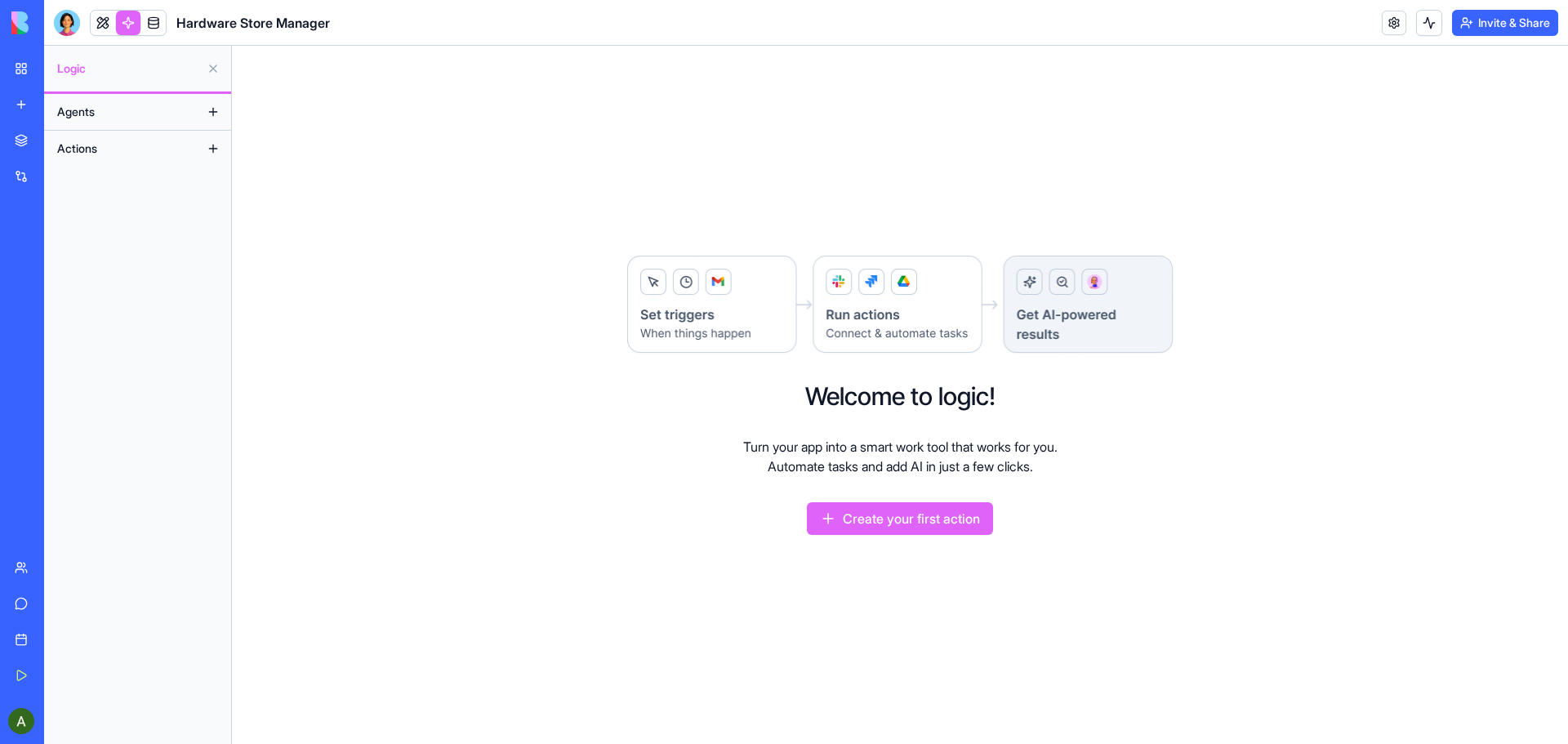
click at [18, 29] on img at bounding box center [61, 22] width 101 height 23
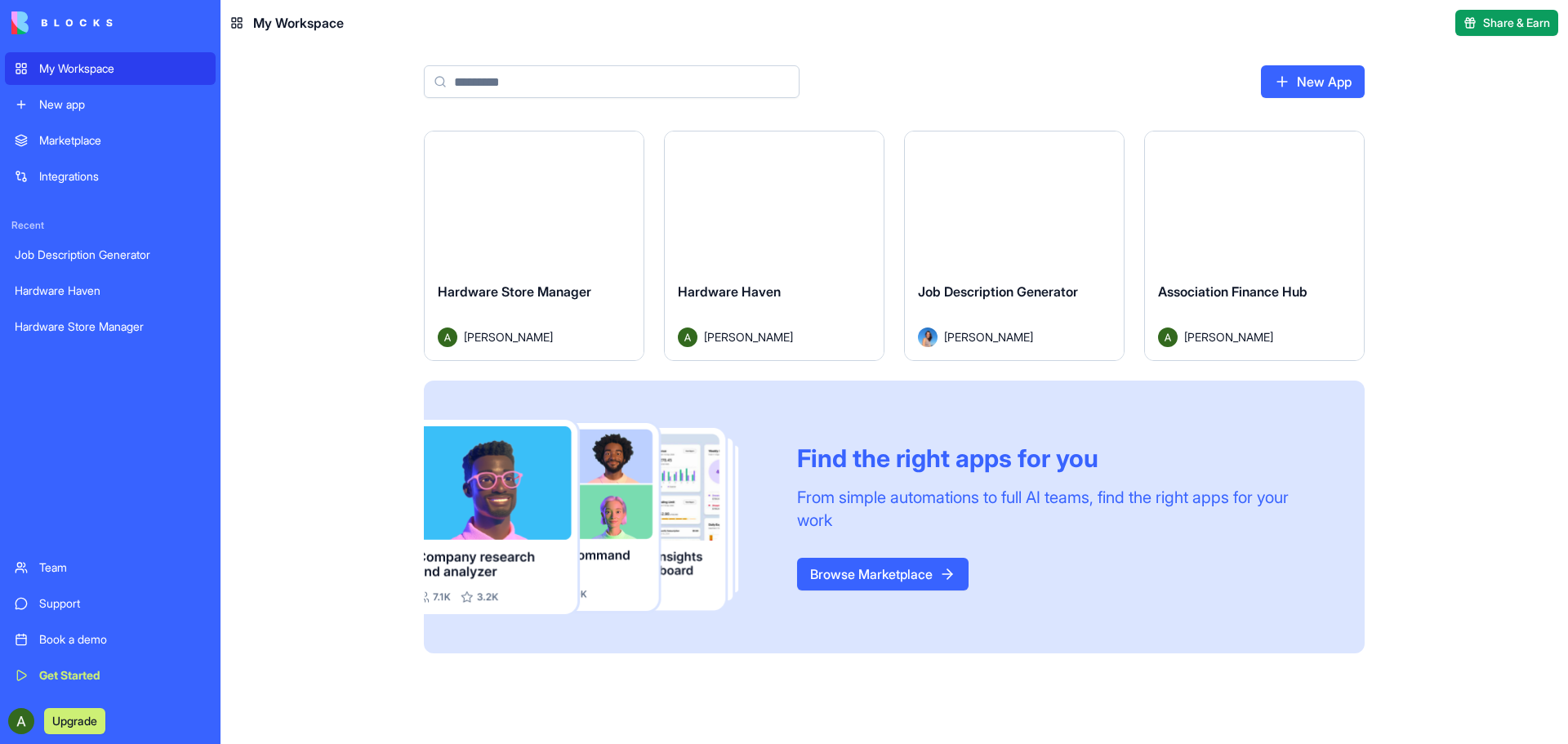
click at [744, 244] on div "Launch" at bounding box center [773, 200] width 219 height 137
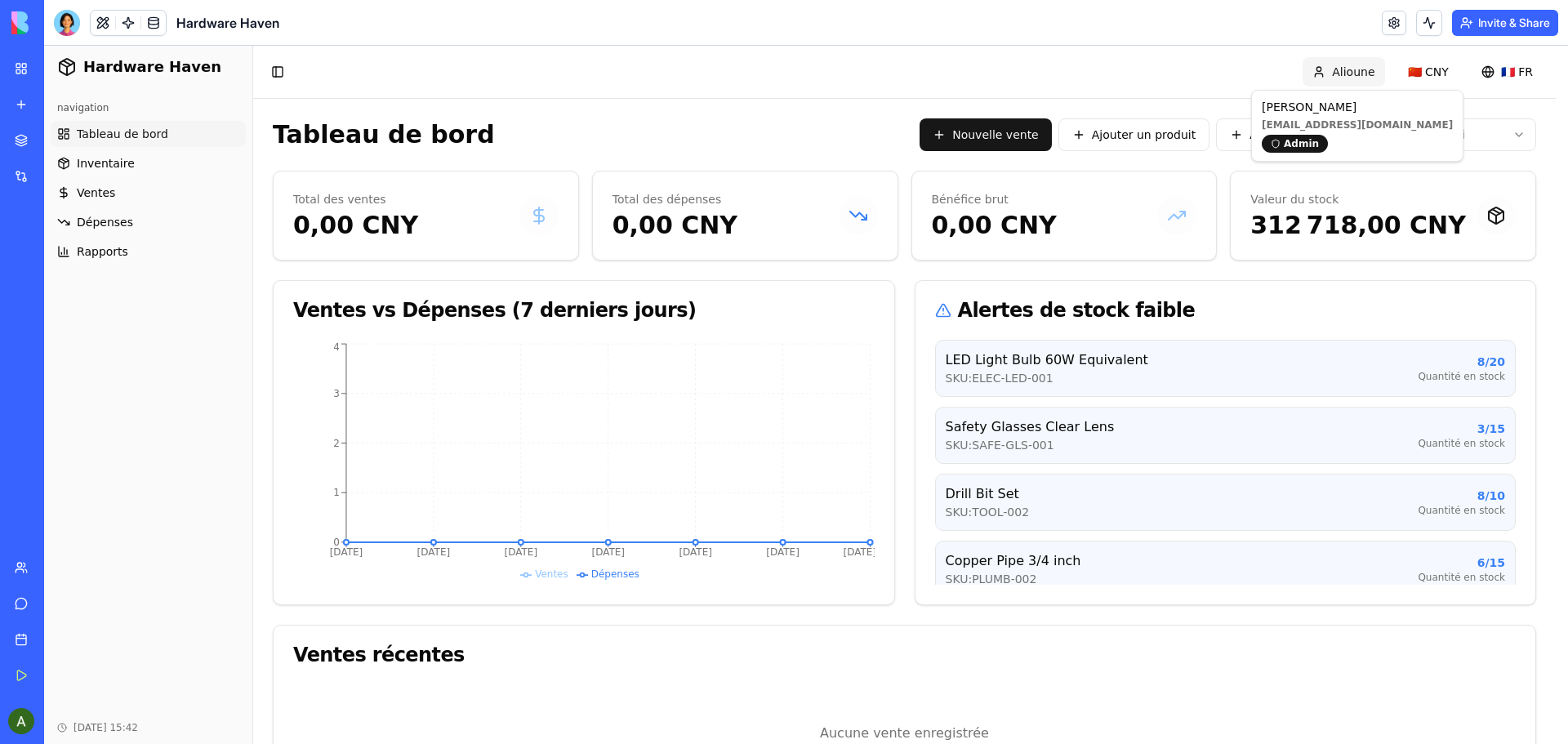
click at [1367, 71] on html "Hardware Haven navigation Tableau de bord Inventaire Ventes Dépenses Rapports […" at bounding box center [806, 434] width 1524 height 777
click at [70, 16] on div at bounding box center [66, 23] width 26 height 26
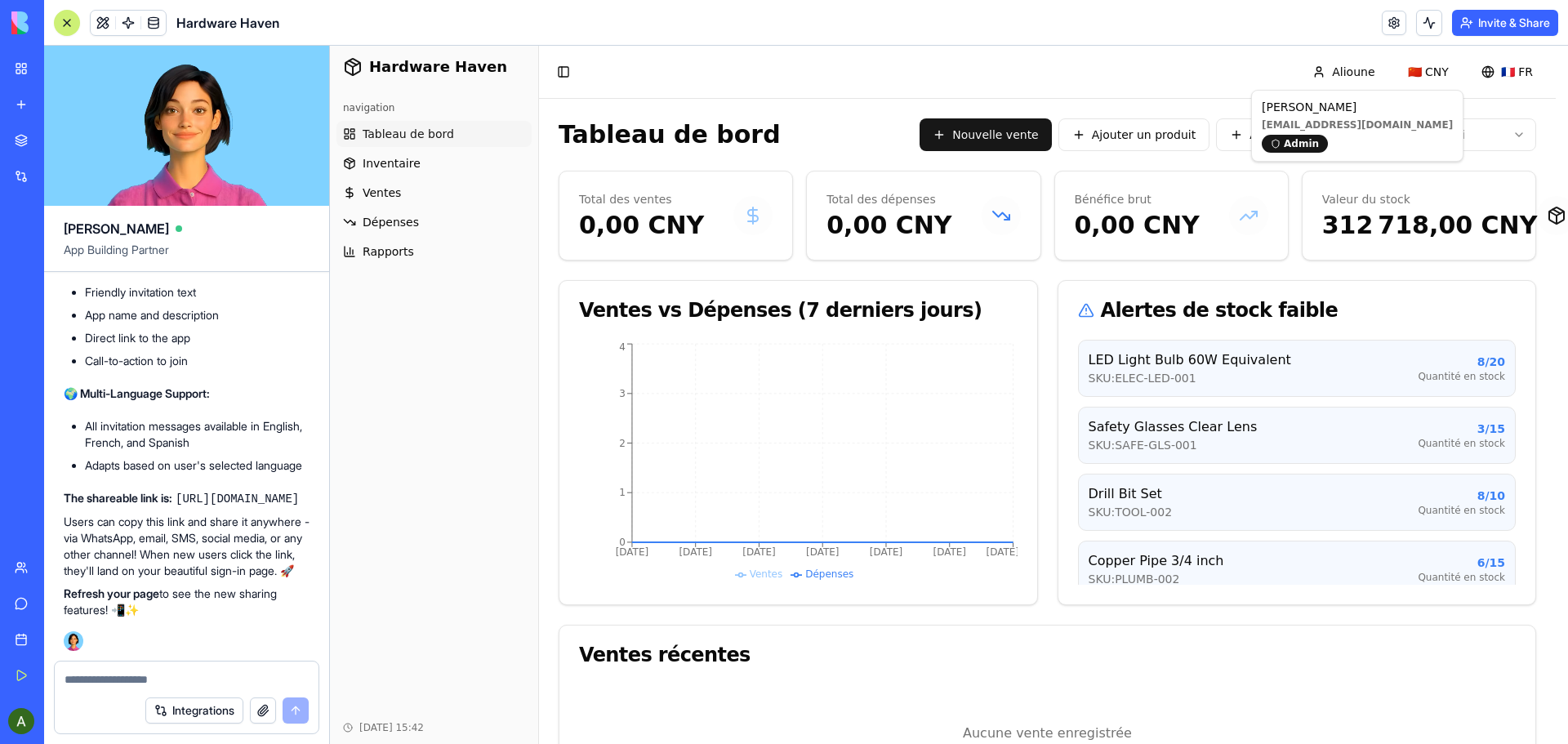
click at [163, 673] on textarea at bounding box center [186, 679] width 244 height 16
type textarea "**********"
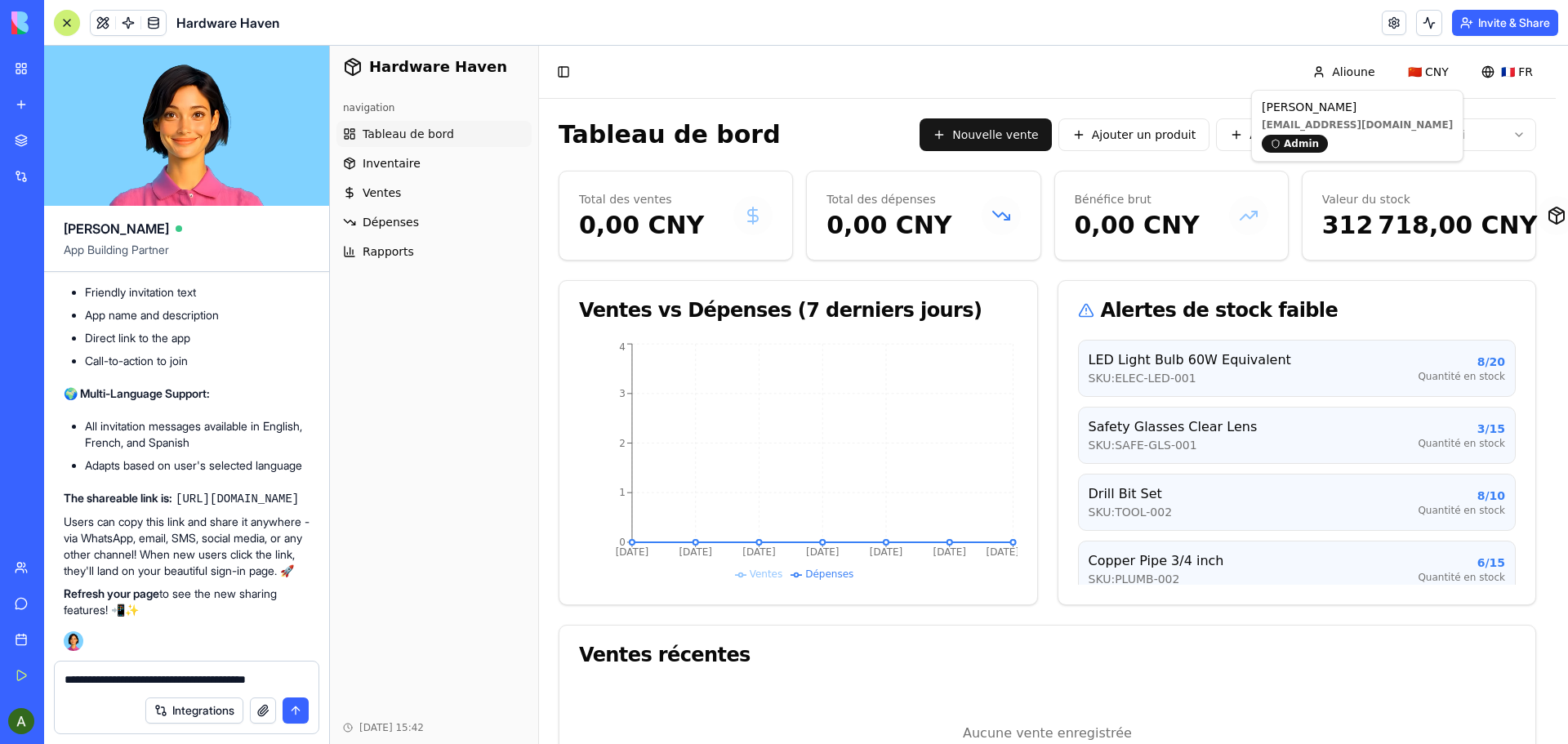
click at [297, 718] on button "submit" at bounding box center [295, 711] width 26 height 26
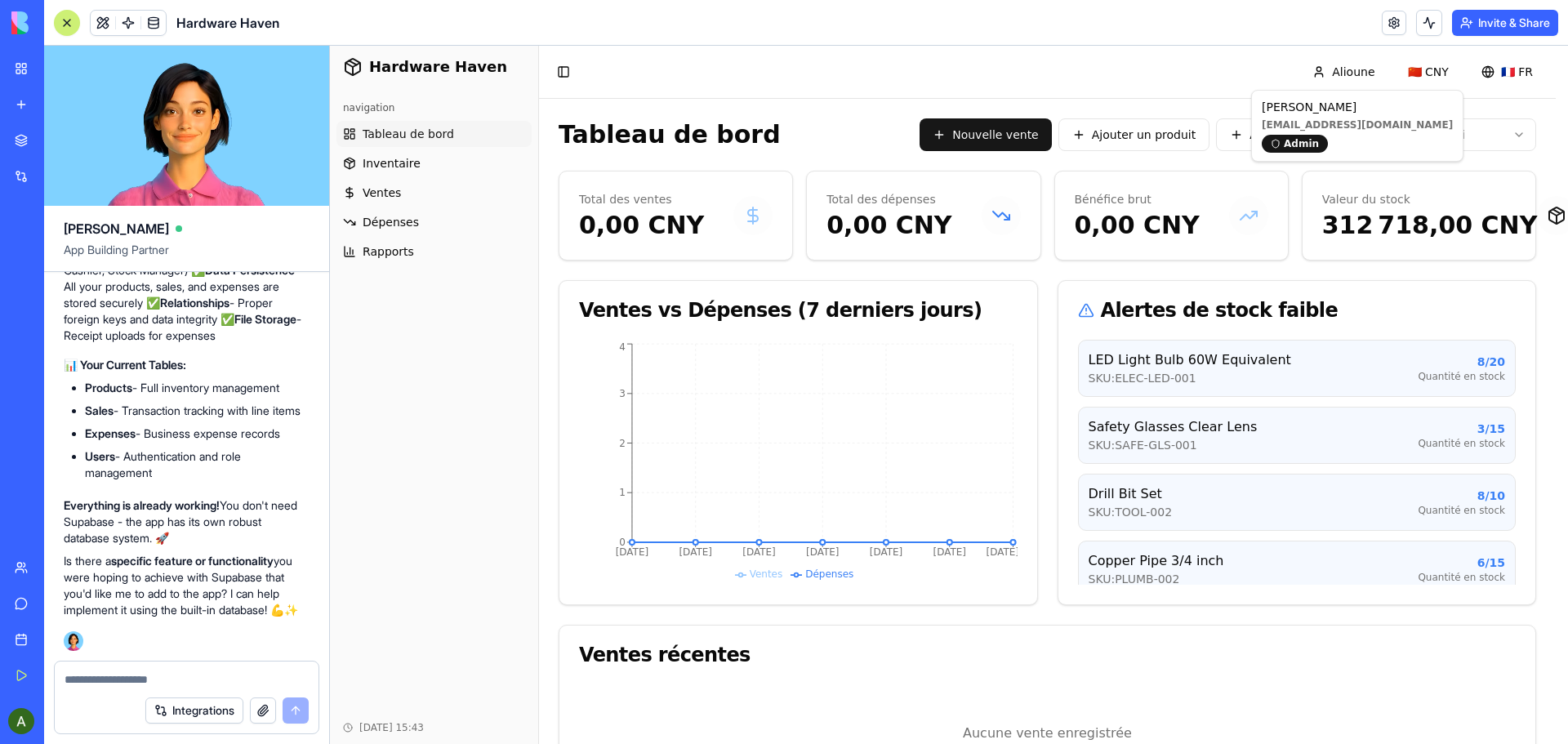
scroll to position [37224, 0]
click at [1366, 72] on html "Hardware Haven navigation Tableau de bord Inventaire Ventes Dépenses Rapports […" at bounding box center [949, 434] width 1238 height 777
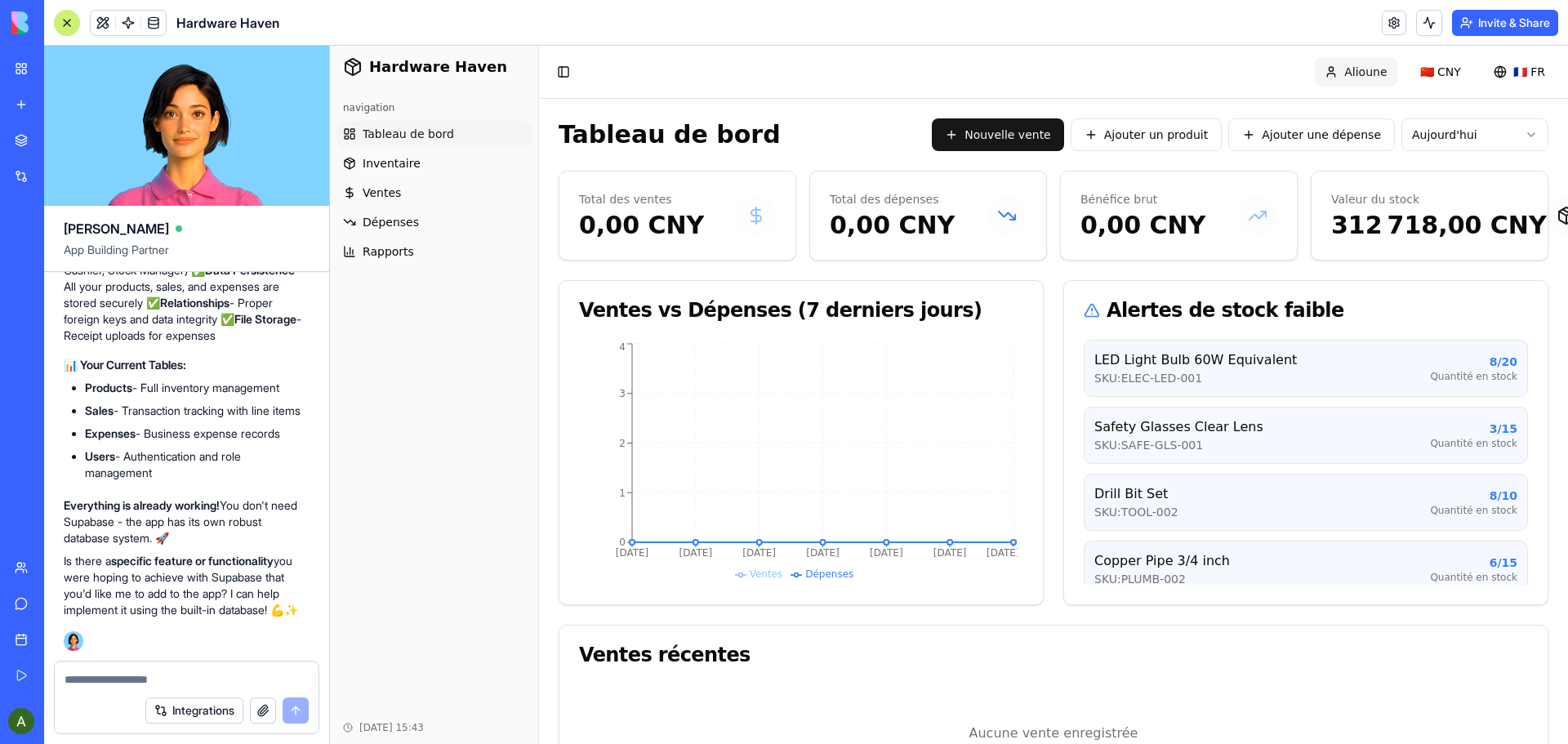
click at [1366, 73] on html "Hardware Haven navigation Tableau de bord Inventaire Ventes Dépenses Rapports […" at bounding box center [949, 434] width 1238 height 777
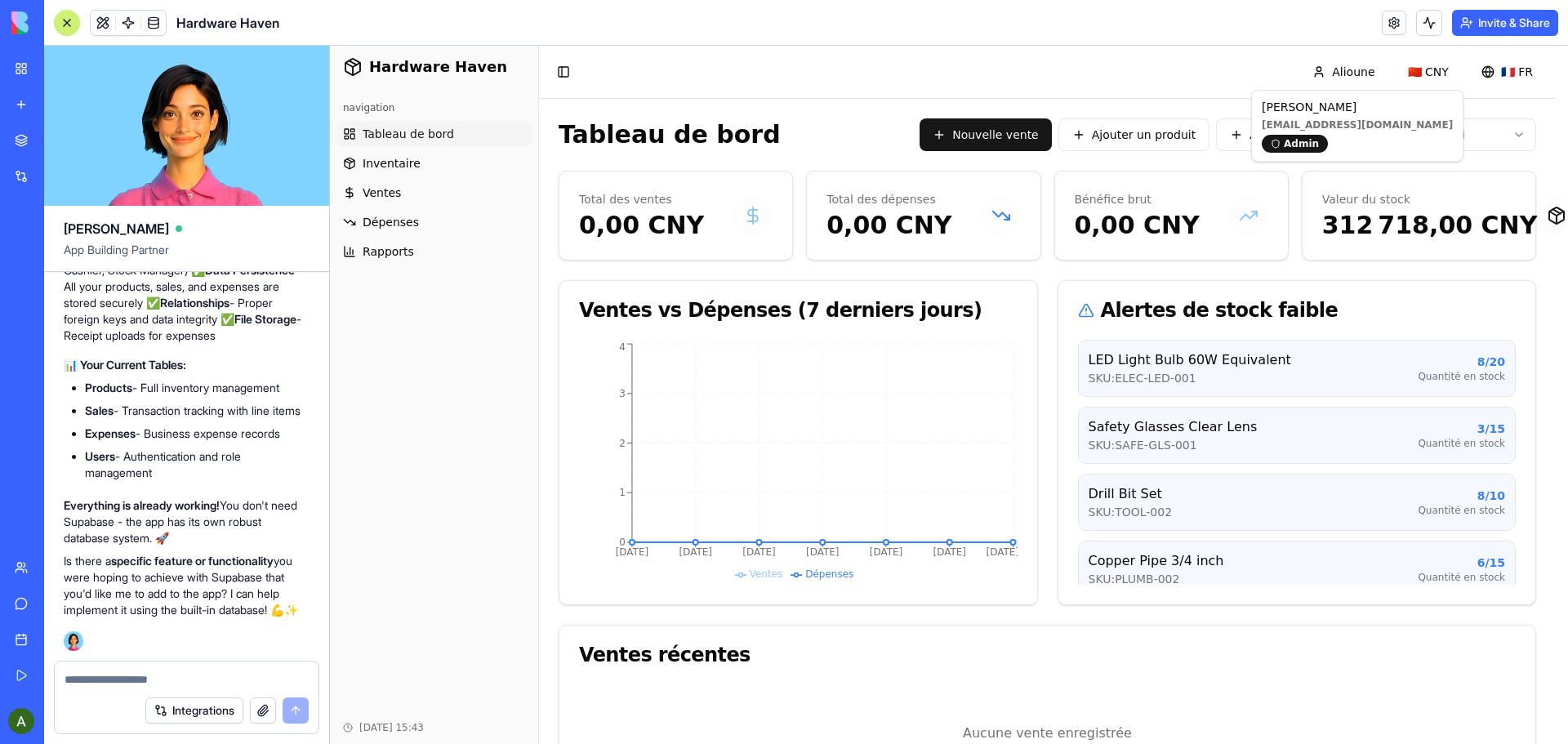
scroll to position [37469, 0]
click at [94, 681] on textarea at bounding box center [186, 679] width 244 height 16
type textarea "**********"
click at [299, 707] on button "submit" at bounding box center [295, 711] width 26 height 26
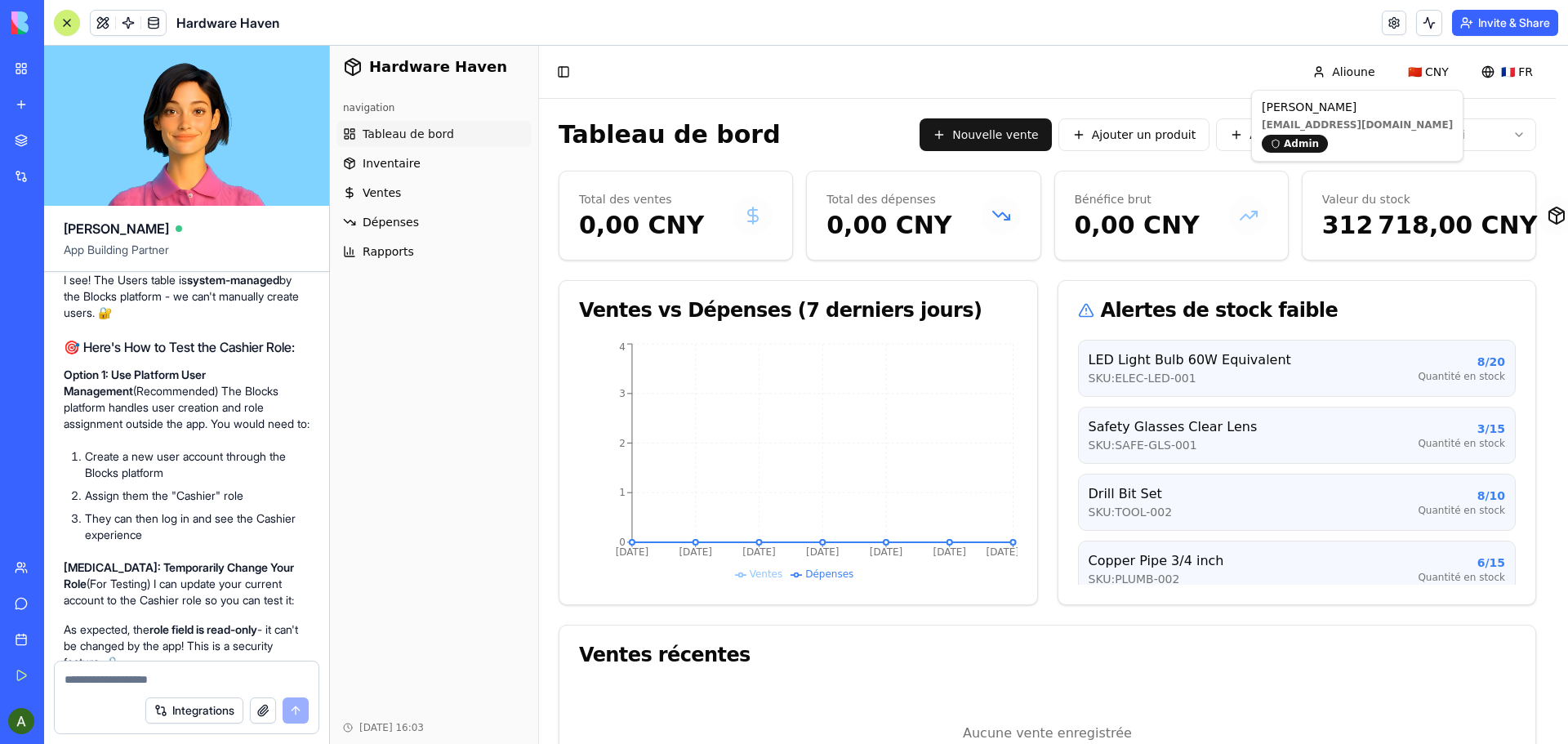
scroll to position [37187, 0]
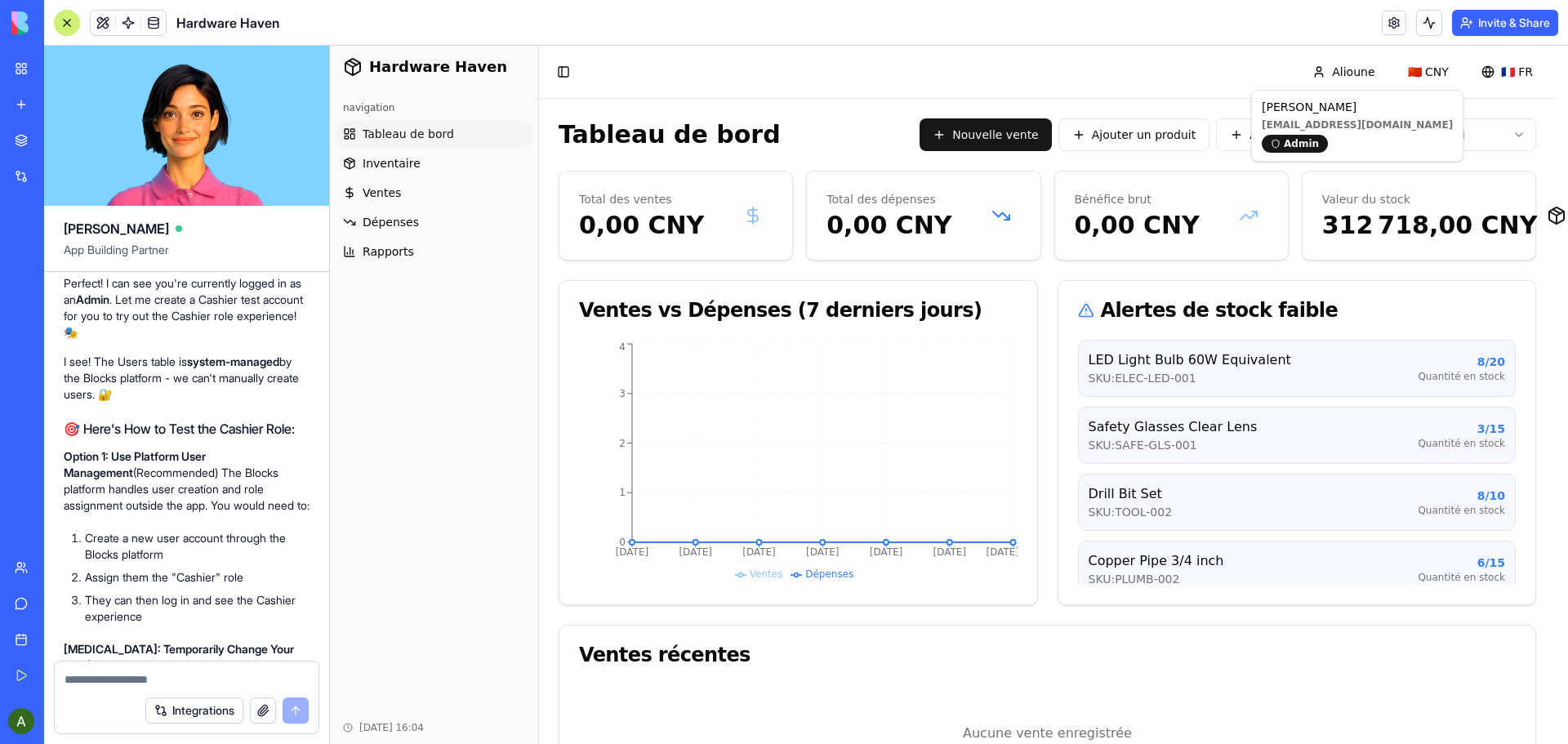
click at [18, 26] on img at bounding box center [61, 22] width 101 height 23
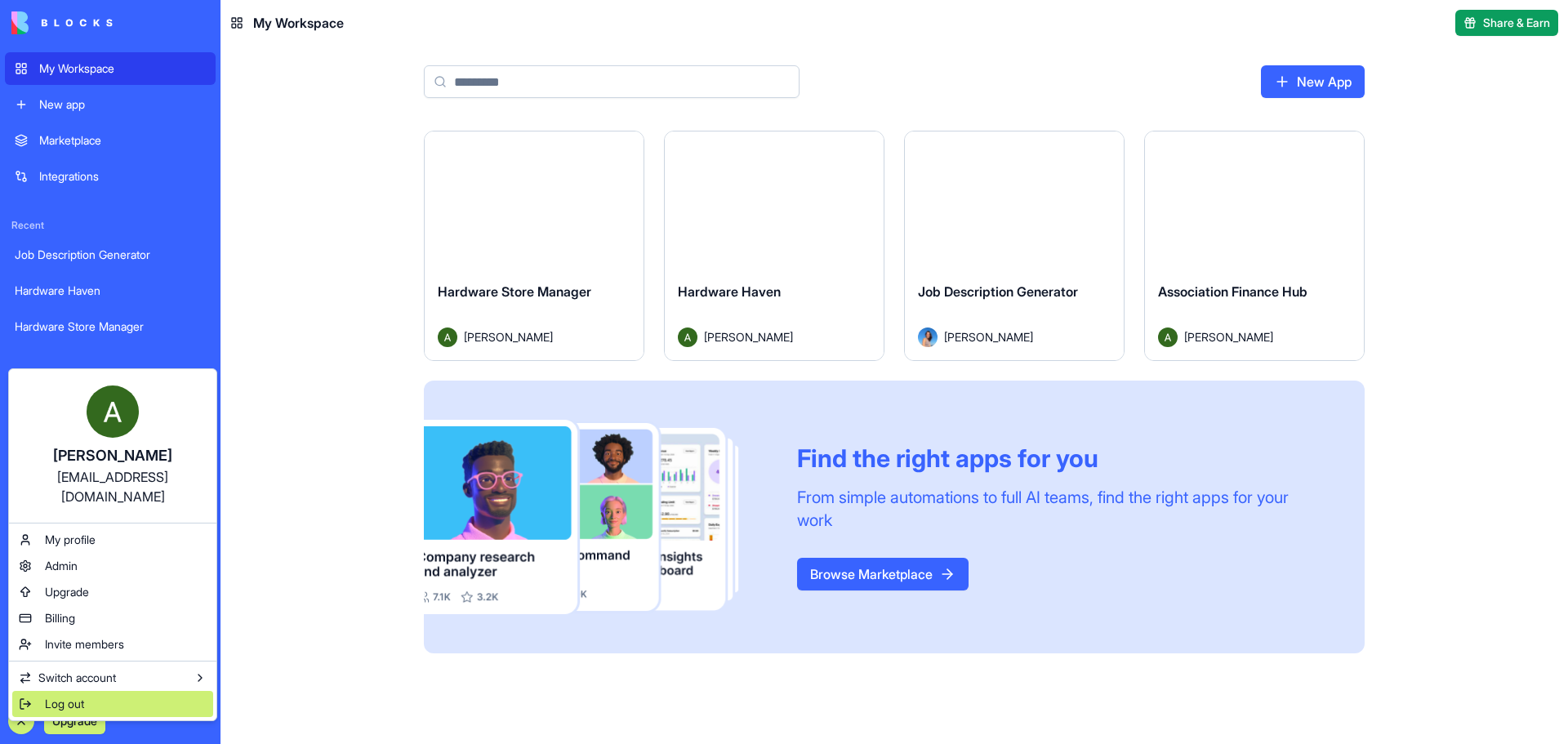
click at [63, 696] on span "Log out" at bounding box center [65, 704] width 39 height 16
